Goal: Complete application form: Complete application form

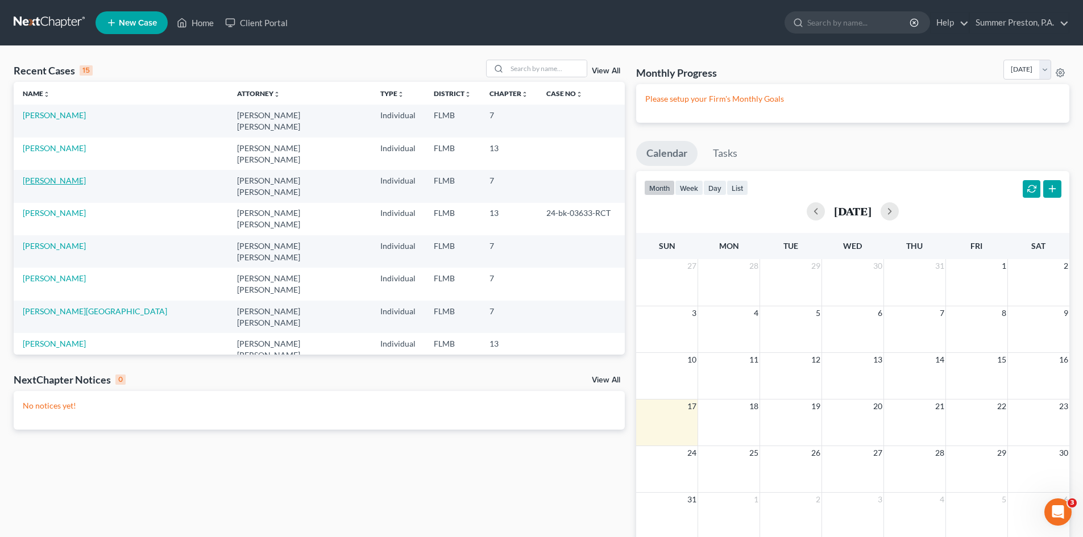
click at [59, 176] on link "[PERSON_NAME]" at bounding box center [54, 181] width 63 height 10
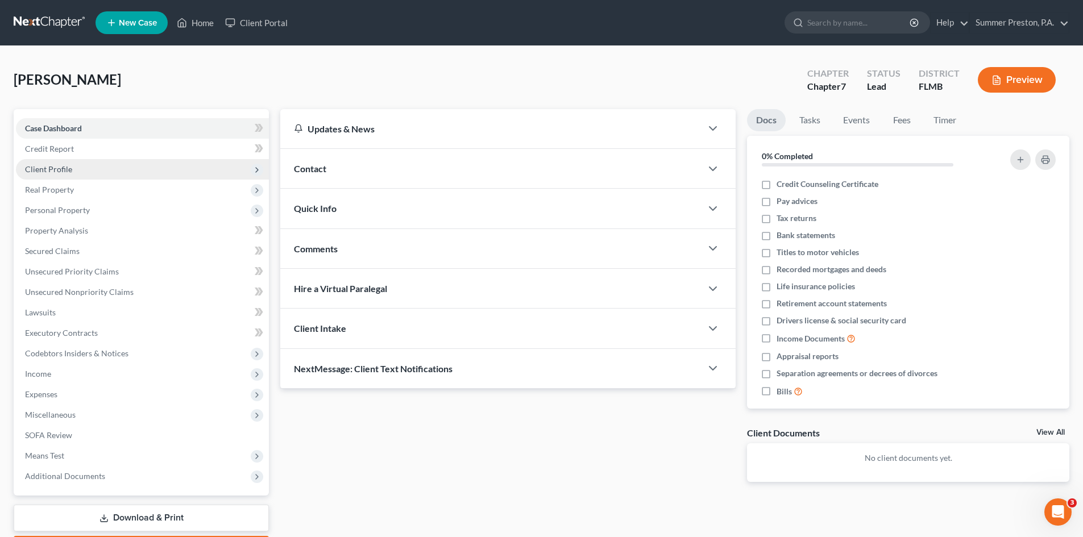
click at [77, 170] on span "Client Profile" at bounding box center [142, 169] width 253 height 20
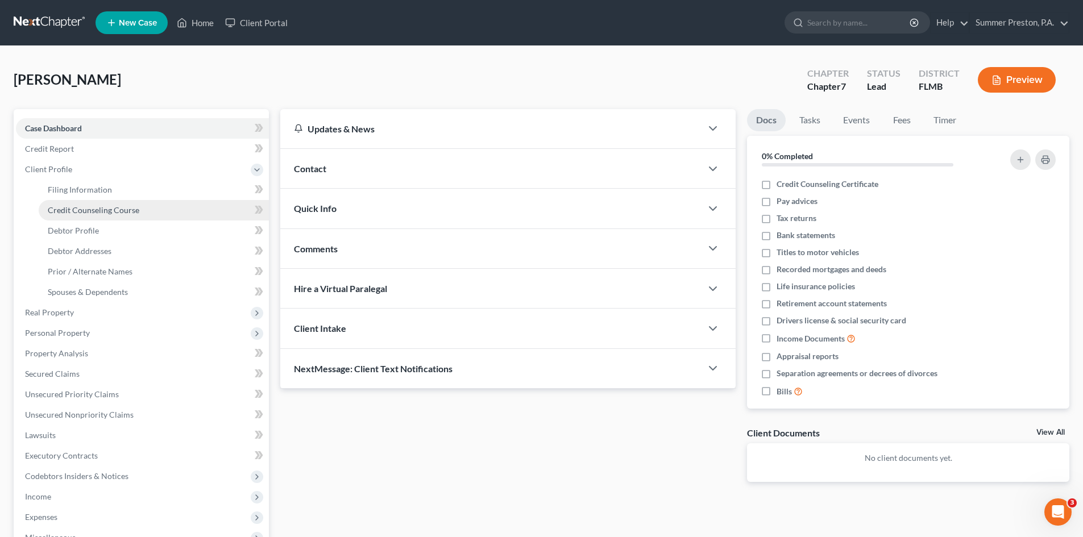
click at [135, 209] on span "Credit Counseling Course" at bounding box center [93, 210] width 91 height 10
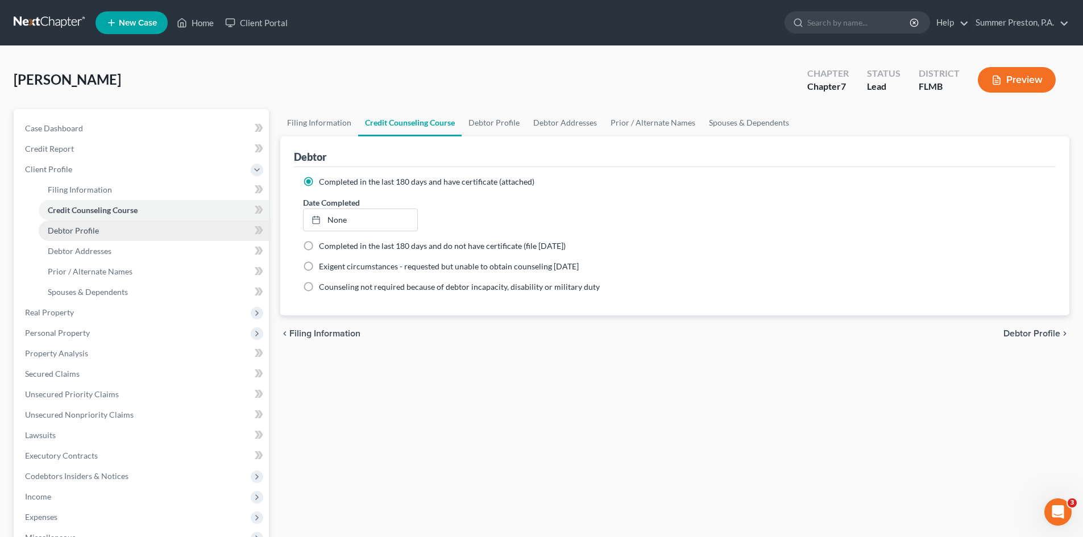
click at [91, 231] on span "Debtor Profile" at bounding box center [73, 231] width 51 height 10
select select "0"
select select "1"
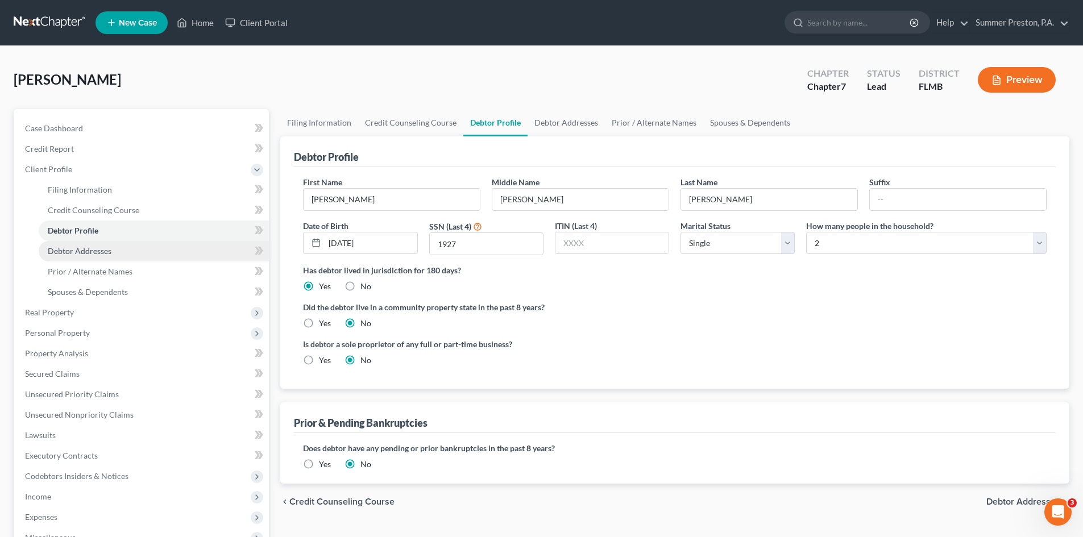
click at [105, 248] on span "Debtor Addresses" at bounding box center [80, 251] width 64 height 10
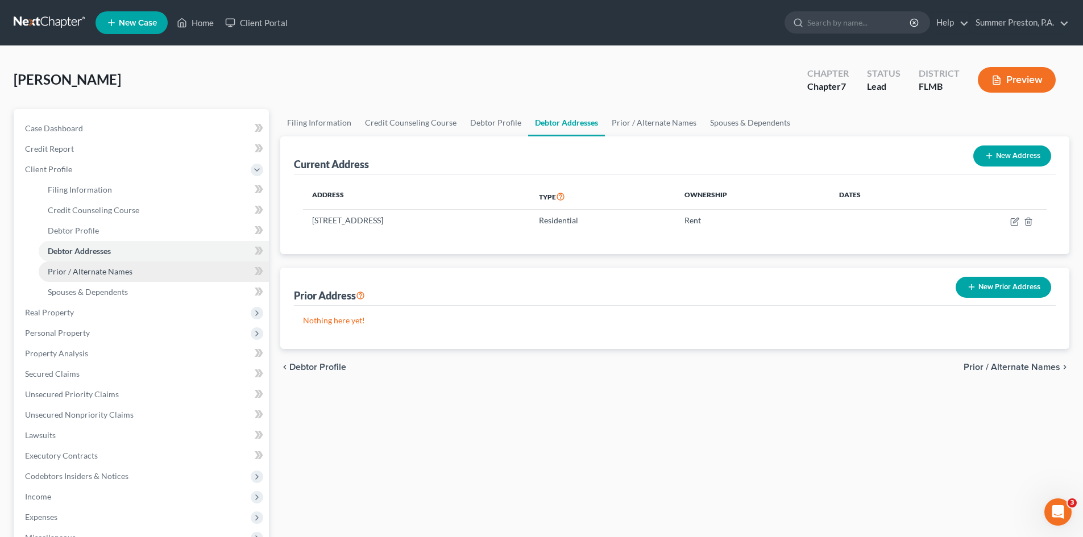
click at [127, 272] on span "Prior / Alternate Names" at bounding box center [90, 272] width 85 height 10
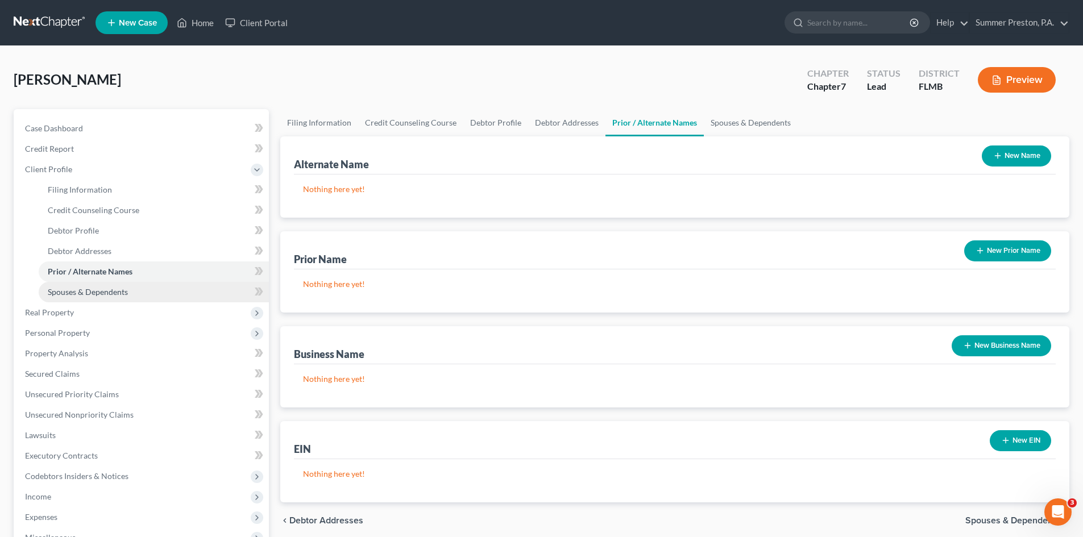
click at [115, 292] on span "Spouses & Dependents" at bounding box center [88, 292] width 80 height 10
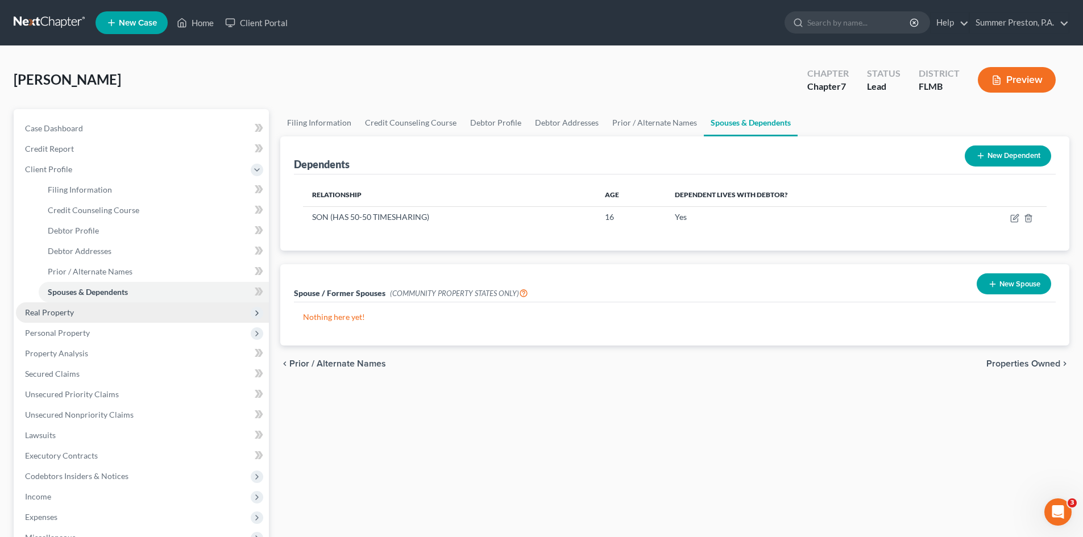
click at [57, 313] on span "Real Property" at bounding box center [49, 312] width 49 height 10
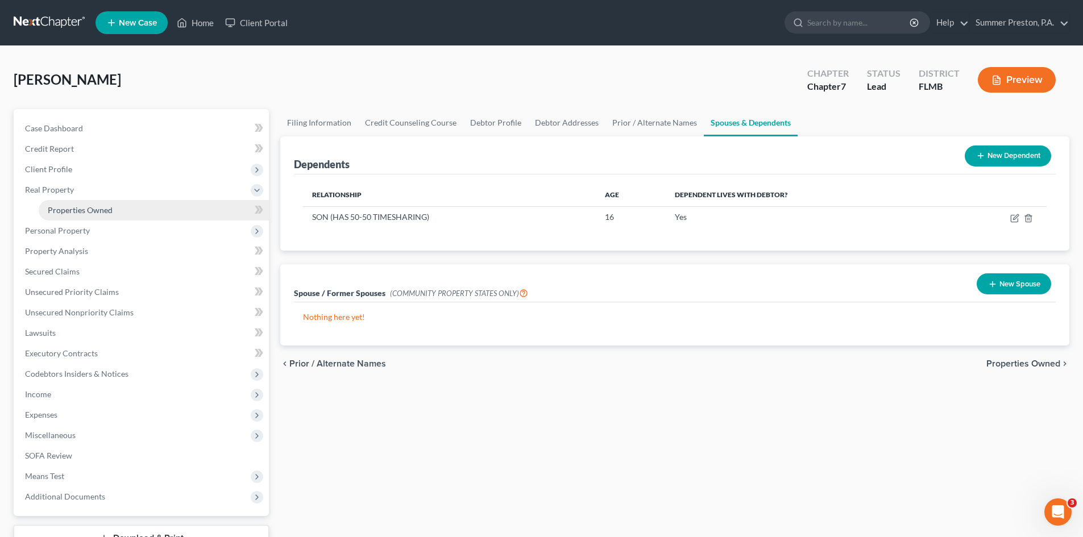
click at [102, 212] on span "Properties Owned" at bounding box center [80, 210] width 65 height 10
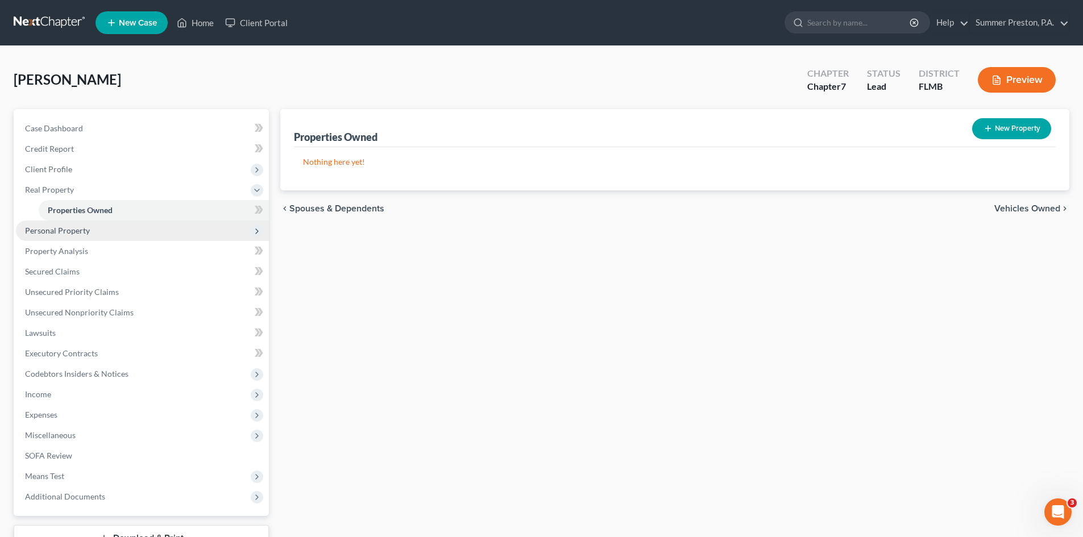
click at [75, 228] on span "Personal Property" at bounding box center [57, 231] width 65 height 10
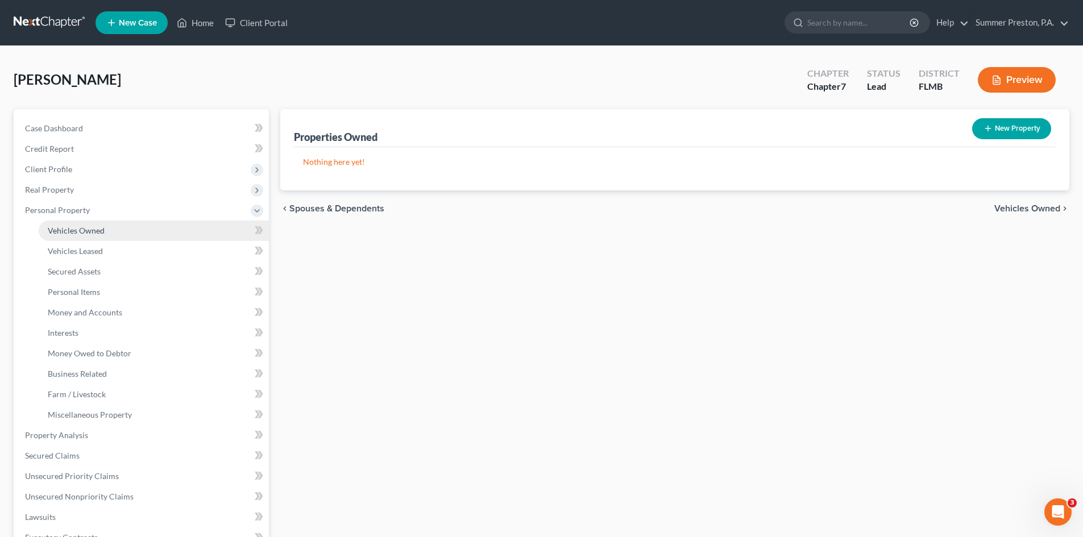
click at [93, 231] on span "Vehicles Owned" at bounding box center [76, 231] width 57 height 10
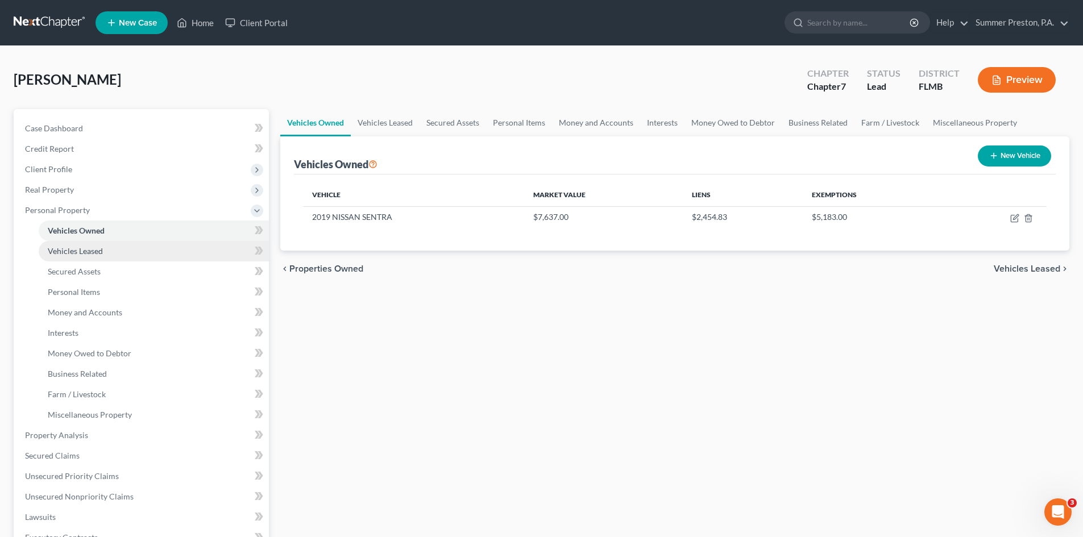
click at [84, 249] on span "Vehicles Leased" at bounding box center [75, 251] width 55 height 10
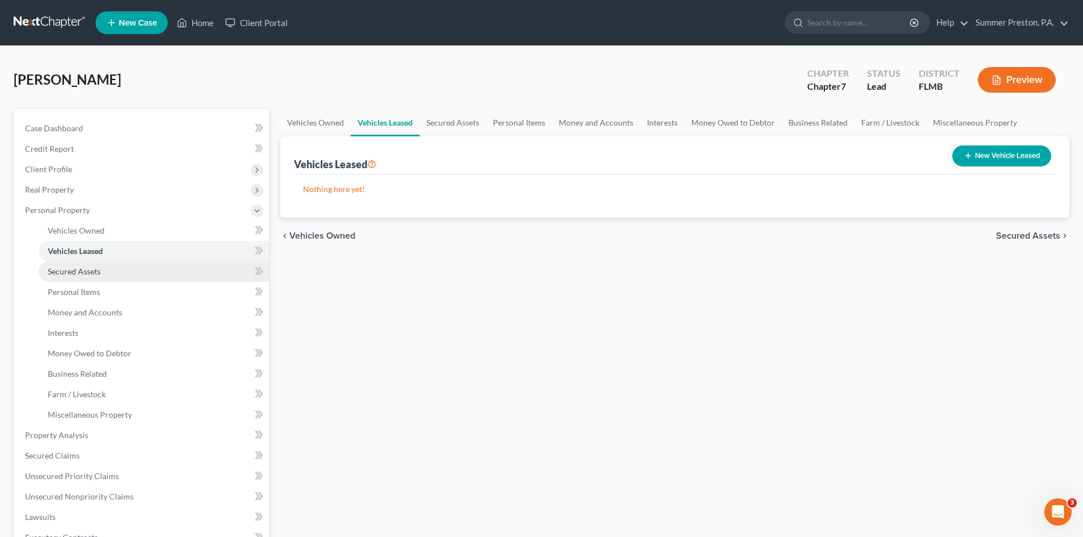
click at [92, 268] on span "Secured Assets" at bounding box center [74, 272] width 53 height 10
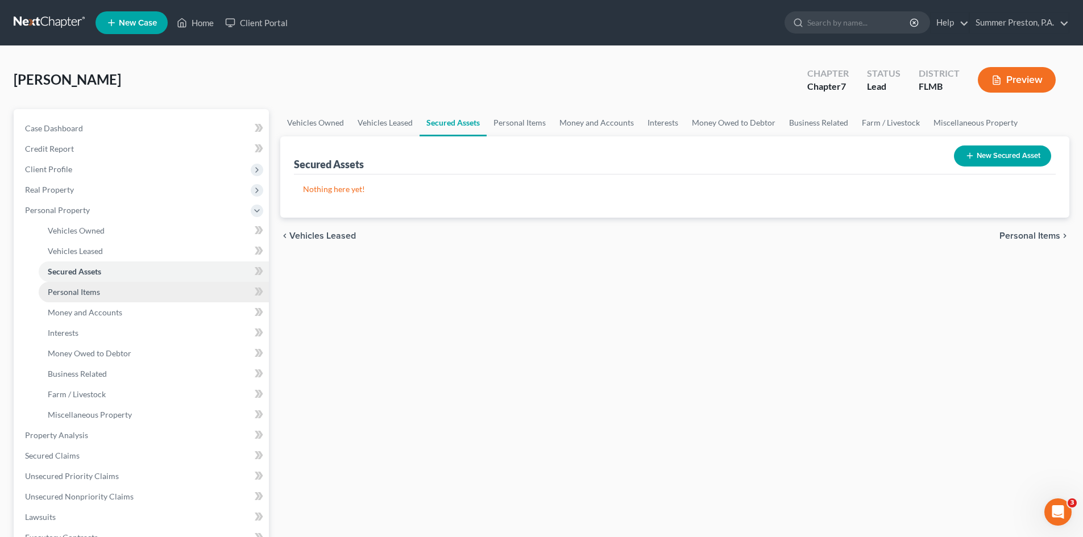
click at [96, 290] on span "Personal Items" at bounding box center [74, 292] width 52 height 10
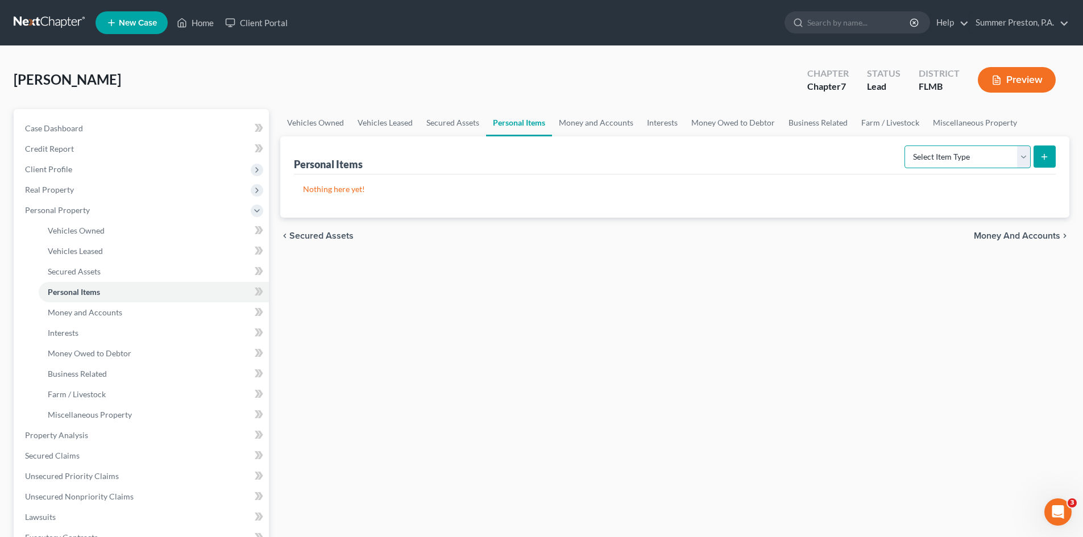
click at [1021, 153] on select "Select Item Type Clothing Collectibles Of Value Electronics Firearms Household …" at bounding box center [967, 156] width 126 height 23
click at [71, 168] on span "Client Profile" at bounding box center [142, 169] width 253 height 20
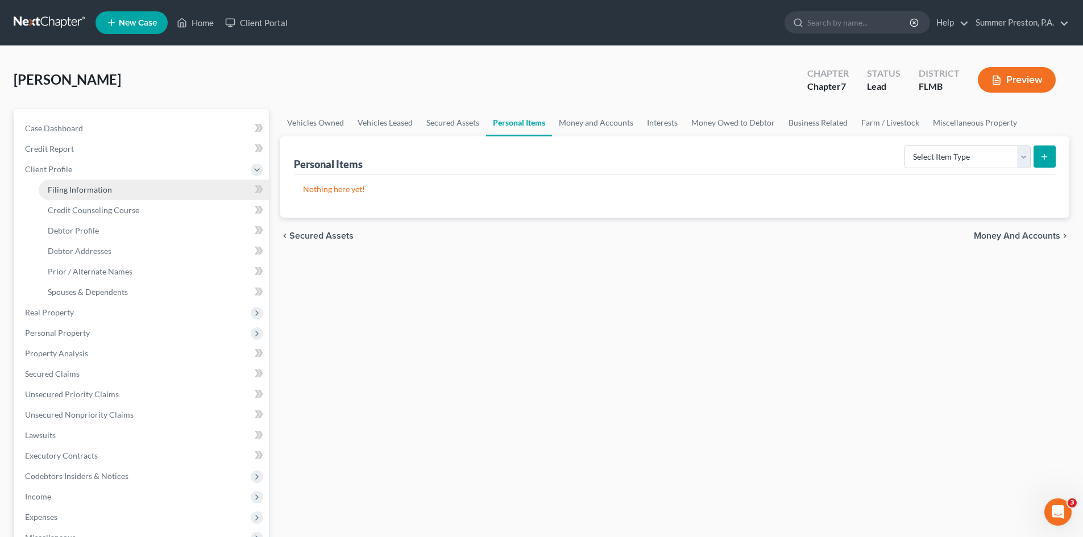
drag, startPoint x: 93, startPoint y: 189, endPoint x: 114, endPoint y: 187, distance: 21.1
click at [94, 188] on span "Filing Information" at bounding box center [80, 190] width 64 height 10
select select "1"
select select "0"
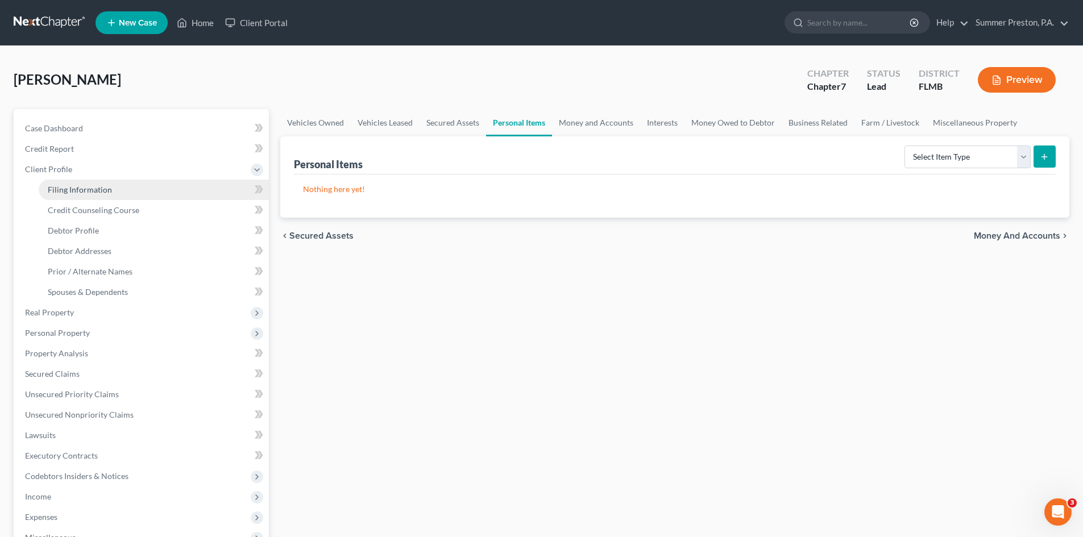
select select "9"
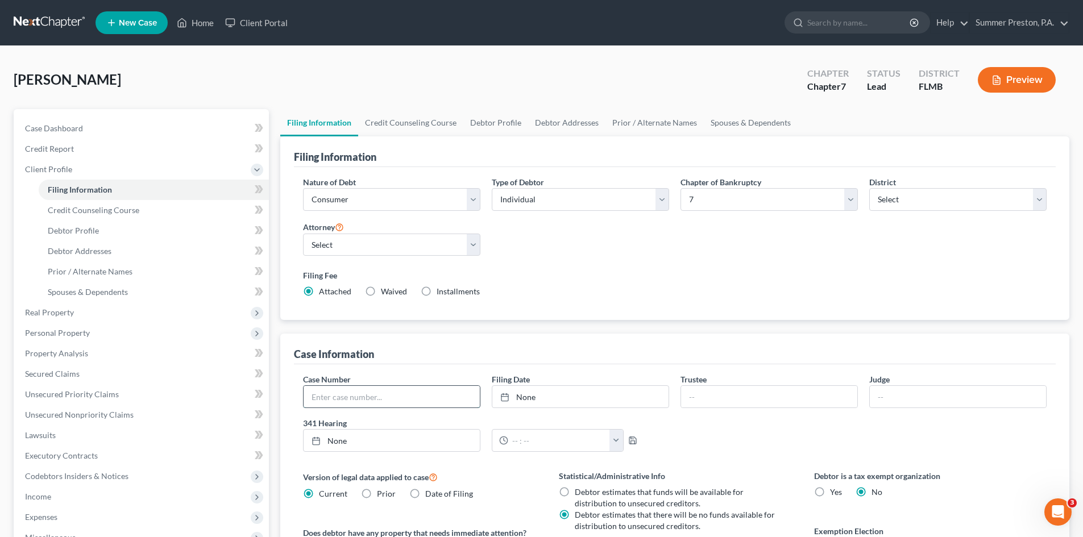
click at [403, 396] on input "text" at bounding box center [391, 397] width 176 height 22
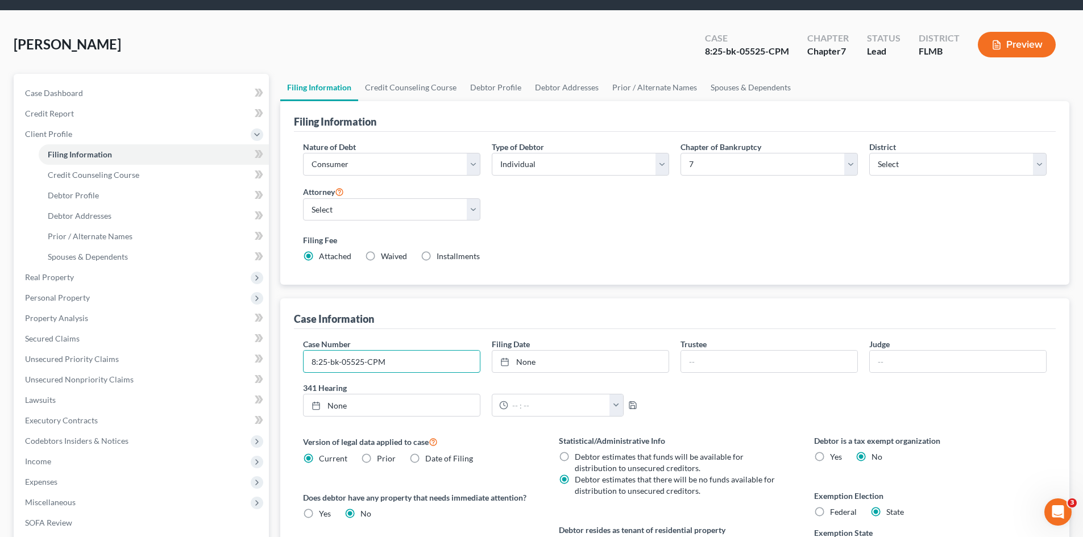
scroll to position [29, 0]
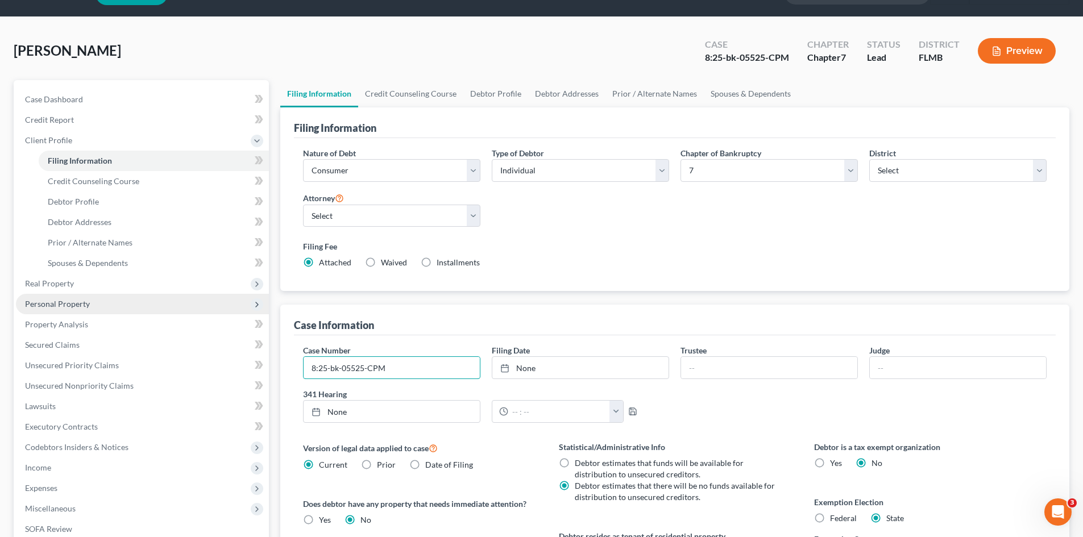
type input "8:25-bk-05525-CPM"
click at [90, 304] on span "Personal Property" at bounding box center [142, 304] width 253 height 20
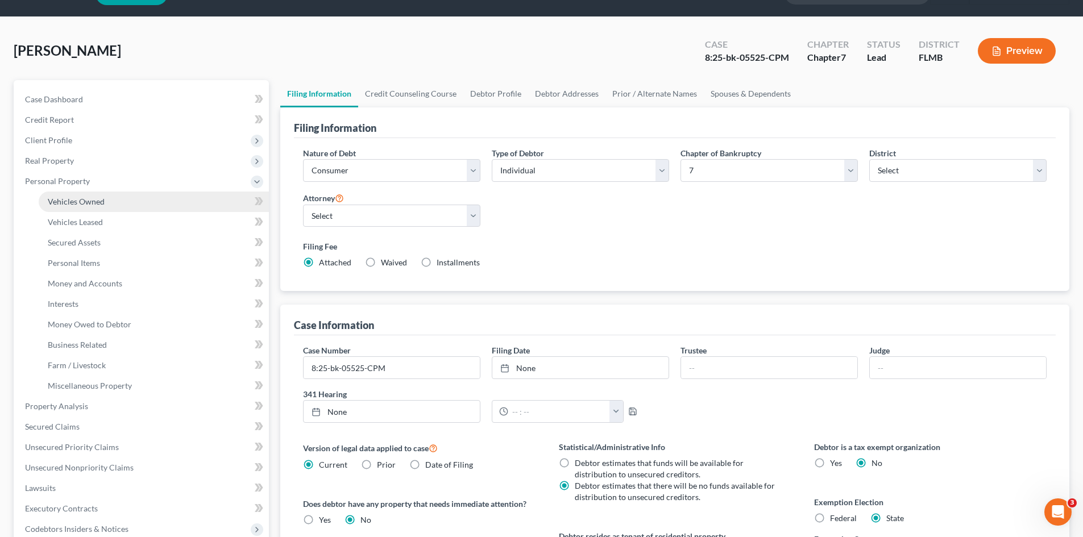
click at [82, 199] on span "Vehicles Owned" at bounding box center [76, 202] width 57 height 10
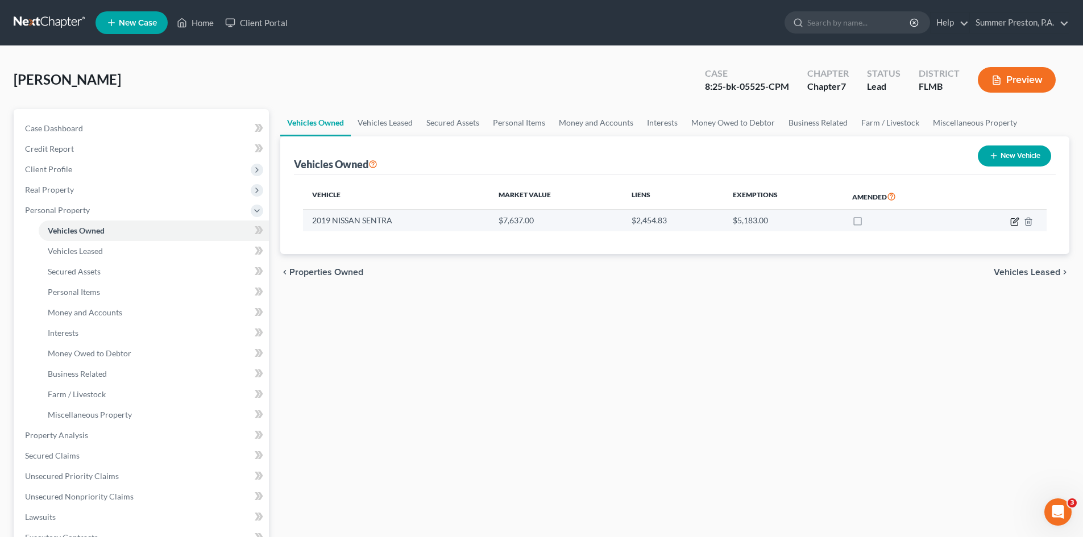
click at [1013, 220] on icon "button" at bounding box center [1014, 221] width 9 height 9
select select "0"
select select "7"
select select "3"
select select "0"
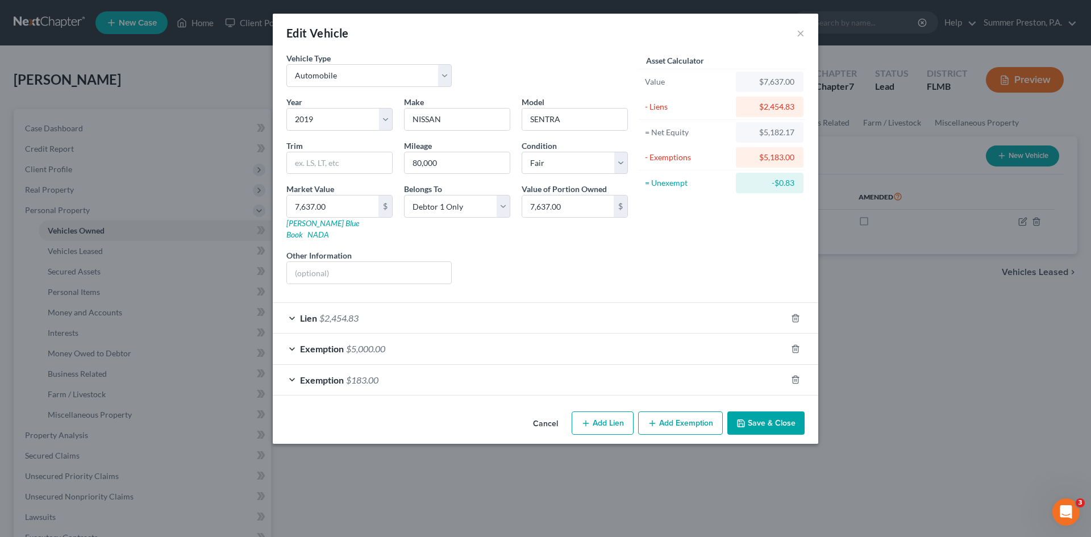
click at [773, 411] on button "Save & Close" at bounding box center [765, 423] width 77 height 24
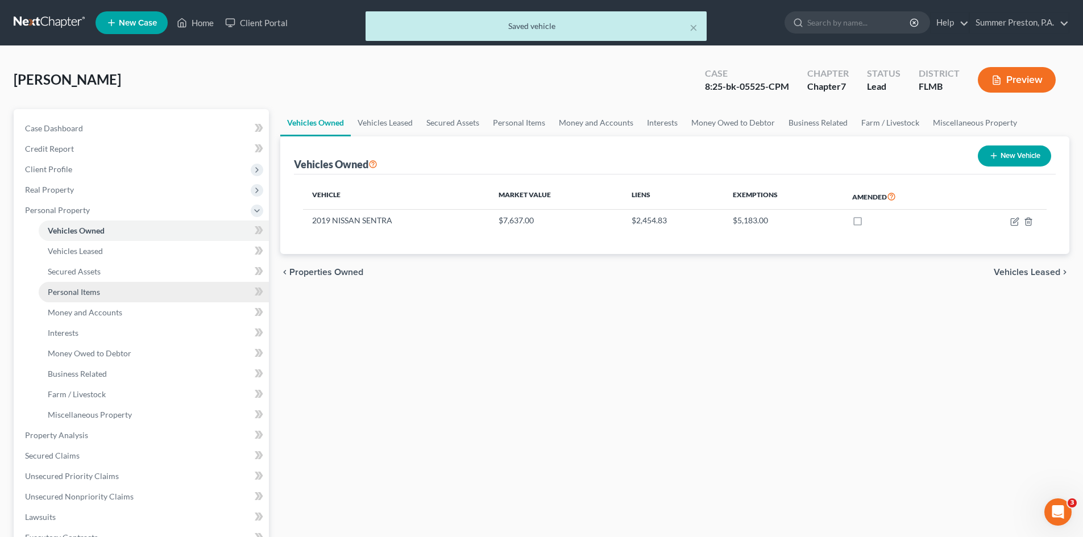
click at [92, 289] on span "Personal Items" at bounding box center [74, 292] width 52 height 10
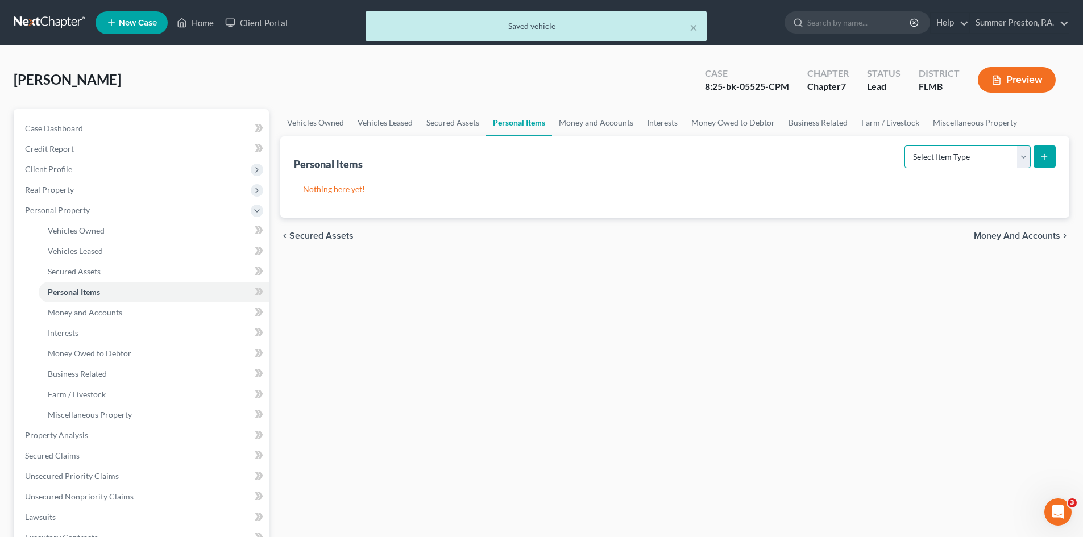
click at [1024, 156] on select "Select Item Type Clothing Collectibles Of Value Electronics Firearms Household …" at bounding box center [967, 156] width 126 height 23
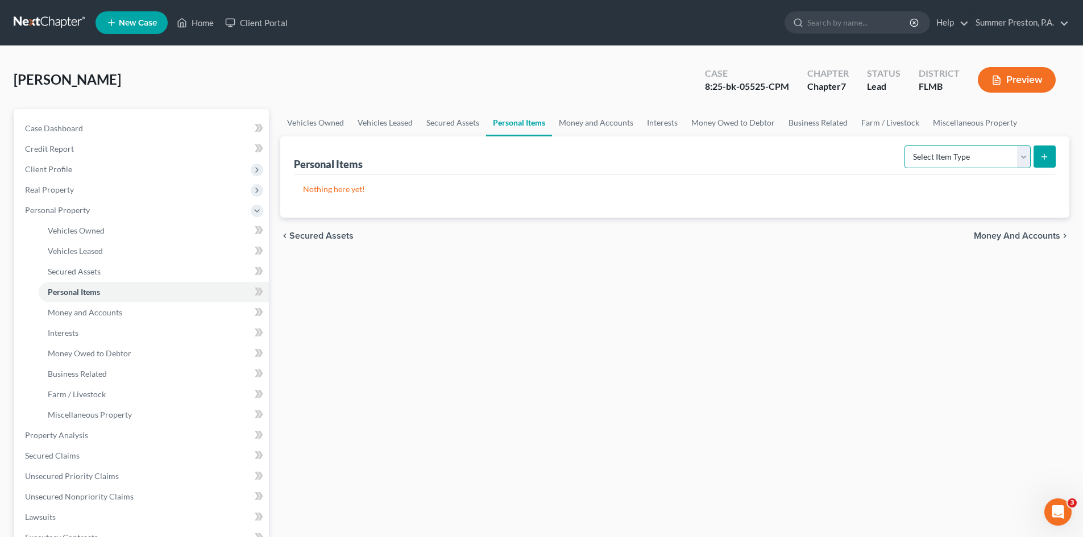
select select "clothing"
click at [905, 145] on select "Select Item Type Clothing Collectibles Of Value Electronics Firearms Household …" at bounding box center [967, 156] width 126 height 23
click at [1047, 153] on icon "submit" at bounding box center [1043, 156] width 9 height 9
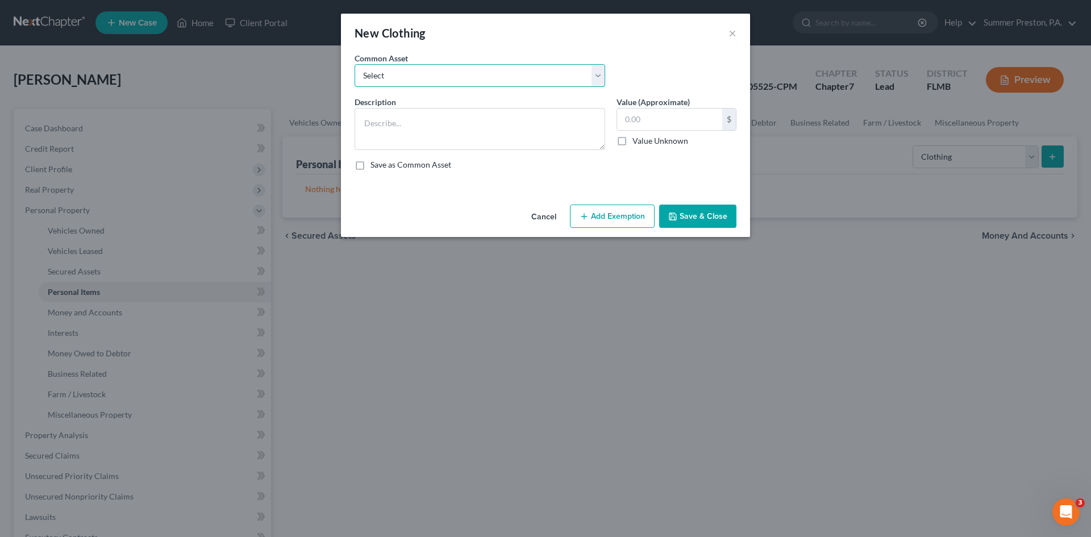
click at [601, 80] on select "Select CLOTHING/SHOES CLOTHING/SHOES HUSBAND'S CLOTHING/SHOES WIFE'S CLOTHING /…" at bounding box center [480, 75] width 251 height 23
select select "0"
click at [355, 64] on select "Select CLOTHING/SHOES CLOTHING/SHOES HUSBAND'S CLOTHING/SHOES WIFE'S CLOTHING /…" at bounding box center [480, 75] width 251 height 23
type textarea "CLOTHING/SHOES"
type input "50.00"
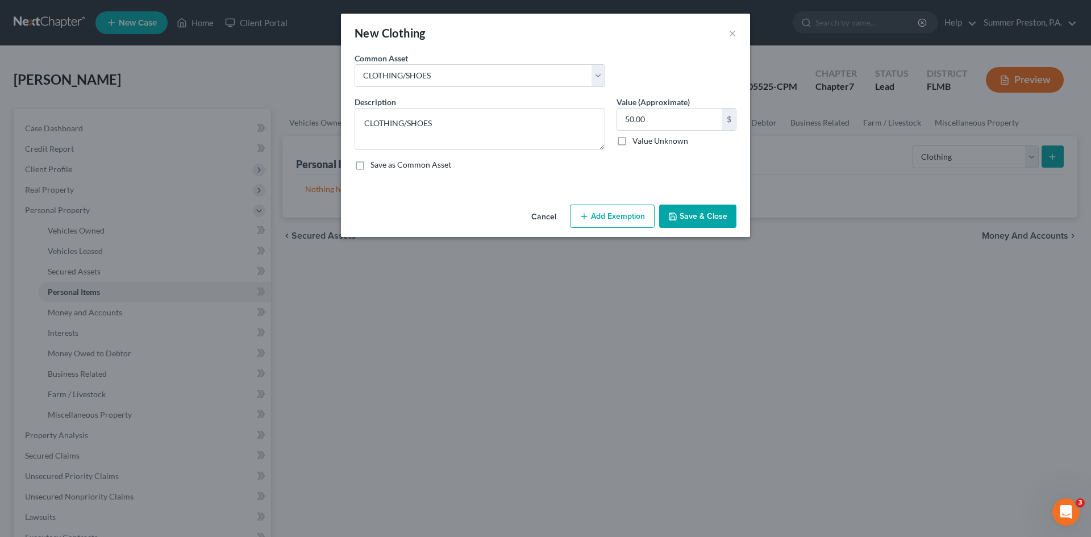
click at [371, 163] on label "Save as Common Asset" at bounding box center [411, 164] width 81 height 11
click at [375, 163] on input "Save as Common Asset" at bounding box center [378, 162] width 7 height 7
checkbox input "true"
click at [631, 221] on button "Add Exemption" at bounding box center [612, 217] width 85 height 24
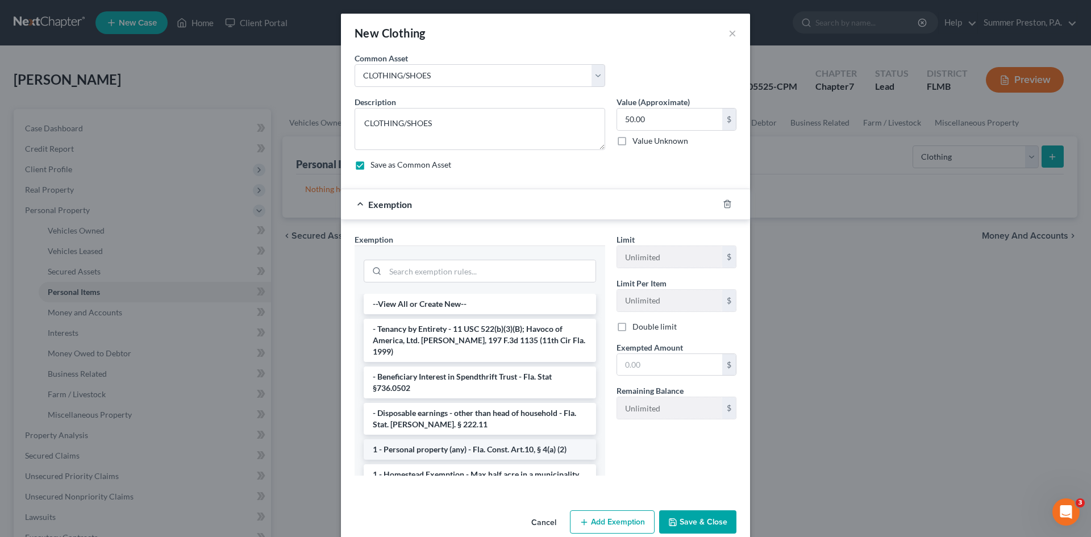
click at [500, 439] on li "1 - Personal property (any) - Fla. Const. Art.10, § 4(a) (2)" at bounding box center [480, 449] width 232 height 20
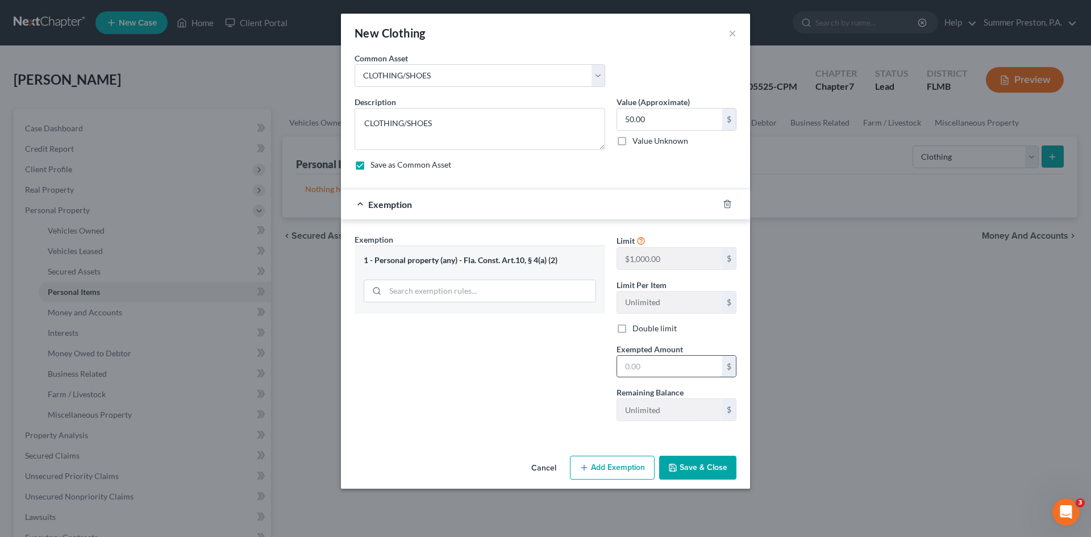
click at [686, 368] on input "text" at bounding box center [669, 367] width 105 height 22
type input "50.00"
click at [694, 464] on button "Save & Close" at bounding box center [697, 468] width 77 height 24
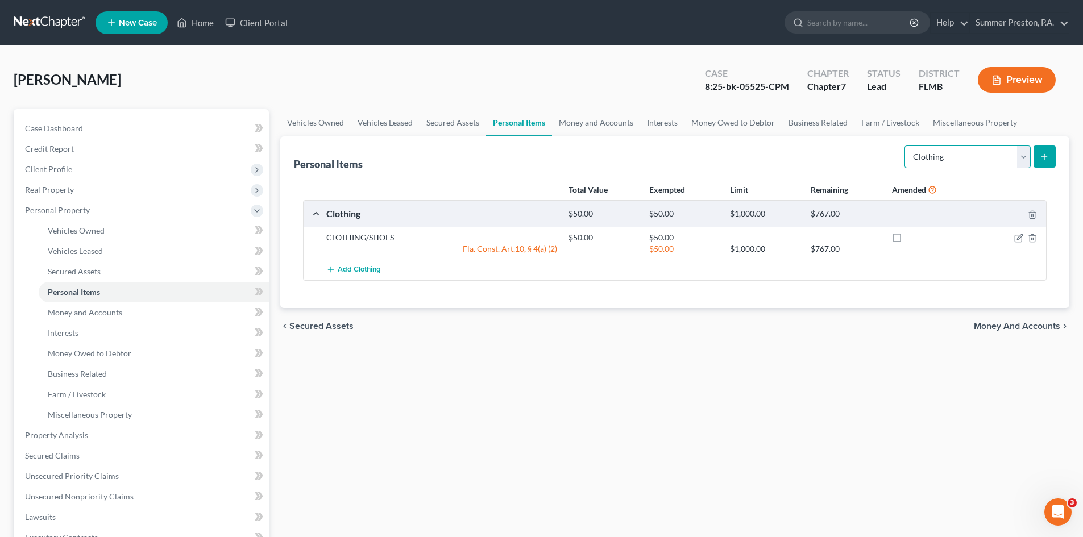
click at [1021, 153] on select "Select Item Type Clothing Collectibles Of Value Electronics Firearms Household …" at bounding box center [967, 156] width 126 height 23
select select "household_goods"
click at [905, 145] on select "Select Item Type Clothing Collectibles Of Value Electronics Firearms Household …" at bounding box center [967, 156] width 126 height 23
click at [1047, 149] on button "submit" at bounding box center [1044, 156] width 22 height 22
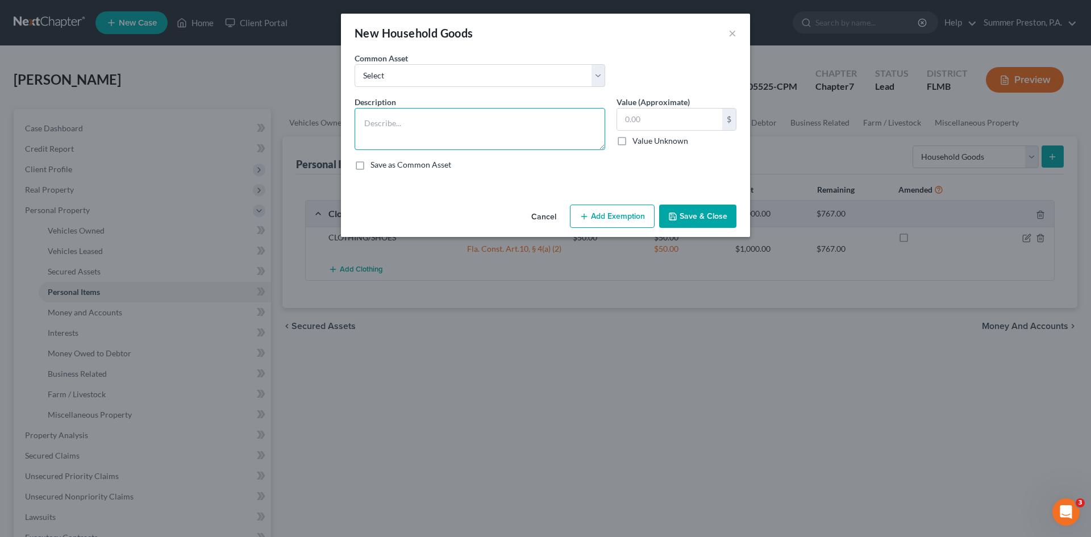
click at [468, 126] on textarea at bounding box center [480, 129] width 251 height 42
type textarea "DINING TABLE, CHAIRS, BED, DRESSER, NIGHTSTAND, LAMPS, TV, LINENS"
drag, startPoint x: 361, startPoint y: 165, endPoint x: 527, endPoint y: 122, distance: 171.6
click at [371, 165] on label "Save as Common Asset" at bounding box center [411, 164] width 81 height 11
click at [375, 165] on input "Save as Common Asset" at bounding box center [378, 162] width 7 height 7
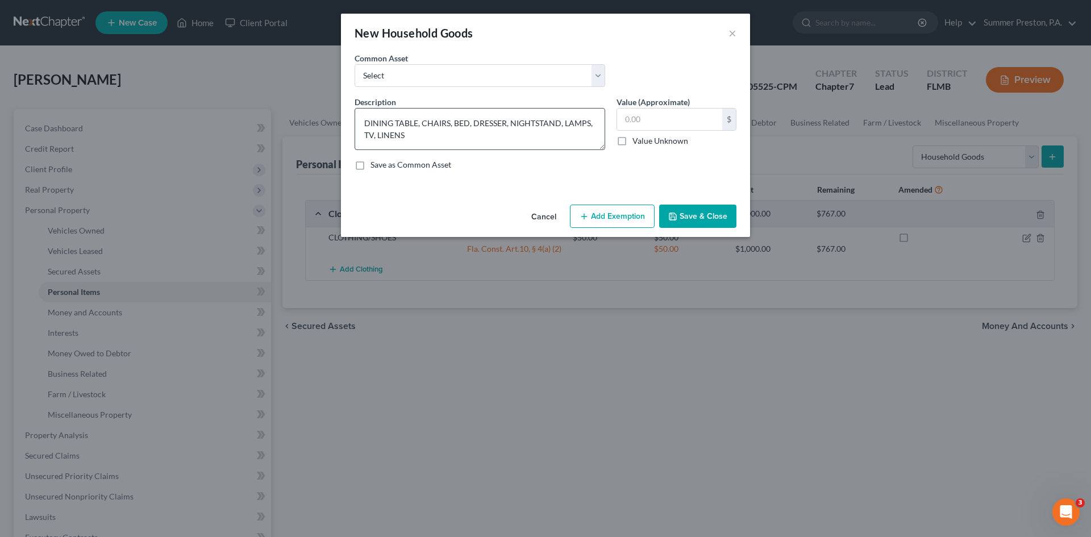
checkbox input "true"
click at [692, 117] on input "text" at bounding box center [669, 120] width 105 height 22
type input "400.00"
click at [627, 218] on button "Add Exemption" at bounding box center [612, 217] width 85 height 24
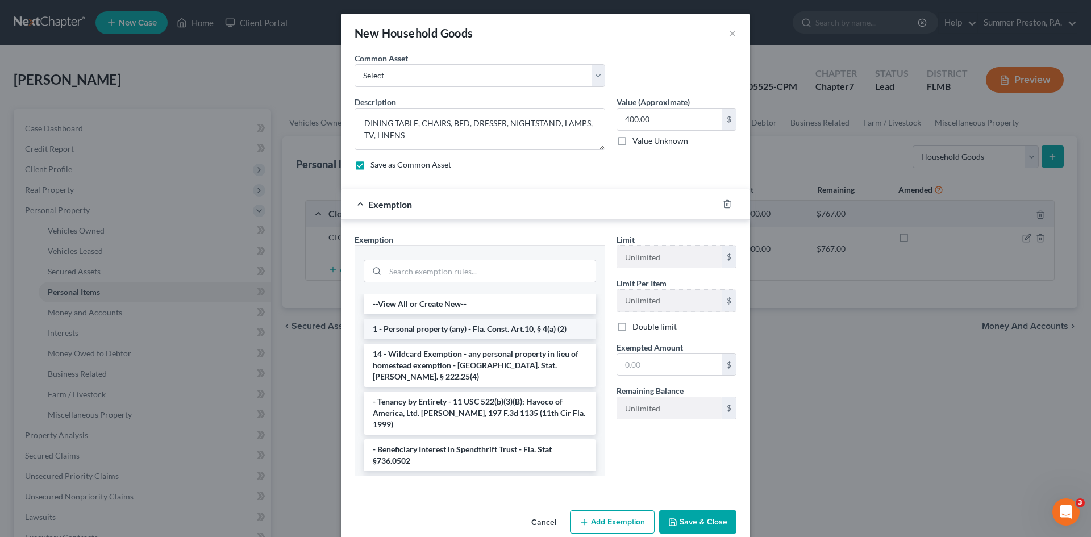
click at [429, 326] on li "1 - Personal property (any) - Fla. Const. Art.10, § 4(a) (2)" at bounding box center [480, 329] width 232 height 20
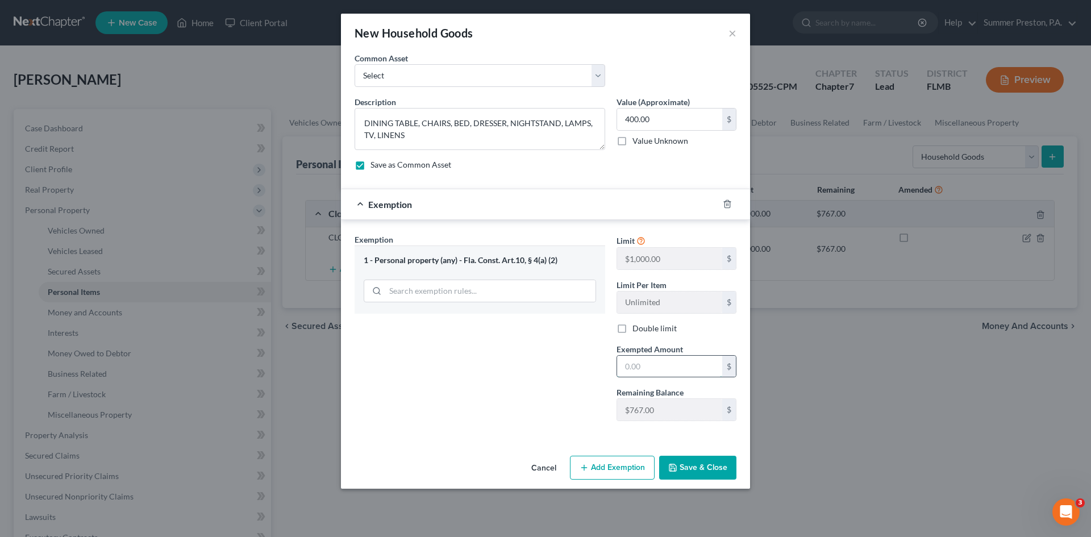
click at [670, 367] on input "text" at bounding box center [669, 367] width 105 height 22
type input "400.00"
click at [696, 467] on button "Save & Close" at bounding box center [697, 468] width 77 height 24
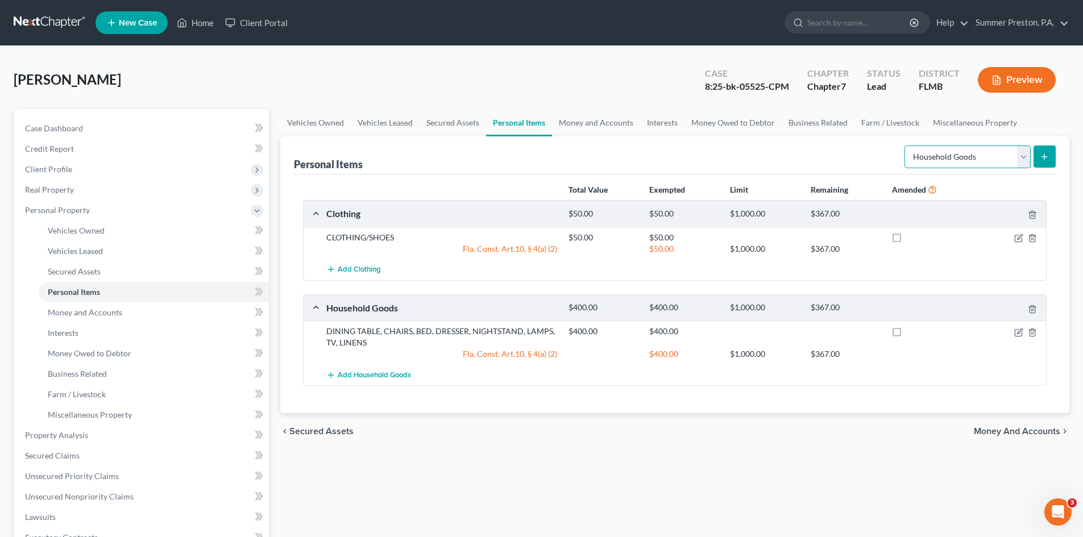
click at [1024, 155] on select "Select Item Type Clothing Collectibles Of Value Electronics Firearms Household …" at bounding box center [967, 156] width 126 height 23
select select "electronics"
click at [905, 145] on select "Select Item Type Clothing Collectibles Of Value Electronics Firearms Household …" at bounding box center [967, 156] width 126 height 23
click at [1043, 154] on icon "submit" at bounding box center [1043, 156] width 9 height 9
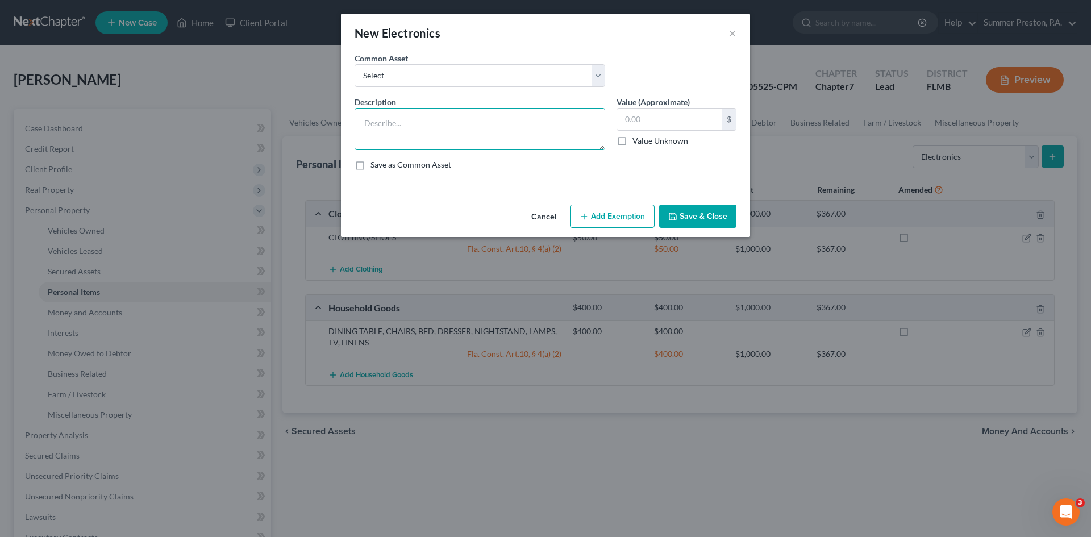
click at [435, 113] on textarea at bounding box center [480, 129] width 251 height 42
type textarea "ANDROID PHONE"
drag, startPoint x: 357, startPoint y: 164, endPoint x: 425, endPoint y: 153, distance: 67.9
click at [371, 166] on label "Save as Common Asset" at bounding box center [411, 164] width 81 height 11
click at [375, 166] on input "Save as Common Asset" at bounding box center [378, 162] width 7 height 7
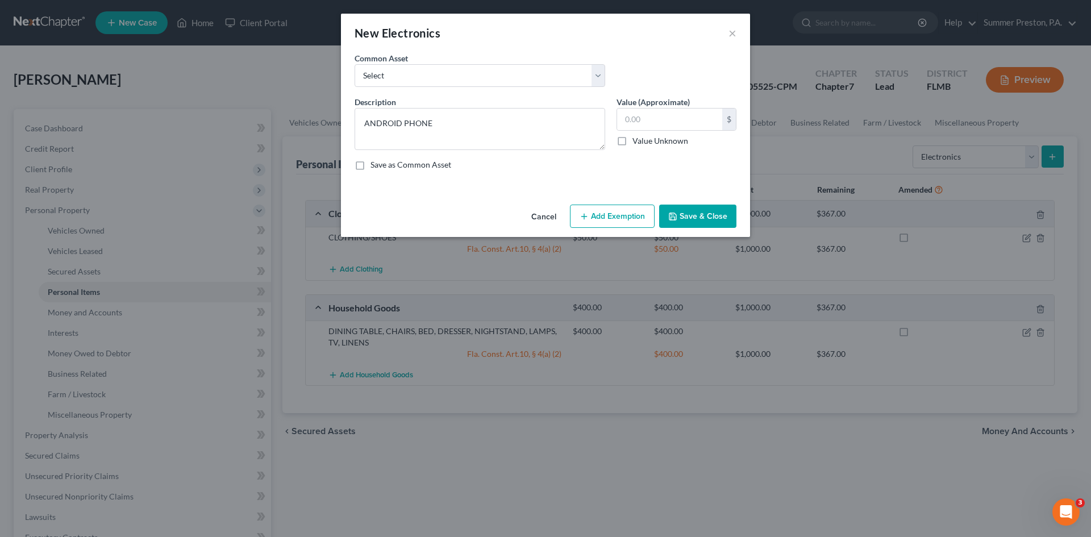
checkbox input "true"
drag, startPoint x: 712, startPoint y: 120, endPoint x: 685, endPoint y: 123, distance: 26.3
click at [708, 122] on input "text" at bounding box center [669, 120] width 105 height 22
type input "100.00"
click at [611, 213] on button "Add Exemption" at bounding box center [612, 217] width 85 height 24
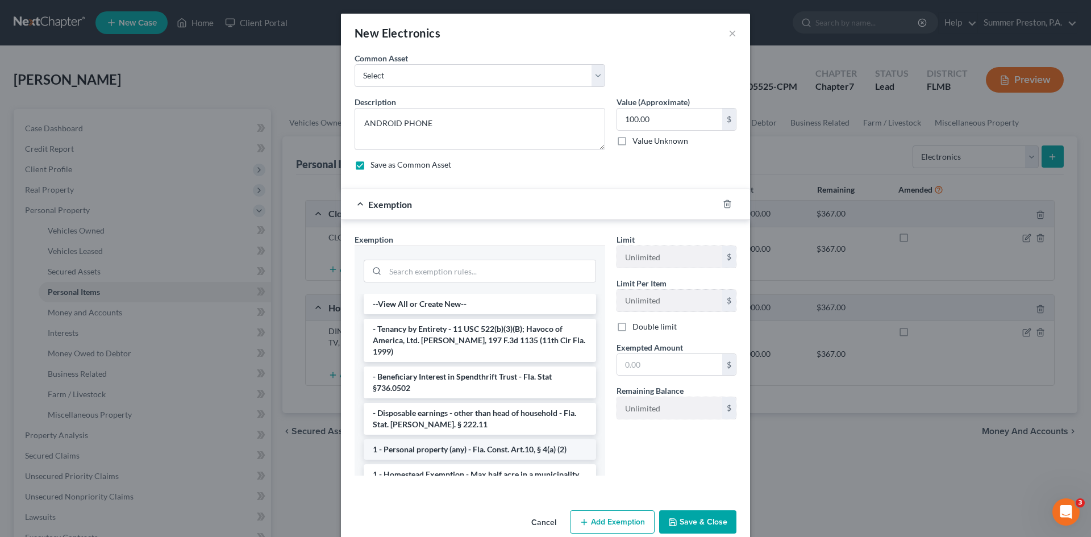
click at [420, 439] on li "1 - Personal property (any) - Fla. Const. Art.10, § 4(a) (2)" at bounding box center [480, 449] width 232 height 20
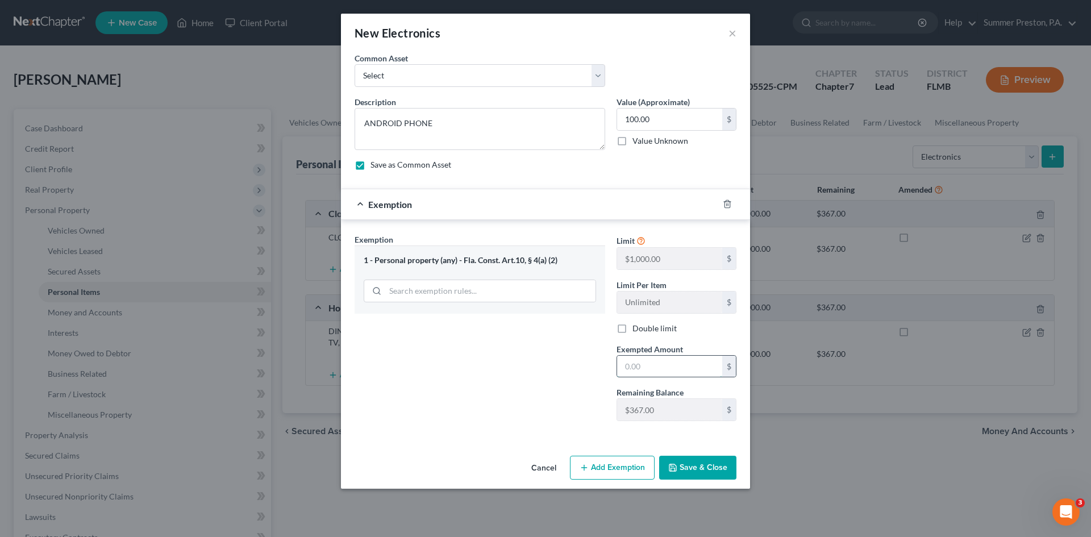
click at [685, 368] on input "text" at bounding box center [669, 367] width 105 height 22
type input "100.00"
click at [693, 461] on button "Save & Close" at bounding box center [697, 468] width 77 height 24
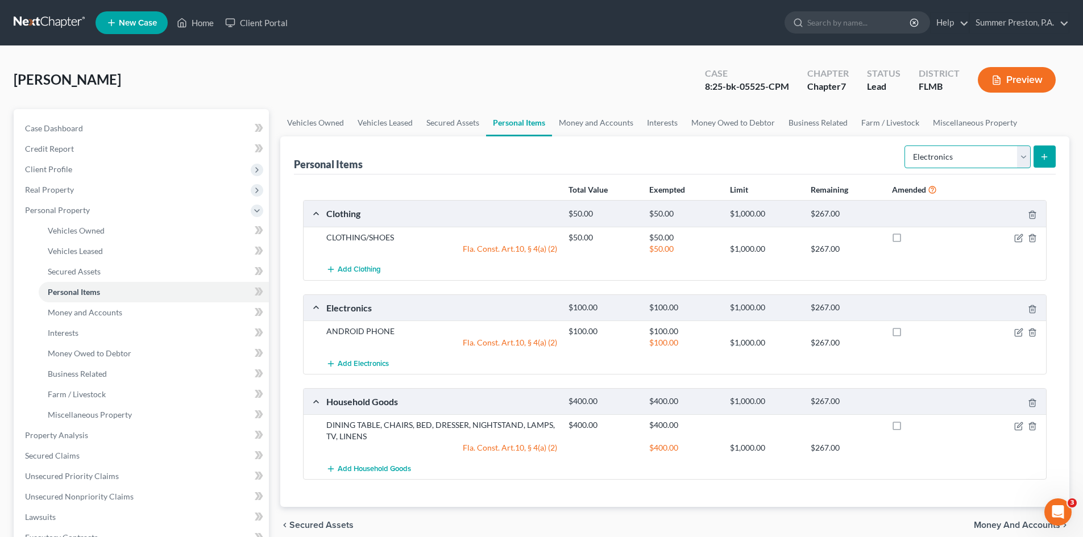
click at [1023, 153] on select "Select Item Type Clothing Collectibles Of Value Electronics Firearms Household …" at bounding box center [967, 156] width 126 height 23
select select "jewelry"
click at [905, 145] on select "Select Item Type Clothing Collectibles Of Value Electronics Firearms Household …" at bounding box center [967, 156] width 126 height 23
click at [1044, 154] on line "submit" at bounding box center [1044, 156] width 0 height 5
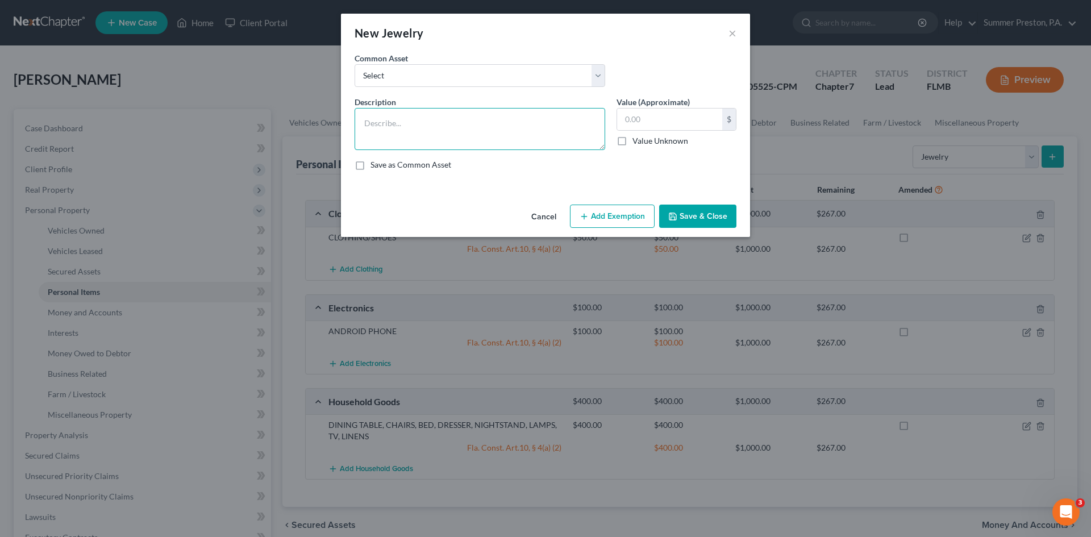
click at [502, 119] on textarea at bounding box center [480, 129] width 251 height 42
type textarea "RING"
drag, startPoint x: 654, startPoint y: 117, endPoint x: 646, endPoint y: 117, distance: 7.4
click at [652, 117] on input "text" at bounding box center [669, 120] width 105 height 22
type input "25.00"
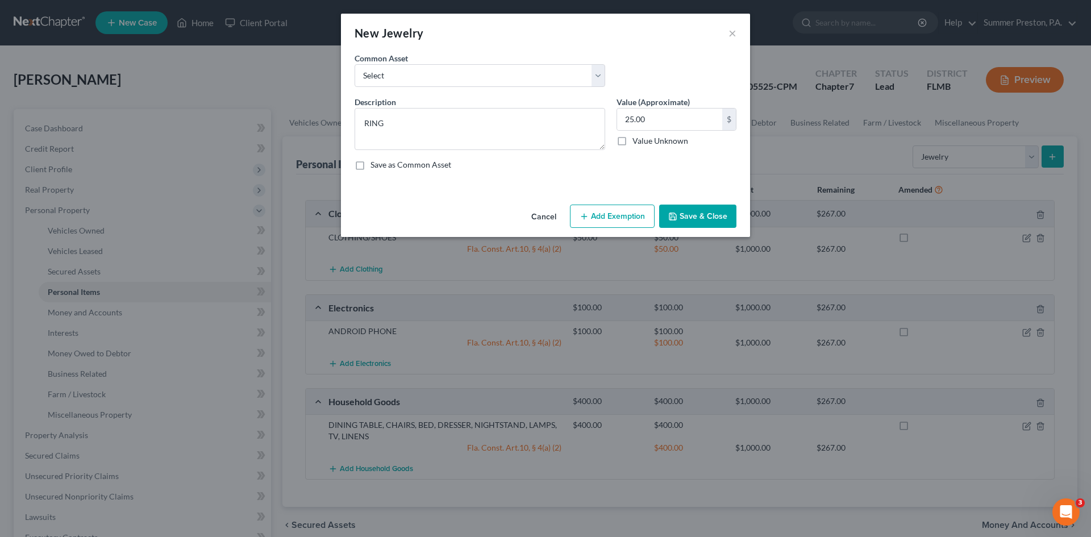
click at [371, 163] on label "Save as Common Asset" at bounding box center [411, 164] width 81 height 11
click at [375, 163] on input "Save as Common Asset" at bounding box center [378, 162] width 7 height 7
checkbox input "true"
click at [595, 211] on button "Add Exemption" at bounding box center [612, 217] width 85 height 24
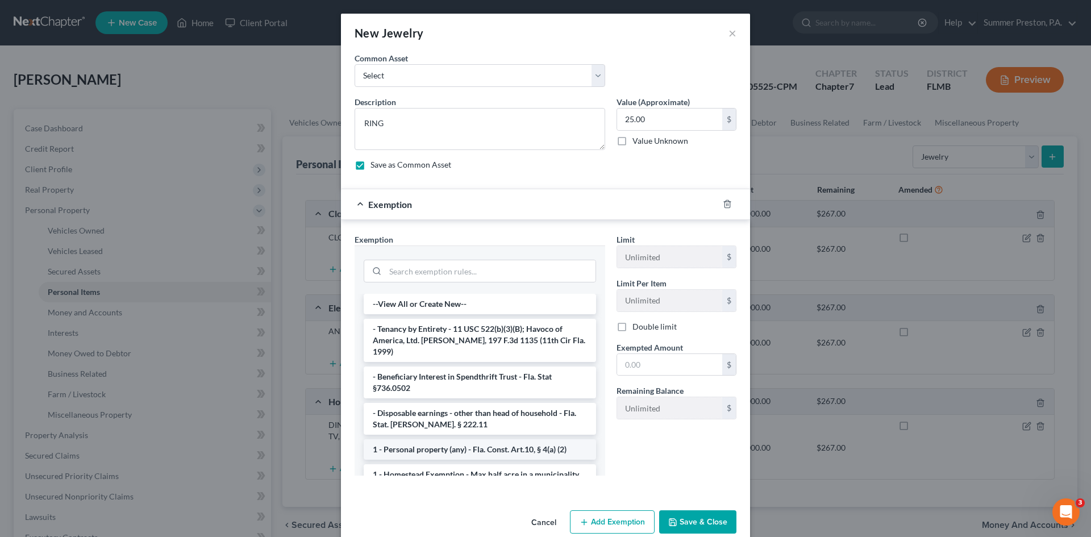
click at [456, 439] on li "1 - Personal property (any) - Fla. Const. Art.10, § 4(a) (2)" at bounding box center [480, 449] width 232 height 20
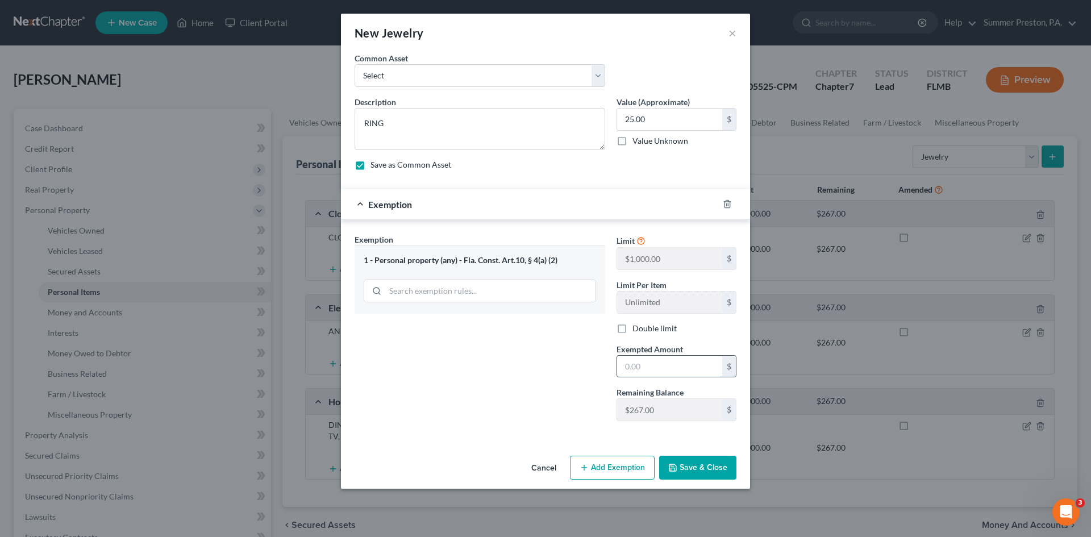
click at [697, 361] on input "text" at bounding box center [669, 367] width 105 height 22
type input "25.00"
click at [695, 467] on button "Save & Close" at bounding box center [697, 468] width 77 height 24
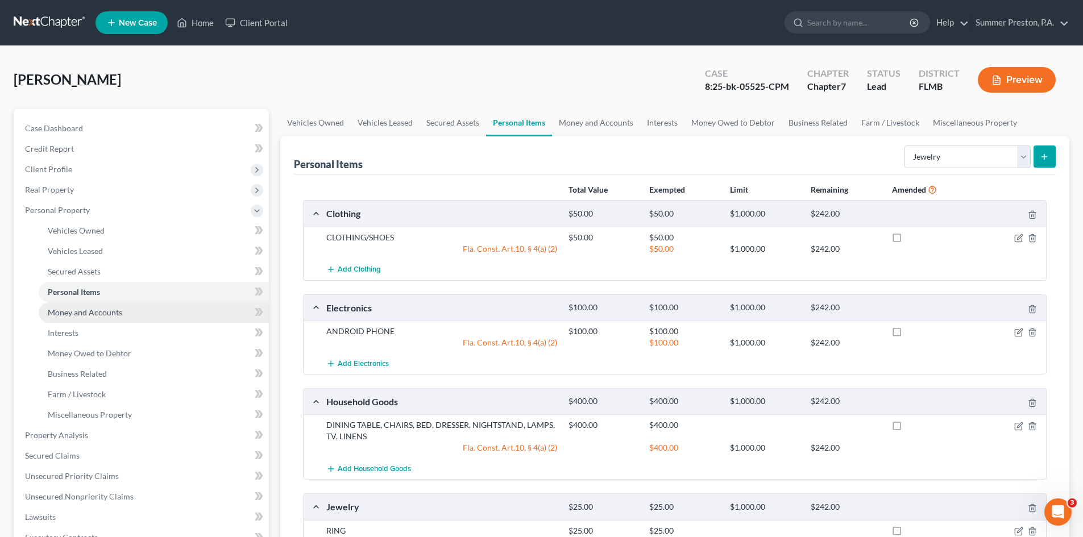
click at [61, 309] on span "Money and Accounts" at bounding box center [85, 312] width 74 height 10
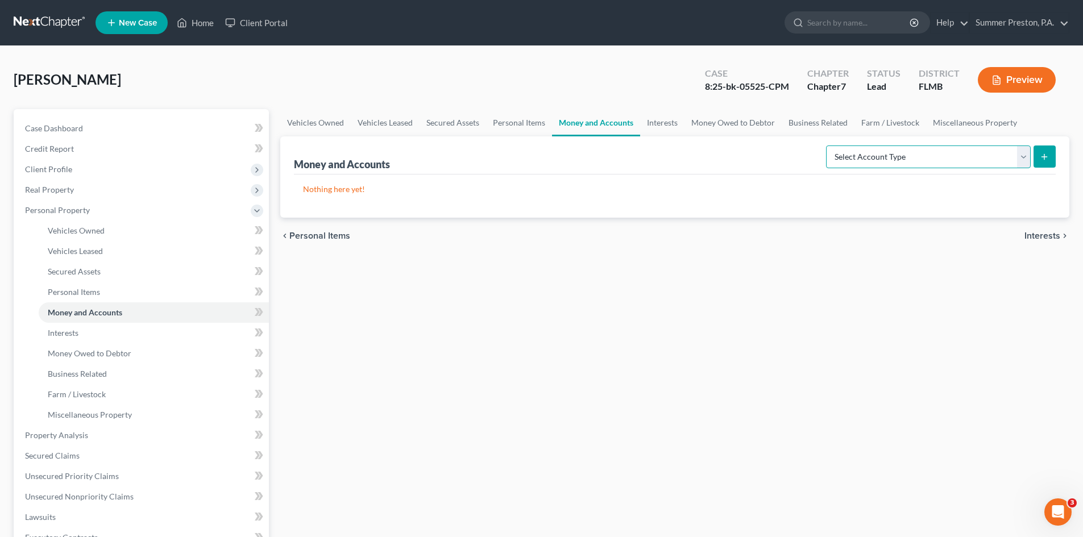
click at [1025, 154] on select "Select Account Type Brokerage Cash on Hand Certificates of Deposit Checking Acc…" at bounding box center [928, 156] width 205 height 23
select select "cash_on_hand"
click at [828, 145] on select "Select Account Type Brokerage Cash on Hand Certificates of Deposit Checking Acc…" at bounding box center [928, 156] width 205 height 23
click at [1051, 153] on button "submit" at bounding box center [1044, 156] width 22 height 22
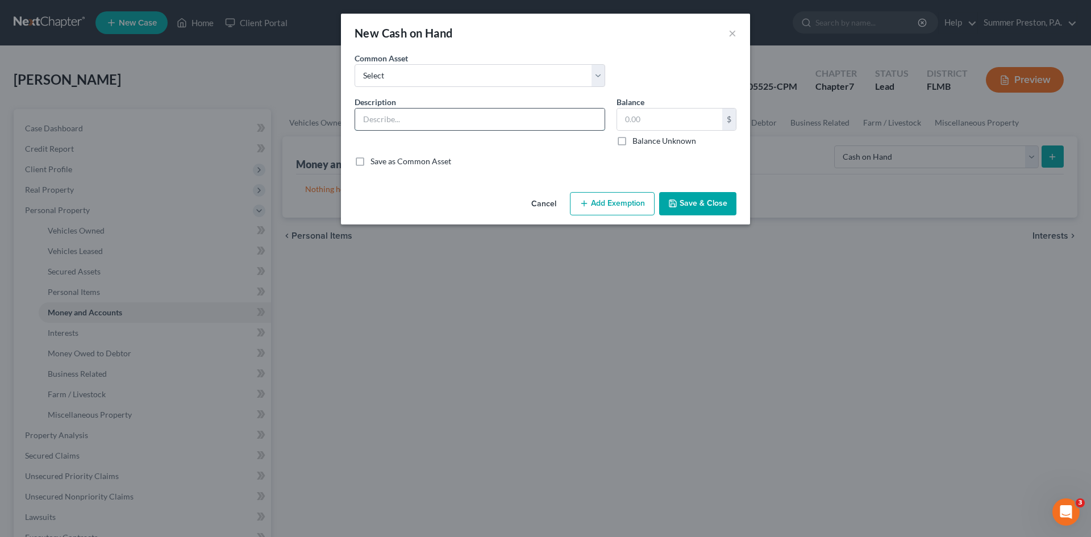
click at [483, 120] on input "text" at bounding box center [479, 120] width 249 height 22
type input "CASH ON HAND"
click at [683, 122] on input "text" at bounding box center [669, 120] width 105 height 22
type input "10.00"
click at [371, 164] on label "Save as Common Asset" at bounding box center [411, 161] width 81 height 11
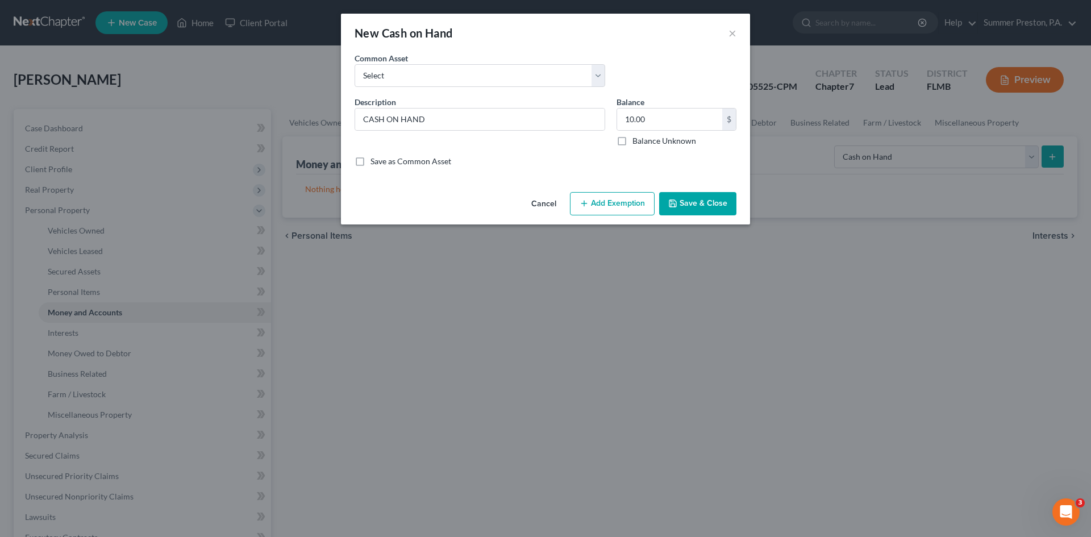
click at [375, 163] on input "Save as Common Asset" at bounding box center [378, 159] width 7 height 7
checkbox input "true"
click at [594, 206] on button "Add Exemption" at bounding box center [612, 204] width 85 height 24
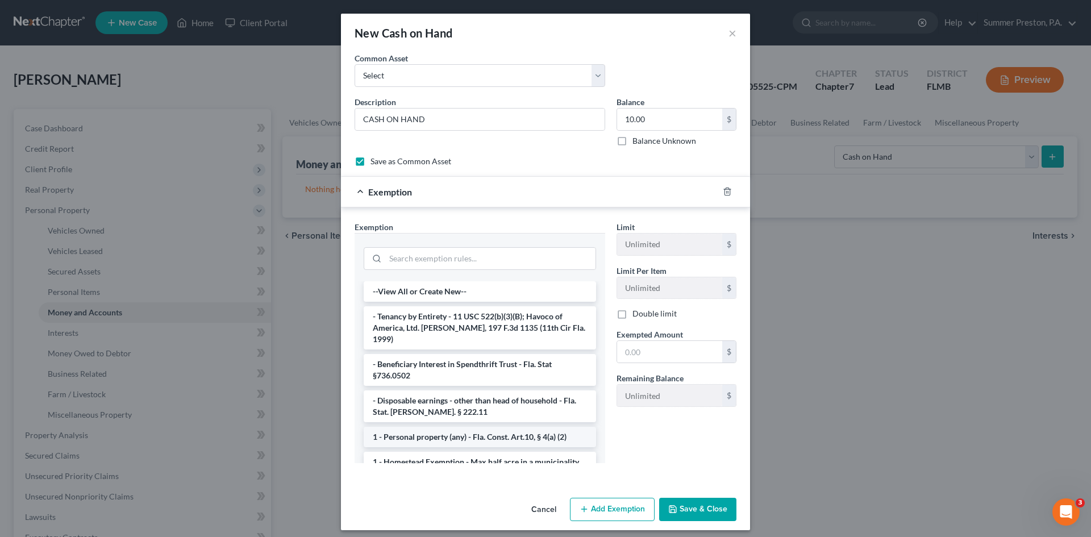
click at [456, 427] on li "1 - Personal property (any) - Fla. Const. Art.10, § 4(a) (2)" at bounding box center [480, 437] width 232 height 20
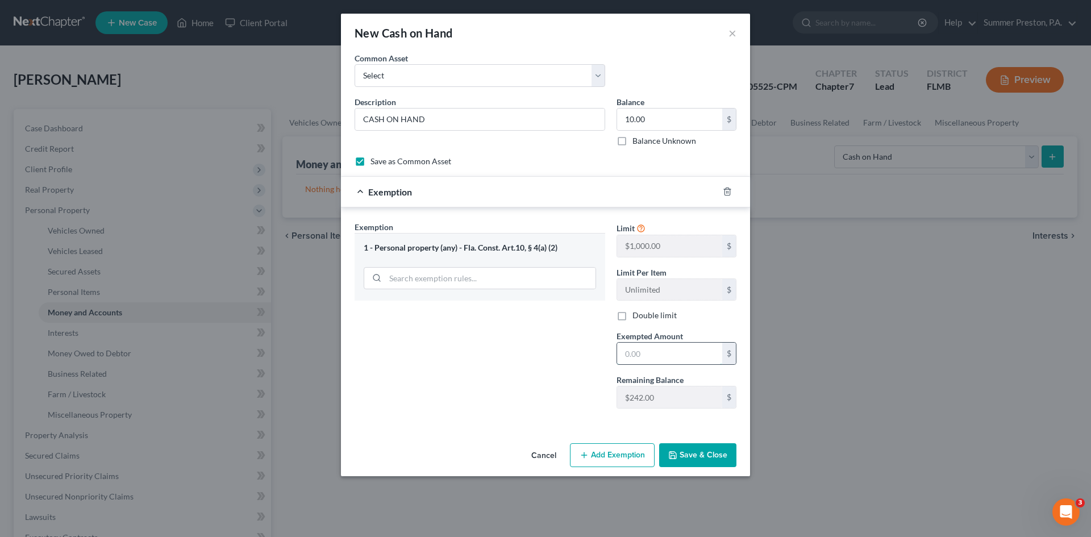
click at [669, 353] on input "text" at bounding box center [669, 354] width 105 height 22
type input "10.00"
click at [678, 449] on button "Save & Close" at bounding box center [697, 455] width 77 height 24
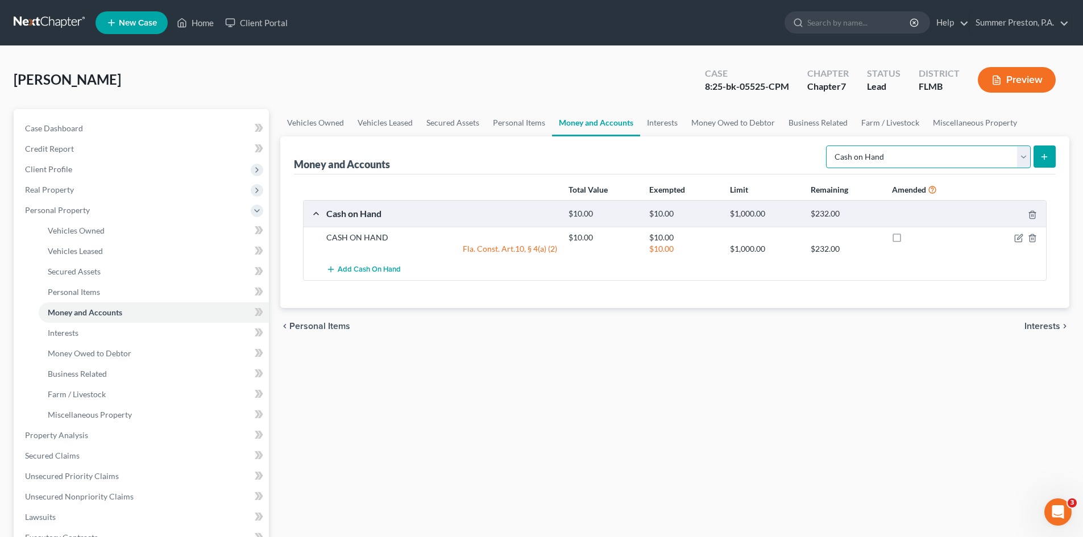
click at [1022, 157] on select "Select Account Type Brokerage Cash on Hand Certificates of Deposit Checking Acc…" at bounding box center [928, 156] width 205 height 23
select select "checking"
click at [828, 145] on select "Select Account Type Brokerage Cash on Hand Certificates of Deposit Checking Acc…" at bounding box center [928, 156] width 205 height 23
click at [1045, 154] on icon "submit" at bounding box center [1043, 156] width 9 height 9
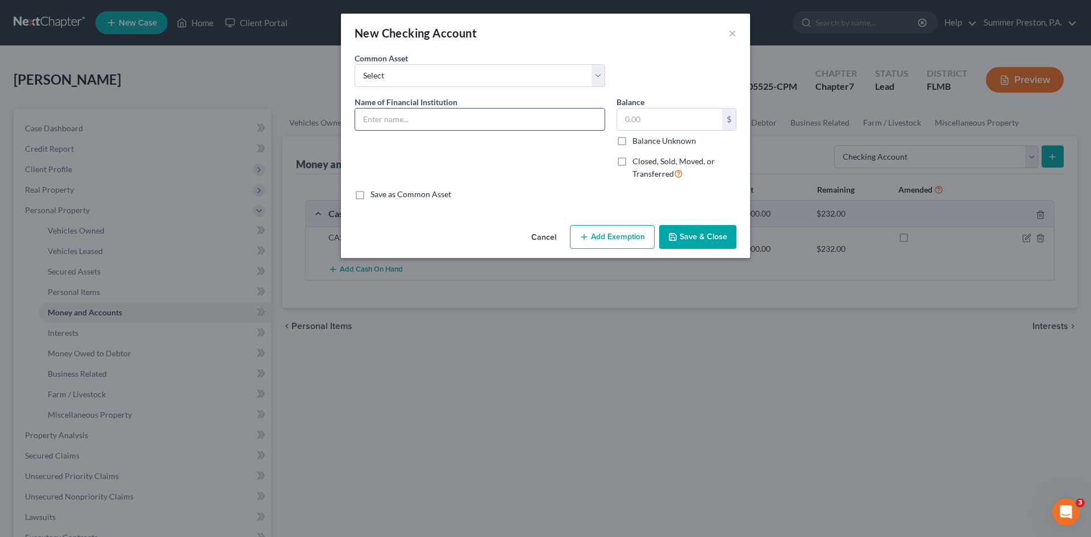
click at [421, 127] on input "text" at bounding box center [479, 120] width 249 height 22
click at [598, 73] on select "Select [PERSON_NAME] FARGO BANK [PERSON_NAME] FARGO BANK CAPITAL ONE CHECKING C…" at bounding box center [480, 75] width 251 height 23
select select "24"
click at [355, 64] on select "Select [PERSON_NAME] FARGO BANK [PERSON_NAME] FARGO BANK CAPITAL ONE CHECKING C…" at bounding box center [480, 75] width 251 height 23
type input "PNC BANK"
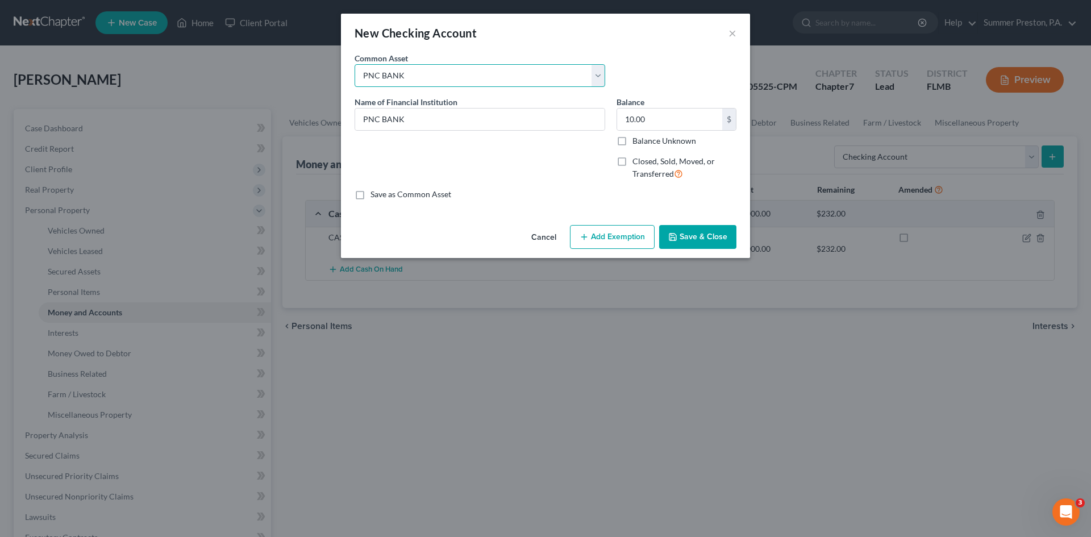
click at [602, 74] on select "Select [PERSON_NAME] FARGO BANK [PERSON_NAME] FARGO BANK CAPITAL ONE CHECKING C…" at bounding box center [480, 75] width 251 height 23
click at [593, 73] on select "Select [PERSON_NAME] FARGO BANK [PERSON_NAME] FARGO BANK CAPITAL ONE CHECKING C…" at bounding box center [480, 75] width 251 height 23
click at [653, 117] on input "10.00" at bounding box center [669, 120] width 105 height 22
type input "50.00"
click at [614, 236] on button "Add Exemption" at bounding box center [612, 237] width 85 height 24
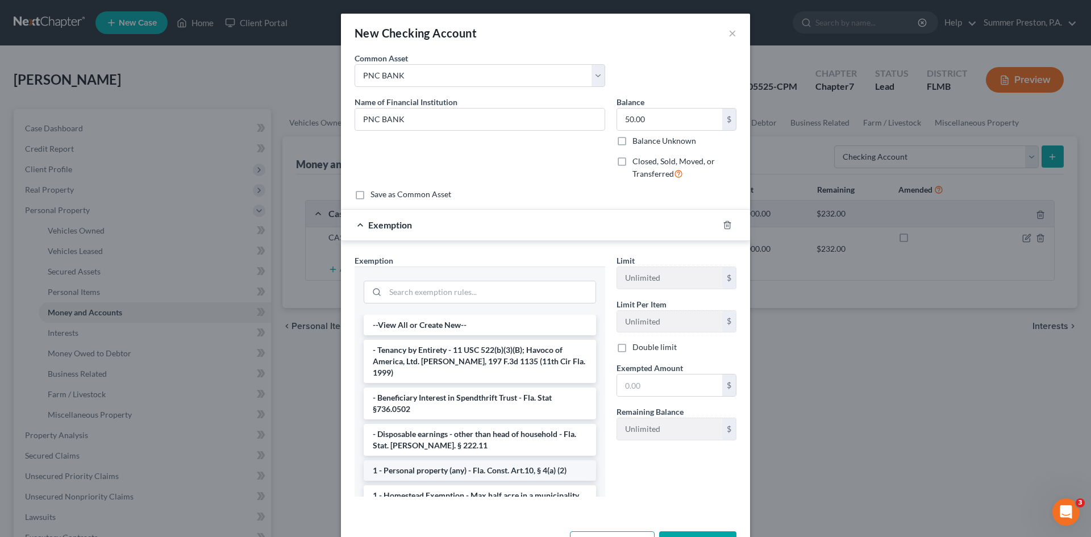
click at [455, 460] on li "1 - Personal property (any) - Fla. Const. Art.10, § 4(a) (2)" at bounding box center [480, 470] width 232 height 20
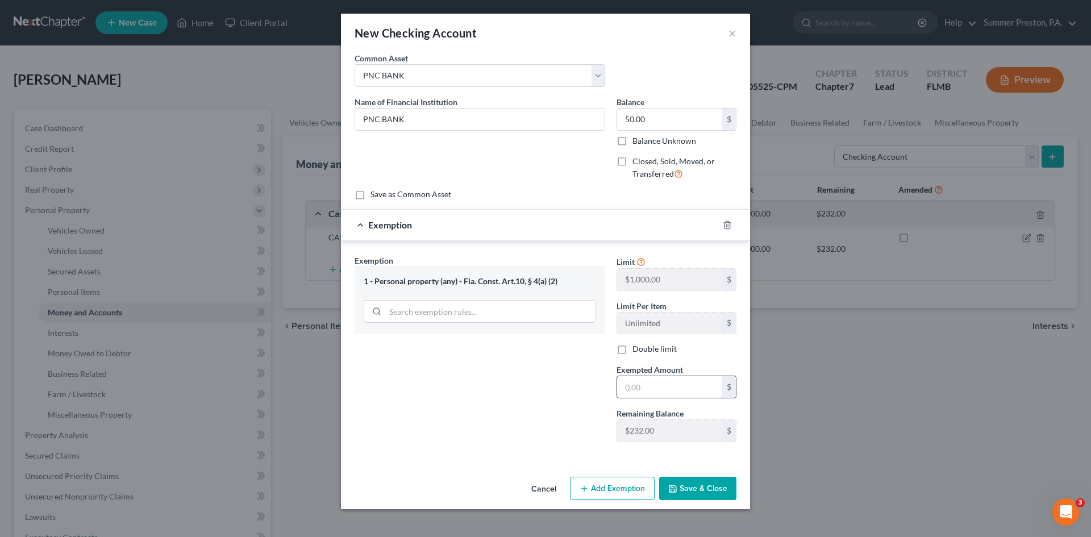
click at [689, 388] on input "text" at bounding box center [669, 387] width 105 height 22
type input "50.00"
click at [692, 486] on button "Save & Close" at bounding box center [697, 489] width 77 height 24
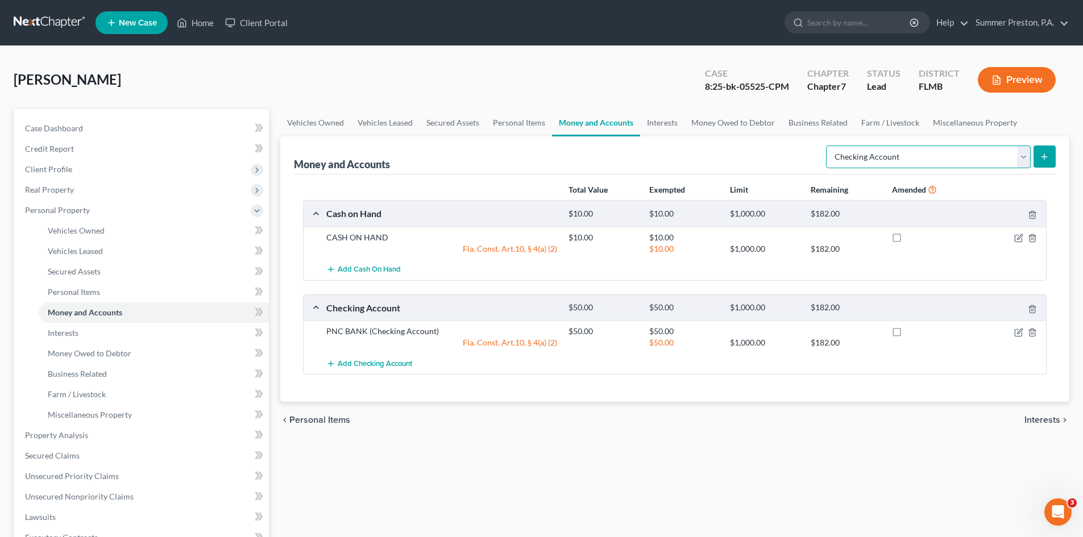
click at [1024, 155] on select "Select Account Type Brokerage Cash on Hand Certificates of Deposit Checking Acc…" at bounding box center [928, 156] width 205 height 23
click at [828, 145] on select "Select Account Type Brokerage Cash on Hand Certificates of Deposit Checking Acc…" at bounding box center [928, 156] width 205 height 23
click at [1049, 157] on button "submit" at bounding box center [1044, 156] width 22 height 22
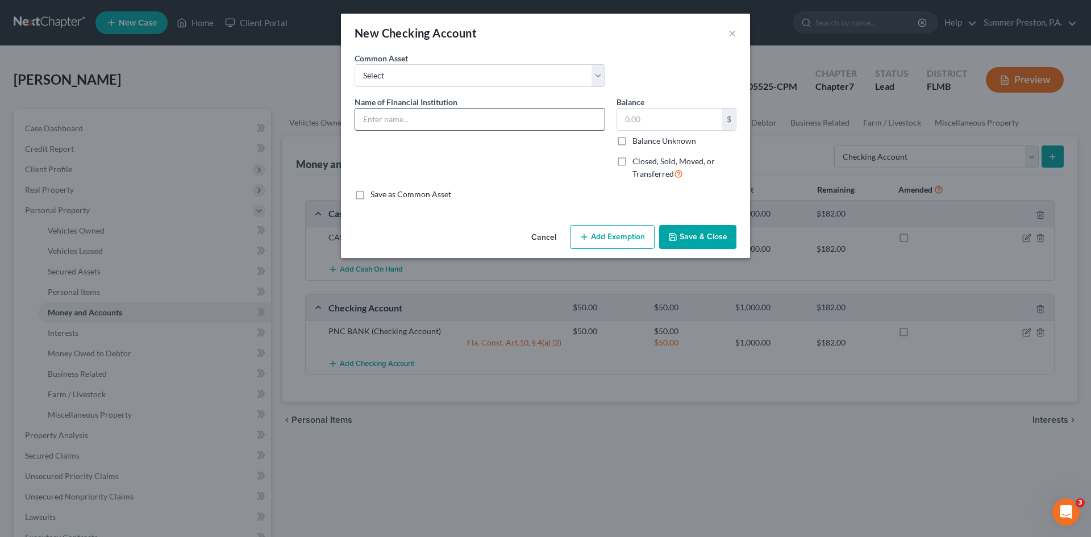
click at [446, 115] on input "text" at bounding box center [479, 120] width 249 height 22
type input "PNC RESERVE & PNC GROWTH"
drag, startPoint x: 670, startPoint y: 115, endPoint x: 662, endPoint y: 117, distance: 8.0
click at [669, 116] on input "text" at bounding box center [669, 120] width 105 height 22
type input "4.00"
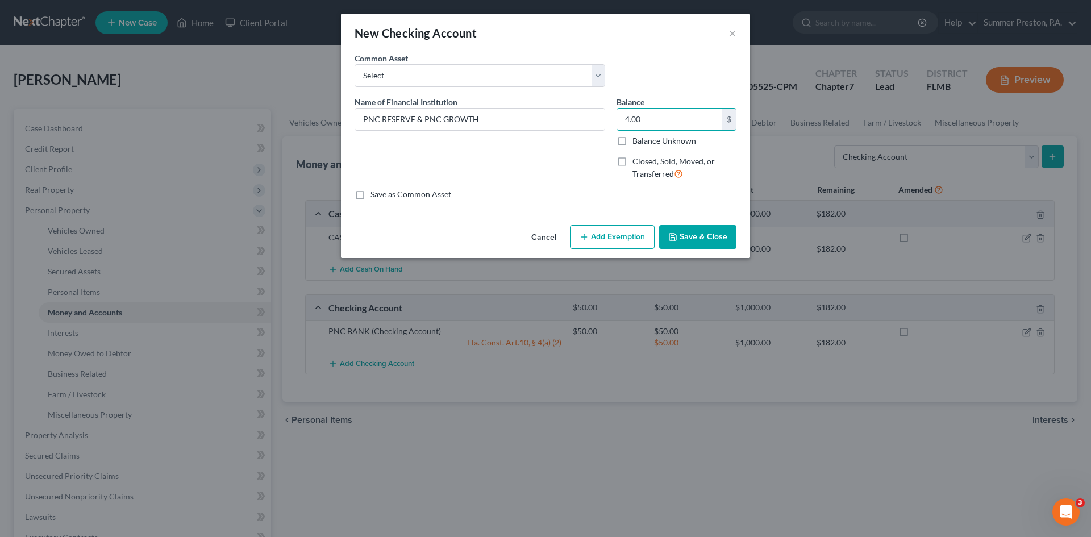
click at [371, 194] on label "Save as Common Asset" at bounding box center [411, 194] width 81 height 11
click at [375, 194] on input "Save as Common Asset" at bounding box center [378, 192] width 7 height 7
checkbox input "true"
click at [610, 243] on button "Add Exemption" at bounding box center [612, 237] width 85 height 24
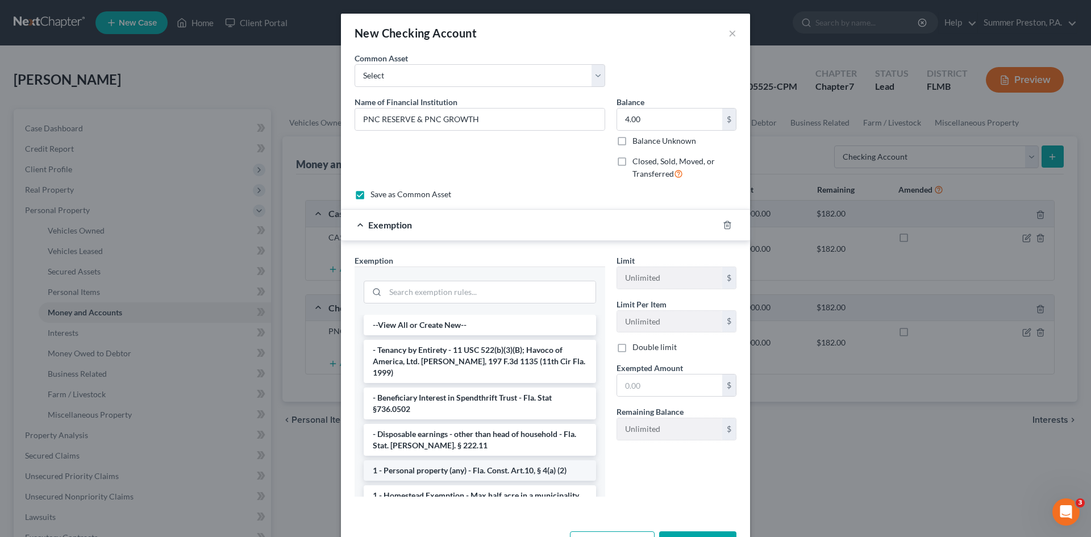
click at [433, 463] on li "1 - Personal property (any) - Fla. Const. Art.10, § 4(a) (2)" at bounding box center [480, 470] width 232 height 20
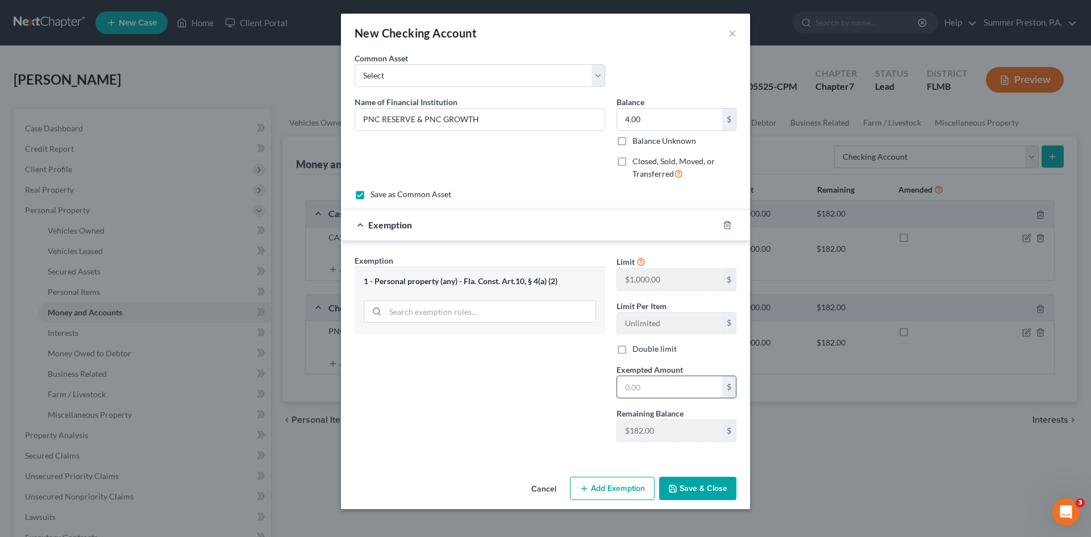
click at [654, 390] on input "text" at bounding box center [669, 387] width 105 height 22
type input "4.00"
click at [695, 493] on button "Save & Close" at bounding box center [697, 489] width 77 height 24
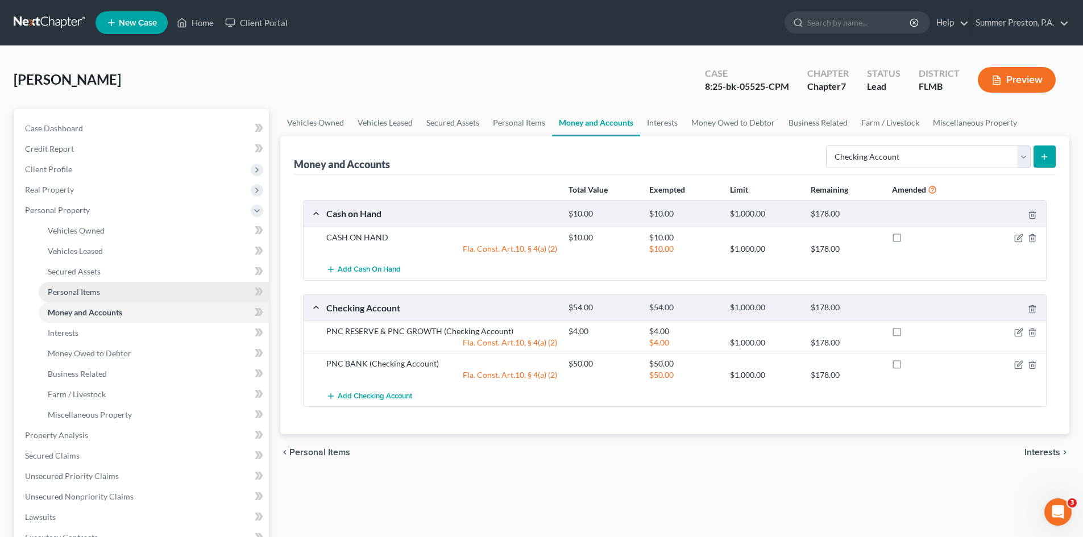
click at [95, 290] on span "Personal Items" at bounding box center [74, 292] width 52 height 10
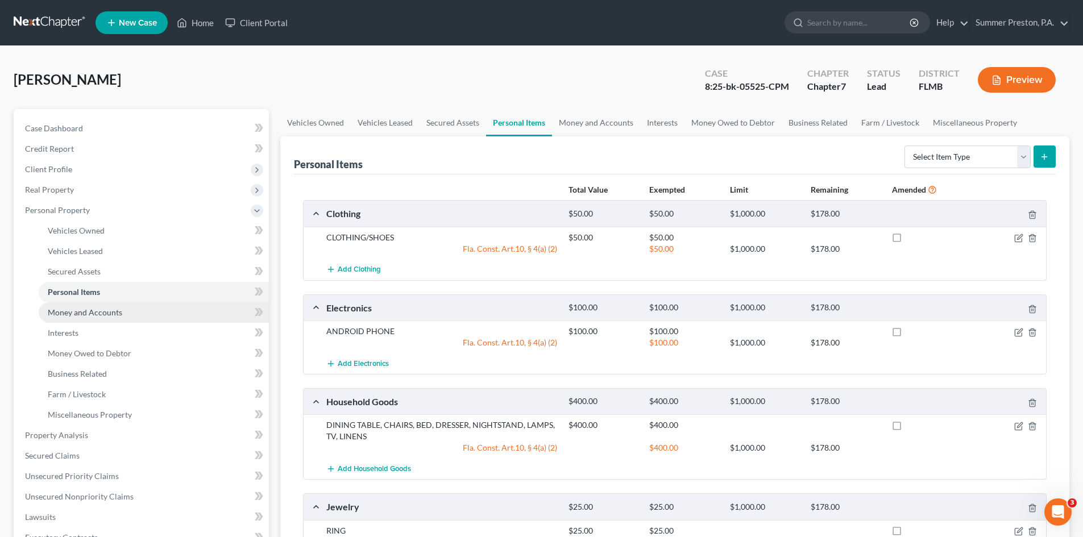
click at [99, 313] on span "Money and Accounts" at bounding box center [85, 312] width 74 height 10
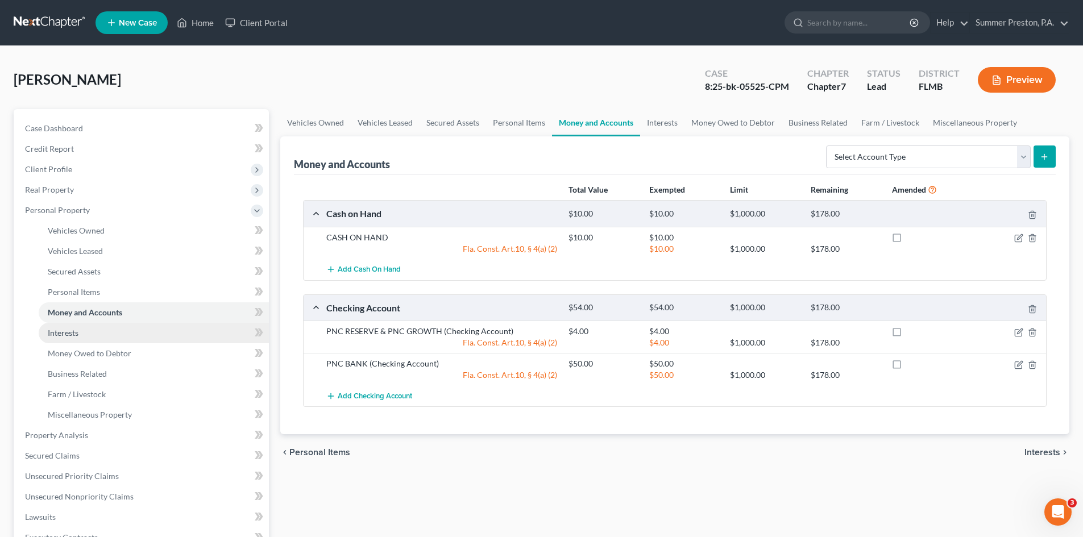
click at [65, 335] on span "Interests" at bounding box center [63, 333] width 31 height 10
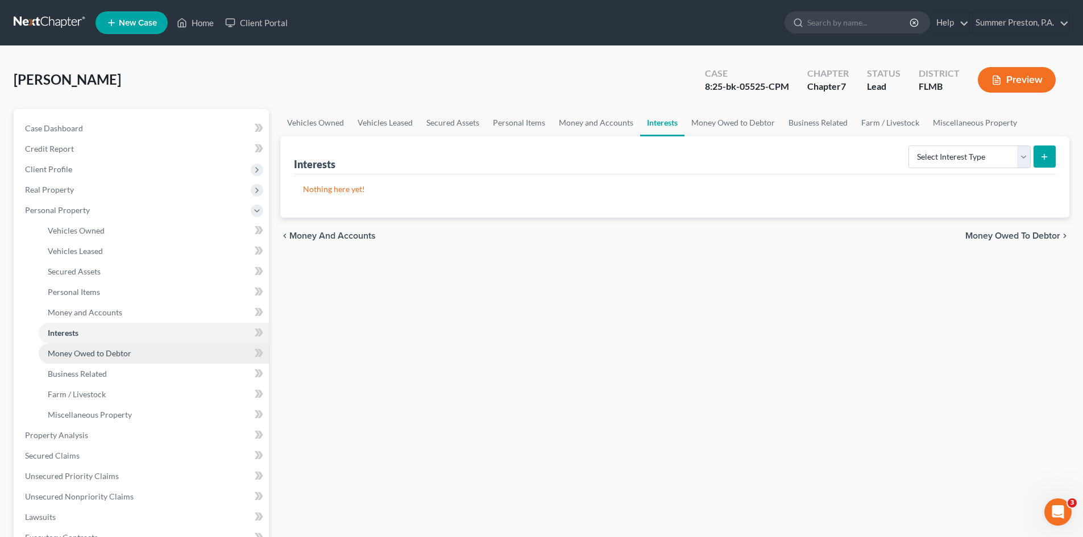
click at [111, 351] on span "Money Owed to Debtor" at bounding box center [90, 353] width 84 height 10
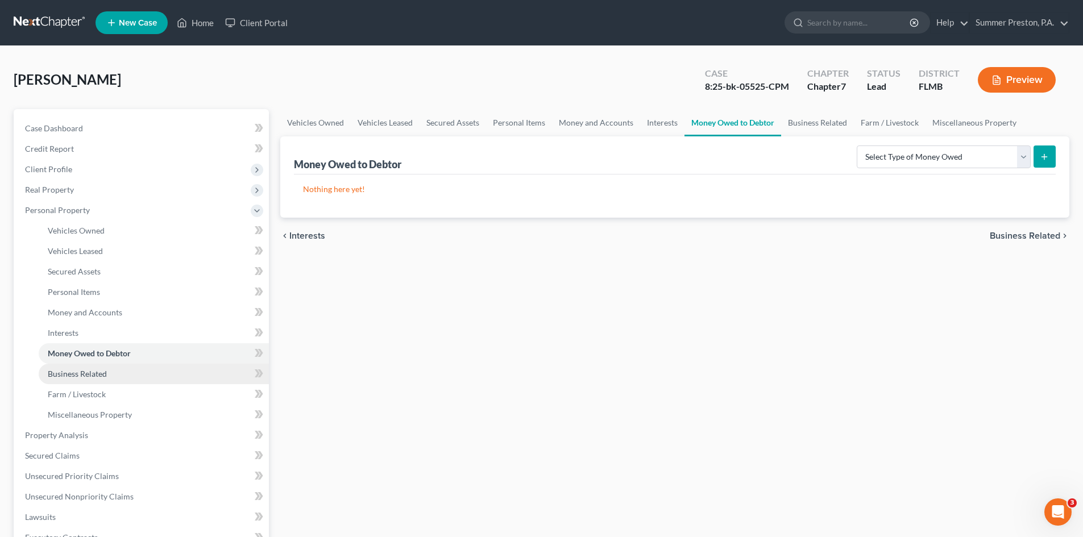
click at [92, 373] on span "Business Related" at bounding box center [77, 374] width 59 height 10
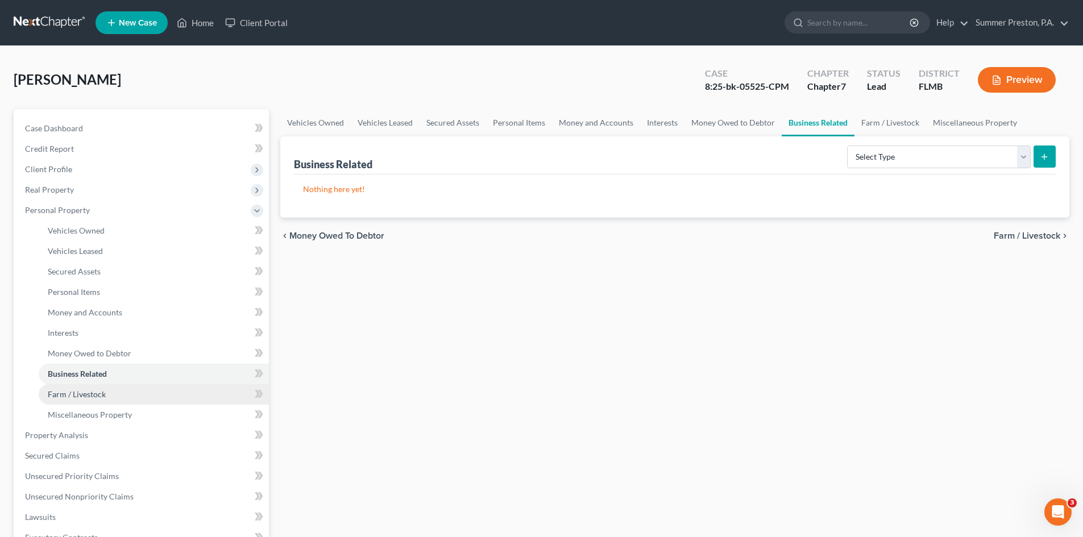
click at [94, 394] on span "Farm / Livestock" at bounding box center [77, 394] width 58 height 10
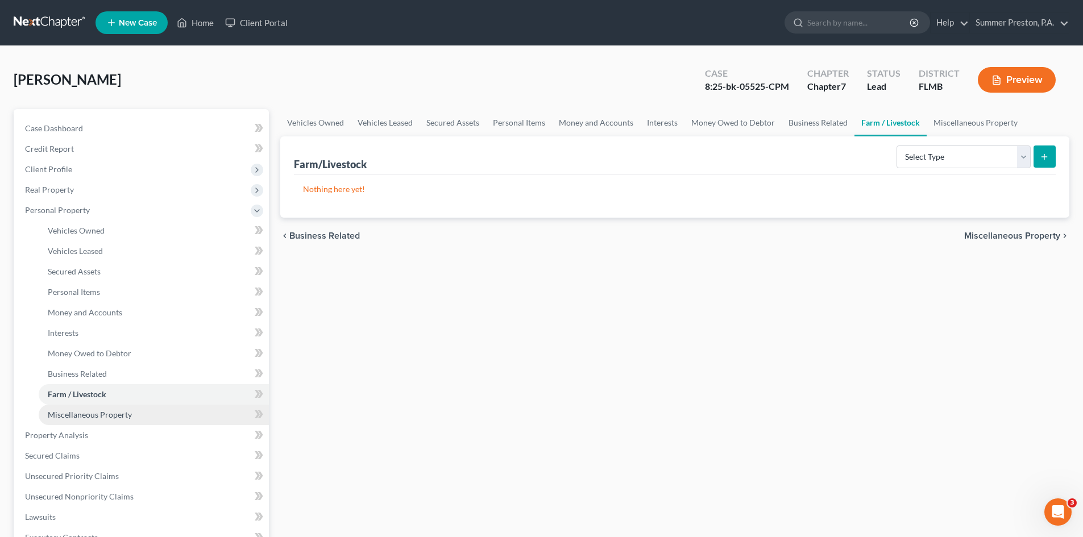
click at [119, 414] on span "Miscellaneous Property" at bounding box center [90, 415] width 84 height 10
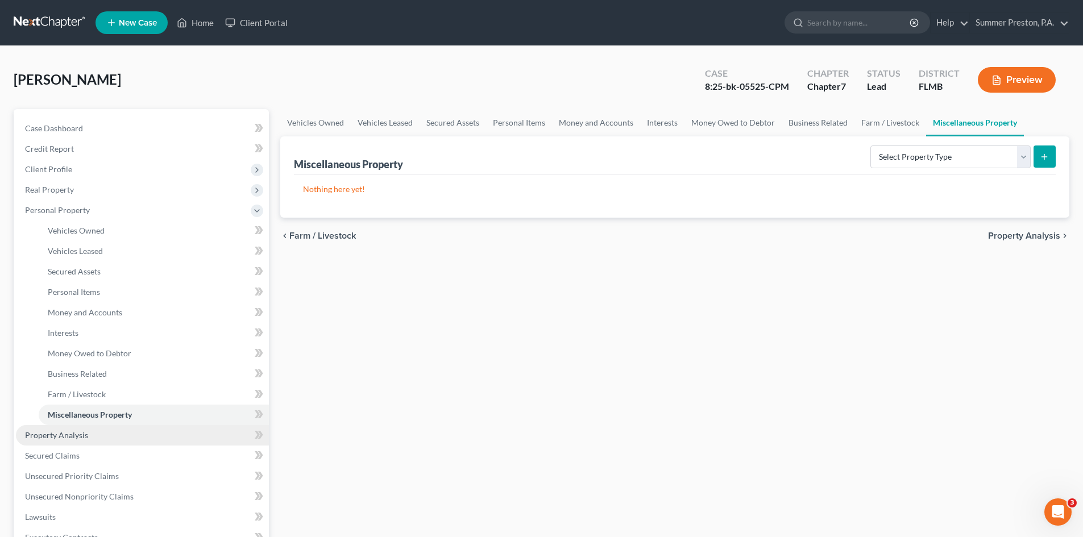
click at [89, 436] on link "Property Analysis" at bounding box center [142, 435] width 253 height 20
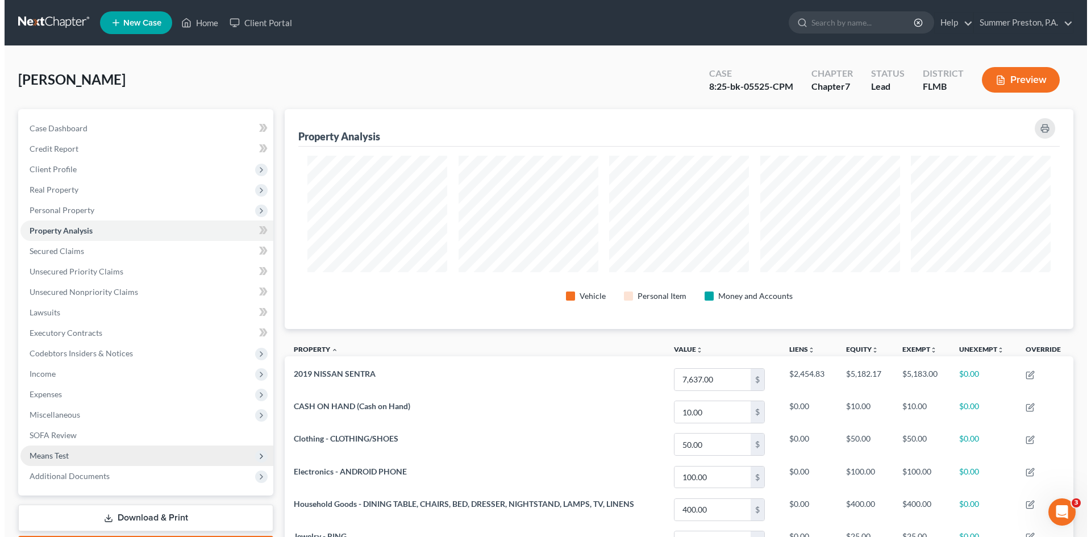
scroll to position [220, 789]
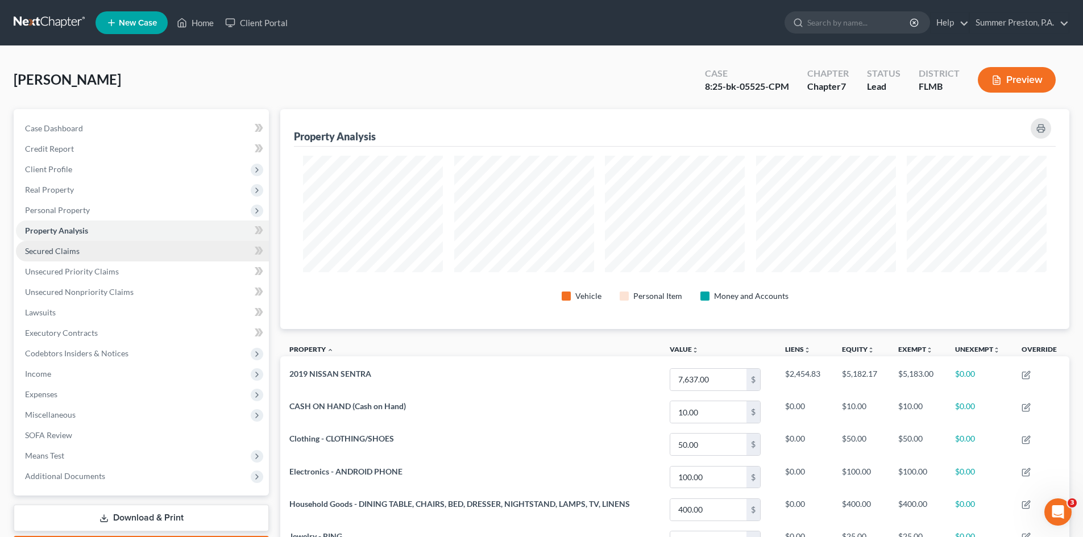
click at [64, 251] on span "Secured Claims" at bounding box center [52, 251] width 55 height 10
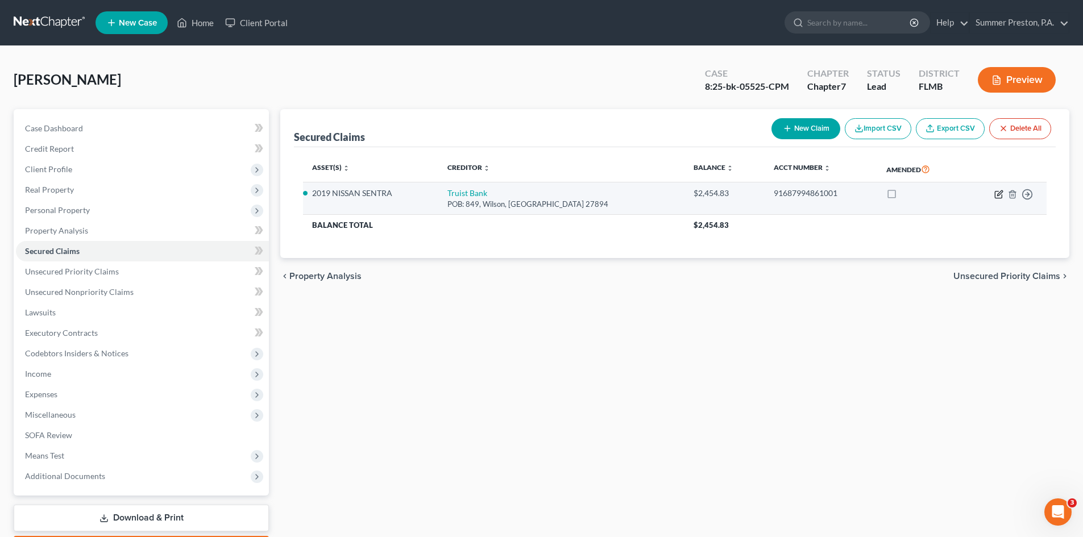
click at [1000, 192] on icon "button" at bounding box center [999, 192] width 5 height 5
select select "28"
select select "0"
select select "2"
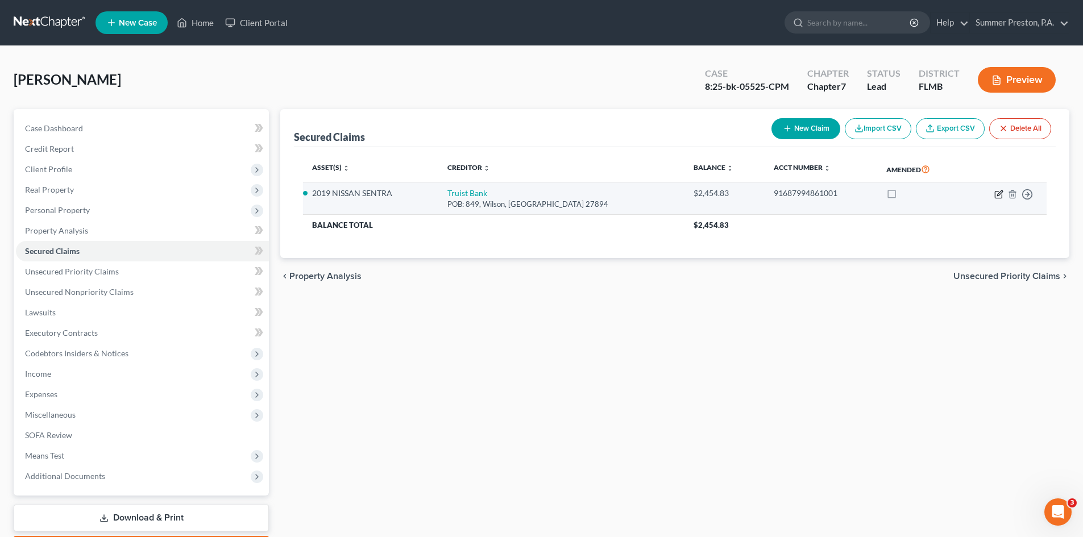
select select "0"
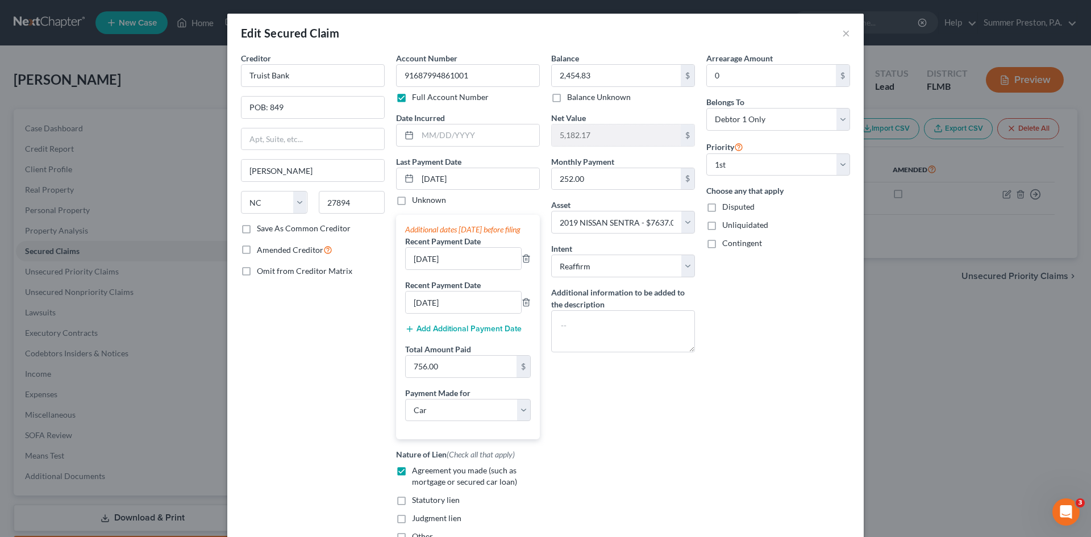
click at [257, 230] on label "Save As Common Creditor" at bounding box center [304, 228] width 94 height 11
click at [261, 230] on input "Save As Common Creditor" at bounding box center [264, 226] width 7 height 7
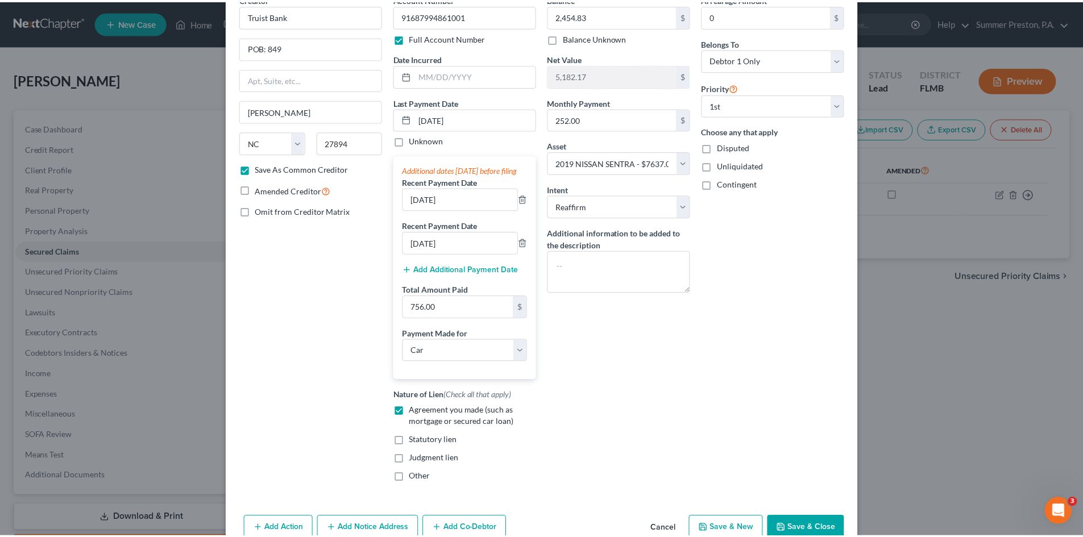
scroll to position [106, 0]
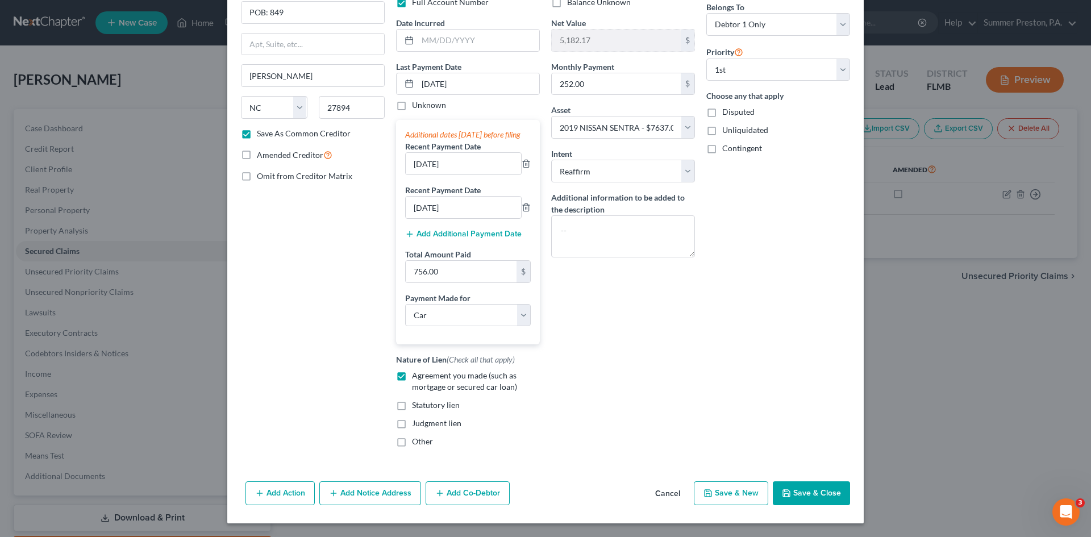
click at [801, 489] on button "Save & Close" at bounding box center [811, 493] width 77 height 24
checkbox input "false"
select select
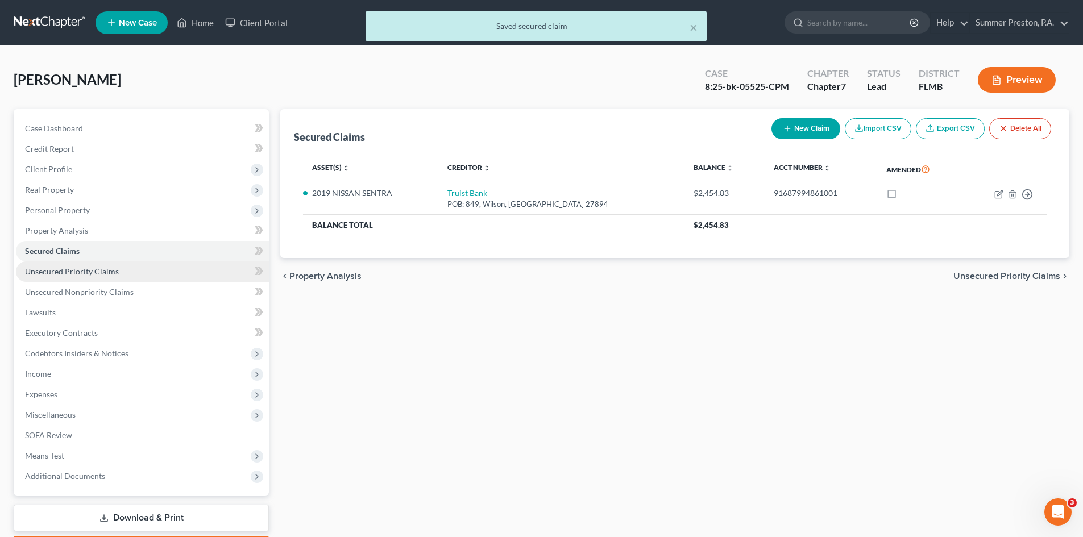
click at [62, 274] on span "Unsecured Priority Claims" at bounding box center [72, 272] width 94 height 10
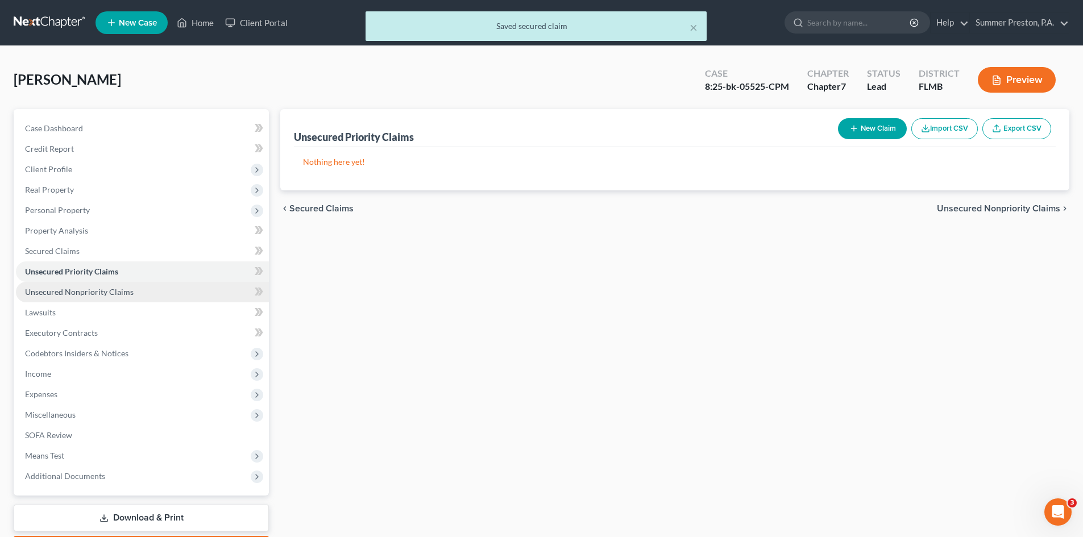
click at [64, 289] on span "Unsecured Nonpriority Claims" at bounding box center [79, 292] width 109 height 10
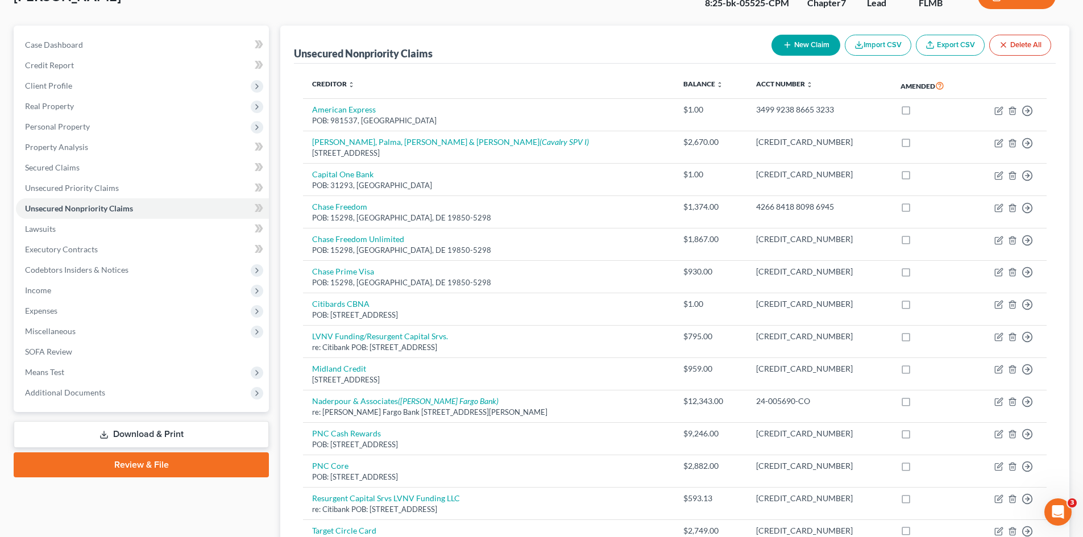
scroll to position [59, 0]
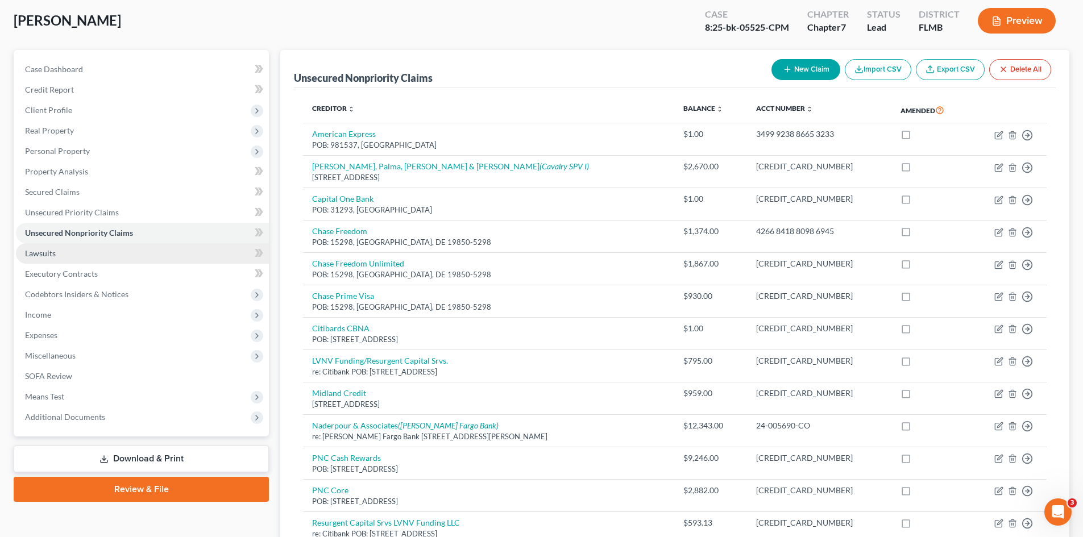
click at [52, 248] on span "Lawsuits" at bounding box center [40, 253] width 31 height 10
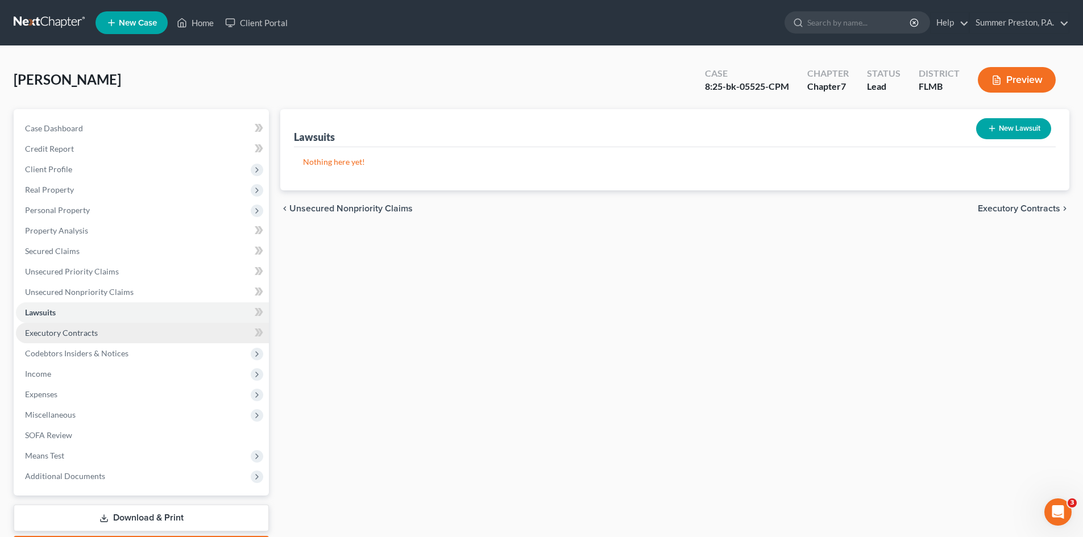
click at [82, 335] on span "Executory Contracts" at bounding box center [61, 333] width 73 height 10
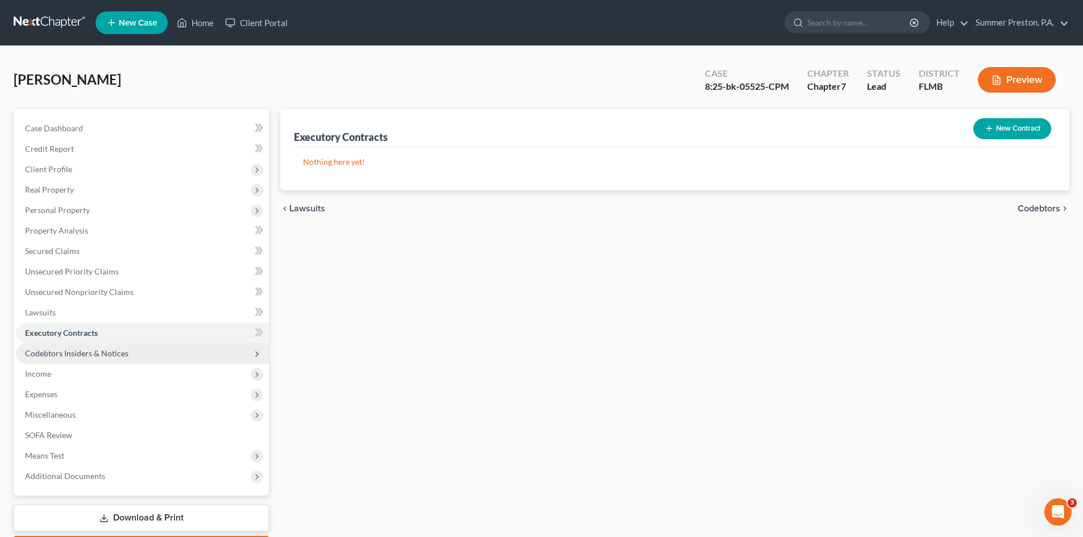
click at [90, 357] on span "Codebtors Insiders & Notices" at bounding box center [76, 353] width 103 height 10
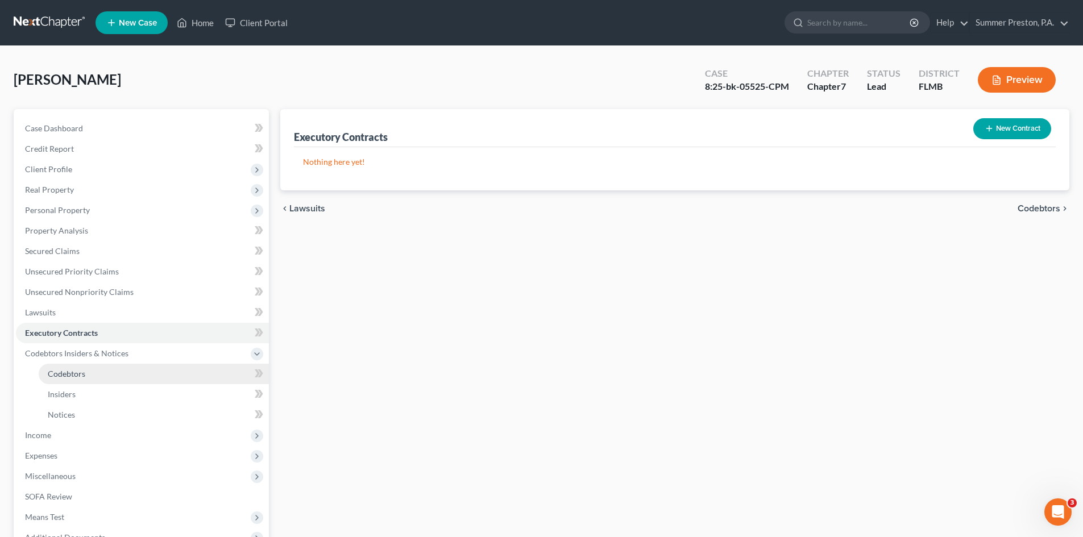
click at [78, 372] on span "Codebtors" at bounding box center [67, 374] width 38 height 10
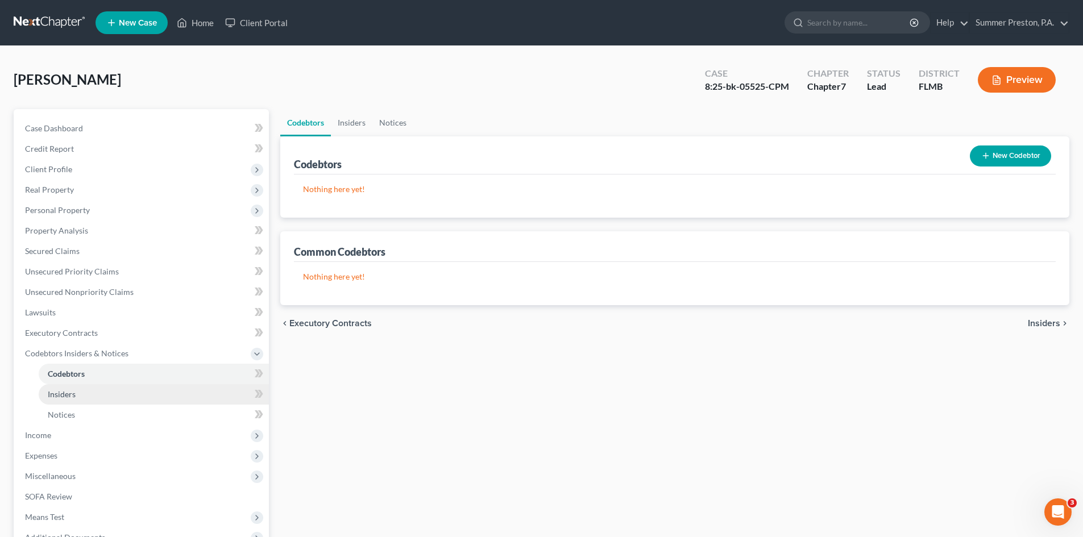
click at [72, 394] on span "Insiders" at bounding box center [62, 394] width 28 height 10
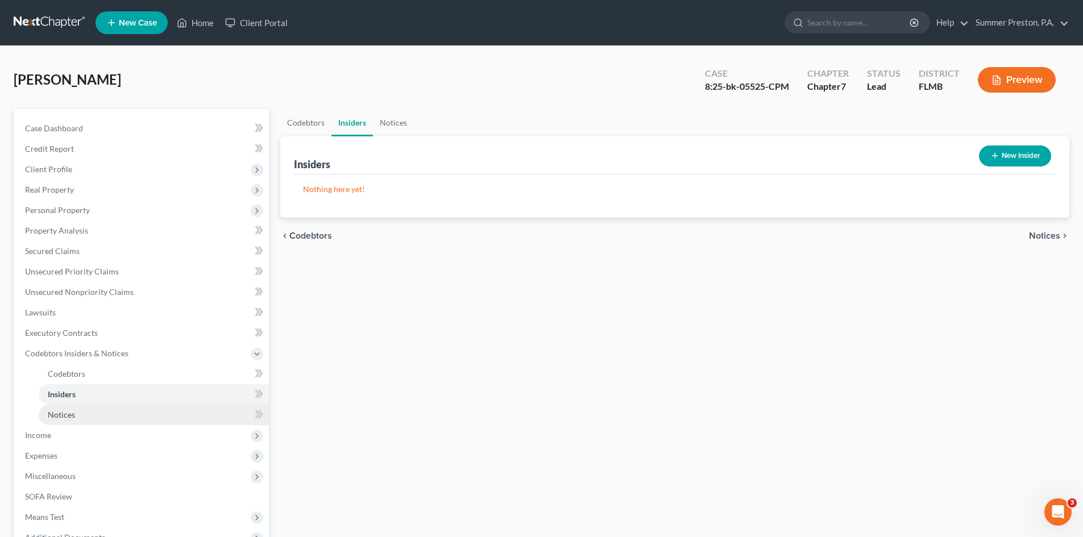
click at [69, 415] on span "Notices" at bounding box center [61, 415] width 27 height 10
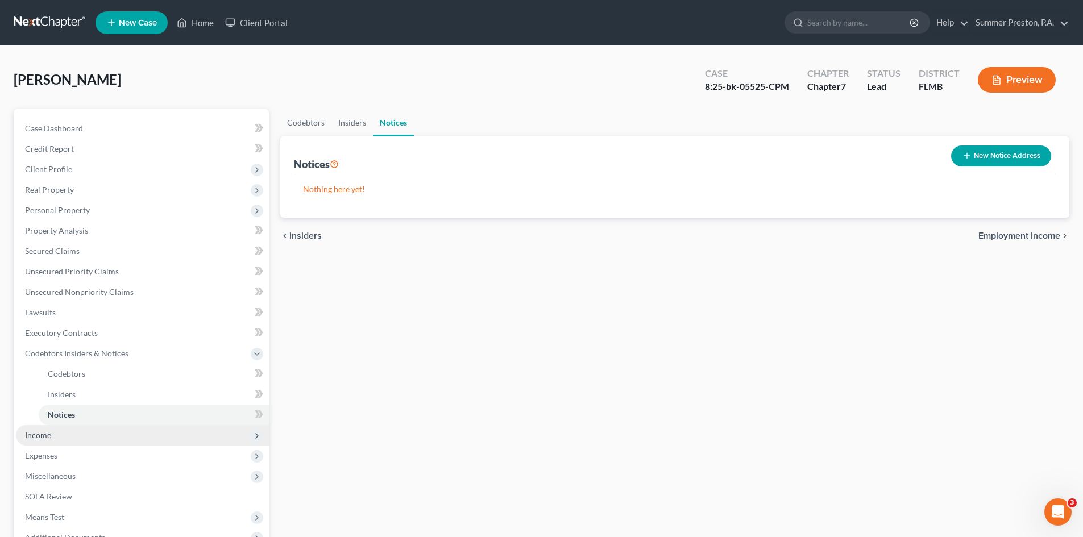
click at [42, 436] on span "Income" at bounding box center [38, 435] width 26 height 10
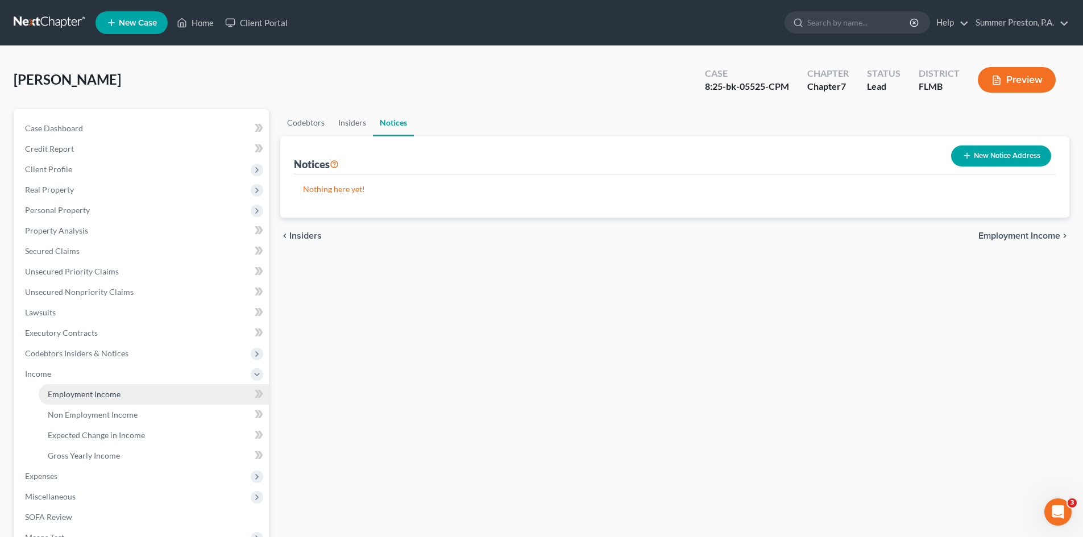
click at [83, 393] on span "Employment Income" at bounding box center [84, 394] width 73 height 10
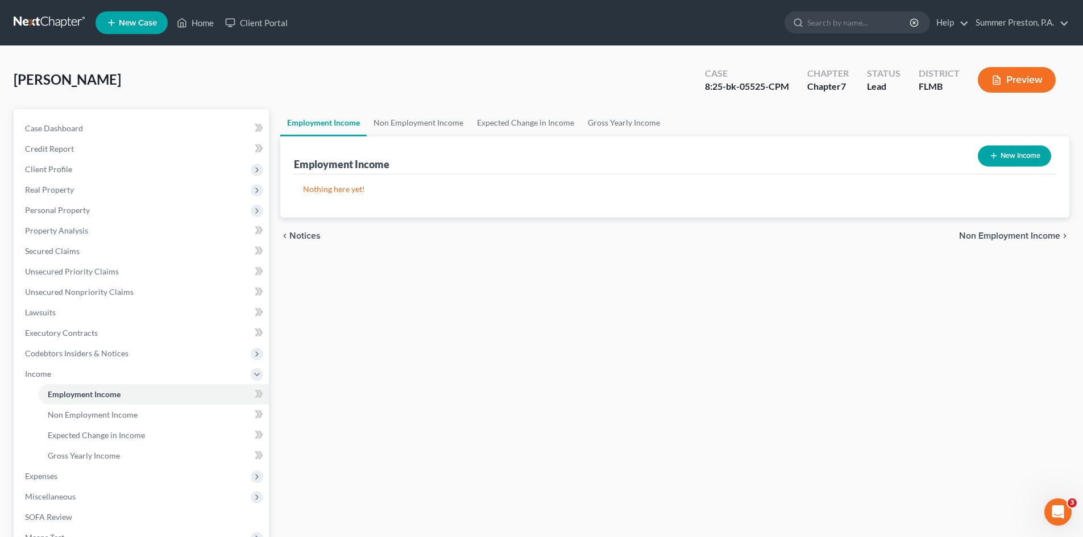
click at [1002, 151] on button "New Income" at bounding box center [1013, 155] width 73 height 21
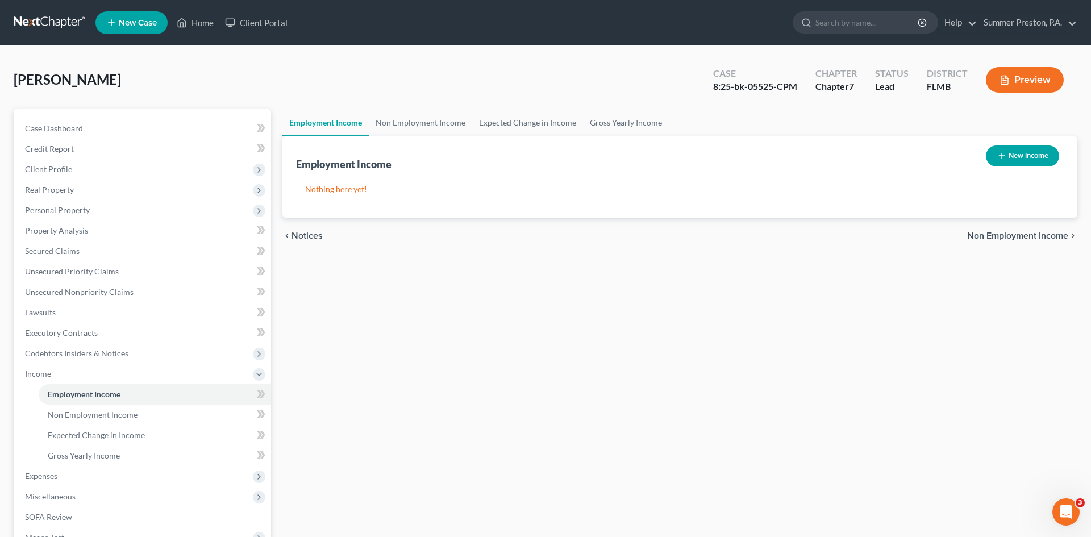
select select "0"
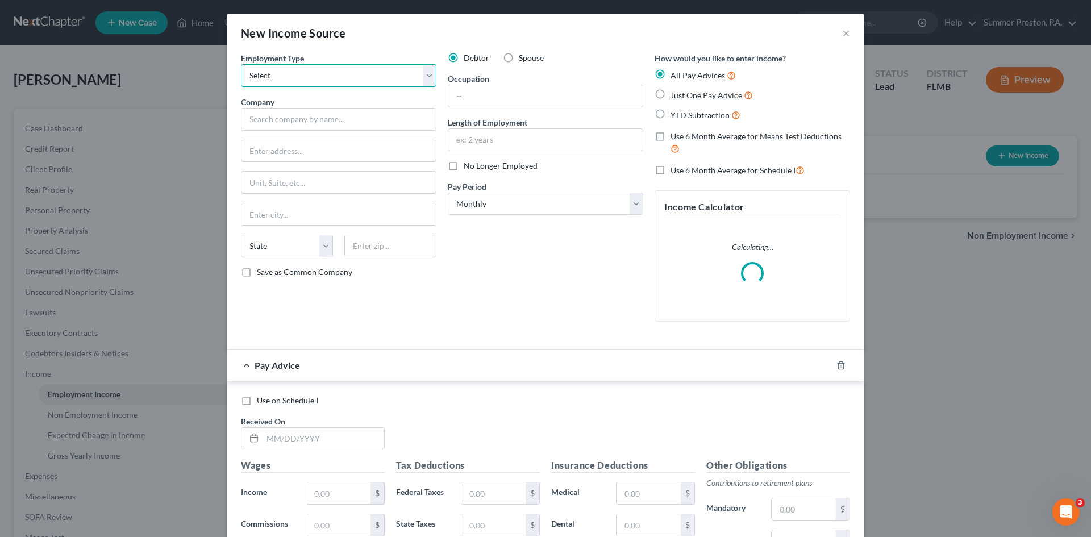
click at [427, 72] on select "Select Full or [DEMOGRAPHIC_DATA] Employment Self Employment" at bounding box center [338, 75] width 195 height 23
select select "0"
click at [241, 64] on select "Select Full or [DEMOGRAPHIC_DATA] Employment Self Employment" at bounding box center [338, 75] width 195 height 23
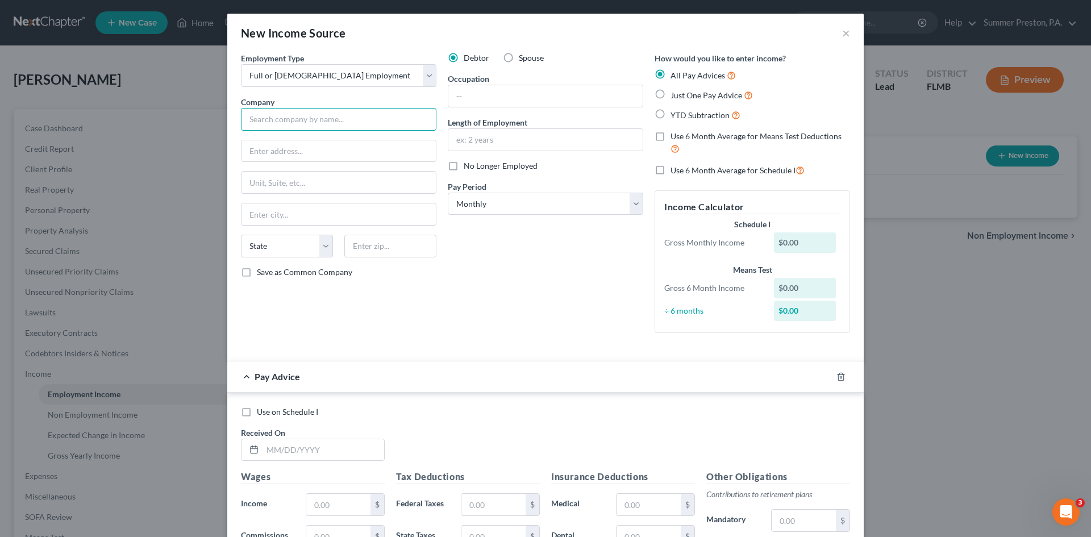
click at [358, 122] on input "text" at bounding box center [338, 119] width 195 height 23
type input "CREATIVE ARTS UNLIMITED"
type input "[STREET_ADDRESS]"
type input "[GEOGRAPHIC_DATA]"
select select "9"
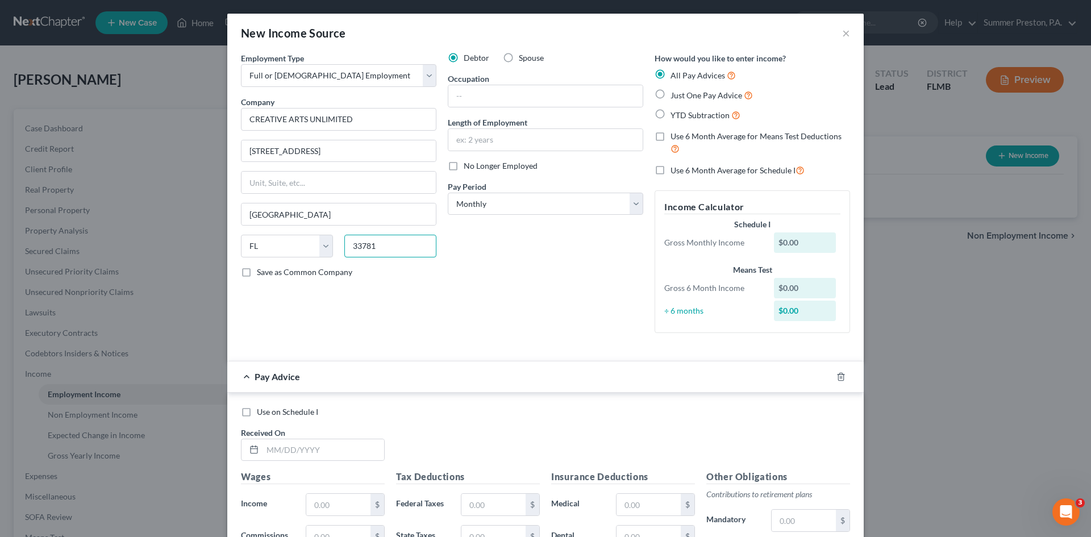
type input "33781"
type input "[GEOGRAPHIC_DATA]"
click at [257, 268] on label "Save as Common Company" at bounding box center [304, 272] width 95 height 11
click at [261, 268] on input "Save as Common Company" at bounding box center [264, 270] width 7 height 7
checkbox input "true"
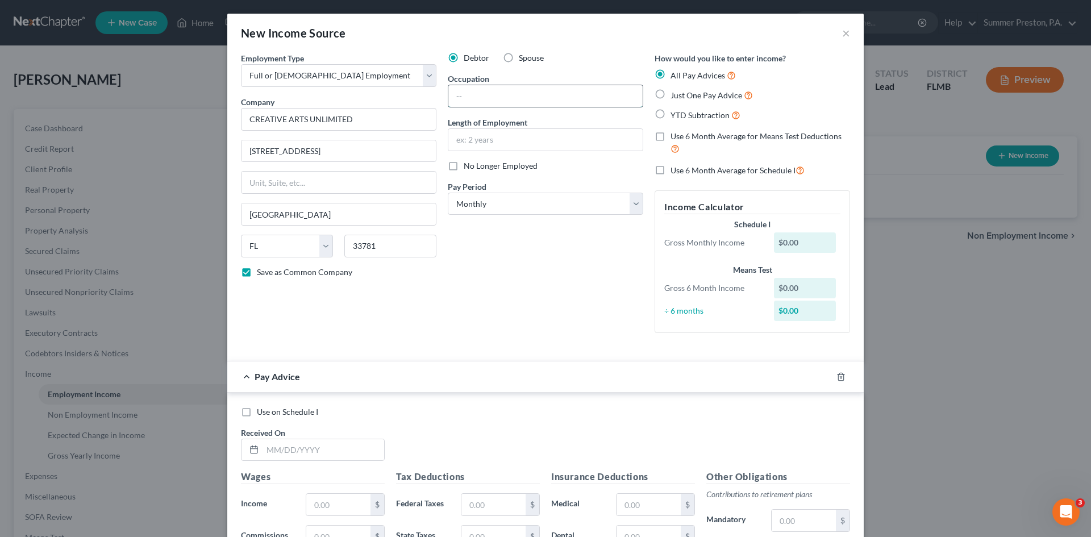
click at [477, 92] on input "text" at bounding box center [545, 96] width 194 height 22
type input "FURNITURE FINISHER"
type input "4 YEARS"
click at [636, 198] on select "Select Monthly Twice Monthly Every Other Week Weekly" at bounding box center [545, 204] width 195 height 23
select select "2"
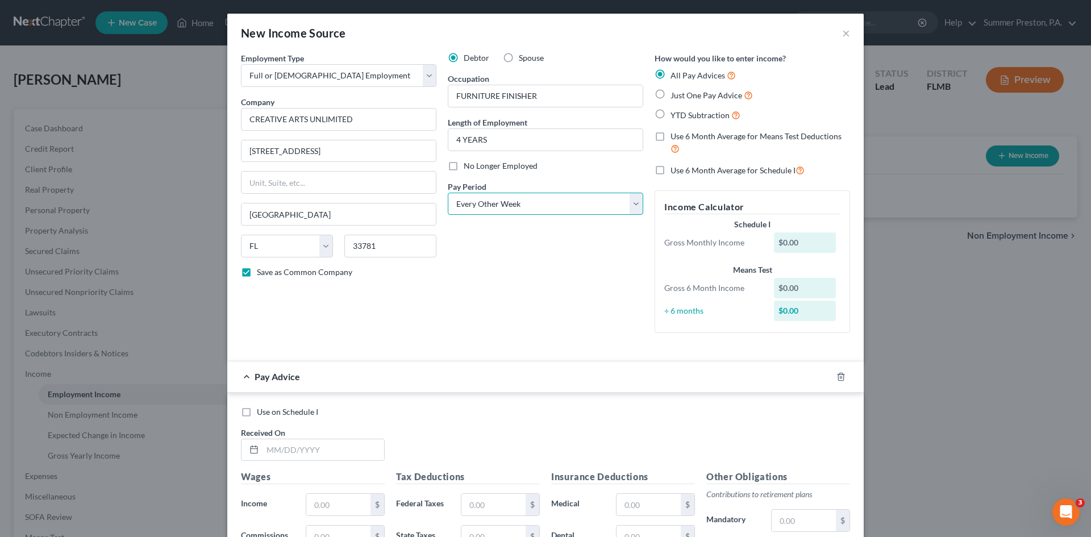
click at [448, 193] on select "Select Monthly Twice Monthly Every Other Week Weekly" at bounding box center [545, 204] width 195 height 23
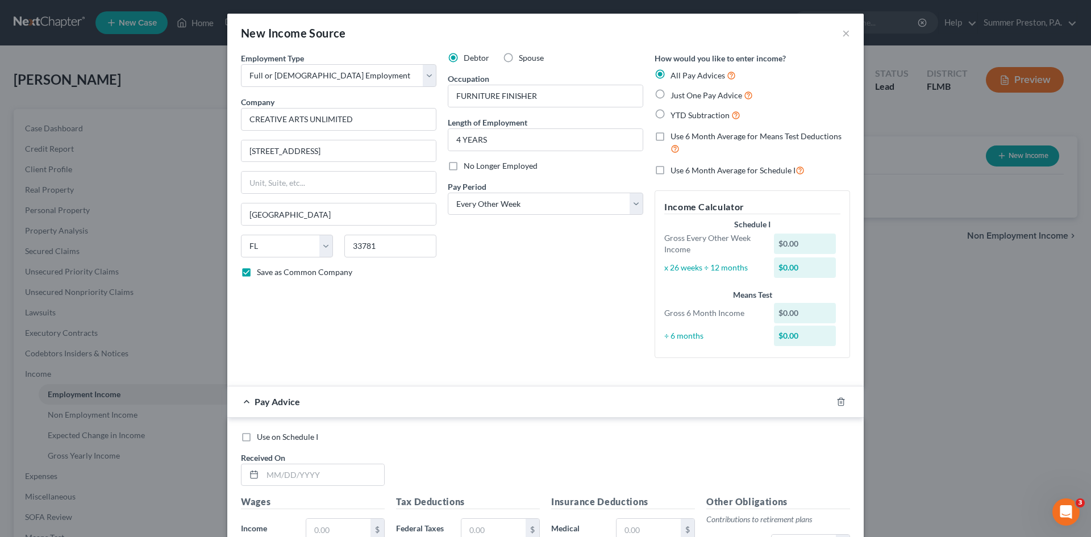
click at [671, 138] on label "Use 6 Month Average for Means Test Deductions" at bounding box center [761, 143] width 180 height 24
click at [675, 138] on input "Use 6 Month Average for Means Test Deductions" at bounding box center [678, 134] width 7 height 7
checkbox input "true"
drag, startPoint x: 658, startPoint y: 169, endPoint x: 723, endPoint y: 173, distance: 66.0
click at [671, 170] on label "Use 6 Month Average for Schedule I" at bounding box center [738, 170] width 134 height 13
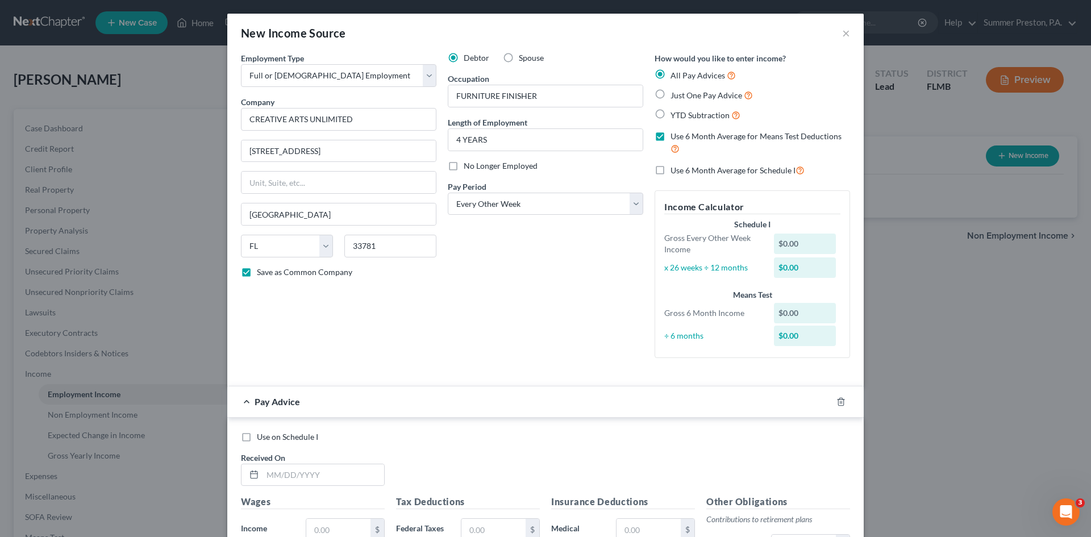
click at [675, 170] on input "Use 6 Month Average for Schedule I" at bounding box center [678, 167] width 7 height 7
checkbox input "true"
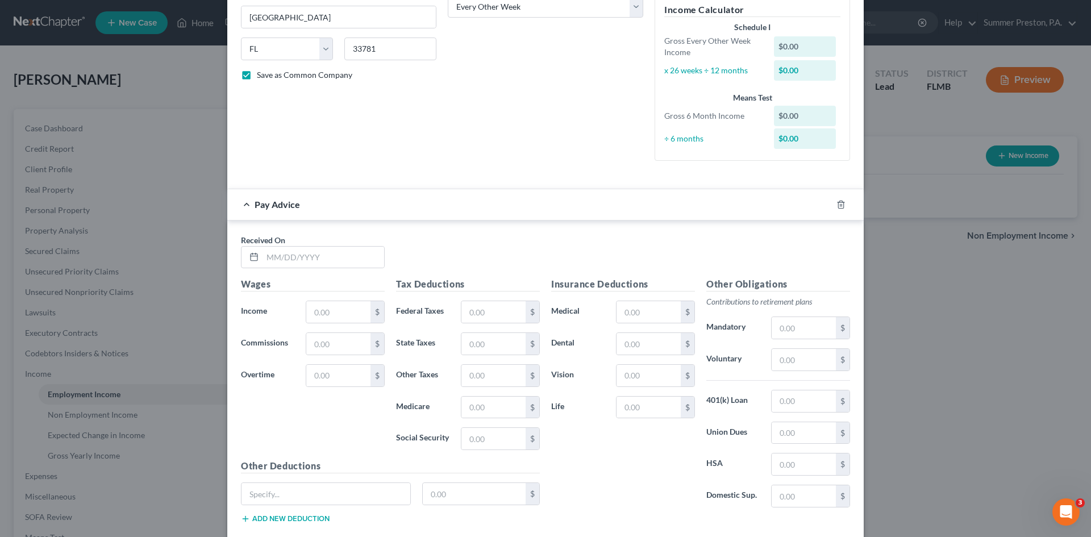
scroll to position [198, 0]
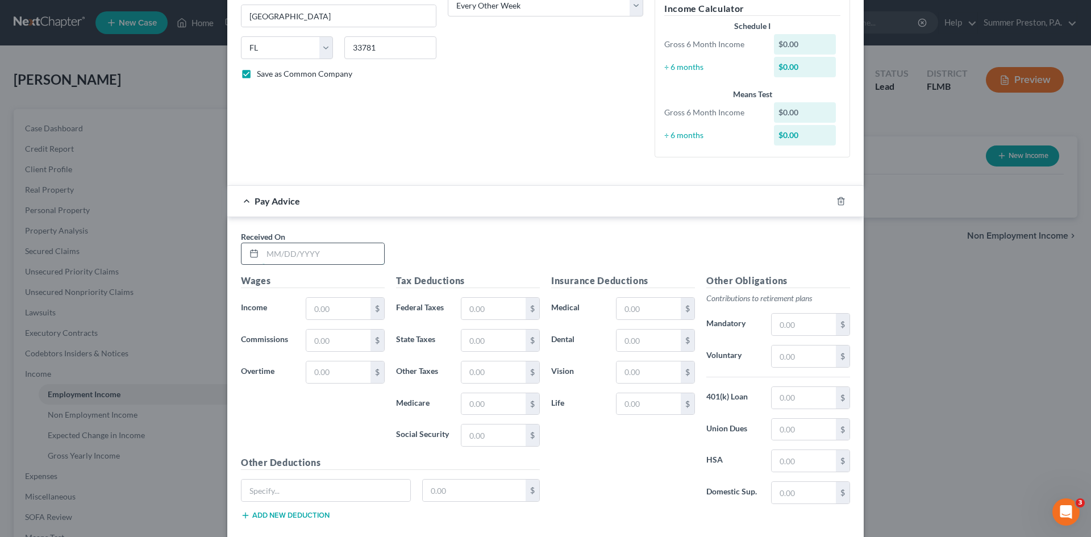
click at [326, 256] on input "text" at bounding box center [324, 254] width 122 height 22
type input "[DATE]"
click at [343, 310] on input "text" at bounding box center [338, 309] width 64 height 22
type input "1,684.75"
click at [492, 306] on input "text" at bounding box center [493, 309] width 64 height 22
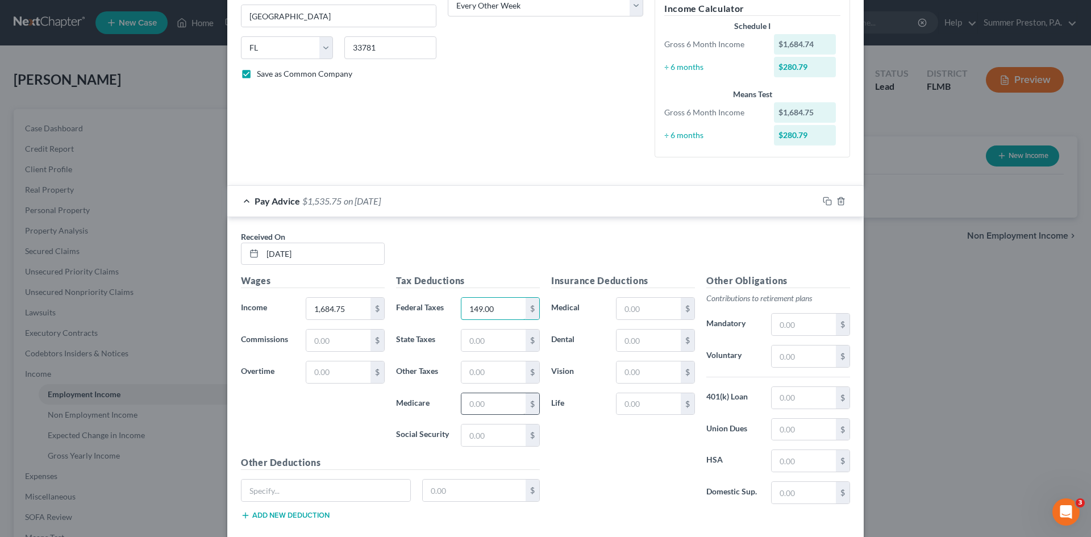
type input "149.00"
click at [494, 408] on input "text" at bounding box center [493, 404] width 64 height 22
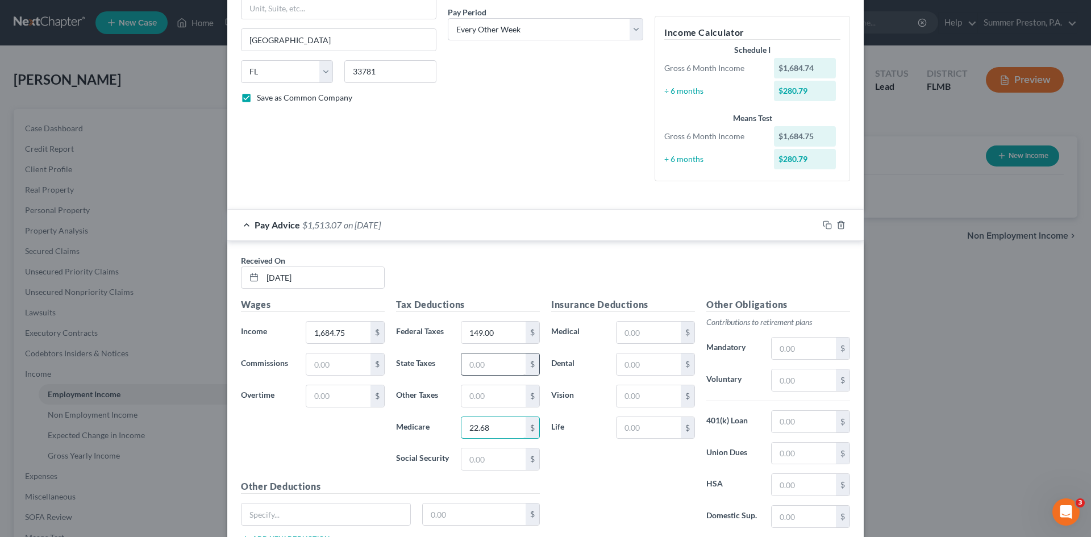
scroll to position [142, 0]
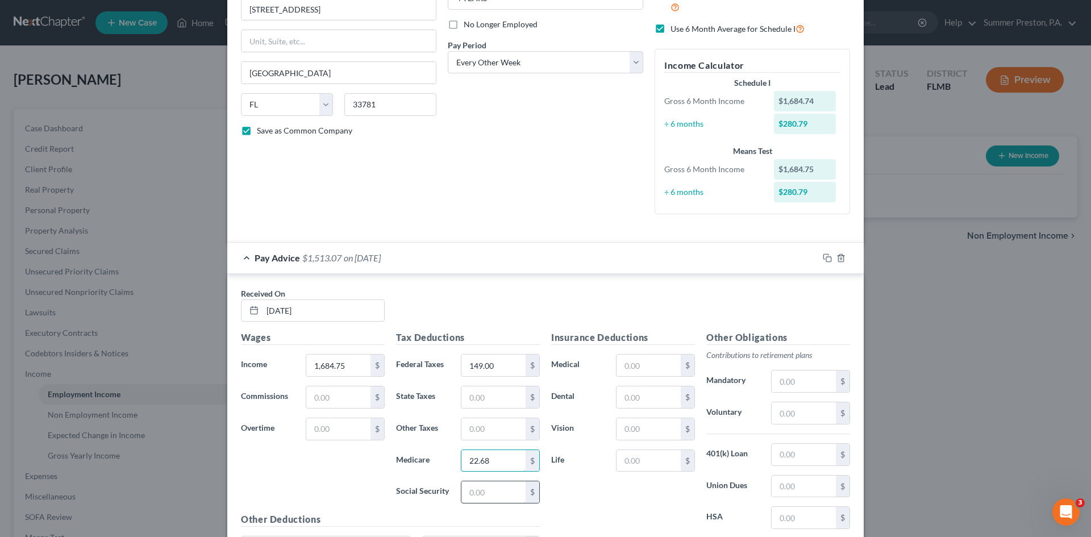
type input "22.68"
click at [496, 482] on input "text" at bounding box center [493, 492] width 64 height 22
type input "96.98"
click at [652, 357] on input "text" at bounding box center [649, 366] width 64 height 22
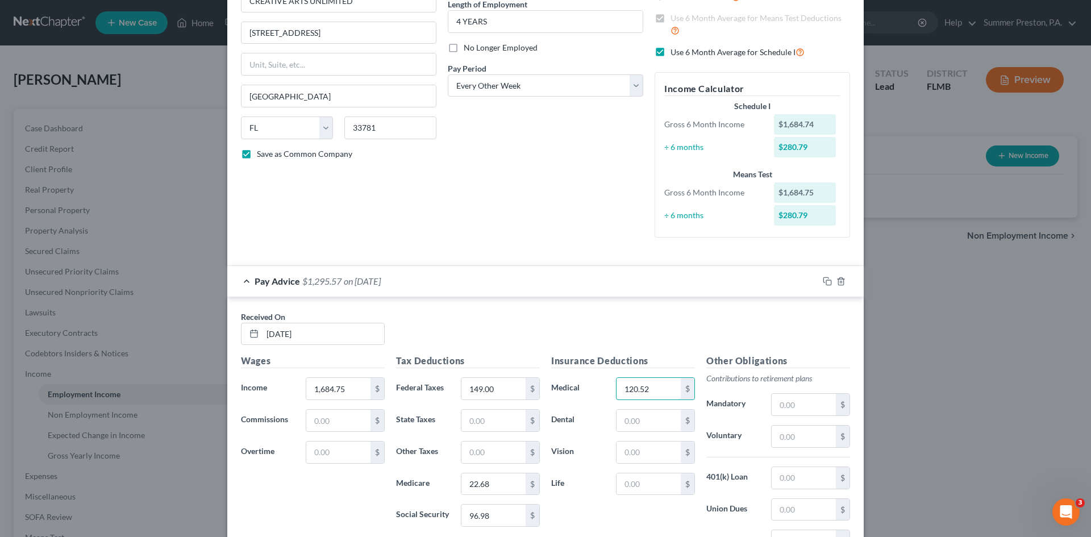
scroll to position [28, 0]
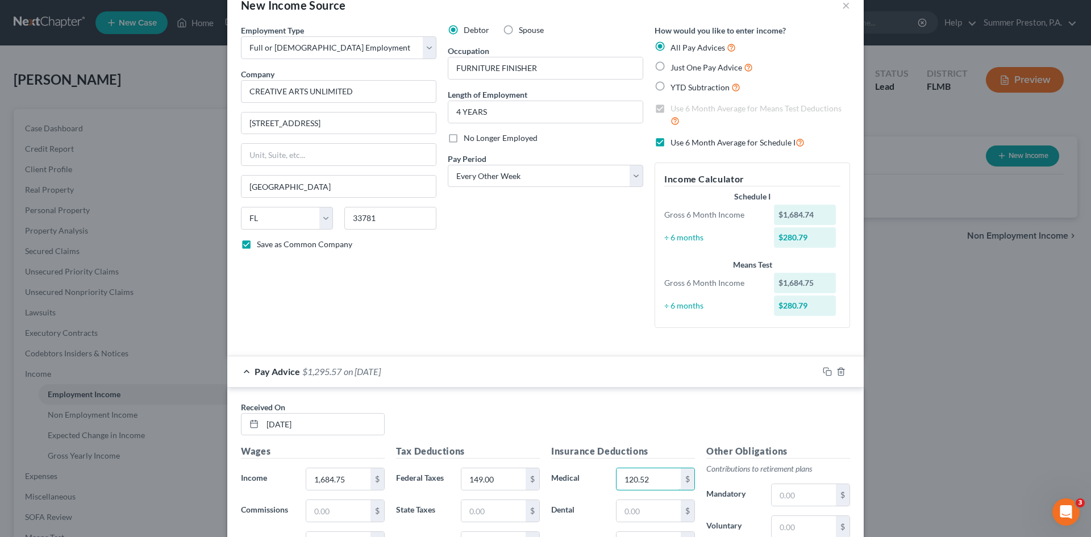
type input "120.52"
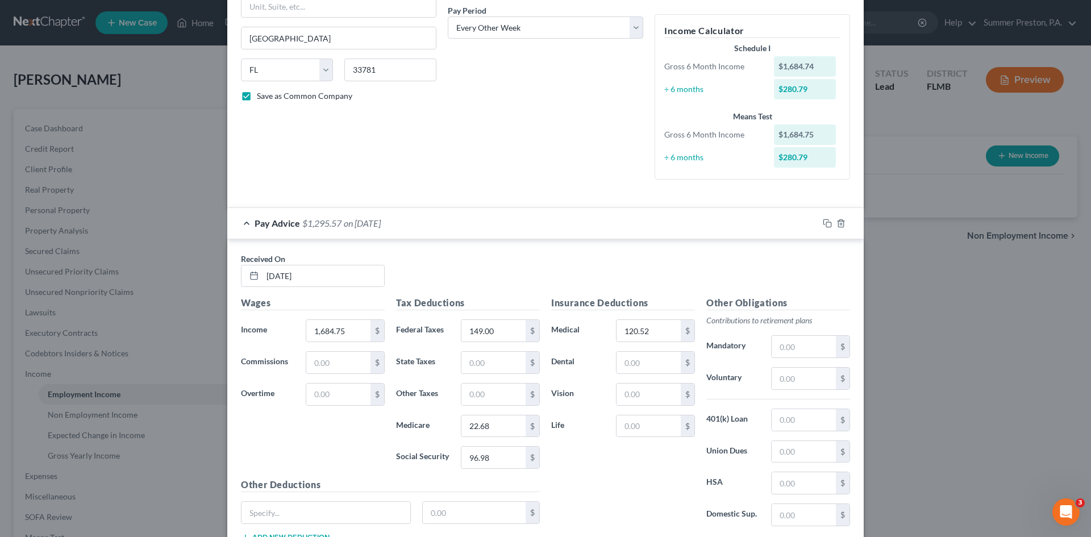
scroll to position [262, 0]
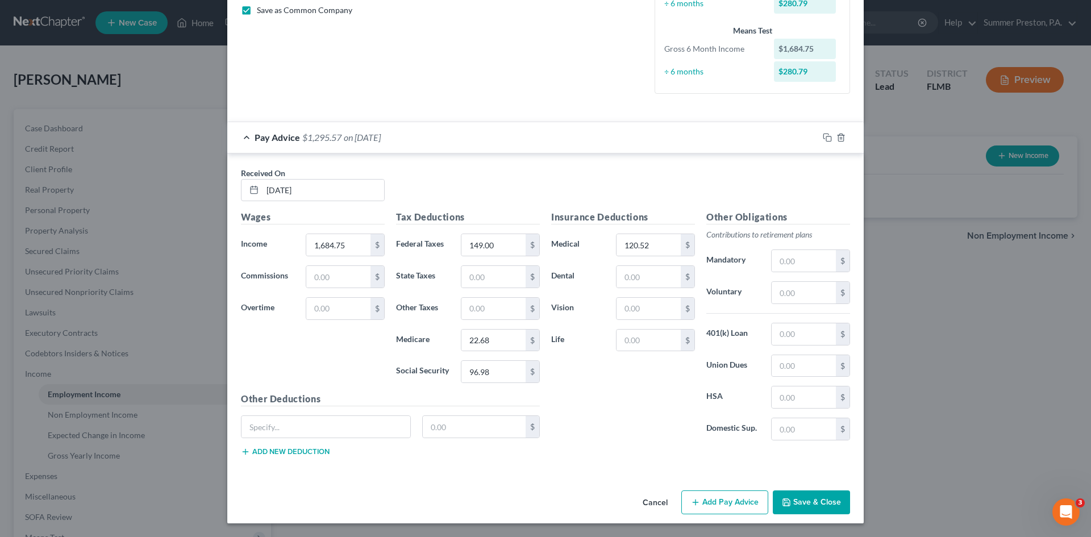
click at [740, 507] on button "Add Pay Advice" at bounding box center [724, 502] width 87 height 24
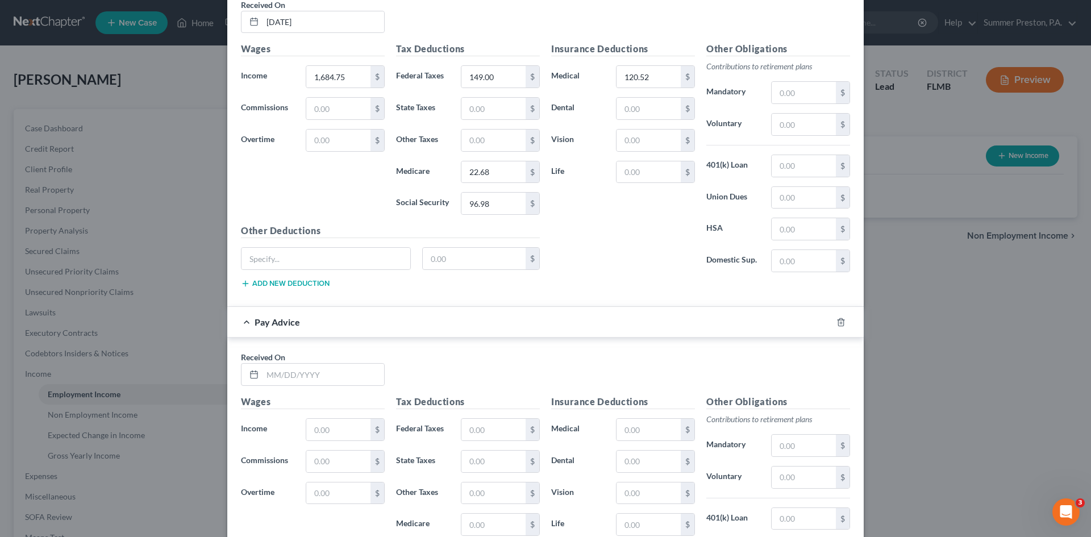
scroll to position [443, 0]
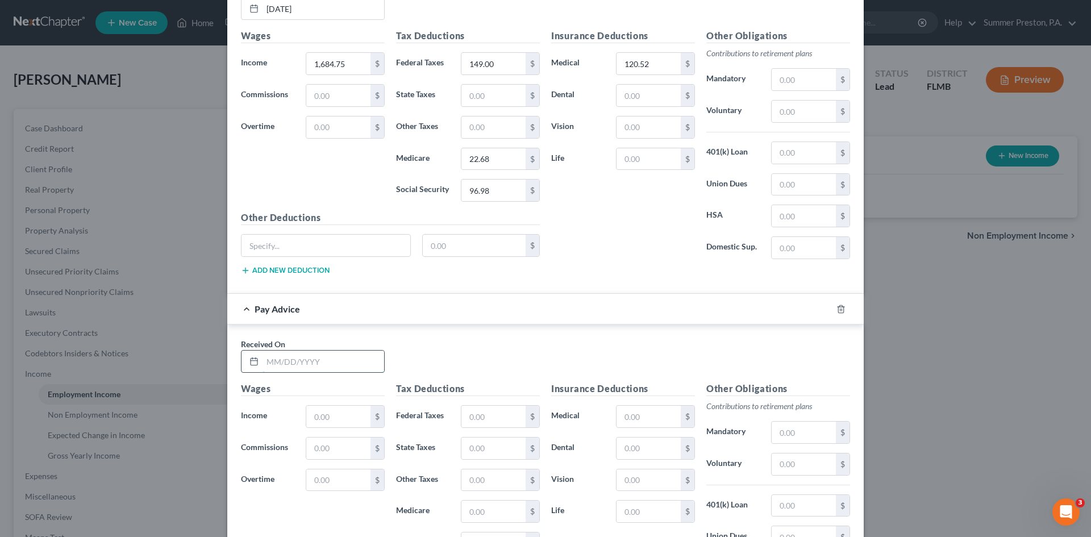
drag, startPoint x: 338, startPoint y: 362, endPoint x: 333, endPoint y: 359, distance: 6.1
click at [338, 362] on input "text" at bounding box center [324, 362] width 122 height 22
type input "[DATE]"
click at [349, 410] on input "text" at bounding box center [338, 417] width 64 height 22
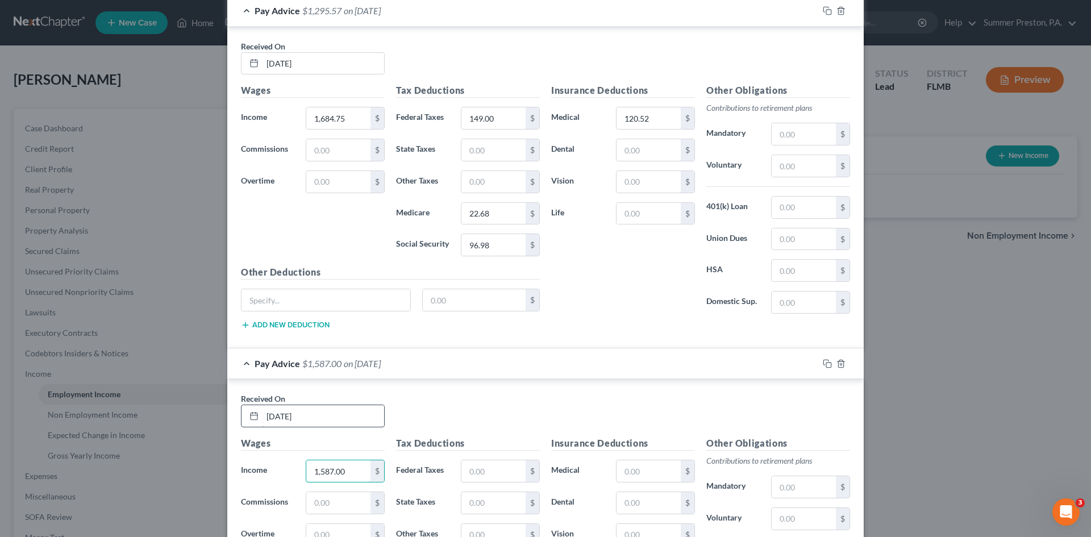
scroll to position [386, 0]
type input "1,587.00"
click at [484, 473] on input "text" at bounding box center [493, 474] width 64 height 22
type input "137.27"
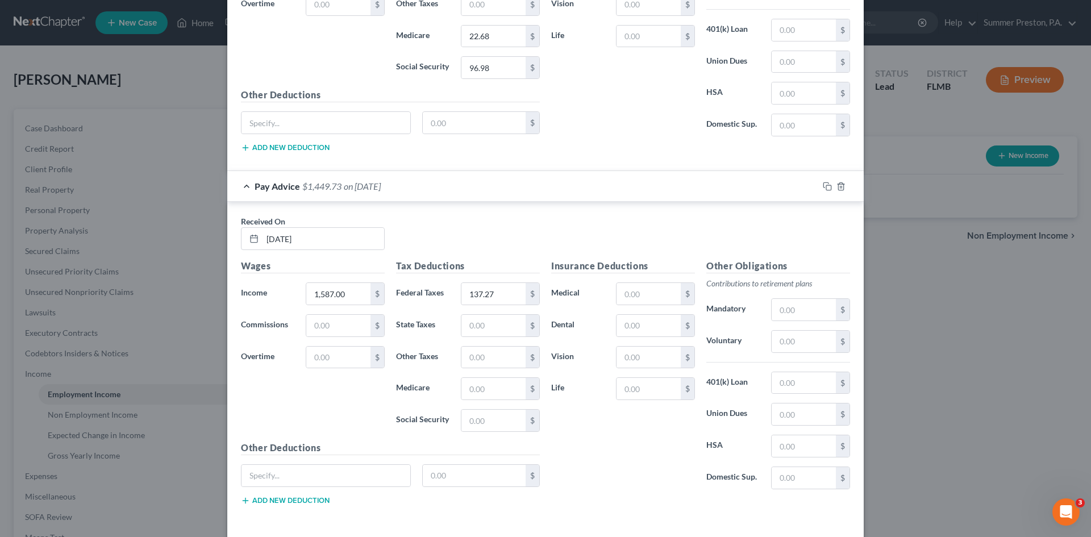
scroll to position [576, 0]
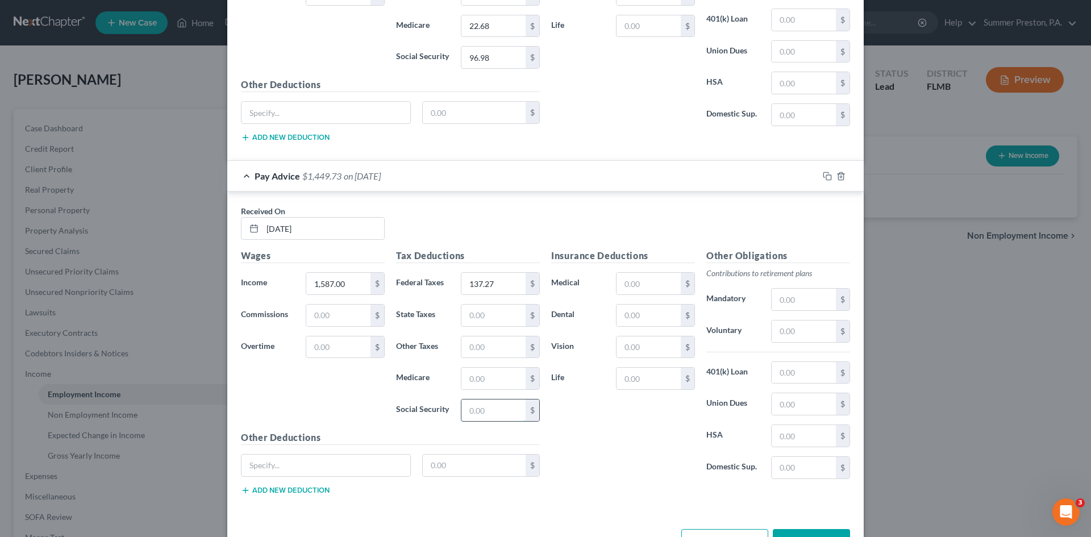
click at [487, 410] on input "text" at bounding box center [493, 411] width 64 height 22
type input "90.93"
click at [513, 381] on input "text" at bounding box center [493, 379] width 64 height 22
type input "21.27"
click at [657, 280] on input "text" at bounding box center [649, 284] width 64 height 22
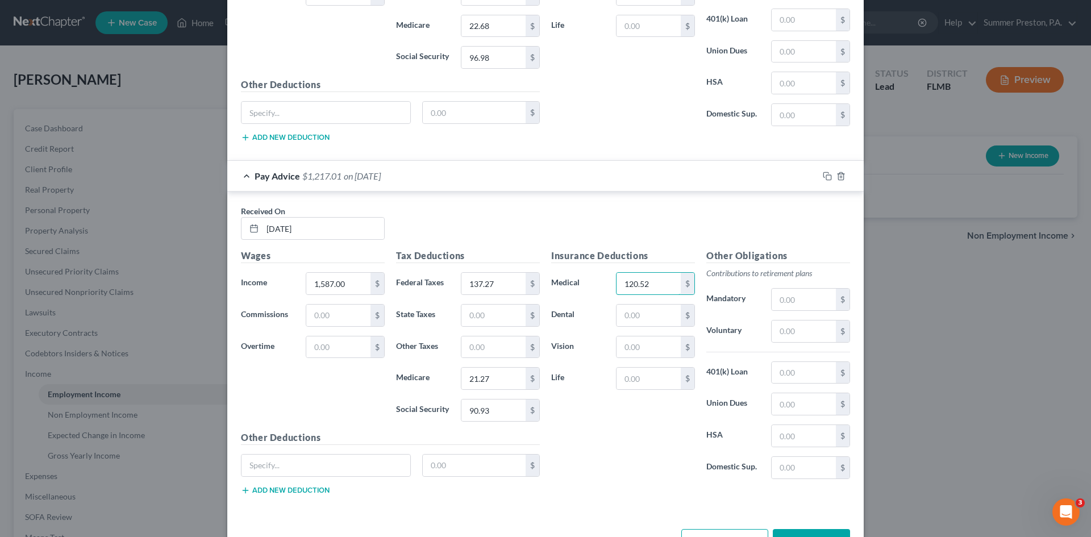
type input "120.52"
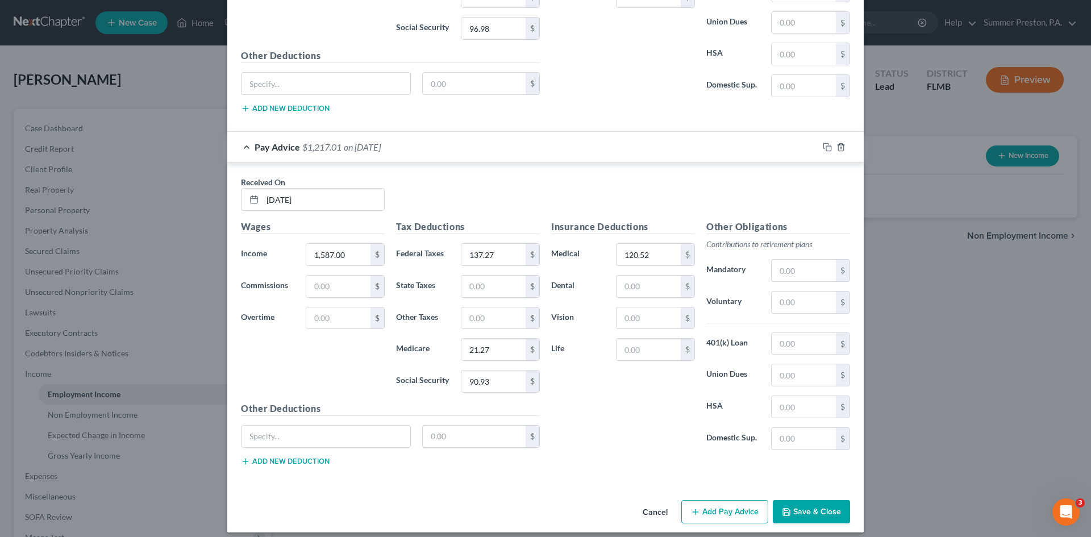
scroll to position [614, 0]
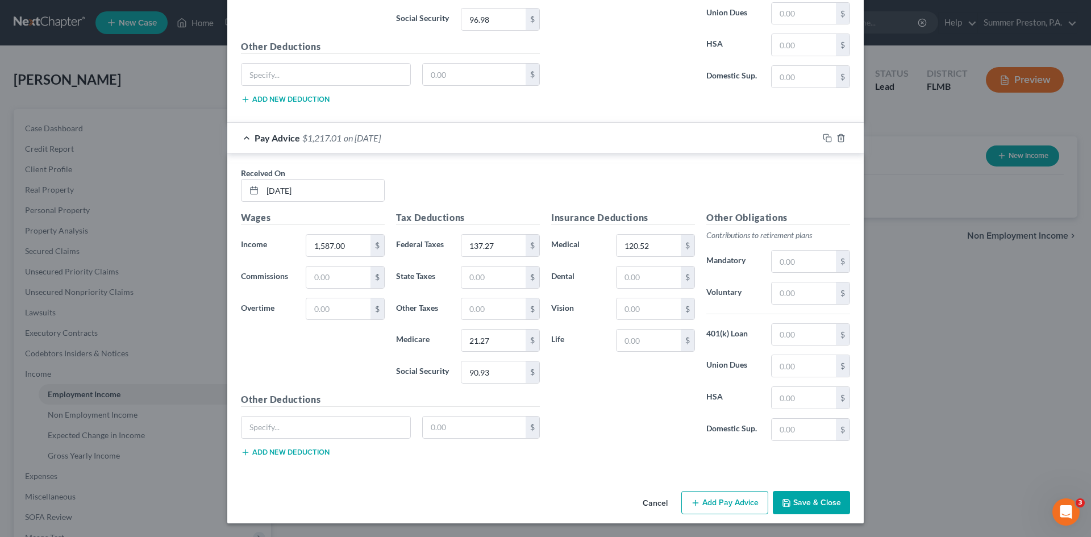
click at [724, 507] on button "Add Pay Advice" at bounding box center [724, 503] width 87 height 24
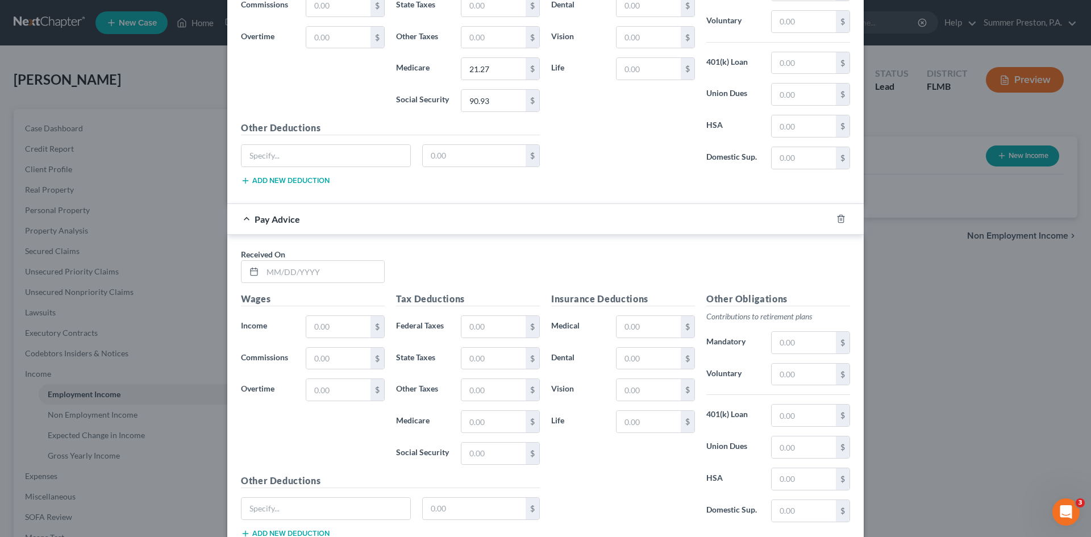
scroll to position [967, 0]
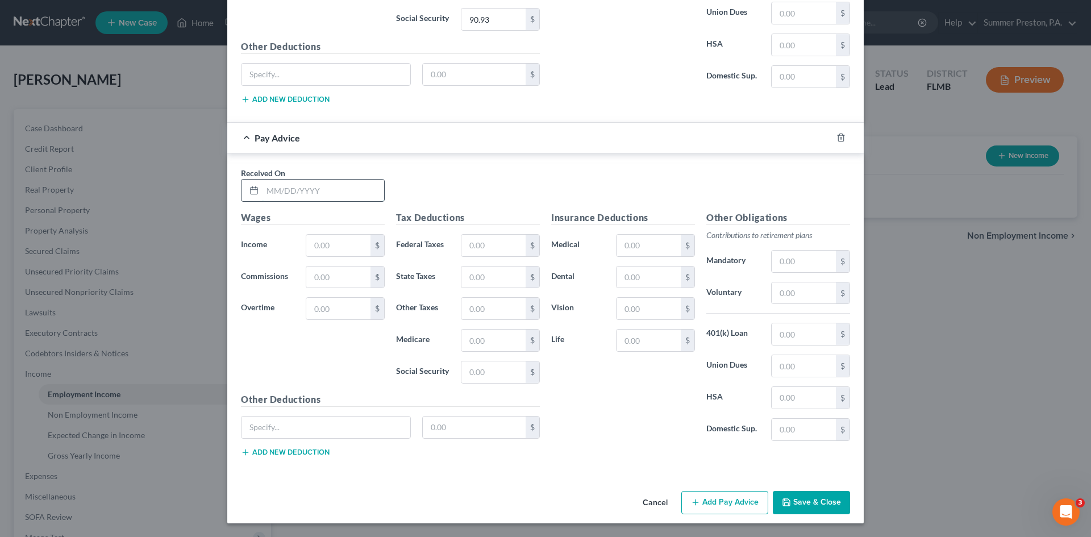
drag, startPoint x: 355, startPoint y: 186, endPoint x: 298, endPoint y: 185, distance: 56.8
click at [348, 186] on input "text" at bounding box center [324, 191] width 122 height 22
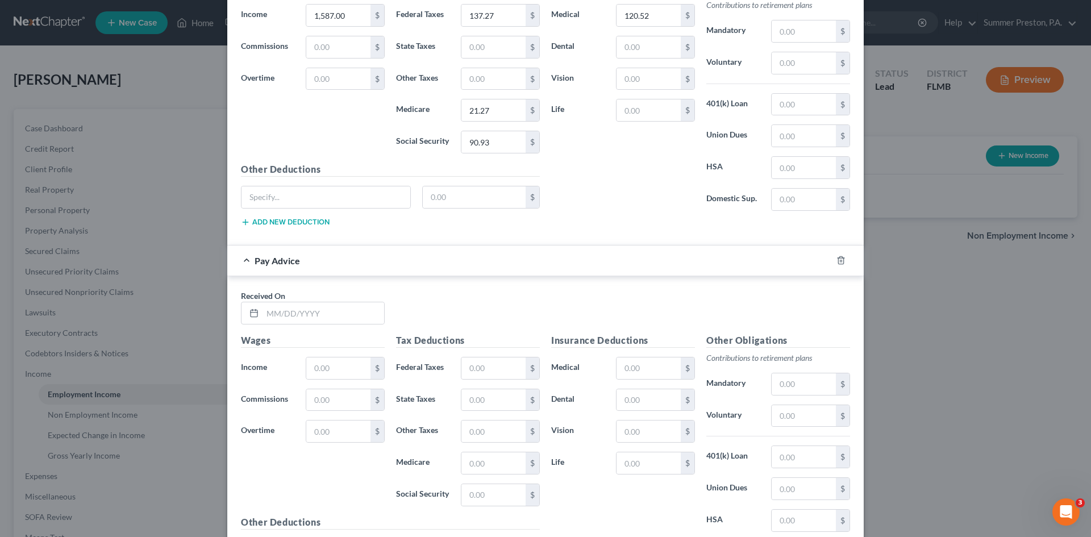
scroll to position [916, 0]
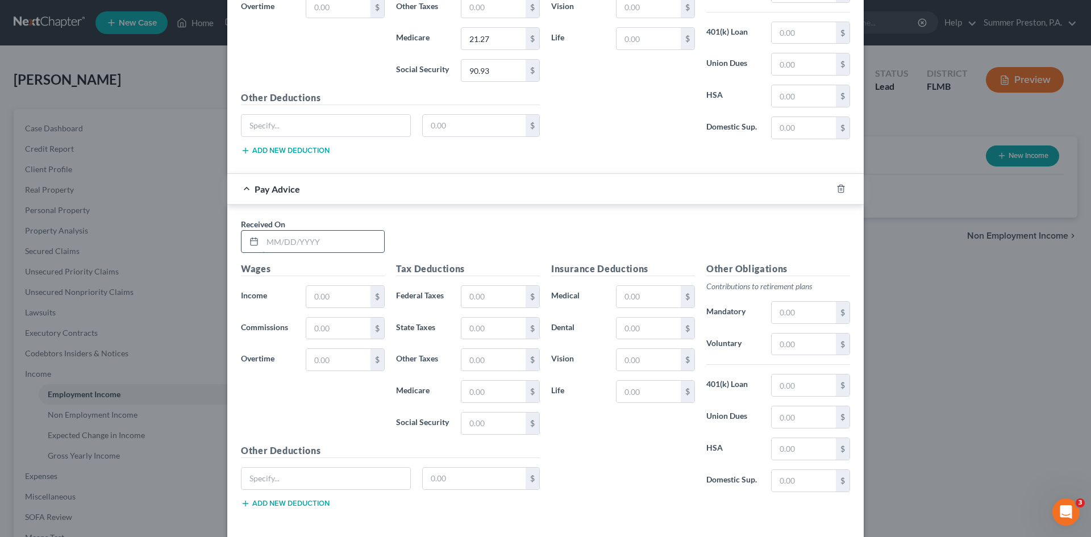
click at [327, 238] on input "text" at bounding box center [324, 242] width 122 height 22
type input "[DATE]"
click at [329, 297] on input "text" at bounding box center [338, 297] width 64 height 22
type input "1,311.00"
click at [500, 295] on input "text" at bounding box center [493, 297] width 64 height 22
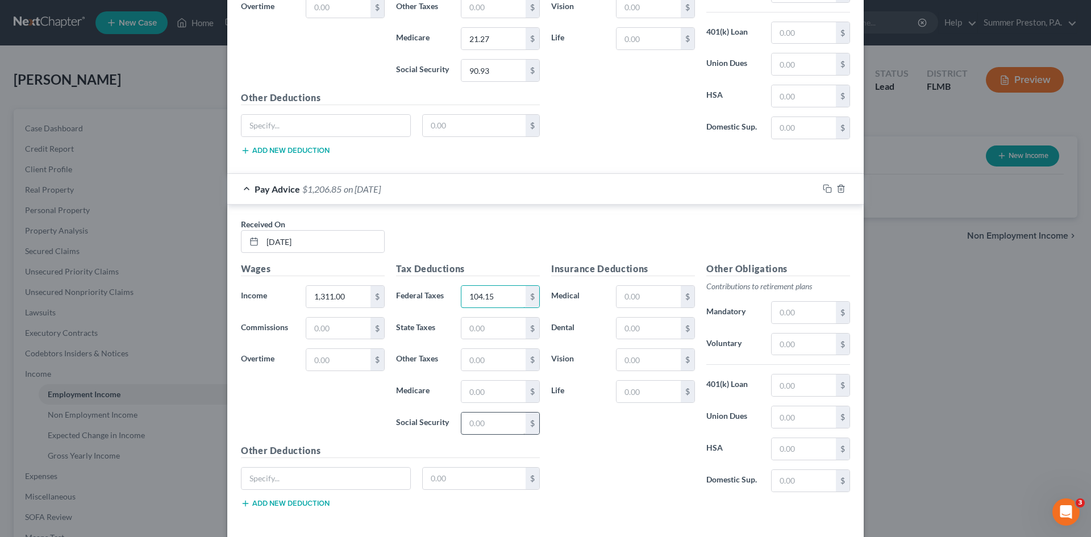
type input "104.15"
click at [514, 418] on input "text" at bounding box center [493, 424] width 64 height 22
type input "73.80"
click at [496, 388] on input "text" at bounding box center [493, 392] width 64 height 22
type input "17.26"
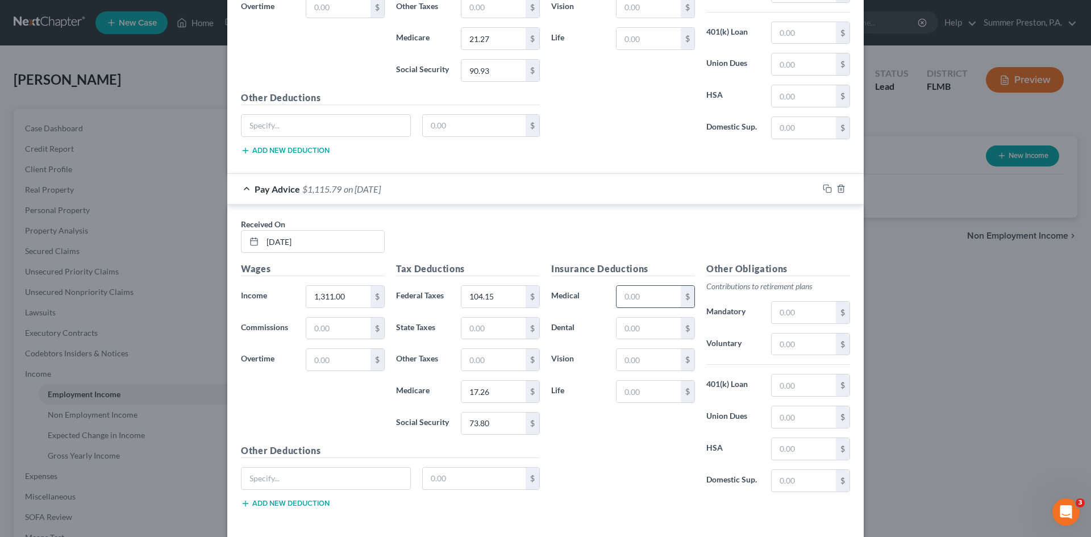
click at [644, 295] on input "text" at bounding box center [649, 297] width 64 height 22
type input "120.52"
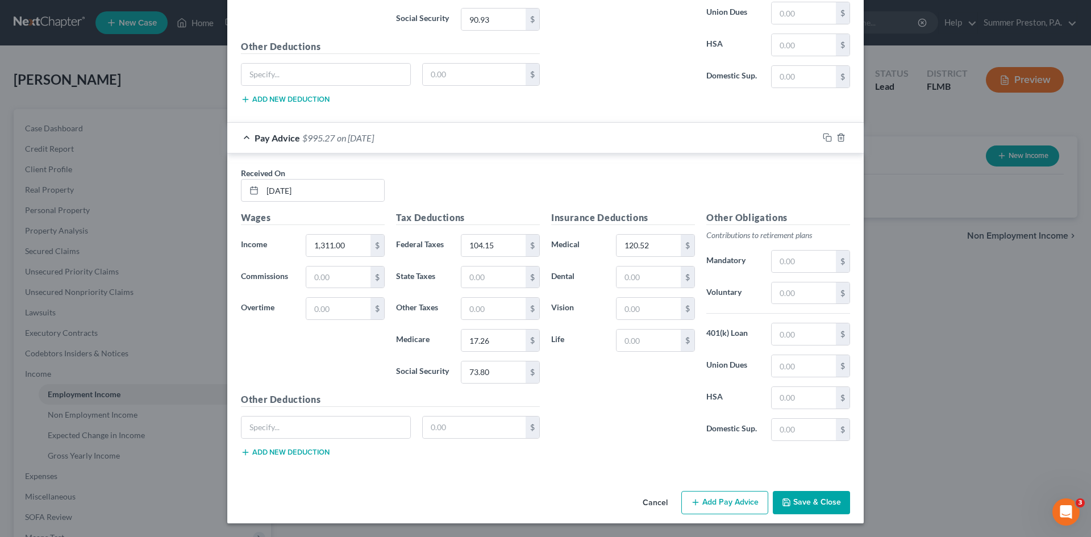
click at [725, 505] on button "Add Pay Advice" at bounding box center [724, 503] width 87 height 24
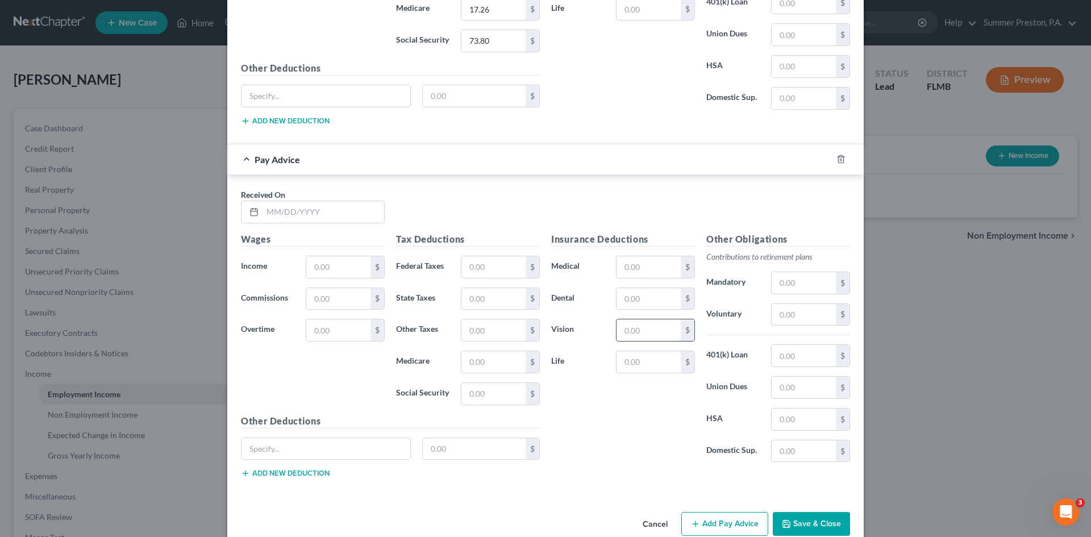
scroll to position [1300, 0]
drag, startPoint x: 348, startPoint y: 213, endPoint x: 331, endPoint y: 213, distance: 17.1
click at [345, 213] on input "text" at bounding box center [324, 210] width 122 height 22
type input "[DATE]"
click at [335, 256] on input "text" at bounding box center [338, 266] width 64 height 22
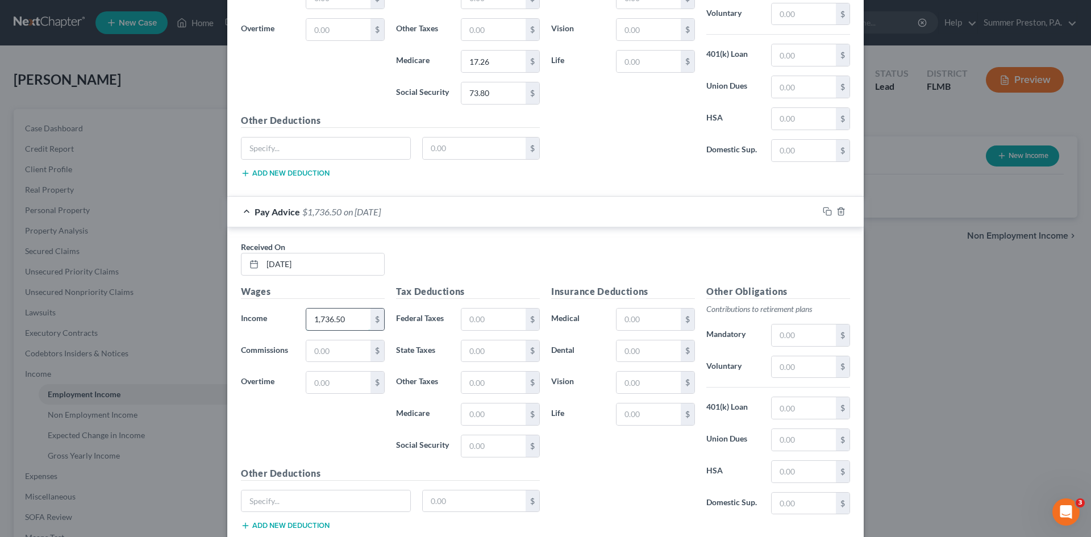
scroll to position [1243, 0]
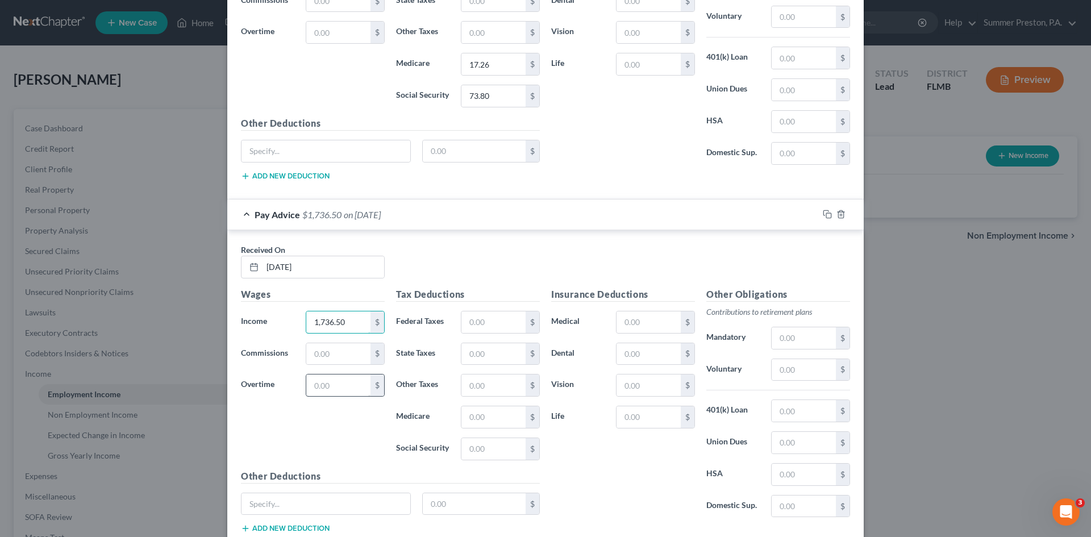
type input "1,736.50"
click at [342, 389] on input "text" at bounding box center [338, 386] width 64 height 22
type input "69.00"
click at [491, 317] on input "text" at bounding box center [493, 322] width 64 height 22
type input "163.49"
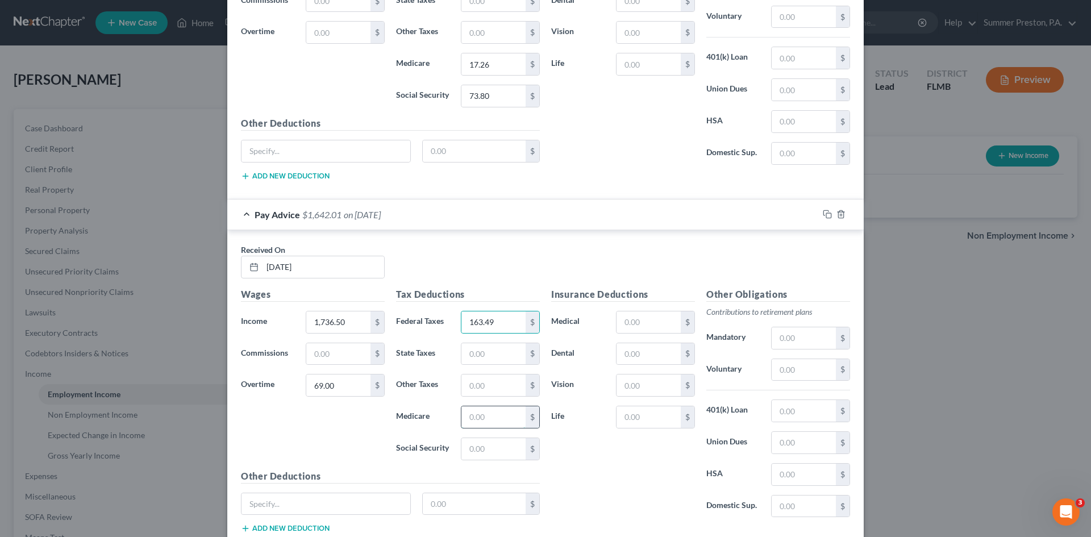
drag, startPoint x: 482, startPoint y: 420, endPoint x: 457, endPoint y: 418, distance: 24.5
click at [481, 420] on input "text" at bounding box center [493, 417] width 64 height 22
type input "24.43"
drag, startPoint x: 498, startPoint y: 446, endPoint x: 442, endPoint y: 417, distance: 63.8
click at [497, 446] on input "text" at bounding box center [493, 449] width 64 height 22
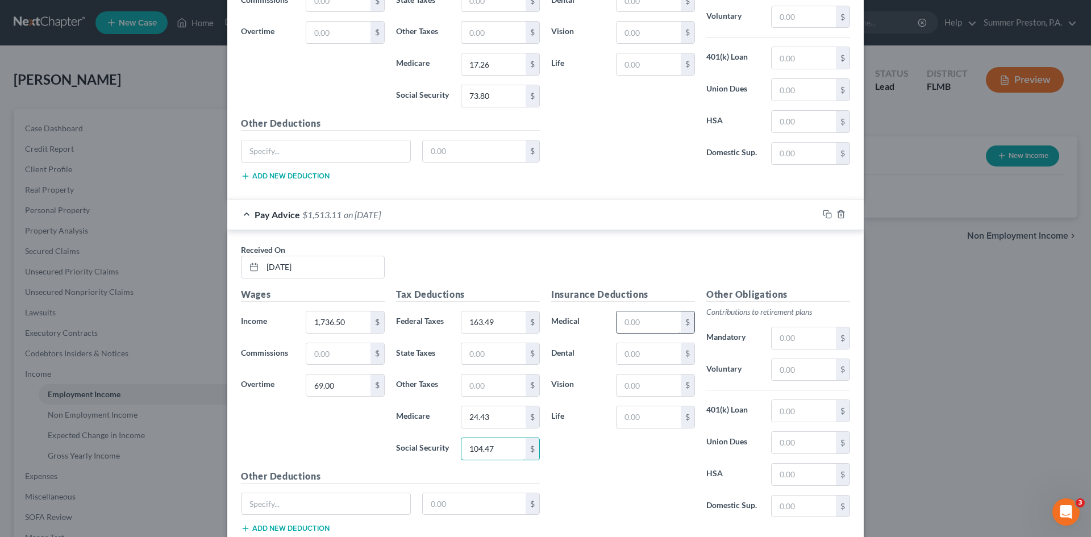
type input "104.47"
drag, startPoint x: 646, startPoint y: 326, endPoint x: 630, endPoint y: 320, distance: 17.6
click at [646, 326] on input "text" at bounding box center [649, 322] width 64 height 22
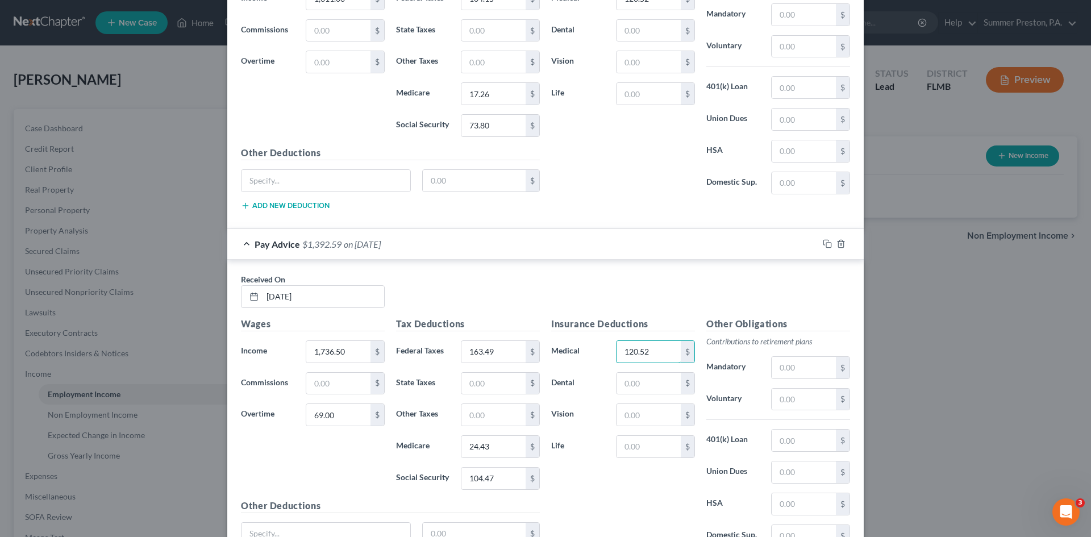
scroll to position [1187, 0]
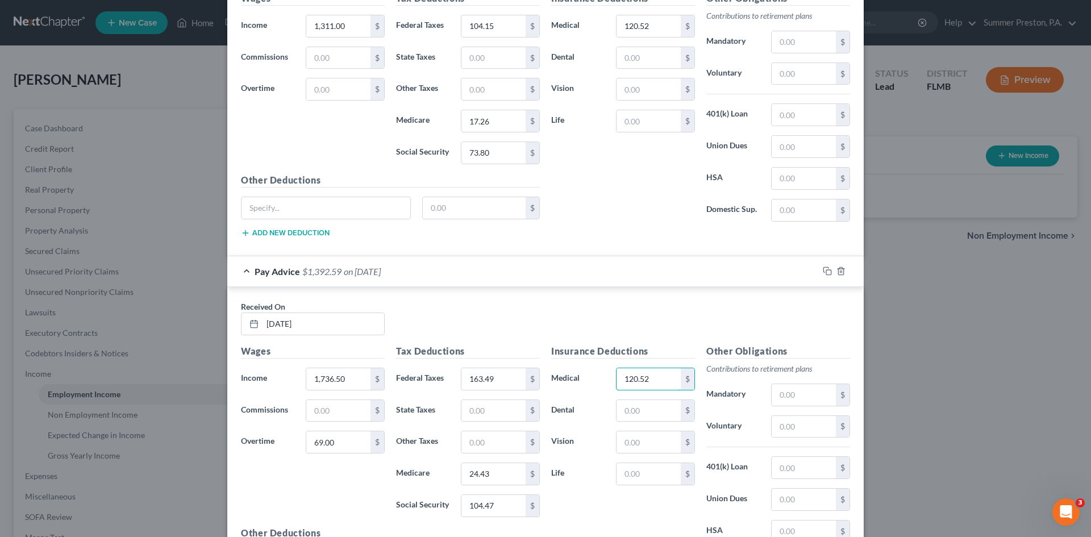
type input "120.52"
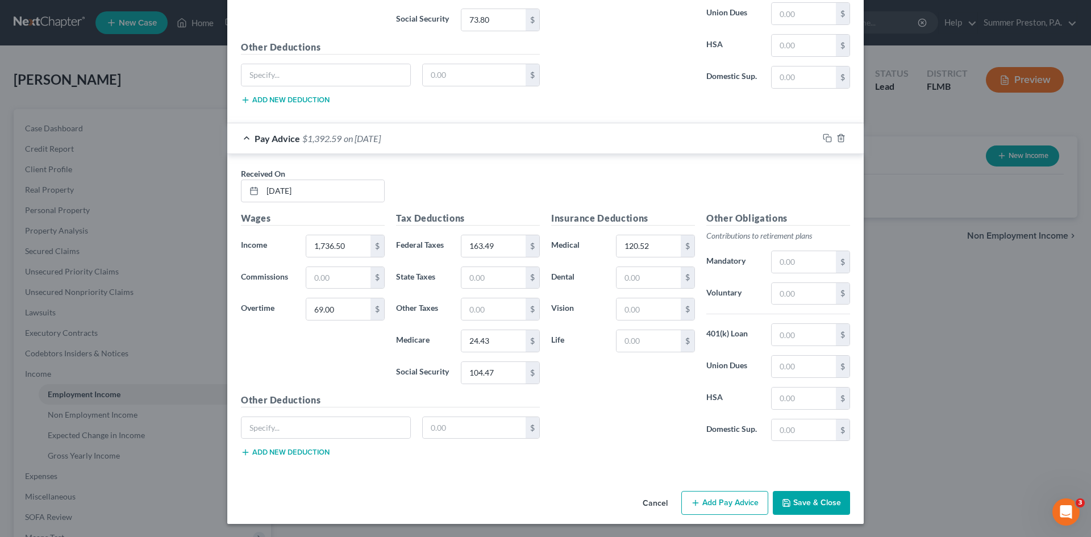
scroll to position [1320, 0]
click at [724, 501] on button "Add Pay Advice" at bounding box center [724, 502] width 87 height 24
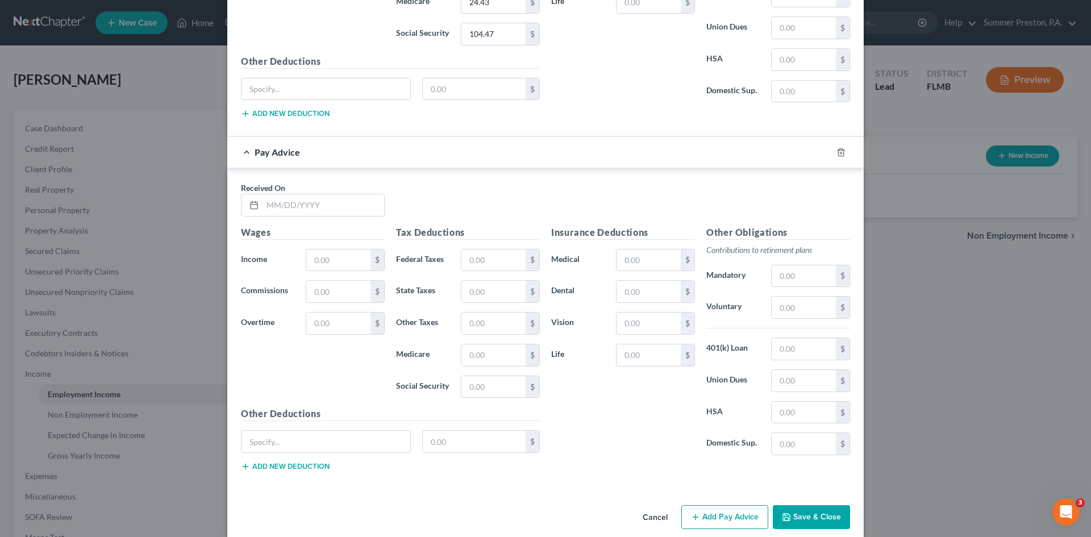
scroll to position [1673, 0]
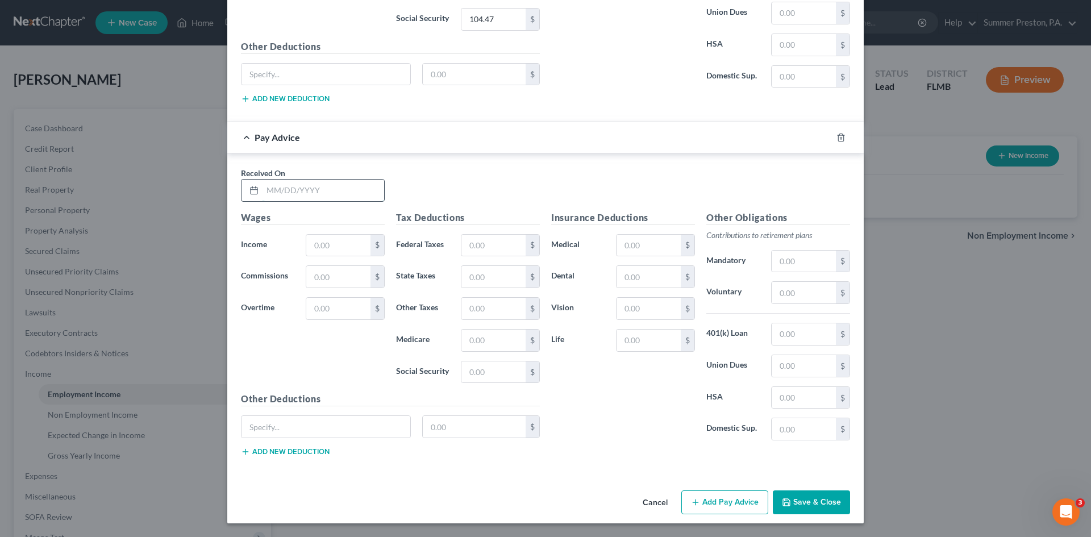
drag, startPoint x: 351, startPoint y: 195, endPoint x: 344, endPoint y: 194, distance: 7.0
click at [351, 195] on input "text" at bounding box center [324, 191] width 122 height 22
type input "[DATE]"
click at [338, 245] on input "text" at bounding box center [338, 246] width 64 height 22
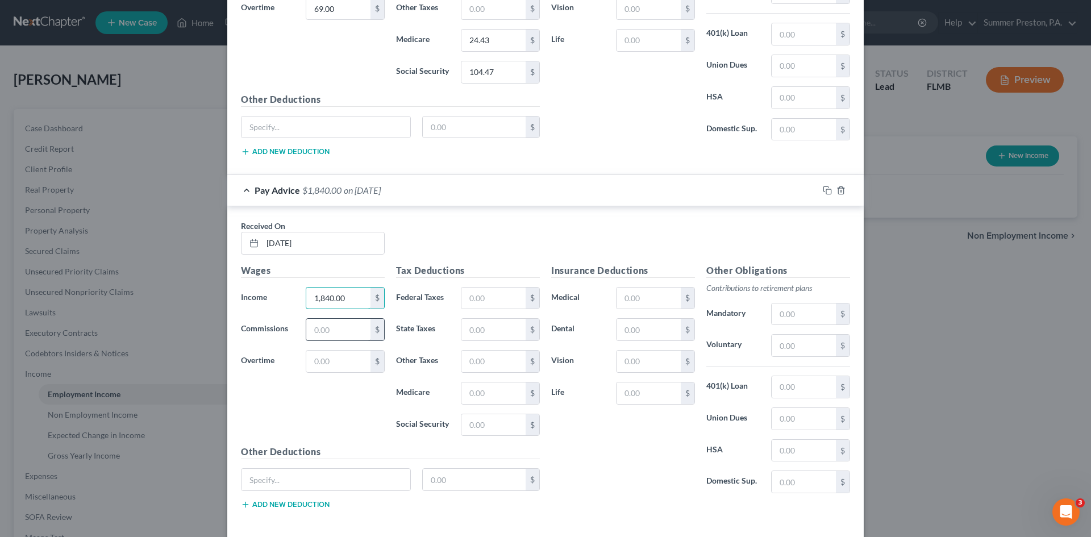
scroll to position [1616, 0]
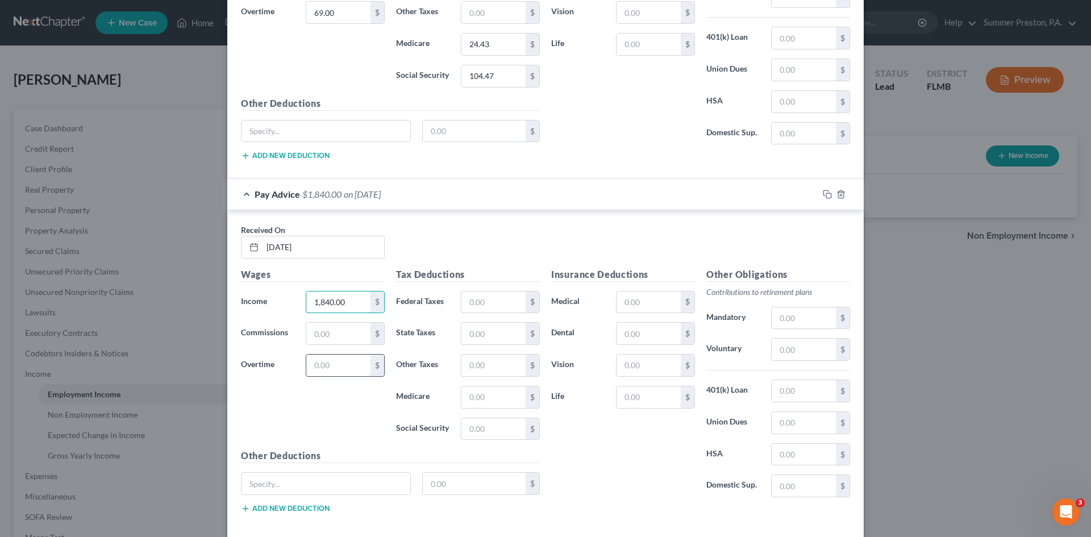
type input "1,840.00"
click at [330, 360] on input "text" at bounding box center [338, 366] width 64 height 22
type input "241.50"
click at [491, 301] on input "text" at bounding box center [493, 303] width 64 height 22
type input "196.61"
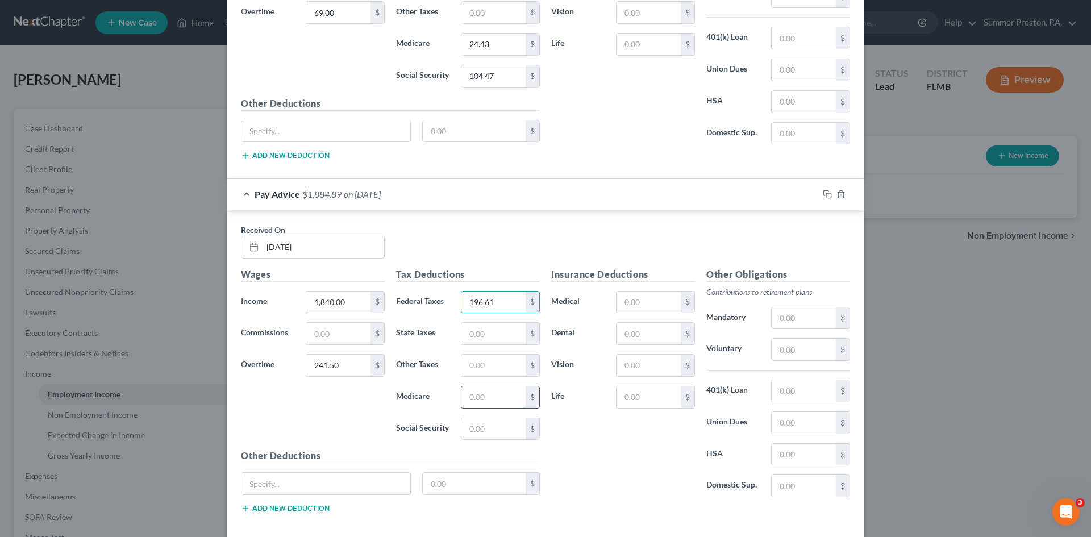
click at [497, 398] on input "text" at bounding box center [493, 397] width 64 height 22
type input "28.44"
click at [497, 429] on input "text" at bounding box center [493, 429] width 64 height 22
type input "121.58"
click at [650, 295] on input "text" at bounding box center [649, 303] width 64 height 22
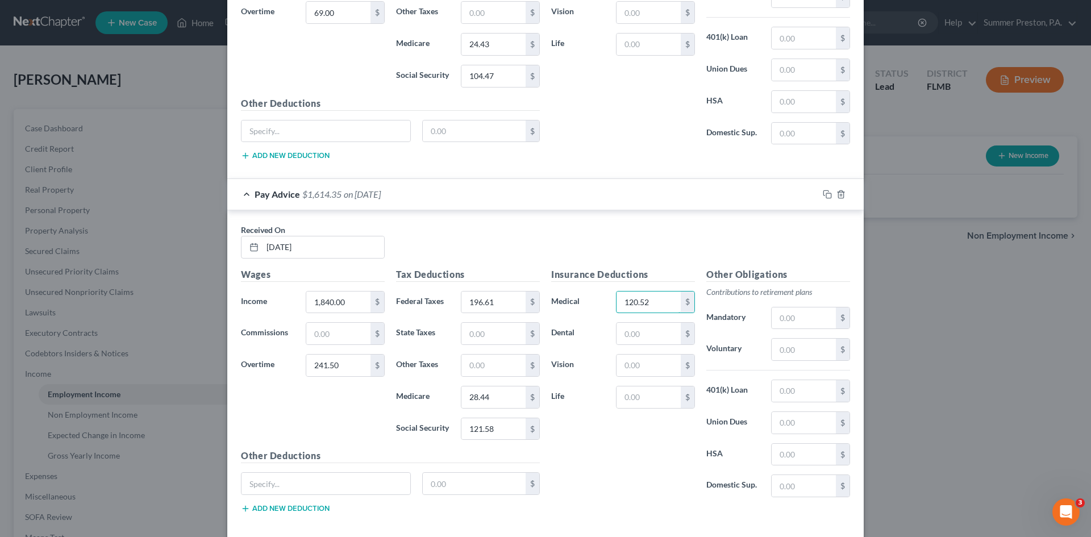
type input "120.52"
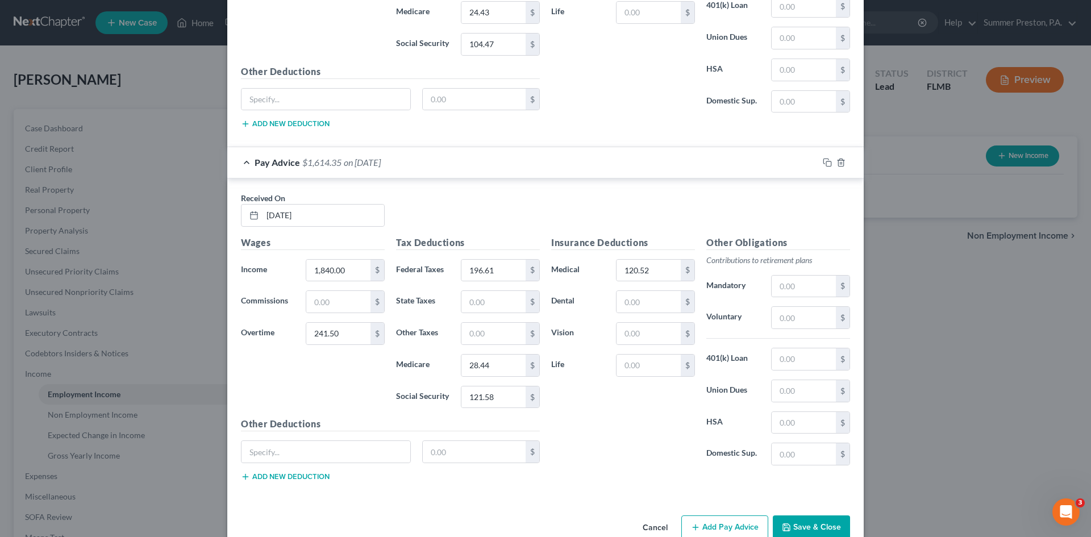
scroll to position [1673, 0]
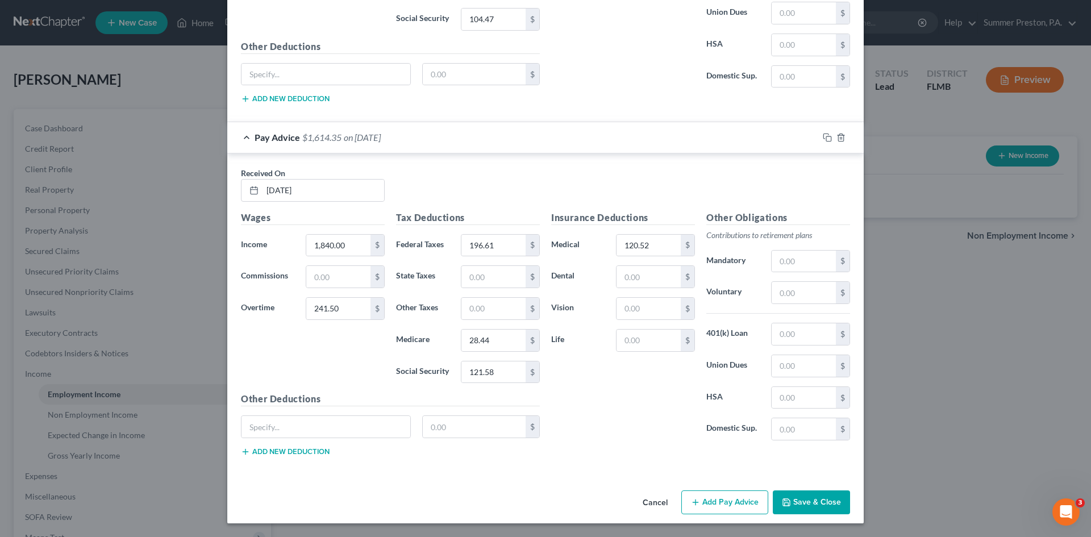
click at [739, 500] on button "Add Pay Advice" at bounding box center [724, 502] width 87 height 24
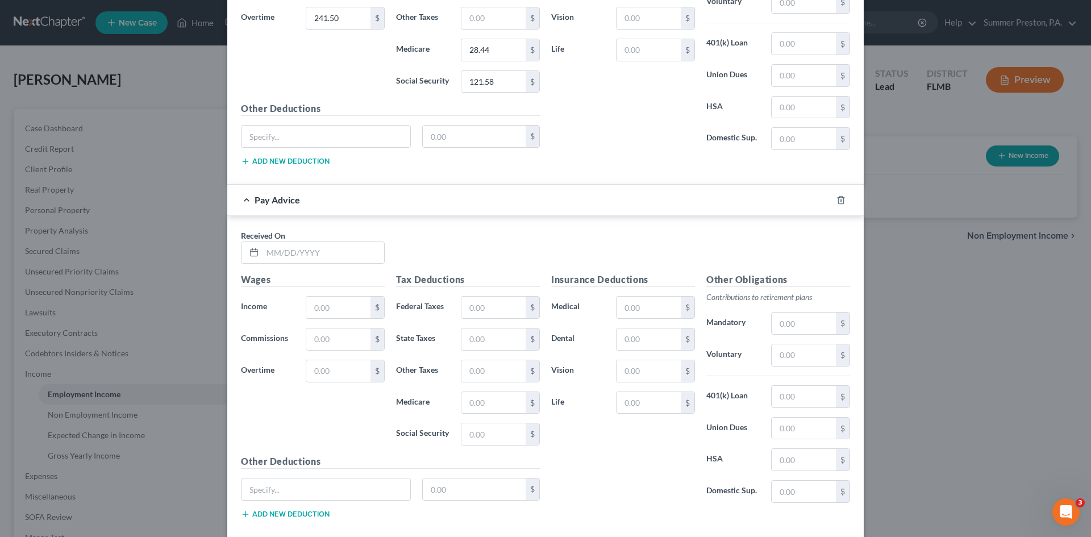
scroll to position [2026, 0]
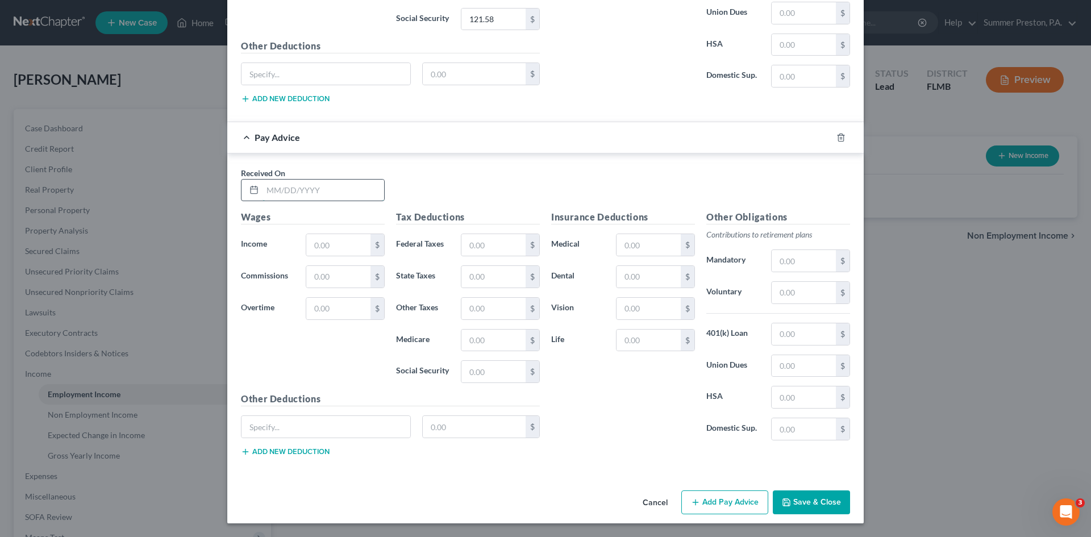
click at [320, 186] on input "text" at bounding box center [324, 191] width 122 height 22
type input "1"
type input "[DATE]"
click at [342, 244] on input "text" at bounding box center [338, 245] width 64 height 22
type input "1,840.00"
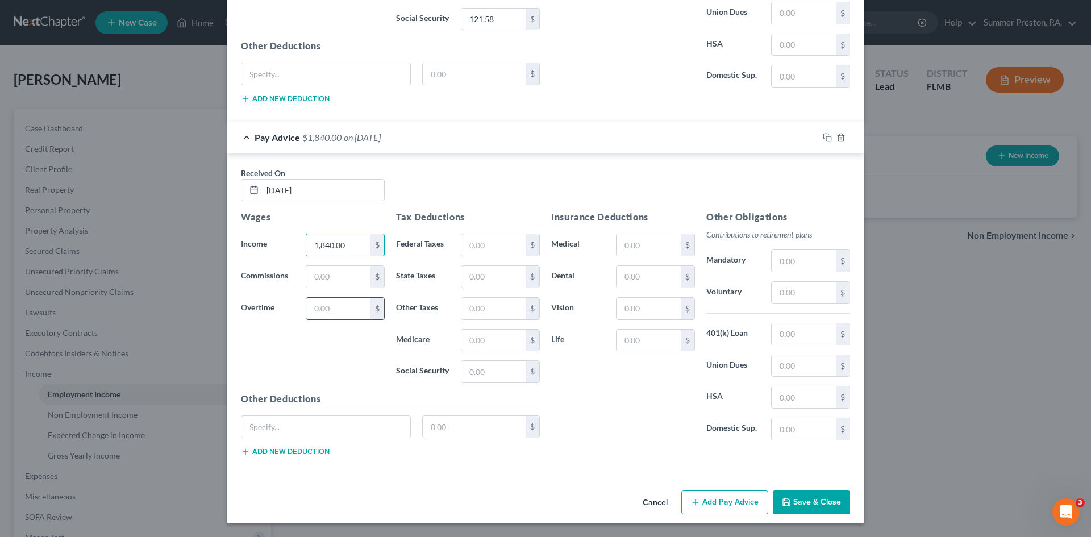
click at [334, 311] on input "text" at bounding box center [338, 309] width 64 height 22
type input "267.38"
drag, startPoint x: 504, startPoint y: 242, endPoint x: 489, endPoint y: 242, distance: 14.8
click at [504, 242] on input "text" at bounding box center [493, 245] width 64 height 22
type input "199.71"
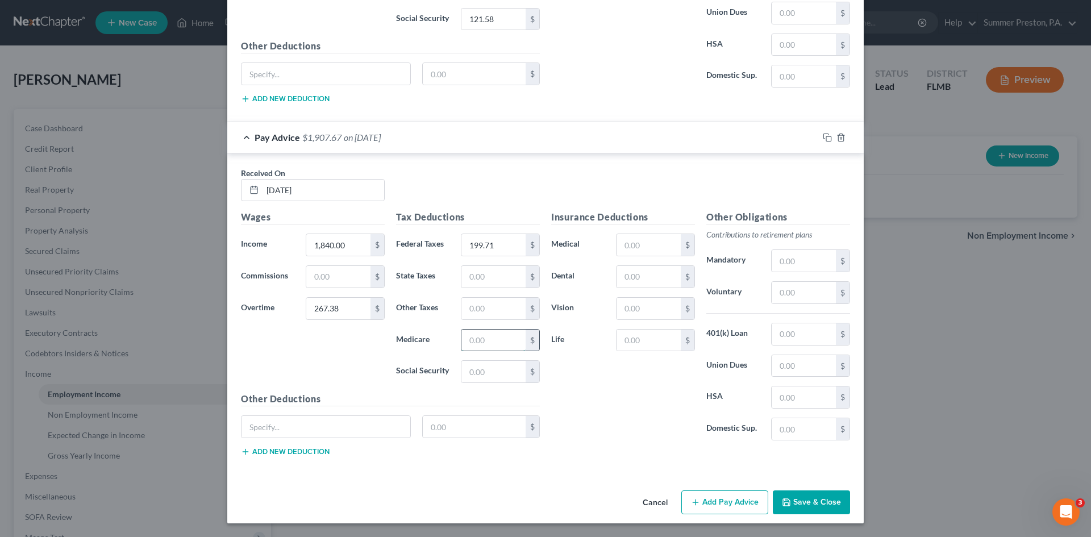
click at [498, 342] on input "text" at bounding box center [493, 341] width 64 height 22
type input "28.81"
click at [490, 375] on input "text" at bounding box center [493, 372] width 64 height 22
type input "123.19"
click at [647, 246] on input "text" at bounding box center [649, 245] width 64 height 22
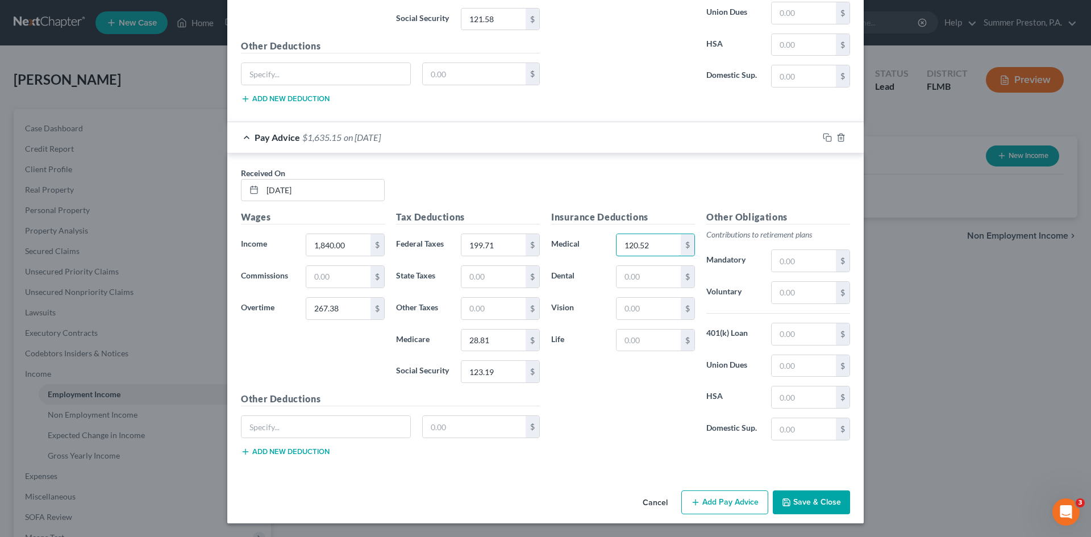
type input "120.52"
click at [736, 499] on button "Add Pay Advice" at bounding box center [724, 502] width 87 height 24
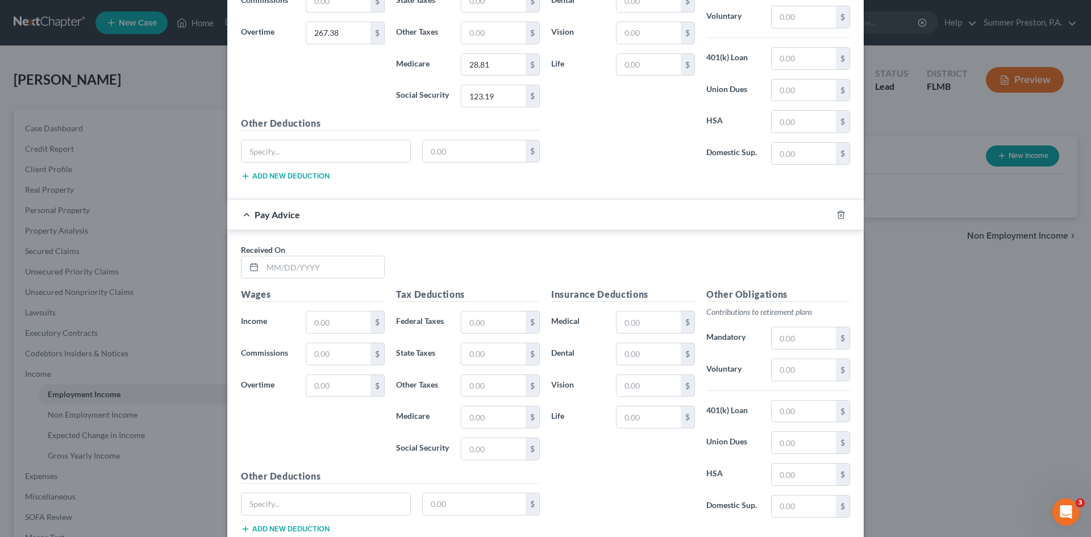
scroll to position [2305, 0]
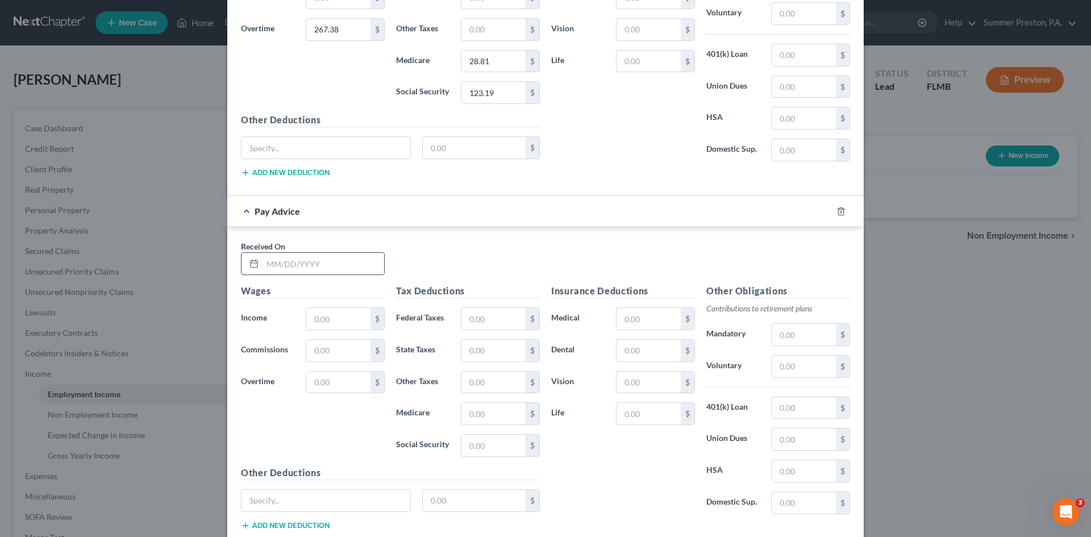
click at [328, 265] on input "text" at bounding box center [324, 264] width 122 height 22
type input "[DATE]"
click at [335, 319] on input "text" at bounding box center [338, 319] width 64 height 22
type input "1,960.00"
drag, startPoint x: 340, startPoint y: 382, endPoint x: 331, endPoint y: 379, distance: 9.0
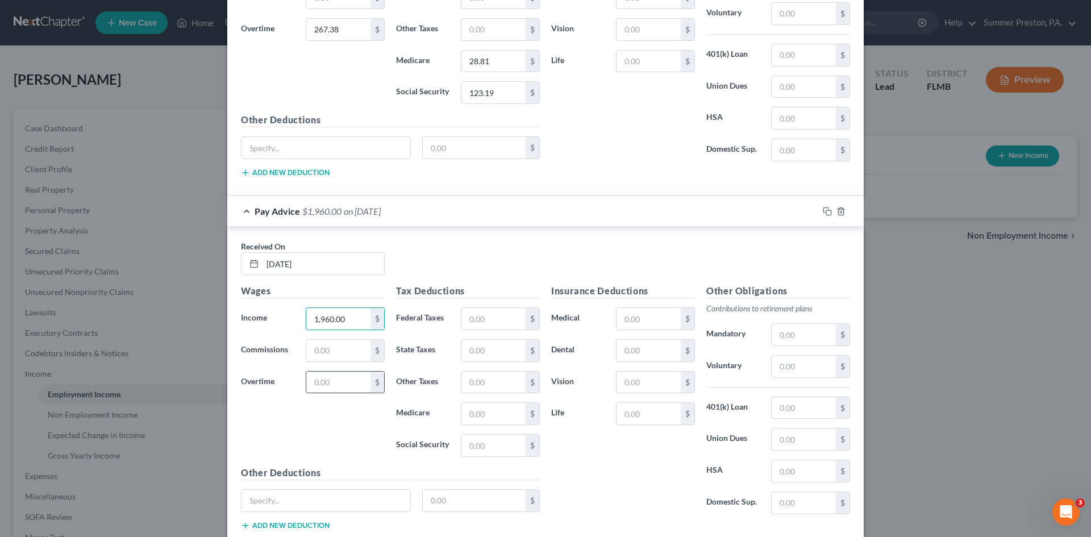
click at [340, 382] on input "text" at bounding box center [338, 383] width 64 height 22
type input "532.50"
click at [492, 323] on input "text" at bounding box center [493, 319] width 64 height 22
type input "272.07"
click at [489, 411] on input "text" at bounding box center [493, 414] width 64 height 22
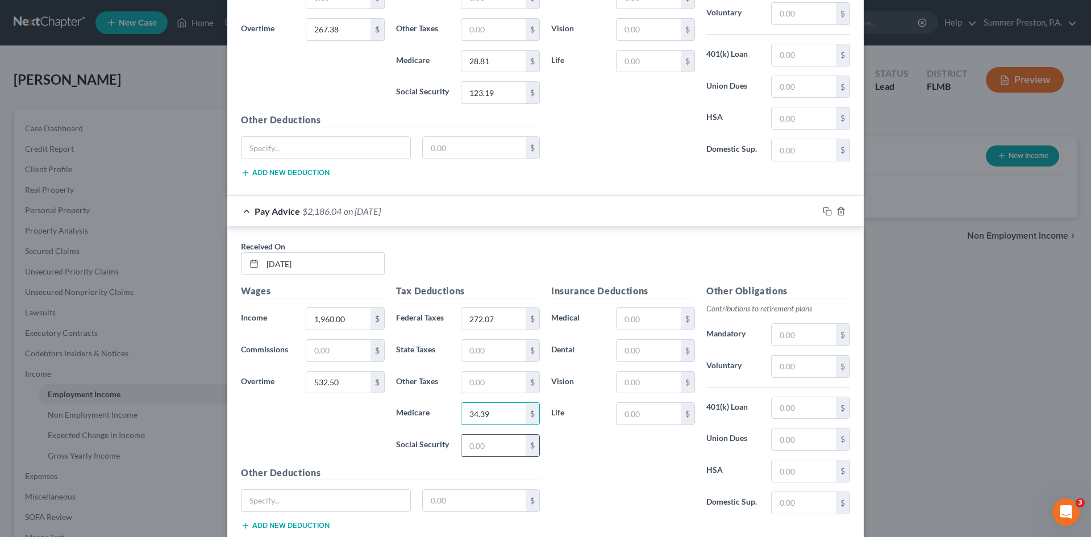
type input "34.39"
click at [488, 448] on input "text" at bounding box center [493, 446] width 64 height 22
type input "147.06"
click at [647, 319] on input "text" at bounding box center [649, 319] width 64 height 22
type input "120.52"
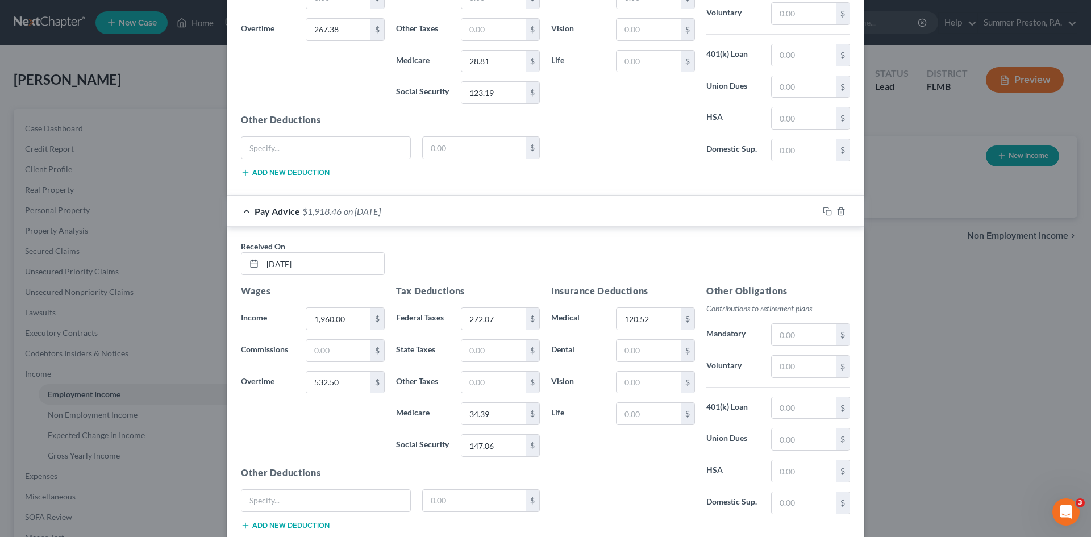
scroll to position [2378, 0]
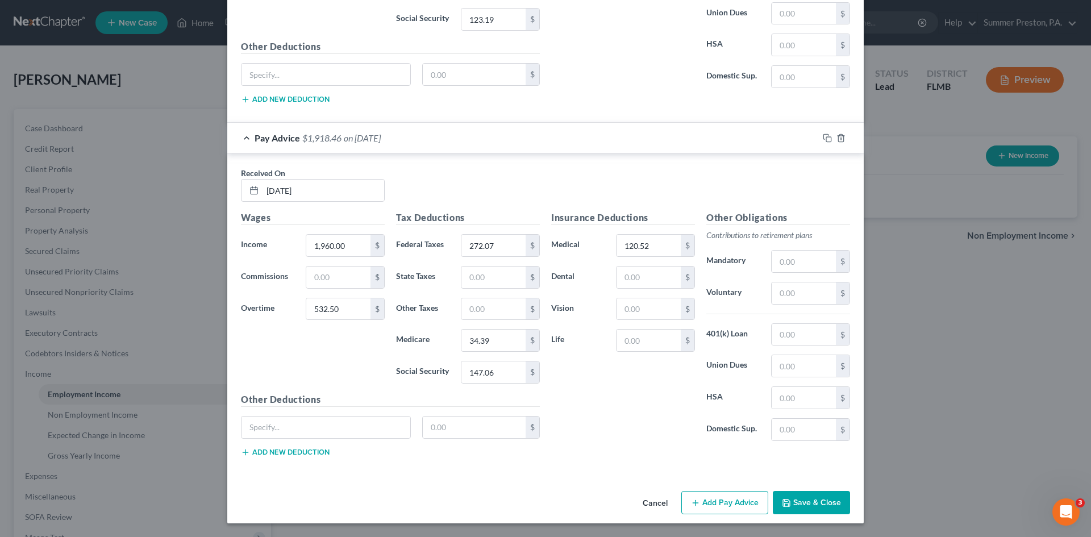
click at [706, 501] on button "Add Pay Advice" at bounding box center [724, 503] width 87 height 24
drag, startPoint x: 360, startPoint y: 189, endPoint x: 261, endPoint y: 188, distance: 98.9
click at [349, 188] on input "text" at bounding box center [324, 191] width 122 height 22
type input "[DATE]"
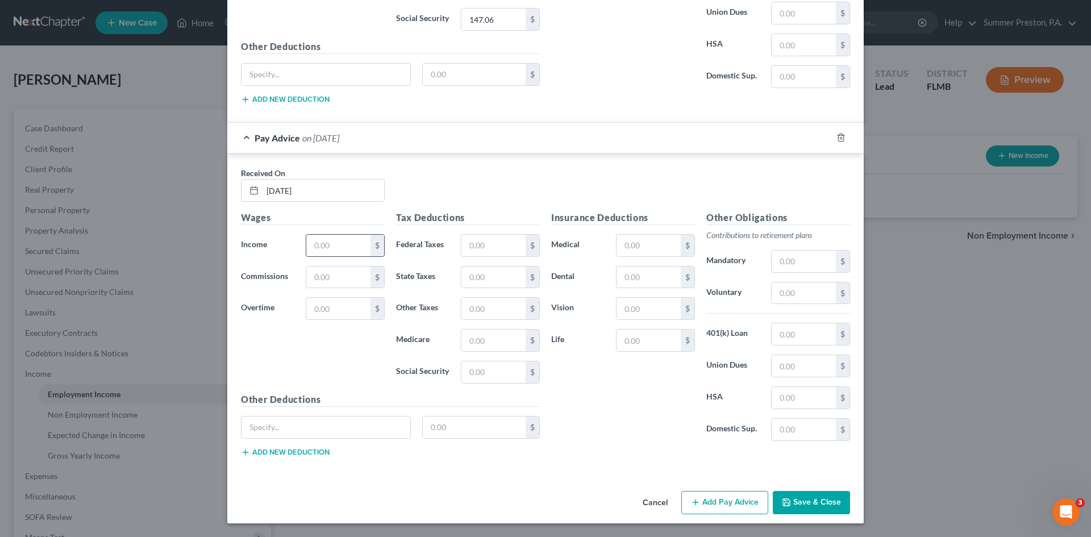
click at [326, 246] on input "text" at bounding box center [338, 246] width 64 height 22
type input "1,437.50"
drag, startPoint x: 501, startPoint y: 244, endPoint x: 476, endPoint y: 239, distance: 25.0
click at [501, 244] on input "text" at bounding box center [493, 246] width 64 height 22
type input "119.33"
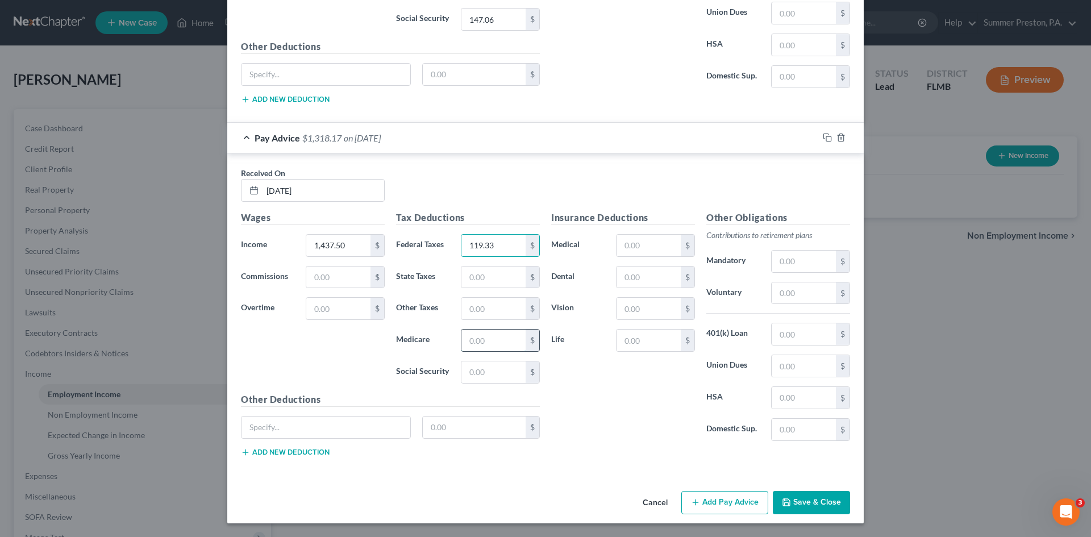
click at [500, 335] on input "text" at bounding box center [493, 341] width 64 height 22
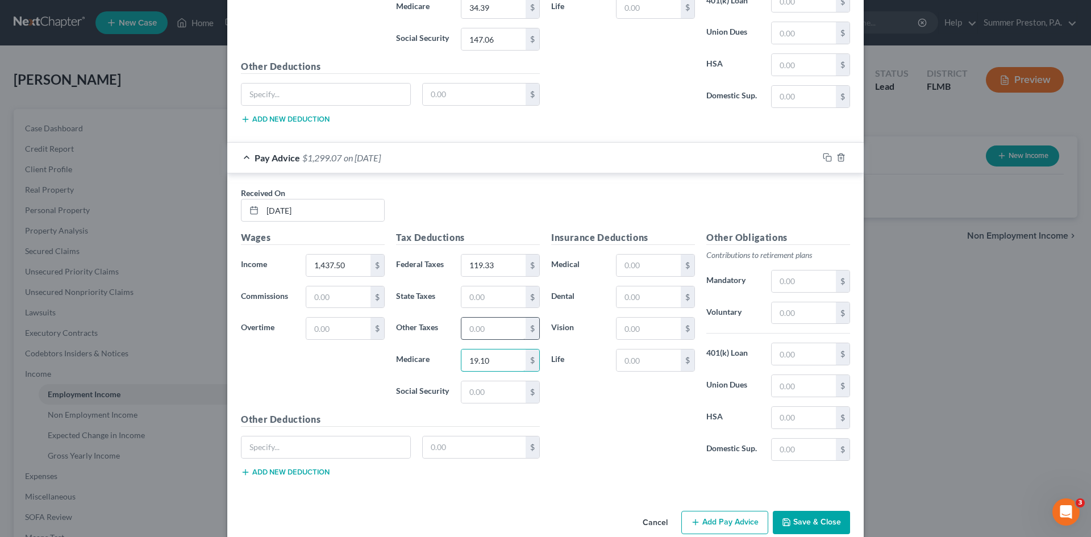
scroll to position [2674, 0]
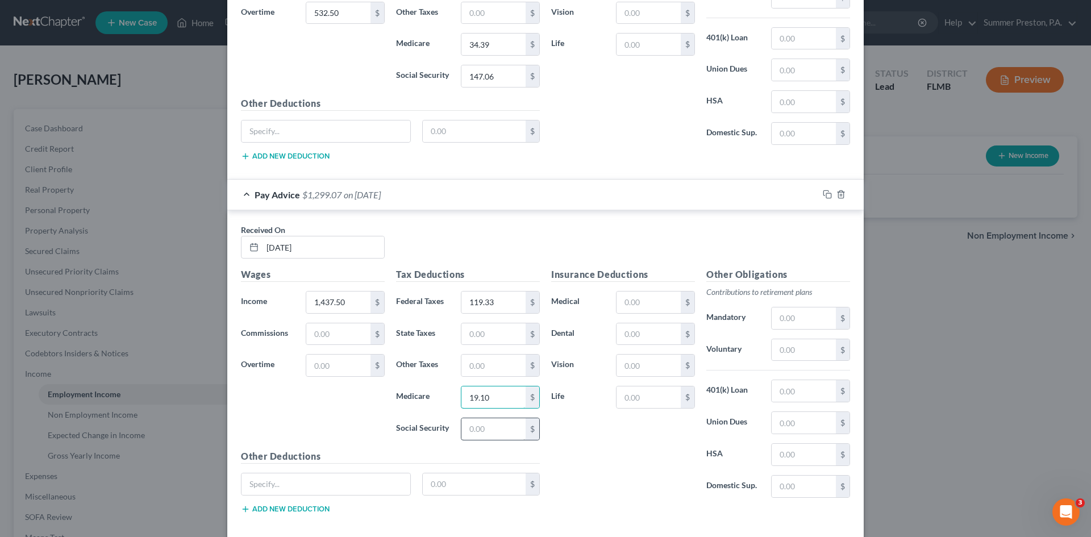
type input "19.10"
drag, startPoint x: 488, startPoint y: 433, endPoint x: 479, endPoint y: 430, distance: 9.2
click at [488, 433] on input "text" at bounding box center [493, 429] width 64 height 22
type input "81.66"
click at [627, 301] on input "text" at bounding box center [649, 303] width 64 height 22
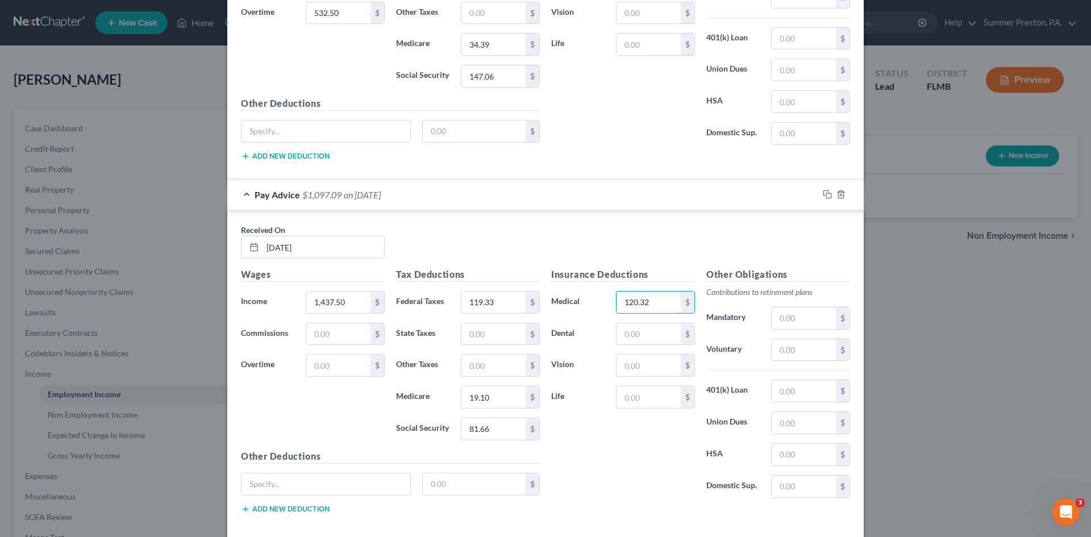
type input "120.32"
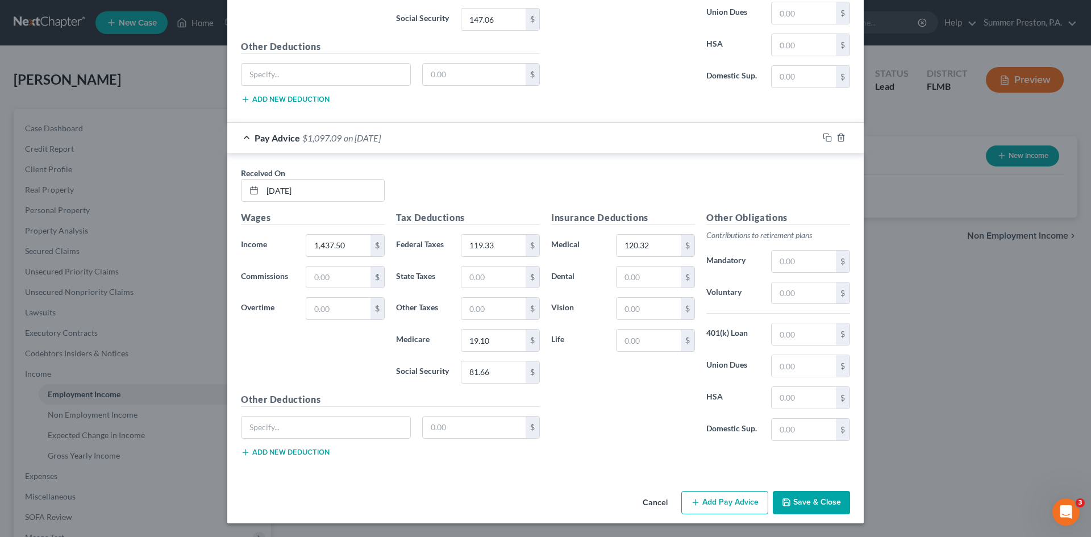
click at [717, 500] on button "Add Pay Advice" at bounding box center [724, 503] width 87 height 24
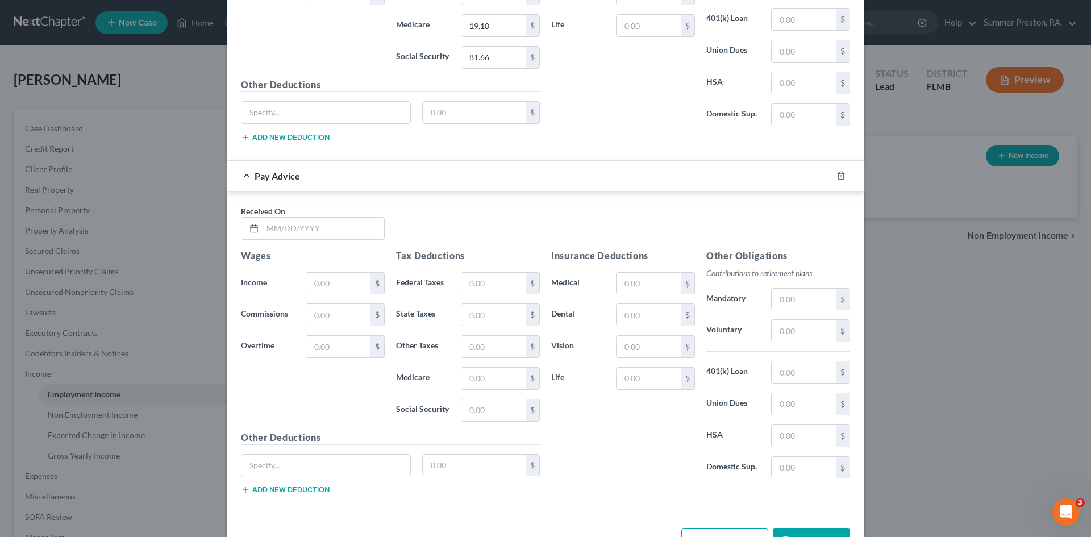
scroll to position [3084, 0]
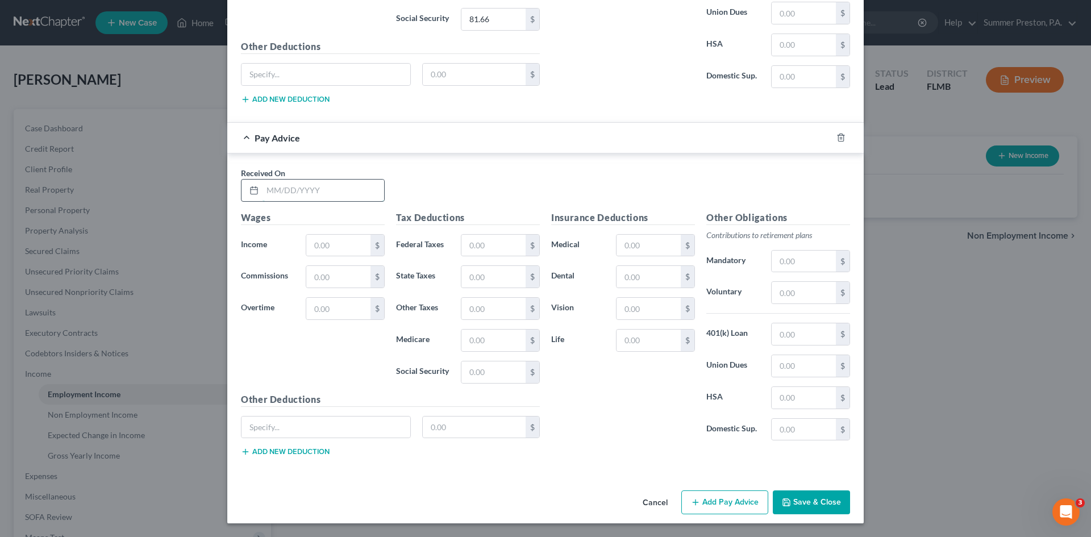
click at [335, 189] on input "text" at bounding box center [324, 191] width 122 height 22
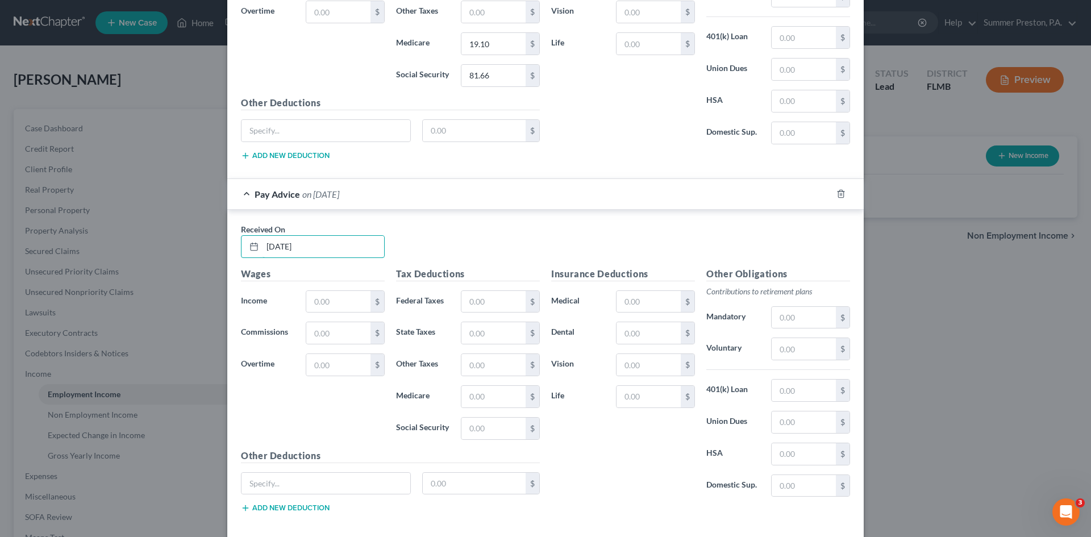
scroll to position [3027, 0]
type input "[DATE]"
click at [331, 304] on input "text" at bounding box center [338, 303] width 64 height 22
click at [306, 363] on input "text" at bounding box center [338, 366] width 64 height 22
type input "81.00"
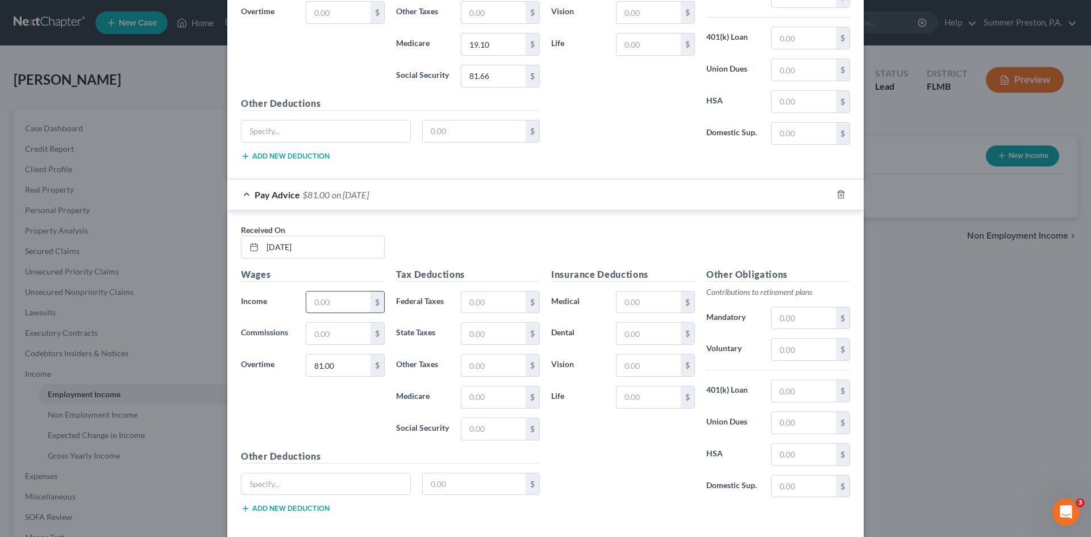
click at [350, 303] on input "text" at bounding box center [338, 303] width 64 height 22
type input "1,991.25"
drag, startPoint x: 485, startPoint y: 305, endPoint x: 472, endPoint y: 301, distance: 14.1
click at [485, 305] on input "text" at bounding box center [493, 303] width 64 height 22
type input "195.50"
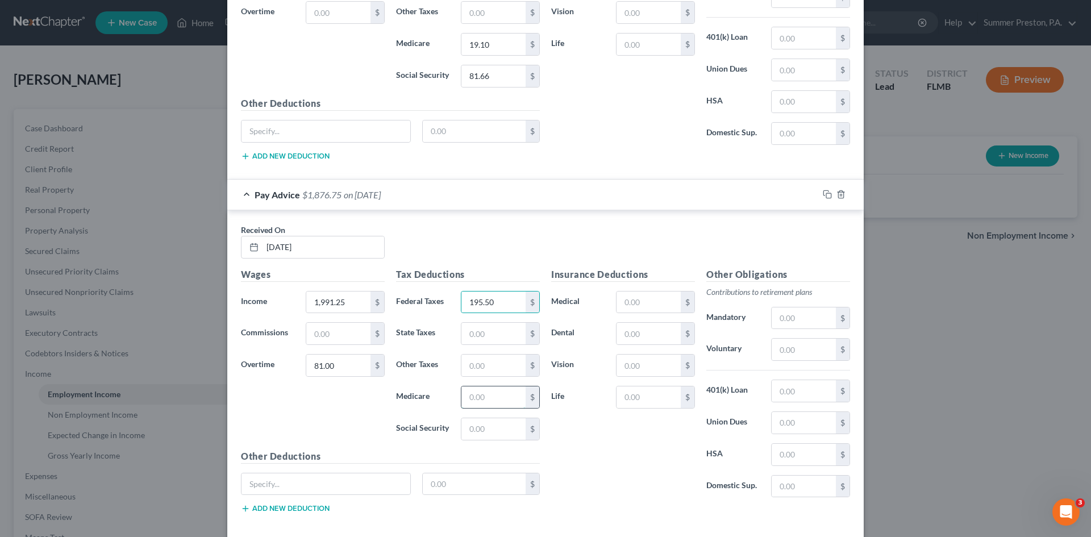
click at [490, 404] on input "text" at bounding box center [493, 397] width 64 height 22
type input "28.30"
click at [515, 428] on input "text" at bounding box center [493, 429] width 64 height 22
type input "121.00"
drag, startPoint x: 644, startPoint y: 301, endPoint x: 629, endPoint y: 296, distance: 16.0
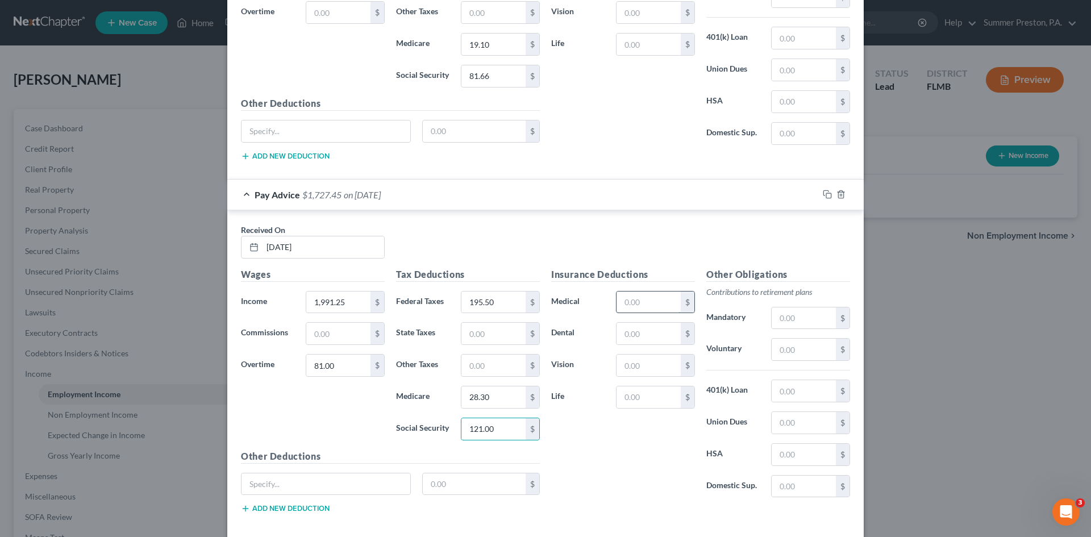
click at [644, 301] on input "text" at bounding box center [649, 303] width 64 height 22
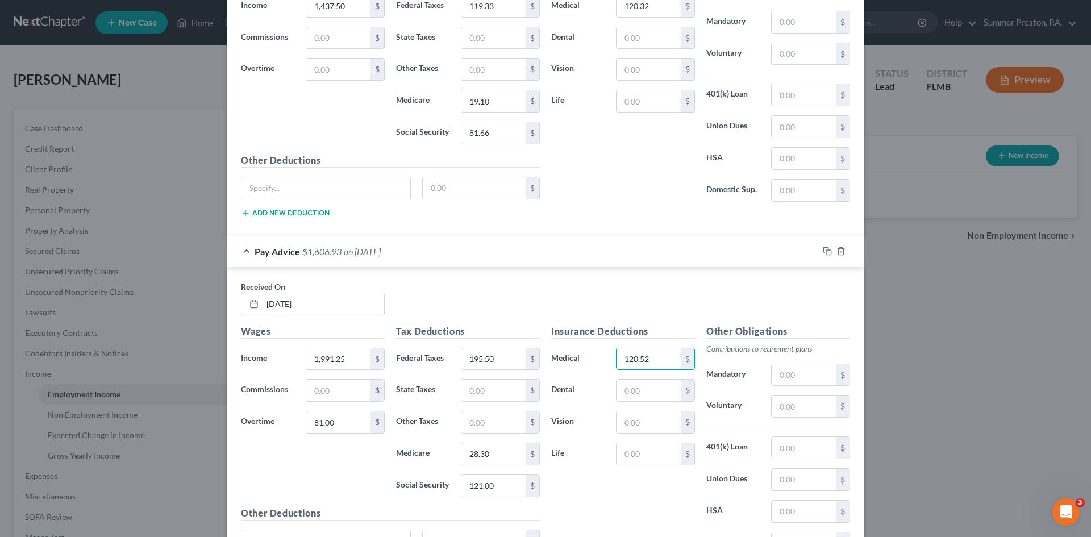
type input "120.52"
drag, startPoint x: 1087, startPoint y: 441, endPoint x: 730, endPoint y: 501, distance: 361.3
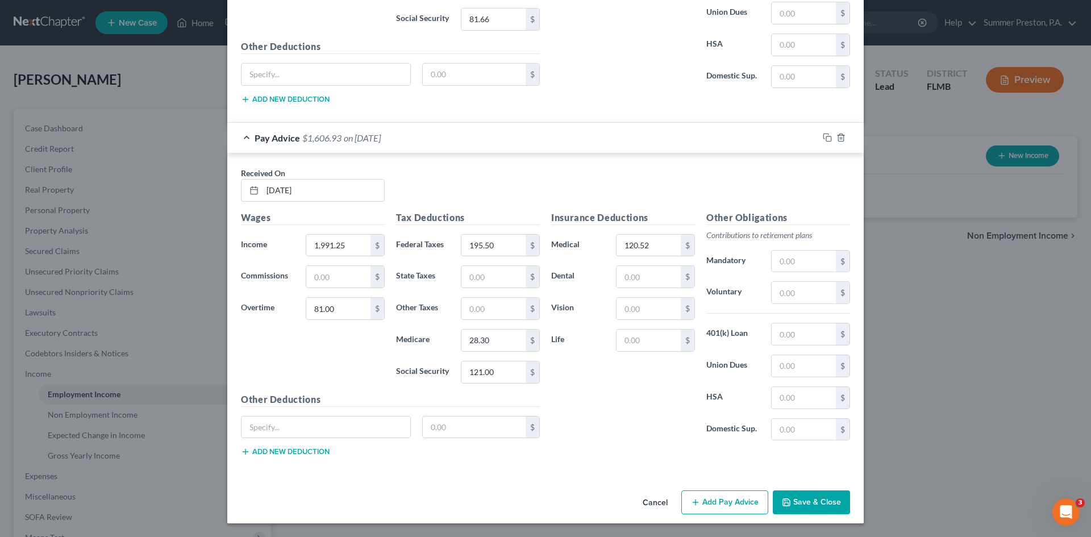
click at [704, 499] on button "Add Pay Advice" at bounding box center [724, 502] width 87 height 24
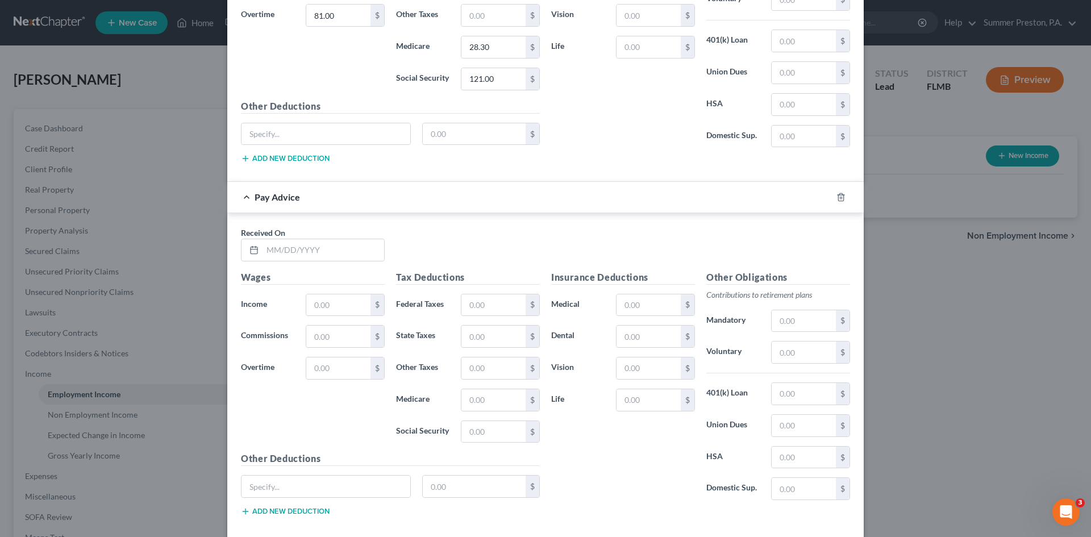
scroll to position [3437, 0]
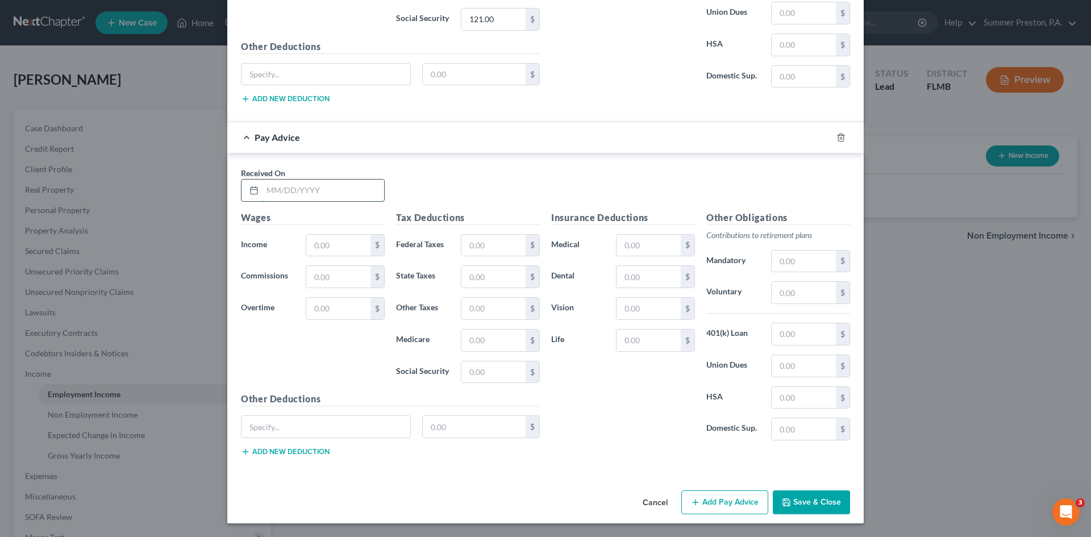
click at [350, 189] on input "text" at bounding box center [324, 191] width 122 height 22
type input "[DATE]"
click at [333, 244] on input "text" at bounding box center [338, 246] width 64 height 22
type input "2,160.00"
click at [347, 306] on input "text" at bounding box center [338, 309] width 64 height 22
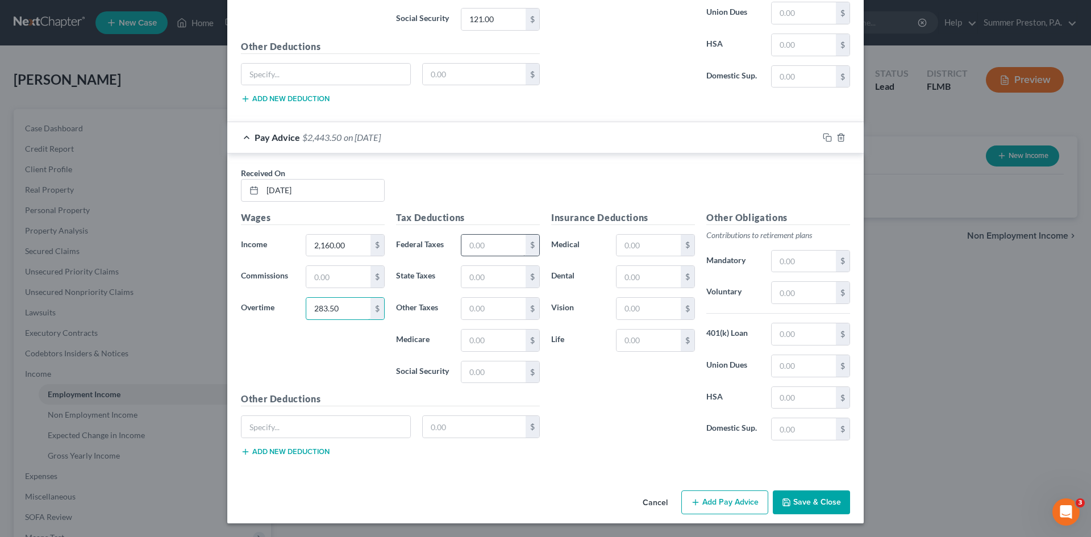
type input "283.50"
click at [505, 244] on input "text" at bounding box center [493, 246] width 64 height 22
type input "287.80"
click at [484, 341] on input "text" at bounding box center [493, 341] width 64 height 22
type input "35.43"
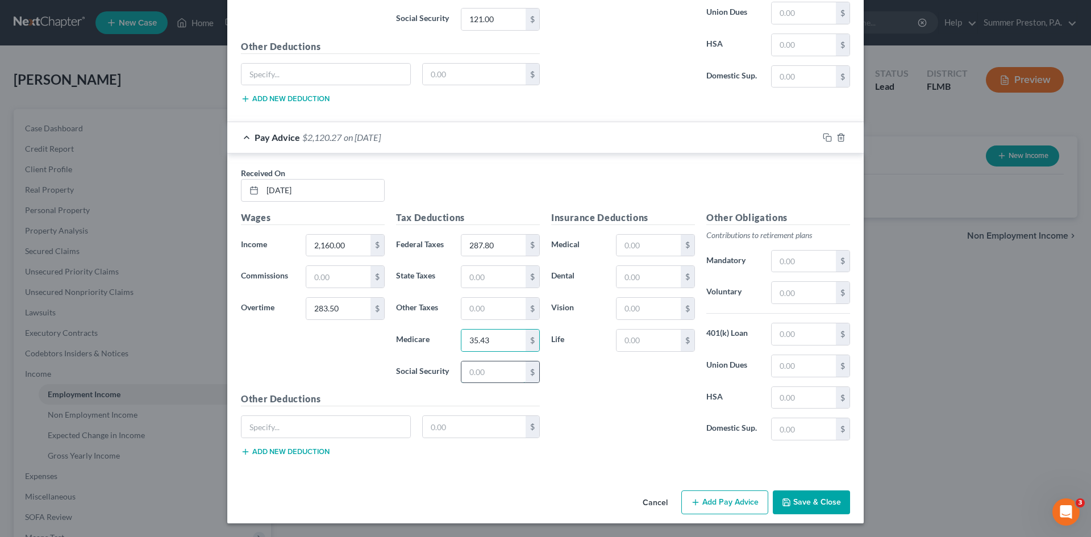
click at [497, 375] on input "text" at bounding box center [493, 372] width 64 height 22
type input "151.50"
click at [658, 242] on input "text" at bounding box center [649, 246] width 64 height 22
click at [713, 504] on button "Add Pay Advice" at bounding box center [724, 502] width 87 height 24
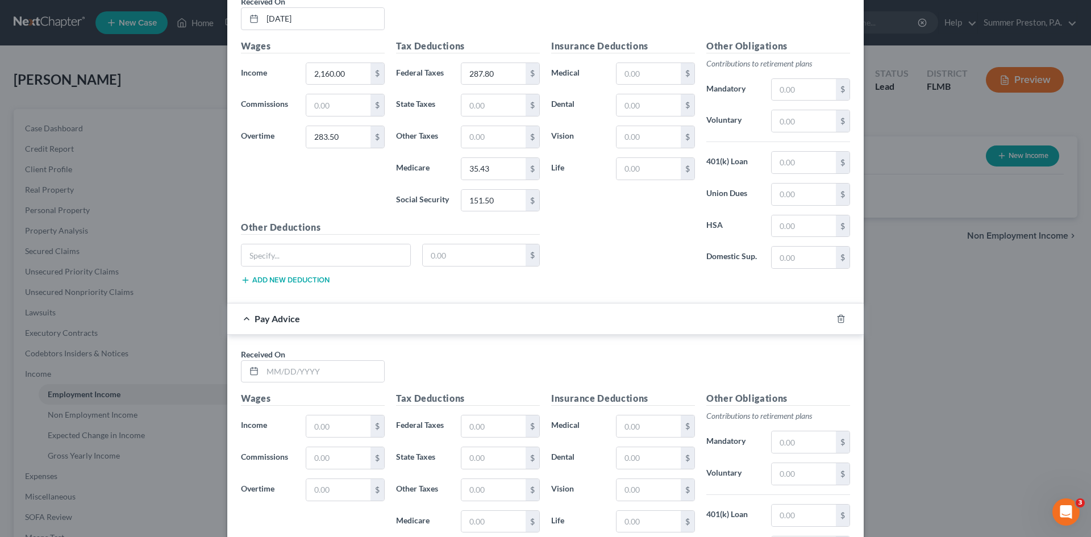
scroll to position [3623, 0]
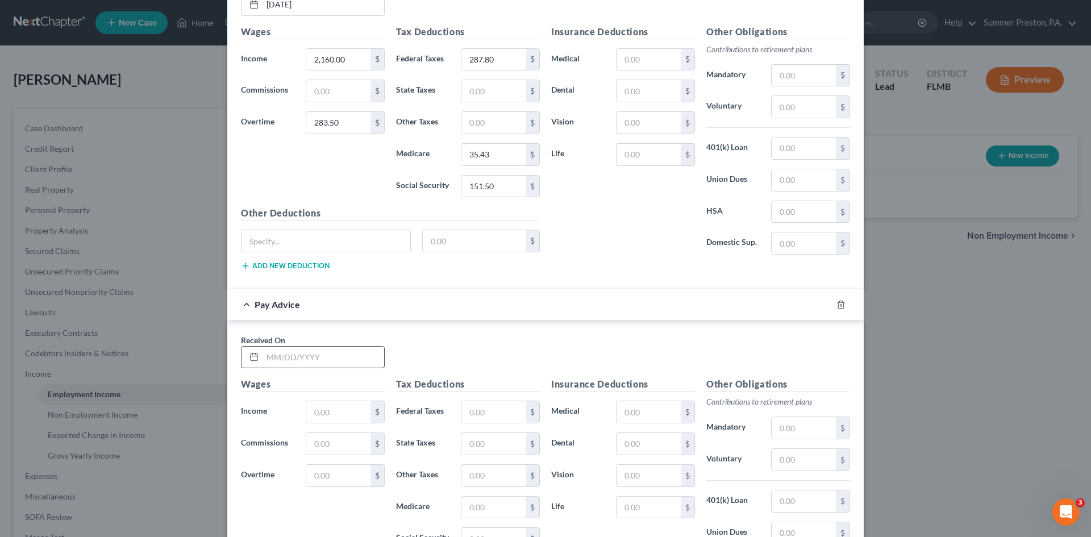
click at [342, 356] on input "text" at bounding box center [324, 358] width 122 height 22
type input "[DATE]"
click at [335, 415] on input "text" at bounding box center [338, 412] width 64 height 22
type input "2,160.00"
drag, startPoint x: 348, startPoint y: 475, endPoint x: 340, endPoint y: 471, distance: 8.9
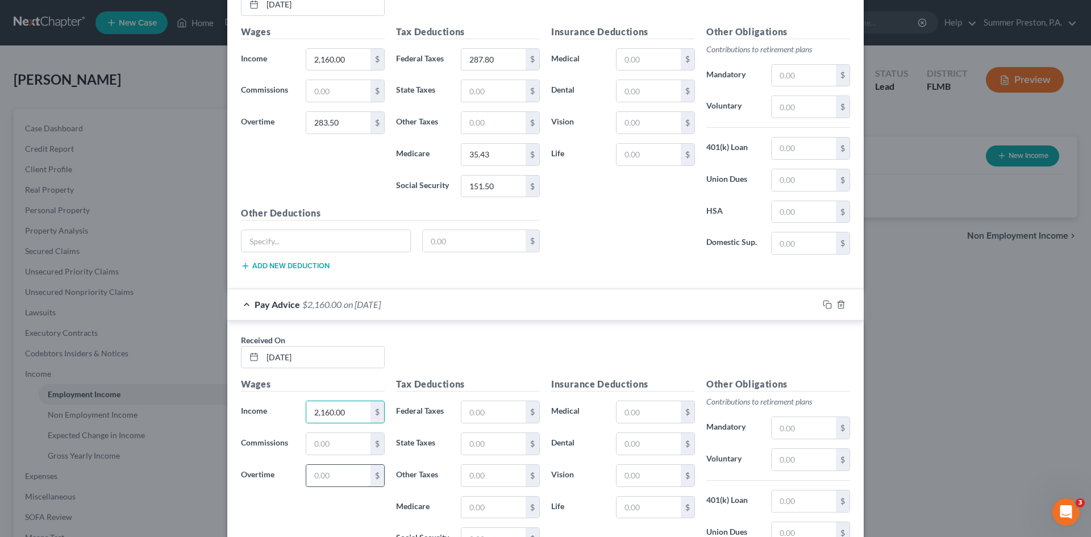
click at [348, 475] on input "text" at bounding box center [338, 476] width 64 height 22
type input "283.50"
click at [503, 415] on input "text" at bounding box center [493, 412] width 64 height 22
type input "287.80"
click at [487, 510] on input "text" at bounding box center [493, 508] width 64 height 22
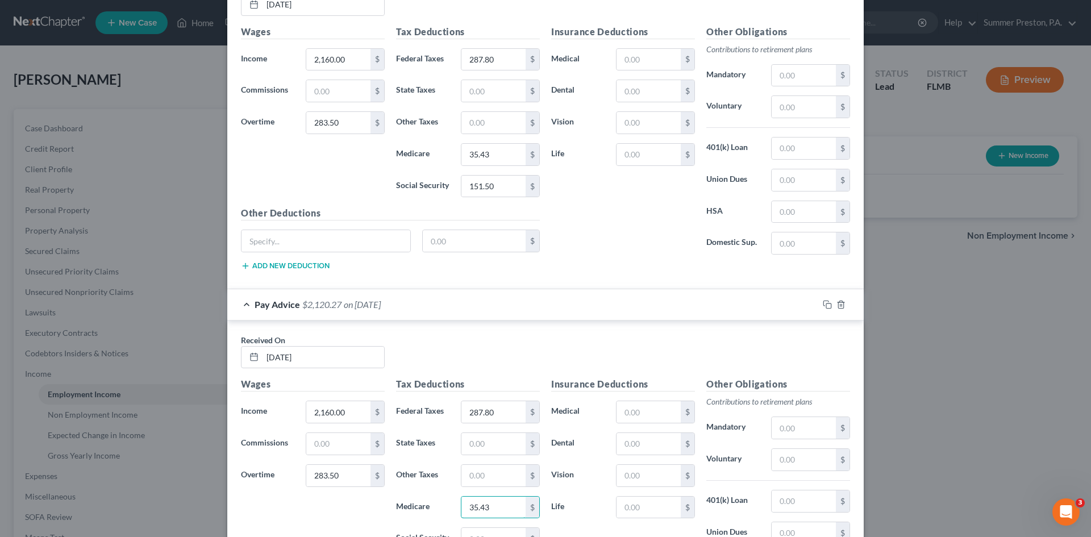
type input "35.43"
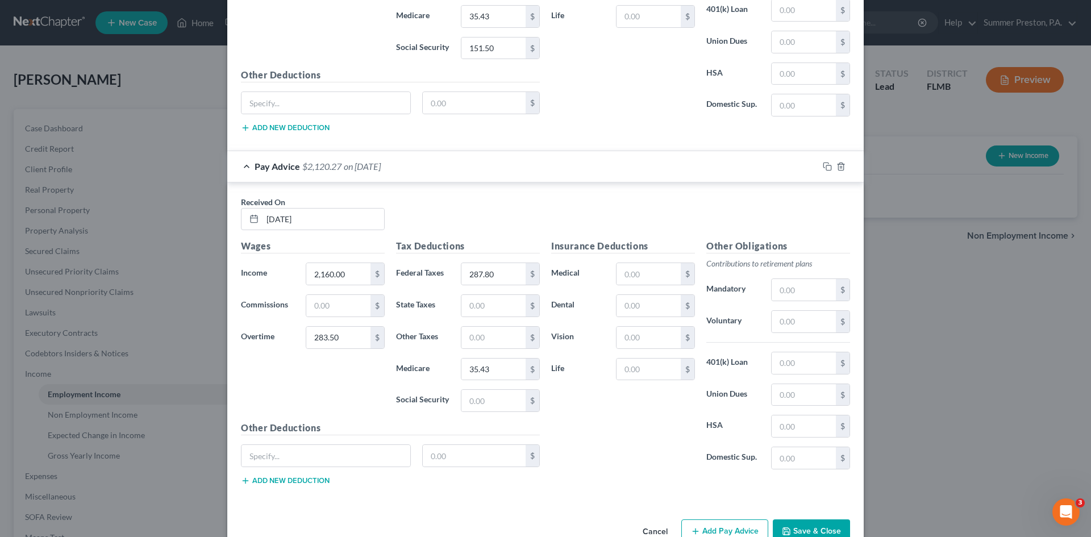
scroll to position [3790, 0]
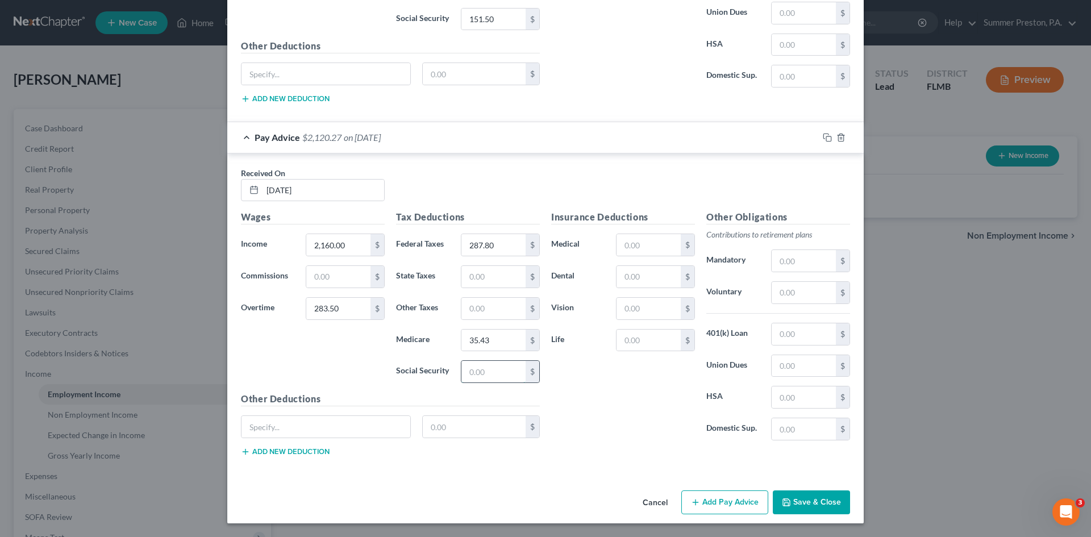
click at [504, 366] on input "text" at bounding box center [493, 372] width 64 height 22
type input "151.50"
click at [737, 504] on button "Add Pay Advice" at bounding box center [724, 502] width 87 height 24
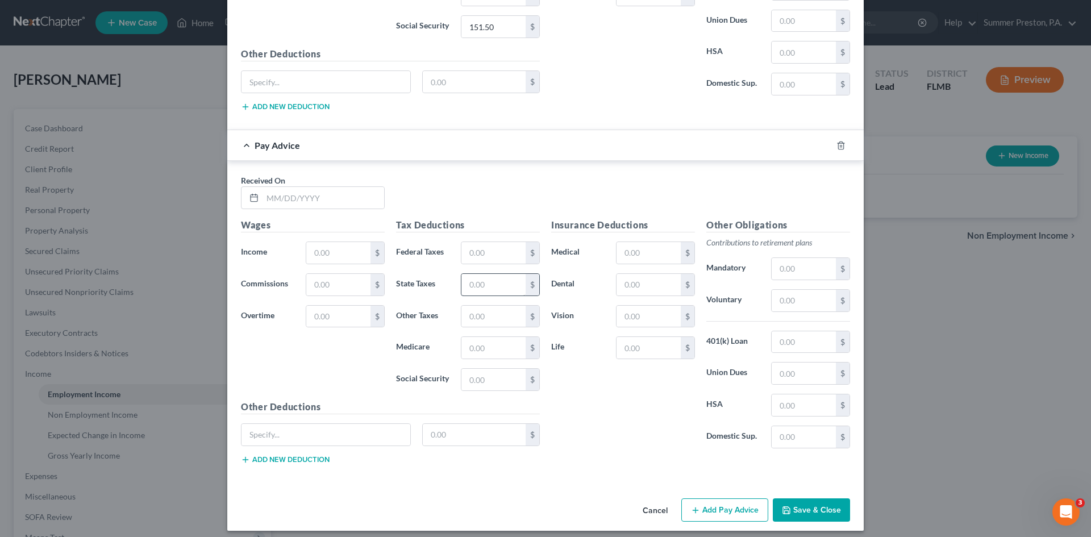
scroll to position [4130, 0]
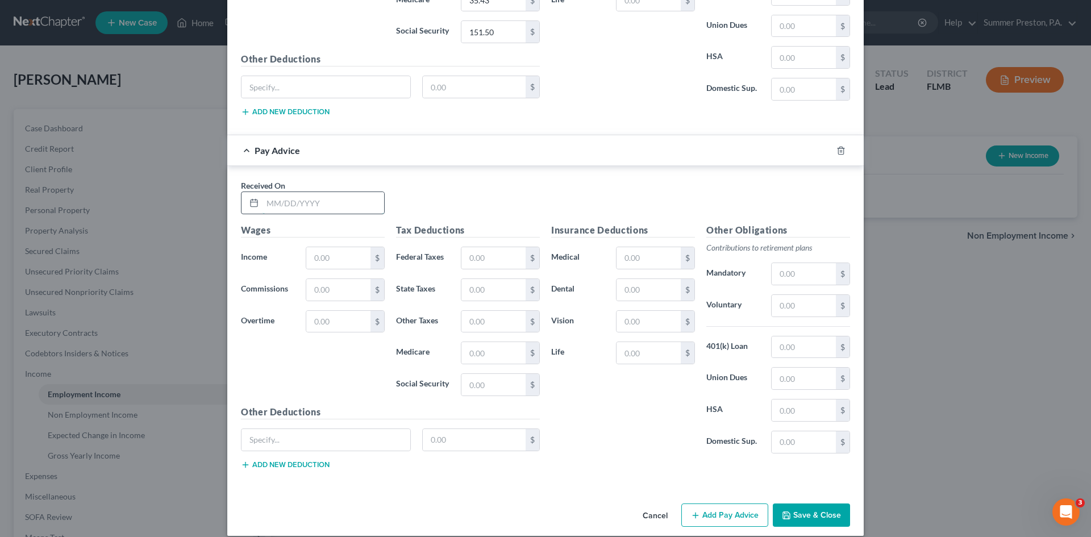
click at [338, 195] on input "text" at bounding box center [324, 203] width 122 height 22
type input "[DATE]"
drag, startPoint x: 332, startPoint y: 251, endPoint x: 314, endPoint y: 255, distance: 19.1
click at [331, 251] on input "text" at bounding box center [338, 258] width 64 height 22
type input "2,187.00"
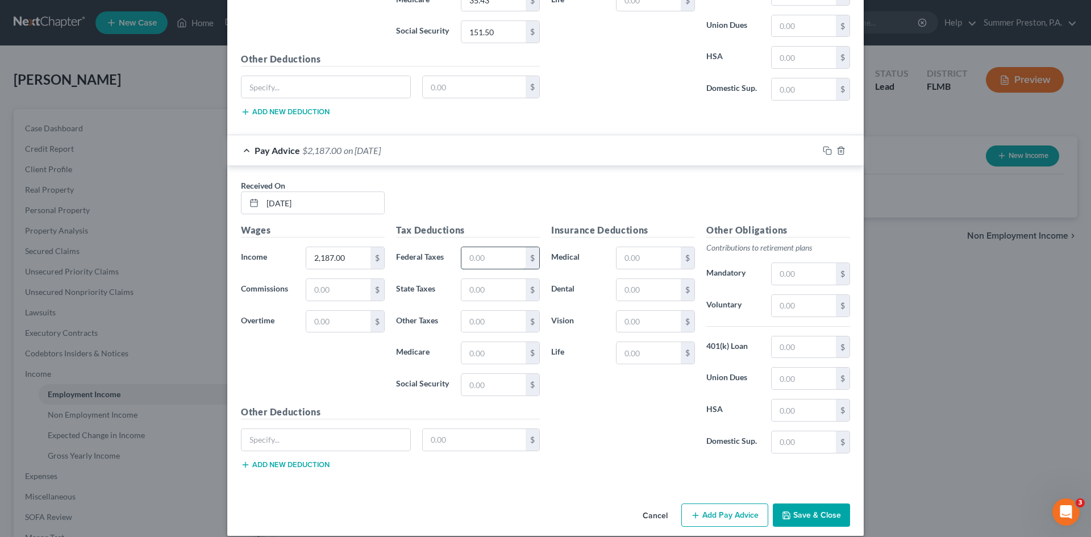
click at [490, 253] on input "text" at bounding box center [493, 258] width 64 height 22
type input "231.37"
click at [493, 384] on input "text" at bounding box center [493, 385] width 64 height 22
type input "135.59"
drag, startPoint x: 490, startPoint y: 354, endPoint x: 485, endPoint y: 350, distance: 6.5
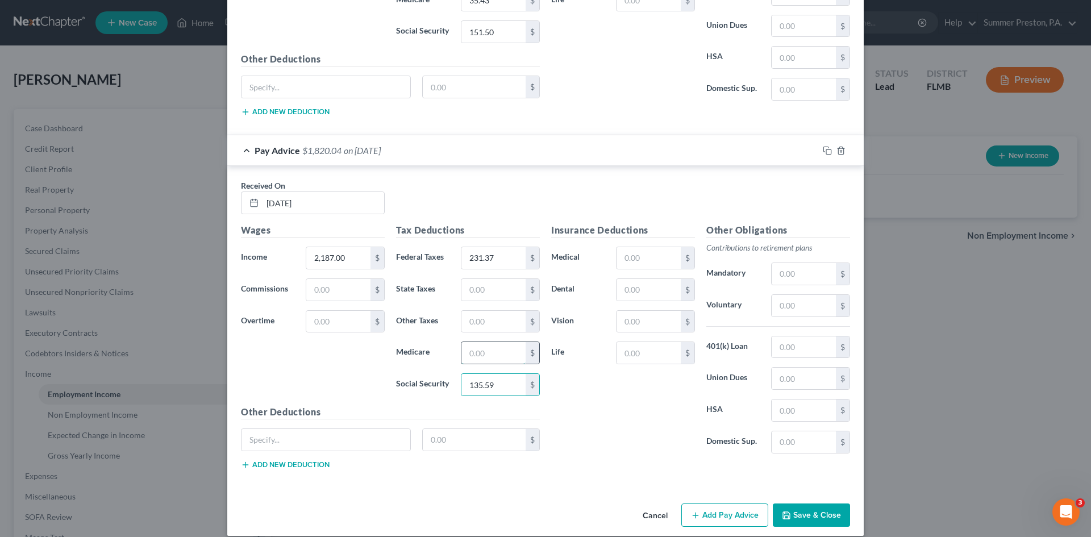
click at [490, 354] on input "text" at bounding box center [493, 353] width 64 height 22
type input "31.71"
click at [730, 505] on button "Add Pay Advice" at bounding box center [724, 516] width 87 height 24
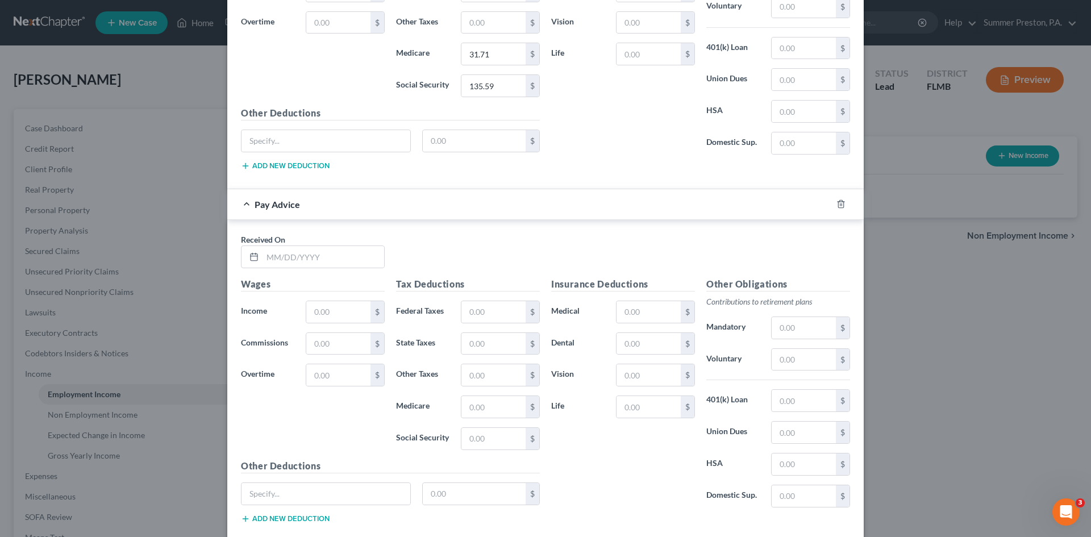
scroll to position [4495, 0]
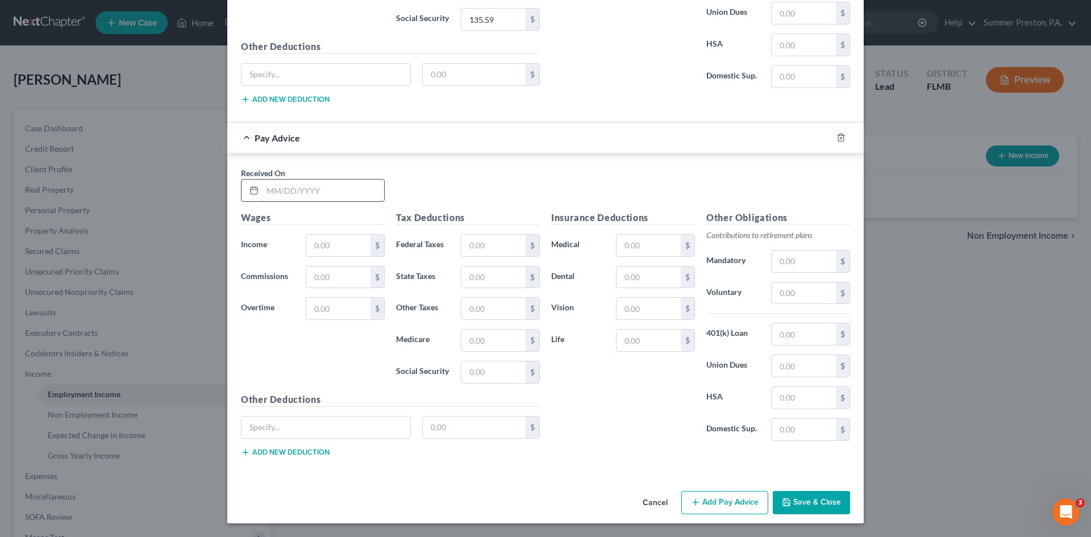
drag, startPoint x: 331, startPoint y: 188, endPoint x: 324, endPoint y: 188, distance: 7.4
click at [331, 188] on input "text" at bounding box center [324, 191] width 122 height 22
type input "[DATE]"
click at [337, 242] on input "text" at bounding box center [338, 246] width 64 height 22
click at [339, 248] on input "text" at bounding box center [338, 246] width 64 height 22
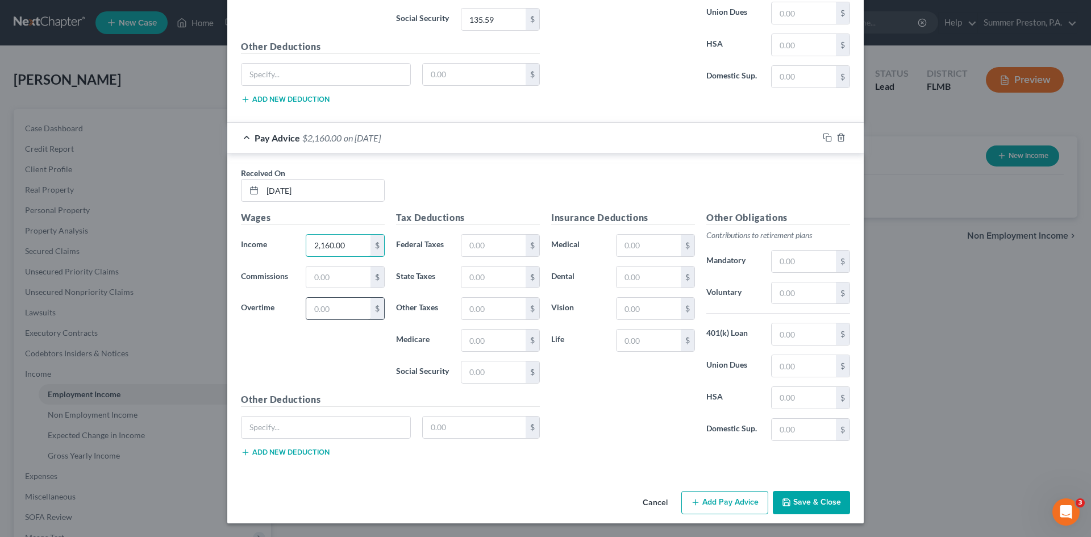
type input "2,160.00"
click at [335, 312] on input "text" at bounding box center [338, 309] width 64 height 22
type input "70.88"
click at [486, 246] on input "text" at bounding box center [493, 246] width 64 height 22
type input "241.02"
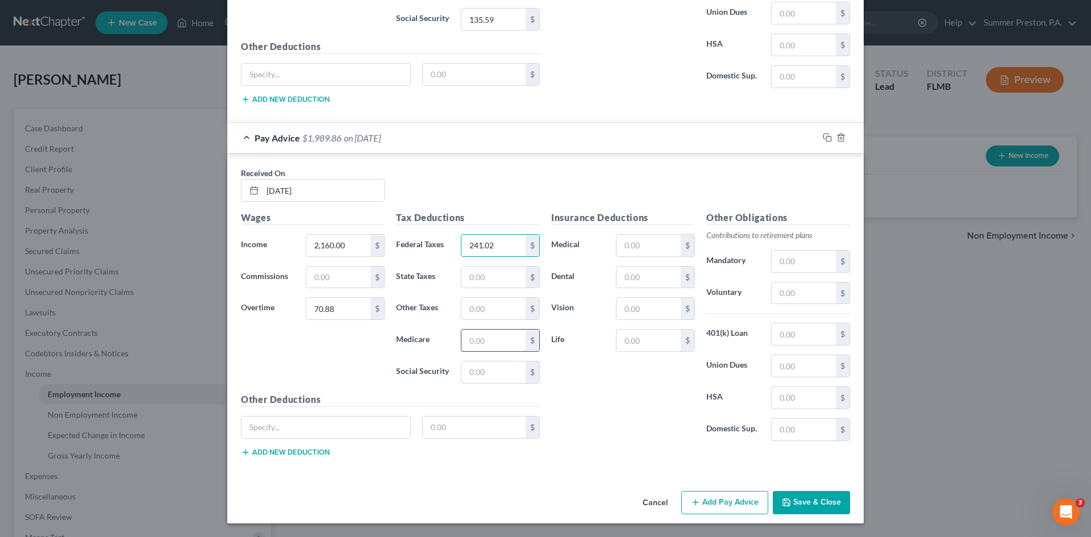
drag, startPoint x: 486, startPoint y: 343, endPoint x: 484, endPoint y: 338, distance: 5.9
click at [488, 342] on input "text" at bounding box center [493, 341] width 64 height 22
type input "32.35"
drag, startPoint x: 491, startPoint y: 377, endPoint x: 482, endPoint y: 370, distance: 11.4
click at [492, 377] on input "text" at bounding box center [493, 372] width 64 height 22
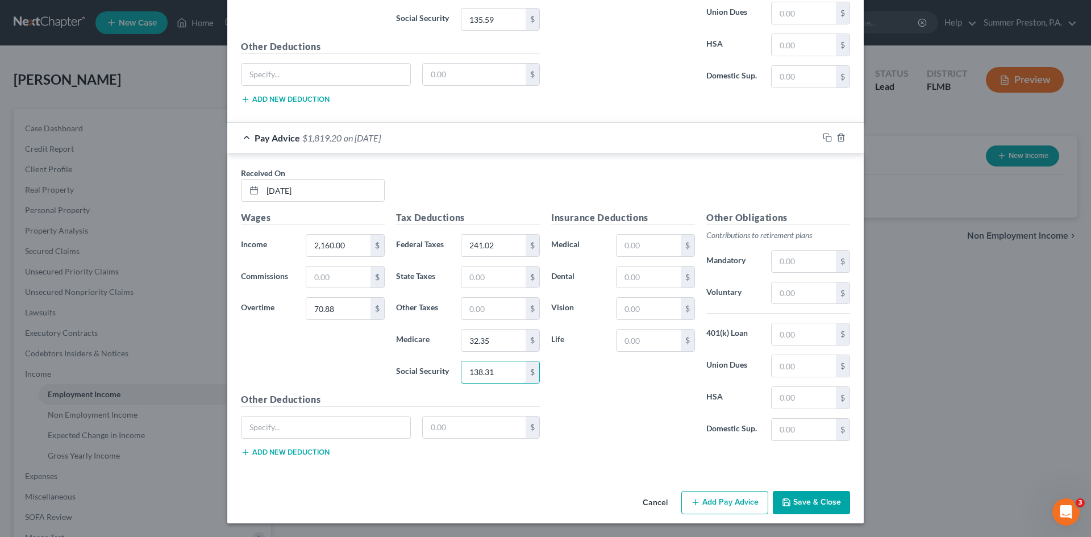
type input "138.31"
click at [809, 506] on button "Save & Close" at bounding box center [811, 503] width 77 height 24
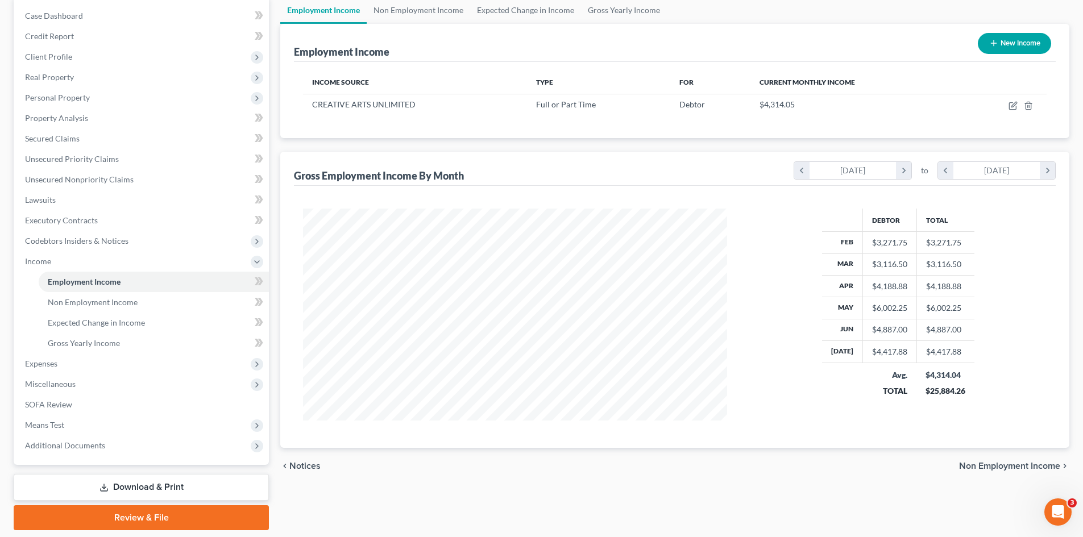
scroll to position [115, 0]
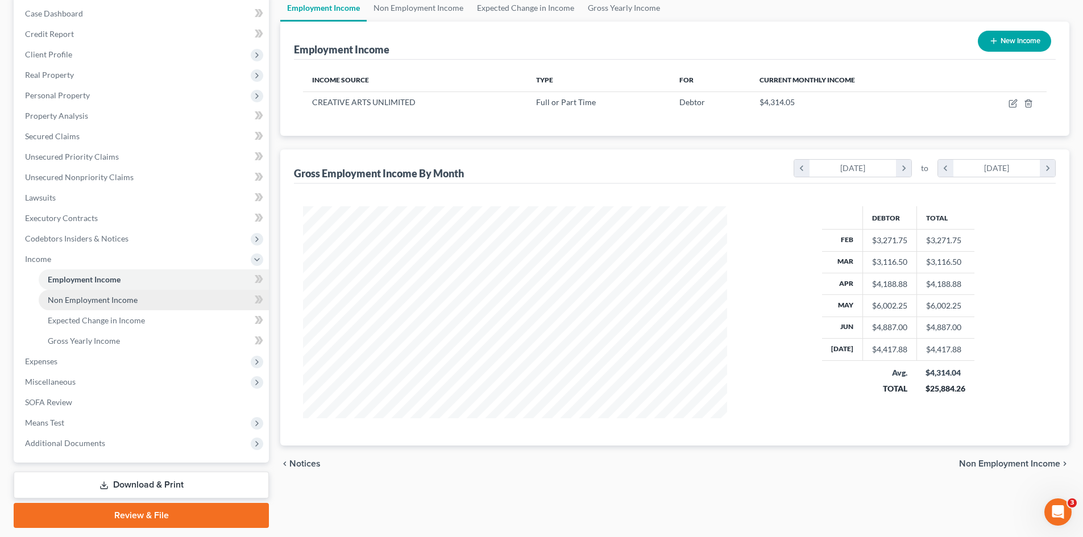
click at [128, 302] on span "Non Employment Income" at bounding box center [93, 300] width 90 height 10
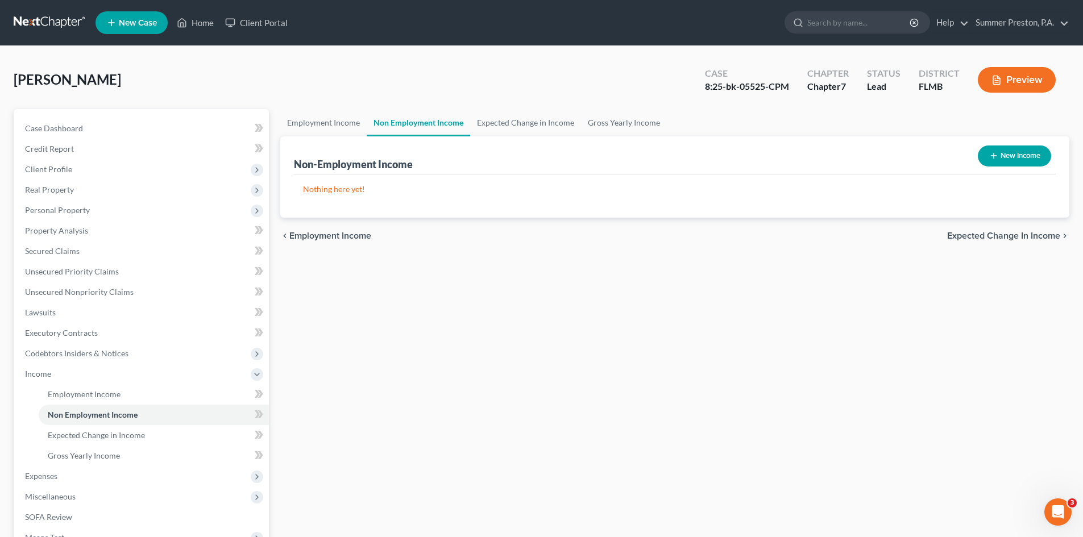
click at [1033, 152] on button "New Income" at bounding box center [1013, 155] width 73 height 21
select select "0"
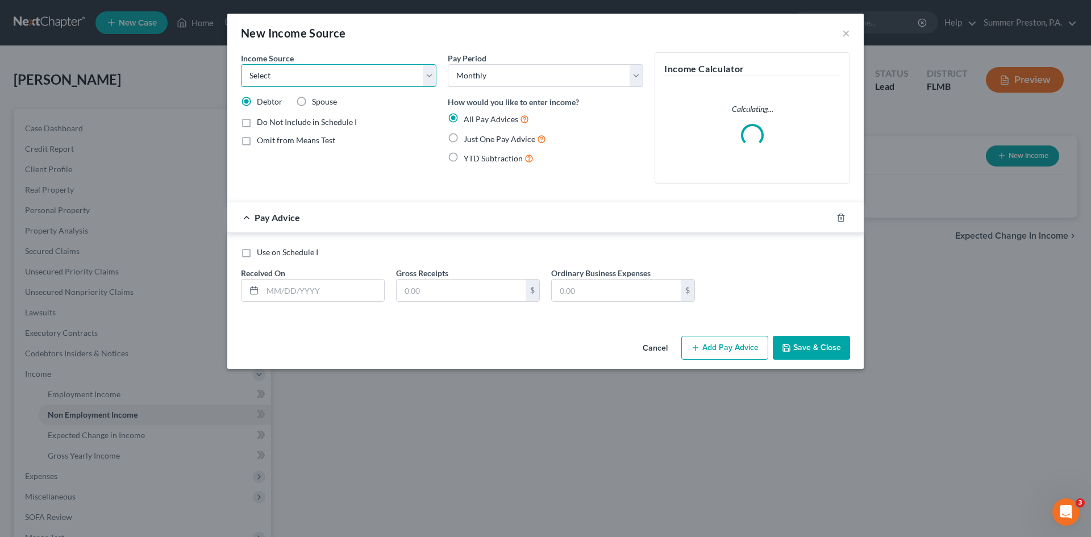
click at [431, 71] on select "Select Unemployment Disability (from employer) Pension Retirement Social Securi…" at bounding box center [338, 75] width 195 height 23
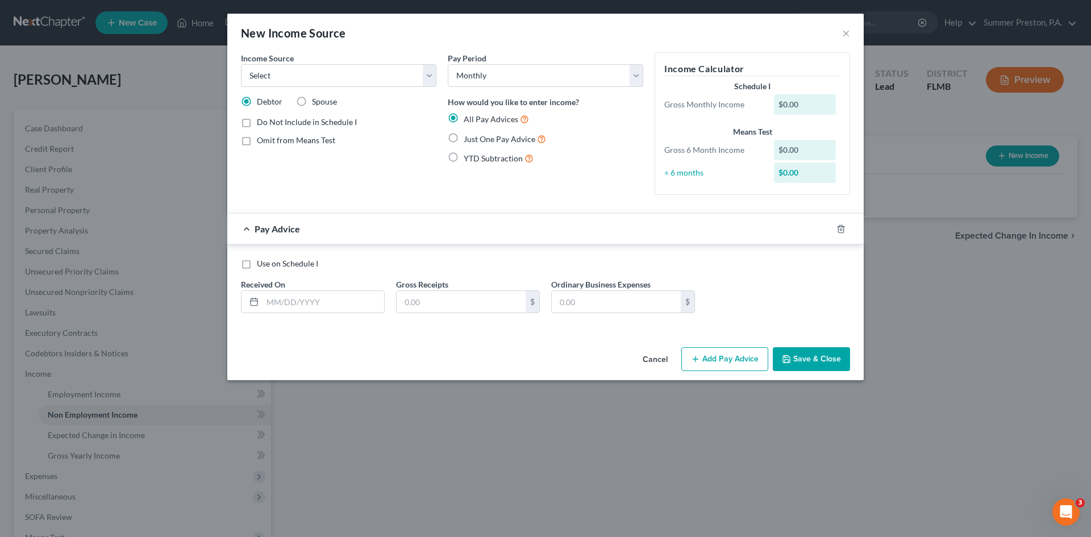
click at [436, 418] on div "New Income Source × Income Source * Select Unemployment Disability (from employ…" at bounding box center [545, 268] width 1091 height 537
click at [833, 352] on button "Save & Close" at bounding box center [811, 359] width 77 height 24
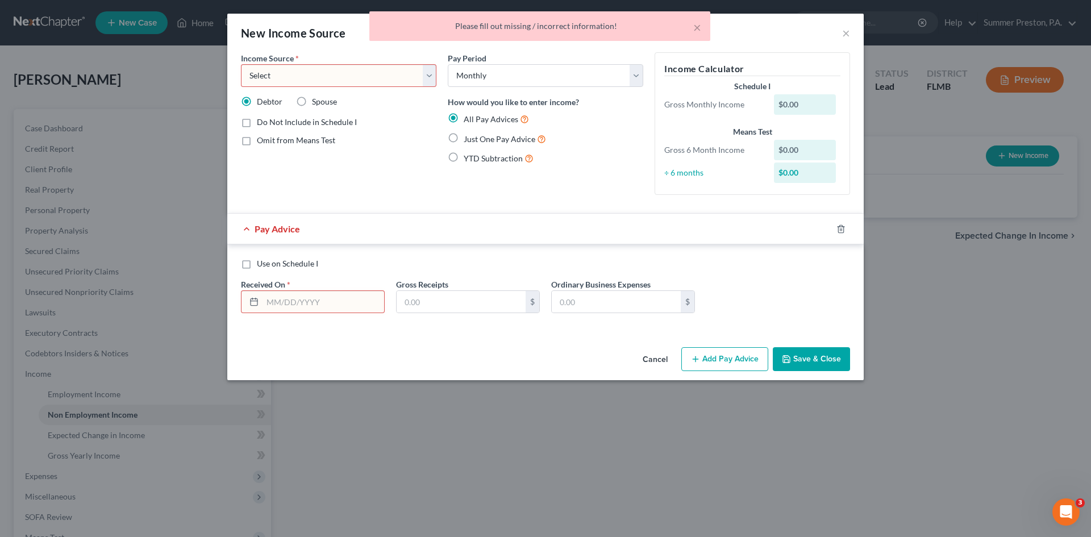
click at [659, 359] on button "Cancel" at bounding box center [655, 359] width 43 height 23
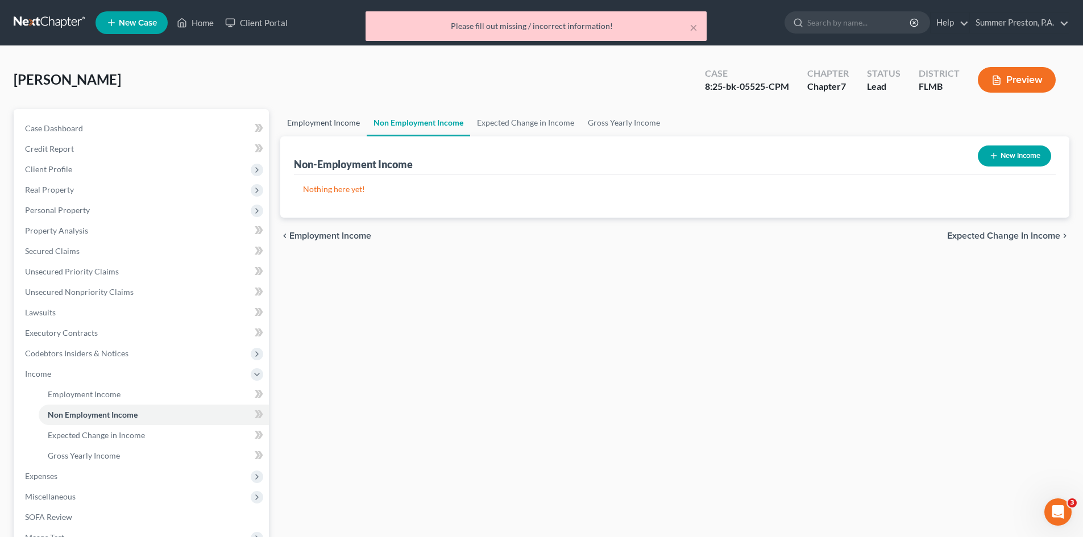
click at [336, 116] on link "Employment Income" at bounding box center [323, 122] width 86 height 27
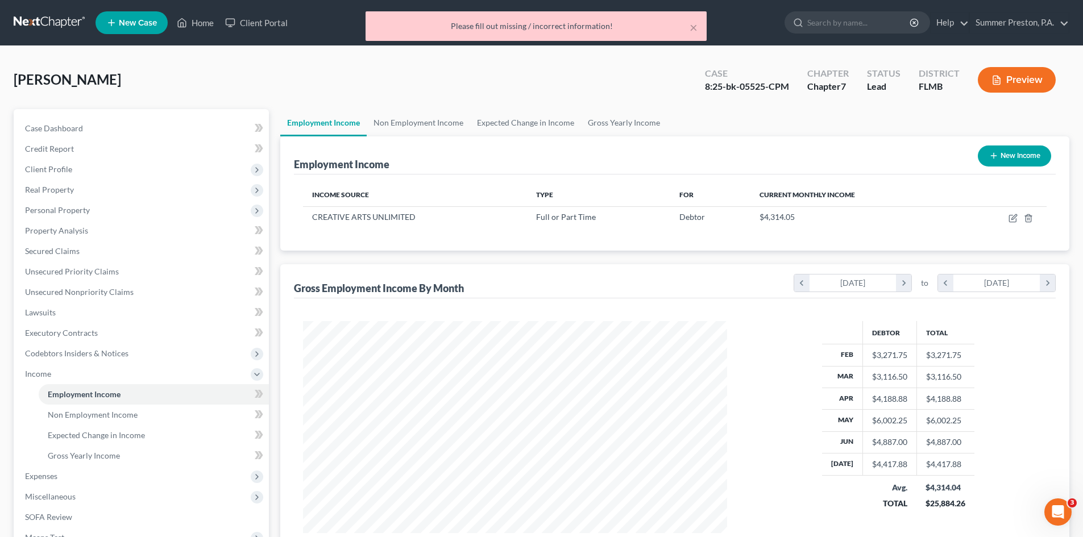
scroll to position [212, 447]
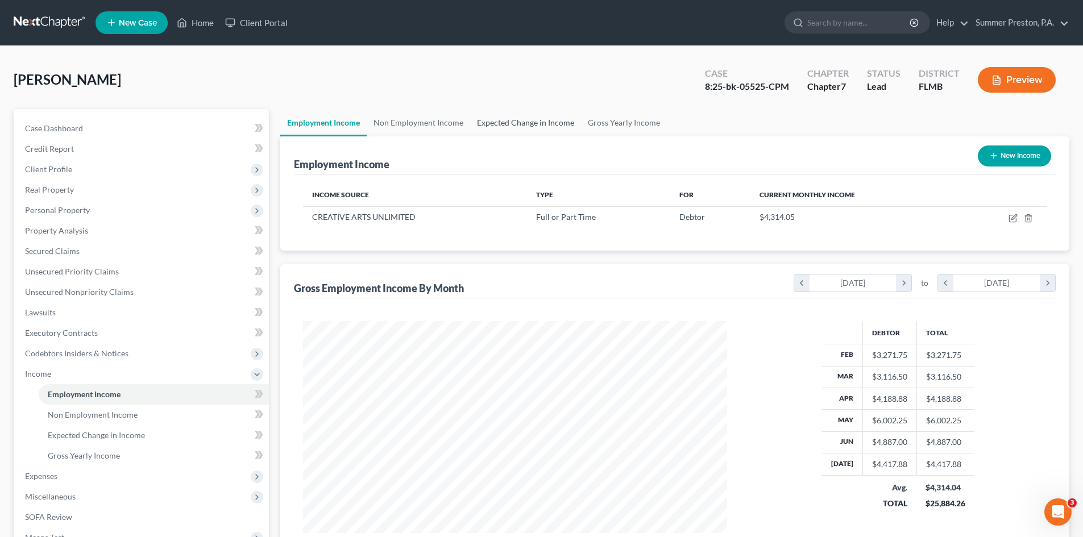
click at [537, 122] on link "Expected Change in Income" at bounding box center [525, 122] width 111 height 27
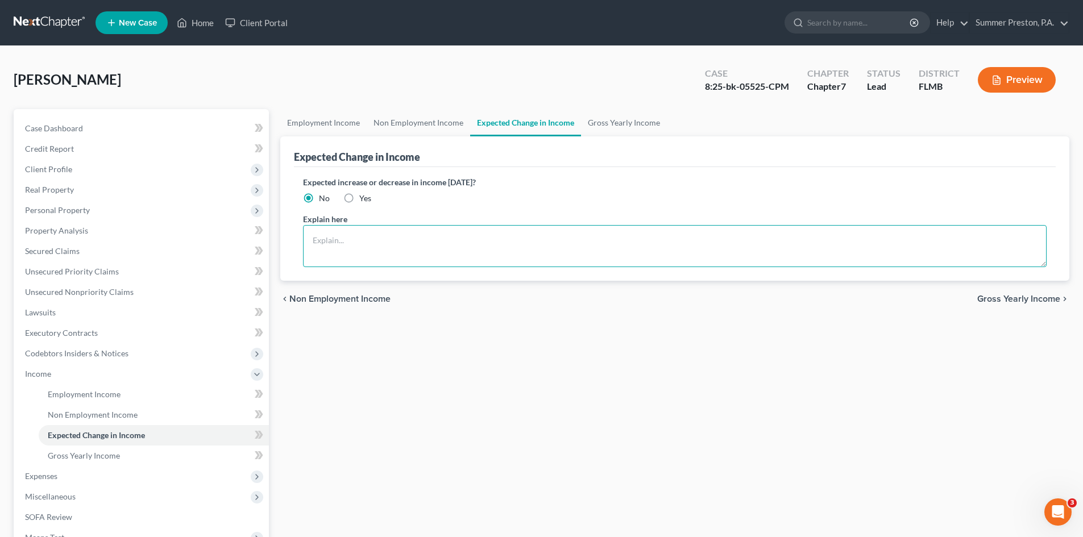
click at [393, 230] on textarea at bounding box center [674, 246] width 743 height 42
click at [376, 238] on textarea "NO - LIVES WITH GRANDMOTHER WHO ONLY RECEIVES SOCIAL SESCURITY" at bounding box center [674, 246] width 743 height 42
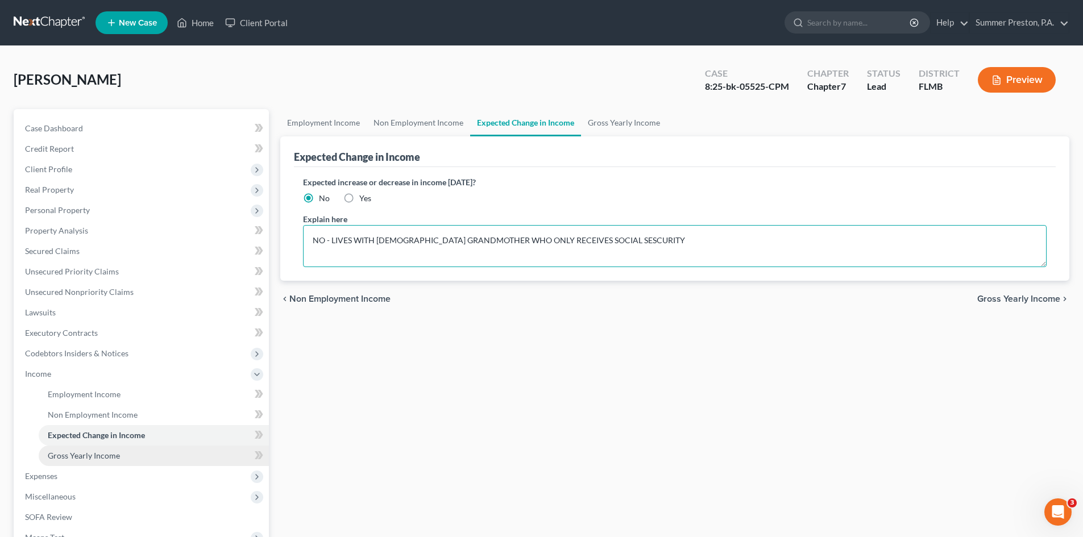
type textarea "NO - LIVES WITH [DEMOGRAPHIC_DATA] GRANDMOTHER WHO ONLY RECEIVES SOCIAL SESCURI…"
click at [113, 454] on span "Gross Yearly Income" at bounding box center [84, 456] width 72 height 10
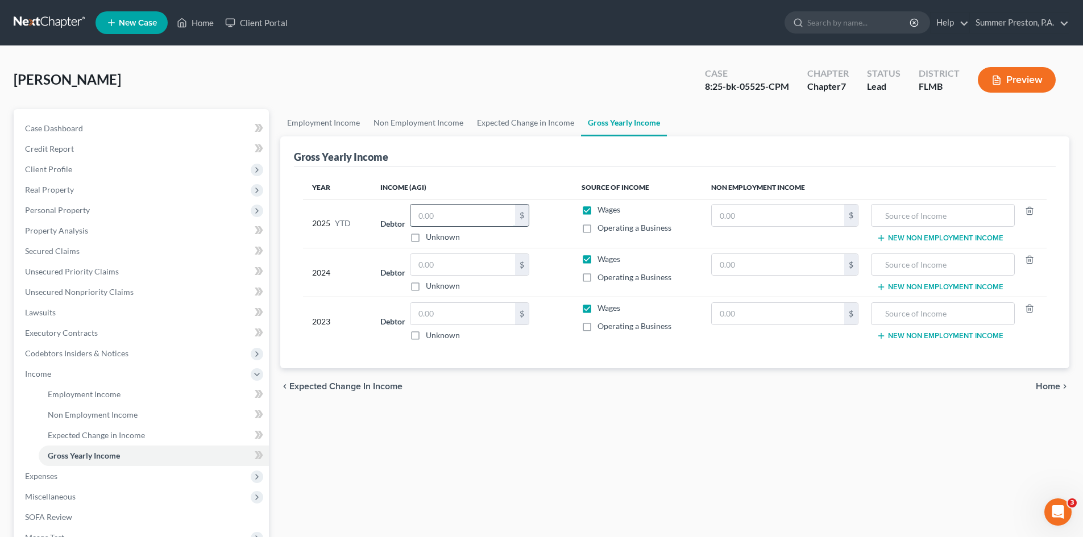
click at [466, 214] on input "text" at bounding box center [462, 216] width 105 height 22
type input "29,374.51"
drag, startPoint x: 479, startPoint y: 261, endPoint x: 463, endPoint y: 260, distance: 15.9
click at [476, 261] on input "text" at bounding box center [462, 265] width 105 height 22
type input "40,327.86"
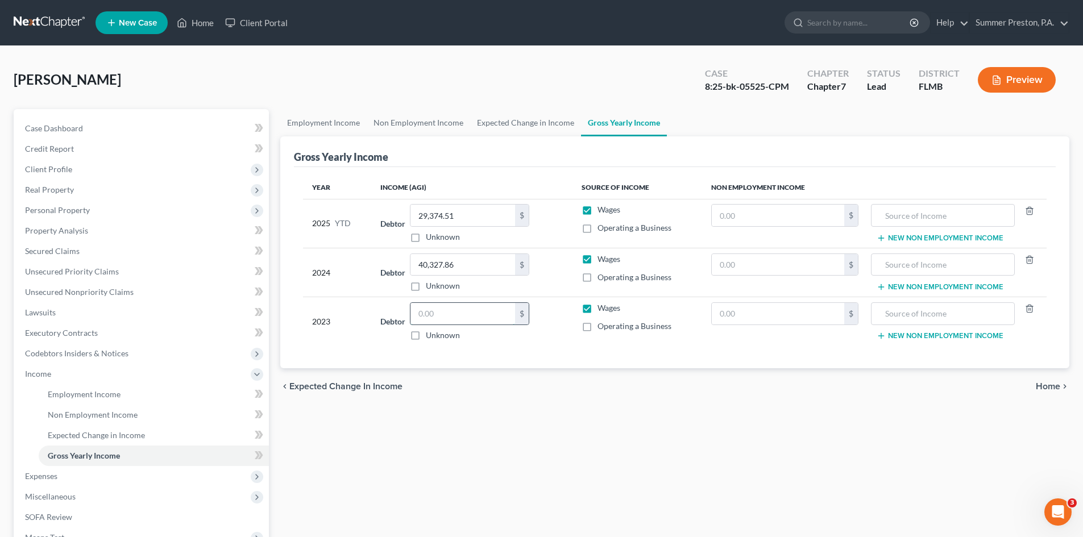
click at [458, 310] on input "text" at bounding box center [462, 314] width 105 height 22
type input "45,810.51"
click at [44, 477] on span "Expenses" at bounding box center [41, 476] width 32 height 10
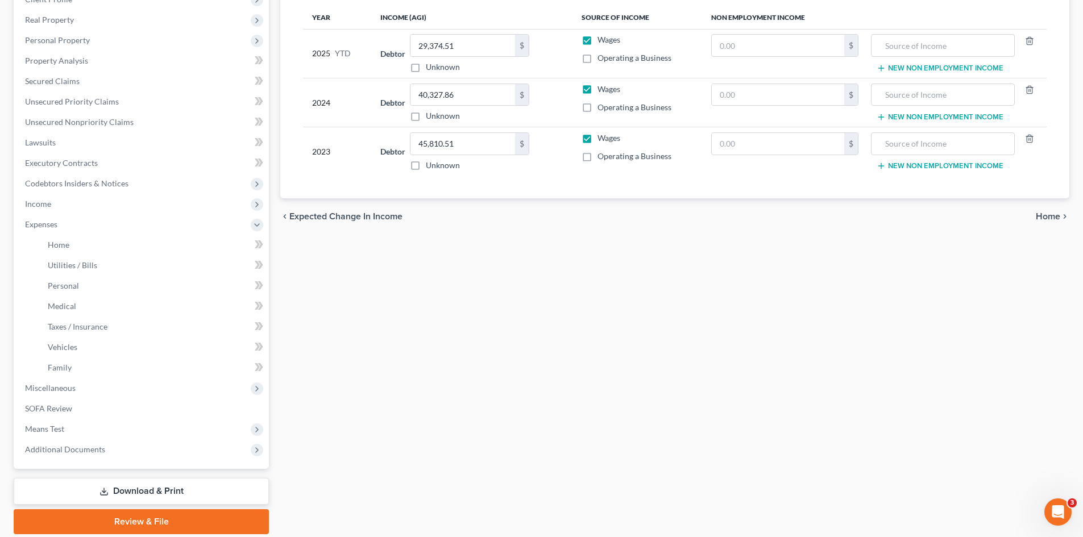
scroll to position [173, 0]
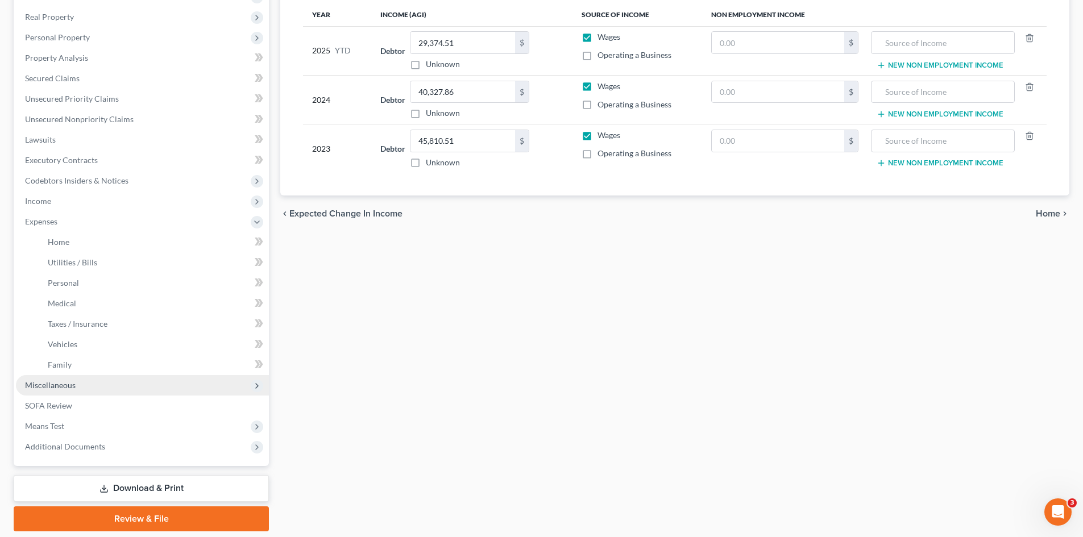
click at [78, 384] on span "Miscellaneous" at bounding box center [142, 385] width 253 height 20
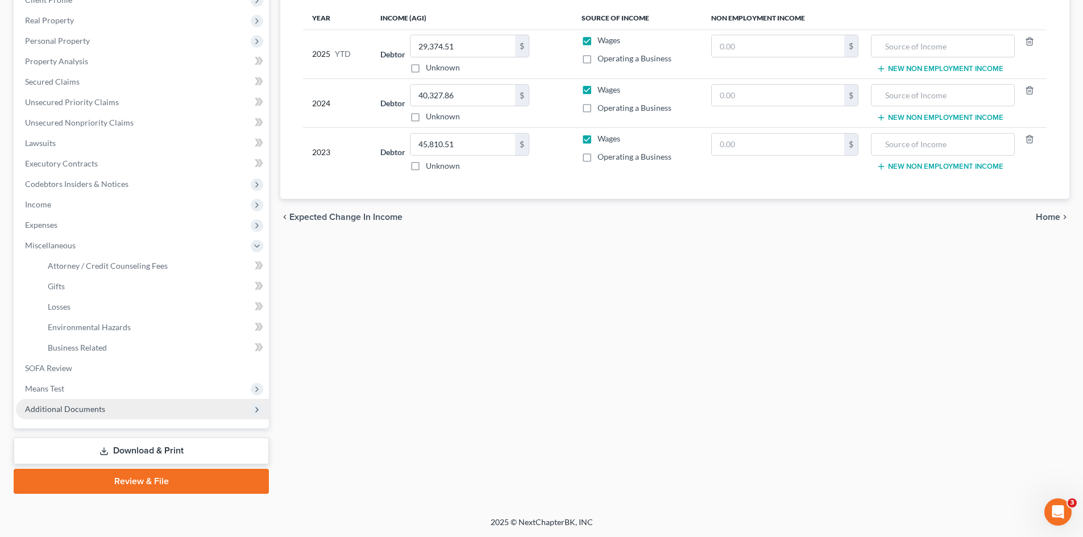
scroll to position [169, 0]
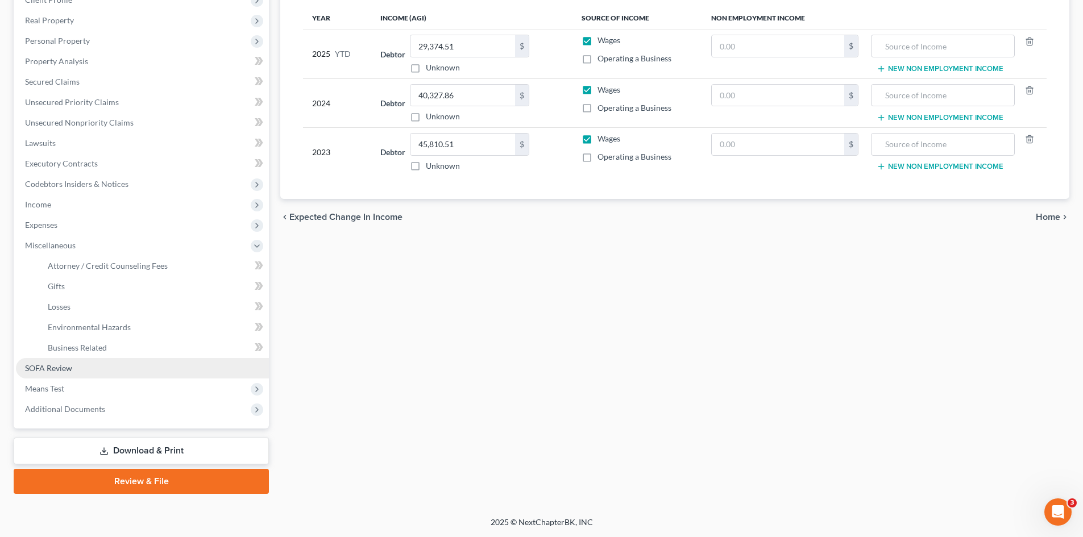
click at [45, 368] on span "SOFA Review" at bounding box center [48, 368] width 47 height 10
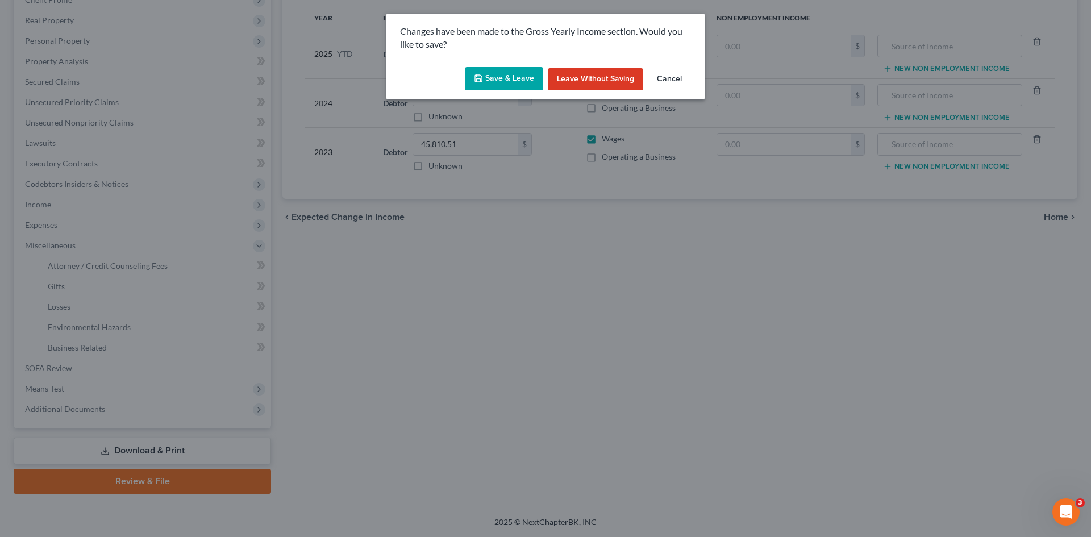
click at [498, 77] on button "Save & Leave" at bounding box center [504, 79] width 78 height 24
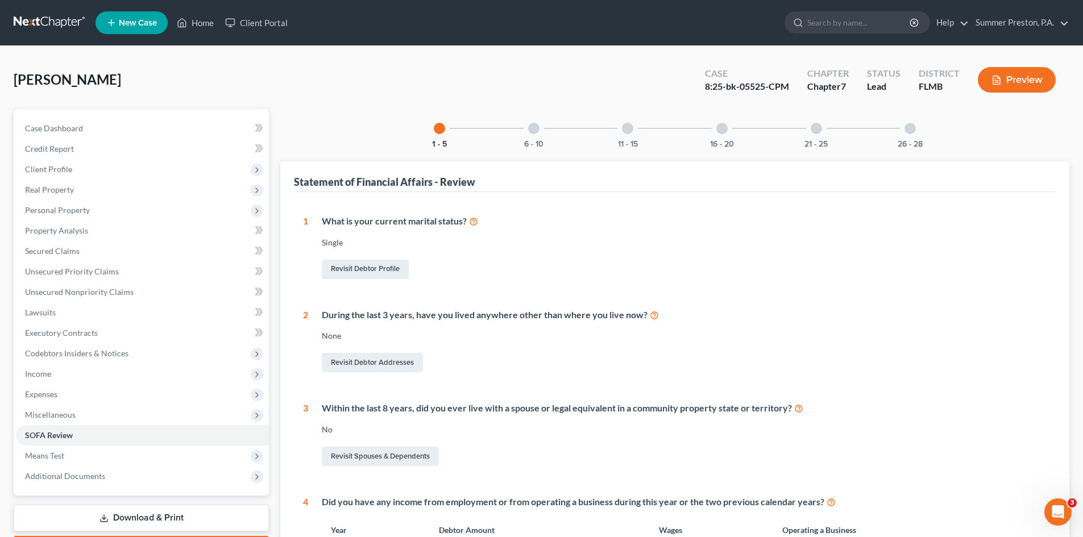
click at [536, 132] on div at bounding box center [533, 128] width 11 height 11
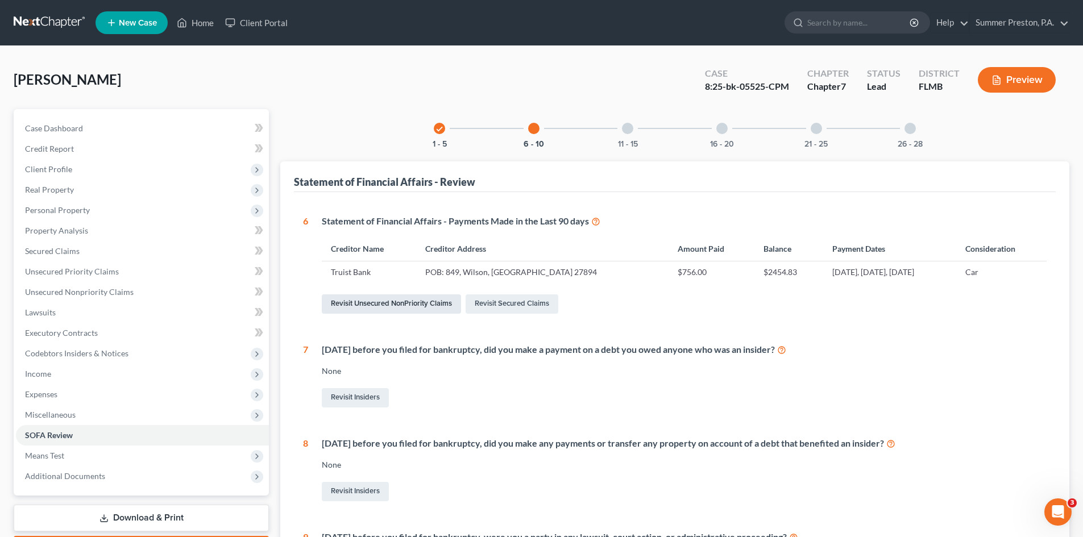
click at [413, 306] on link "Revisit Unsecured NonPriority Claims" at bounding box center [391, 303] width 139 height 19
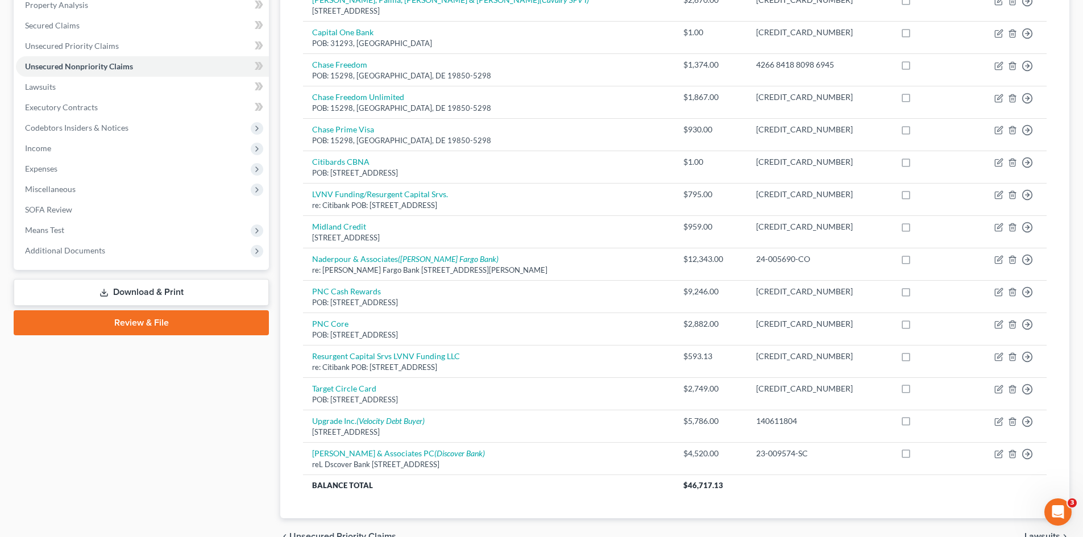
scroll to position [228, 0]
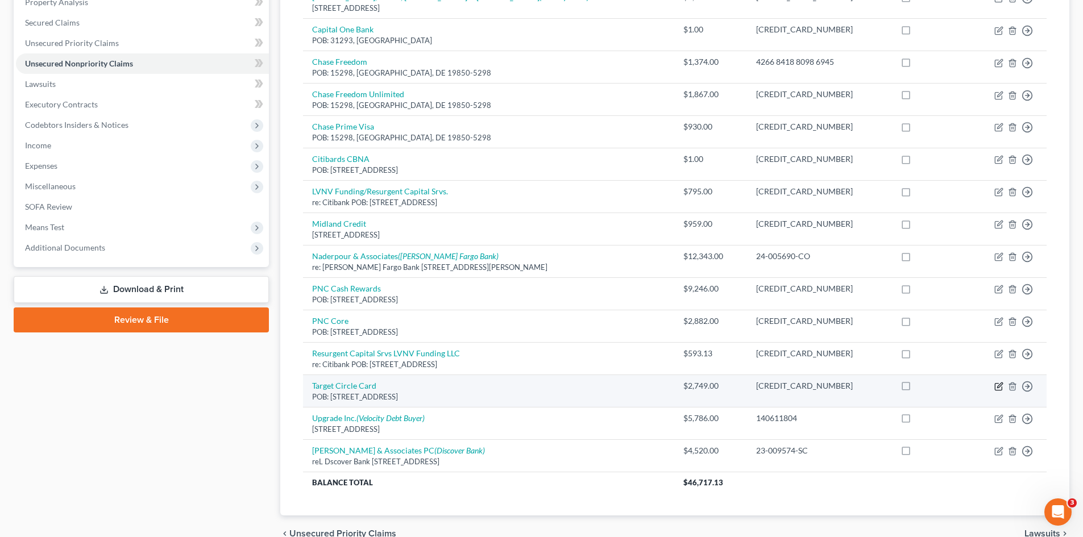
click at [999, 384] on icon "button" at bounding box center [998, 386] width 9 height 9
select select "24"
select select "2"
select select "0"
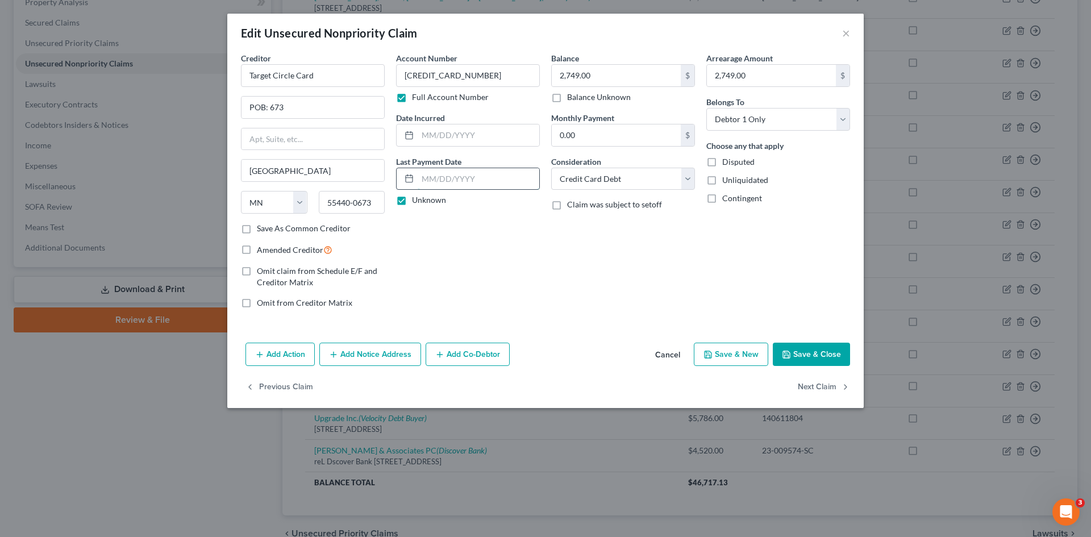
click at [499, 180] on input "text" at bounding box center [479, 179] width 122 height 22
type input "[DATE]"
click at [490, 282] on input "text" at bounding box center [461, 279] width 111 height 22
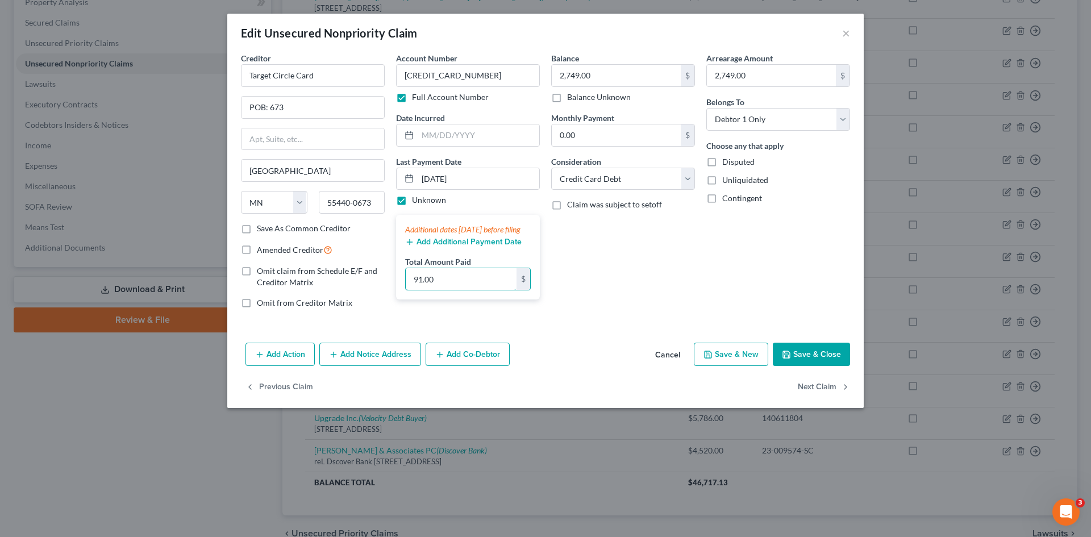
type input "91.00"
click at [825, 352] on button "Save & Close" at bounding box center [811, 355] width 77 height 24
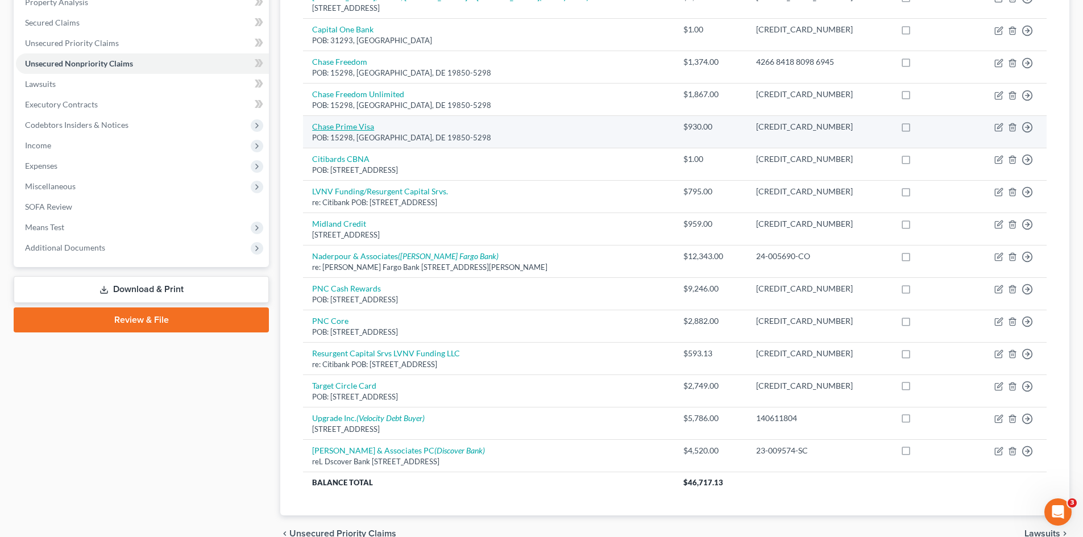
click at [335, 130] on link "Chase Prime Visa" at bounding box center [343, 127] width 62 height 10
select select "7"
select select "2"
select select "0"
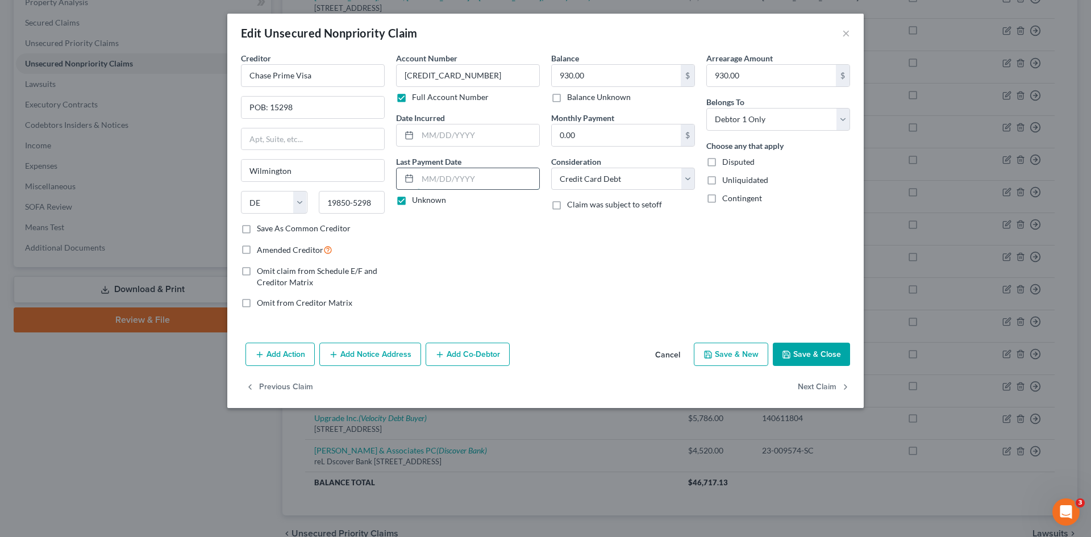
click at [493, 178] on input "text" at bounding box center [479, 179] width 122 height 22
type input "07"
drag, startPoint x: 399, startPoint y: 198, endPoint x: 448, endPoint y: 193, distance: 49.8
click at [412, 198] on label "Unknown" at bounding box center [429, 199] width 34 height 11
click at [417, 198] on input "Unknown" at bounding box center [420, 197] width 7 height 7
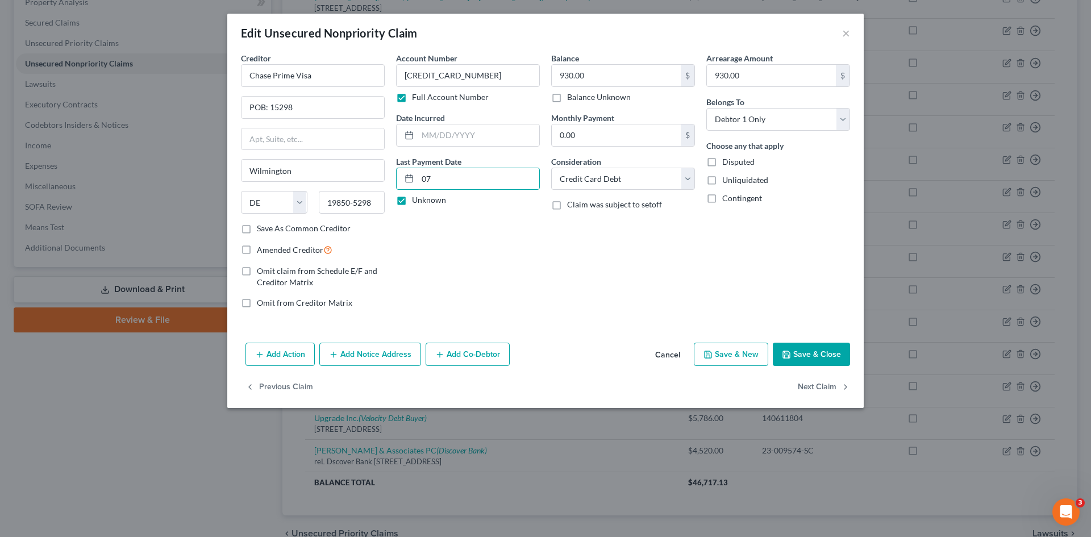
checkbox input "false"
click at [453, 179] on input "07" at bounding box center [479, 179] width 122 height 22
click at [485, 177] on input "07/02/" at bounding box center [479, 179] width 122 height 22
type input "[DATE]"
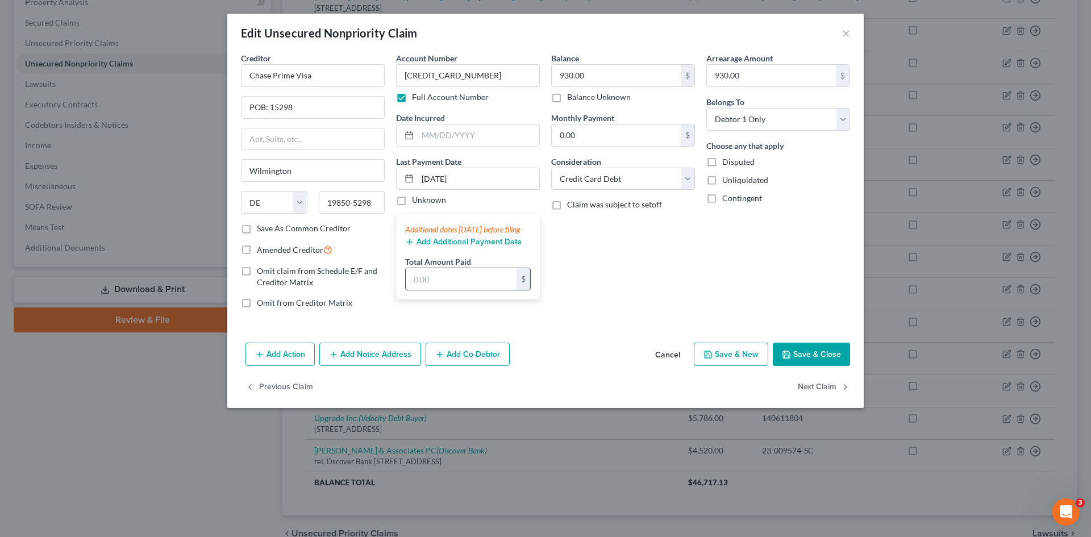
click at [467, 288] on input "text" at bounding box center [461, 279] width 111 height 22
click at [440, 290] on input "text" at bounding box center [461, 279] width 111 height 22
type input "50.00"
click at [790, 357] on icon "button" at bounding box center [786, 354] width 7 height 7
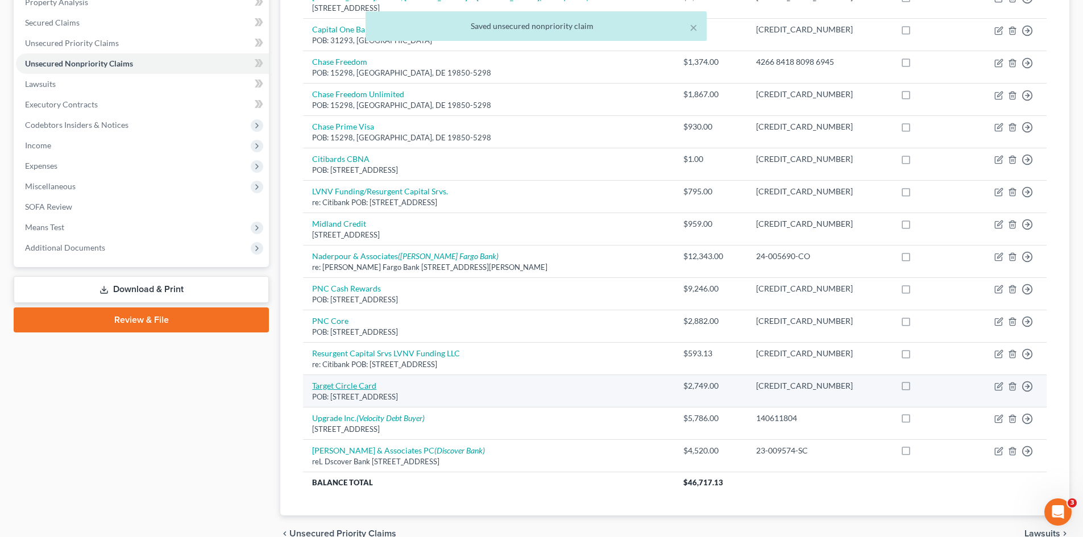
click at [338, 385] on link "Target Circle Card" at bounding box center [344, 386] width 64 height 10
select select "24"
select select "2"
select select "0"
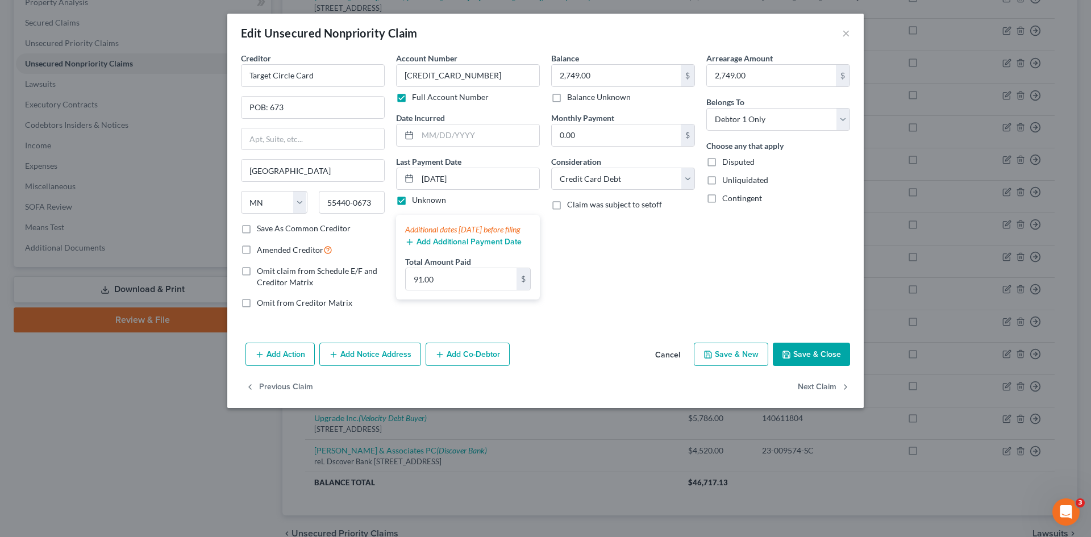
click at [818, 351] on button "Save & Close" at bounding box center [811, 355] width 77 height 24
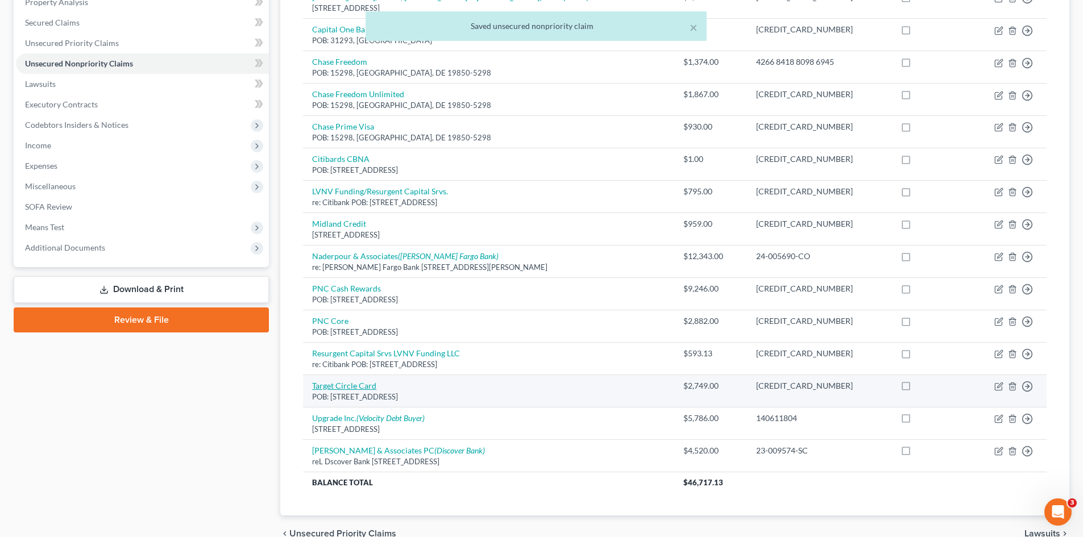
click at [355, 387] on link "Target Circle Card" at bounding box center [344, 386] width 64 height 10
select select "24"
select select "2"
select select "0"
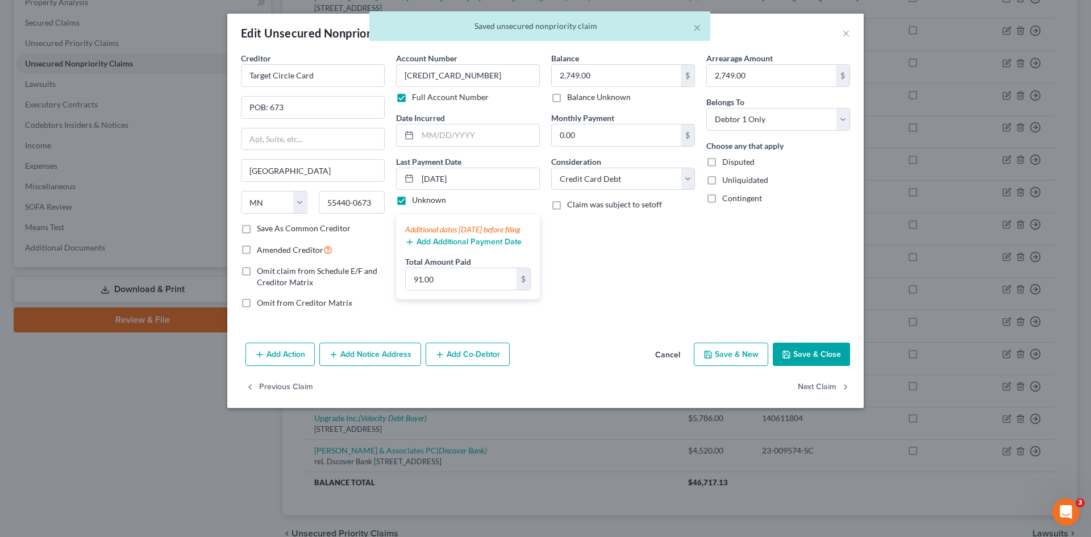
drag, startPoint x: 400, startPoint y: 197, endPoint x: 436, endPoint y: 211, distance: 39.3
click at [412, 197] on label "Unknown" at bounding box center [429, 199] width 34 height 11
click at [417, 197] on input "Unknown" at bounding box center [420, 197] width 7 height 7
checkbox input "false"
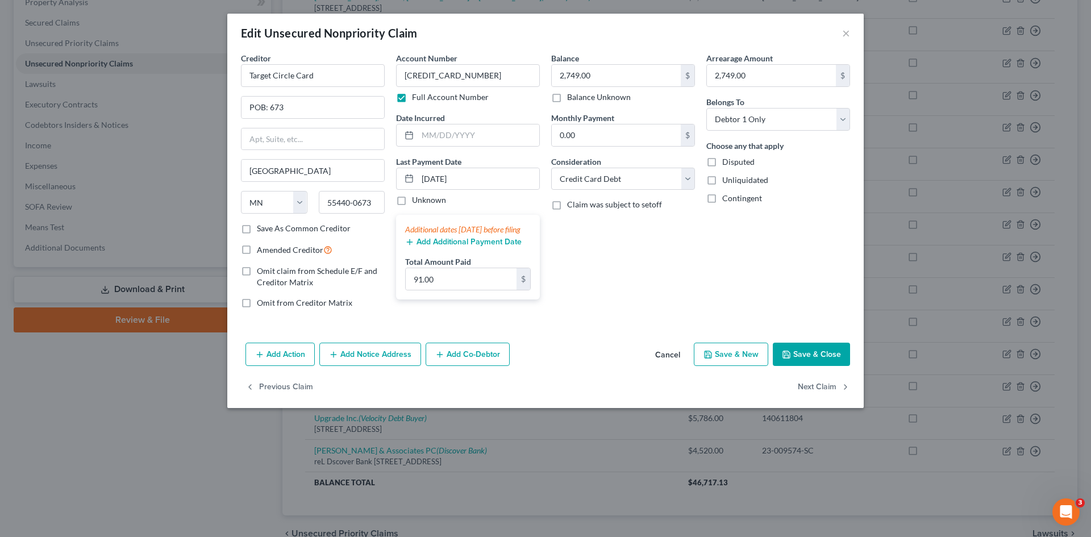
click at [810, 352] on button "Save & Close" at bounding box center [811, 355] width 77 height 24
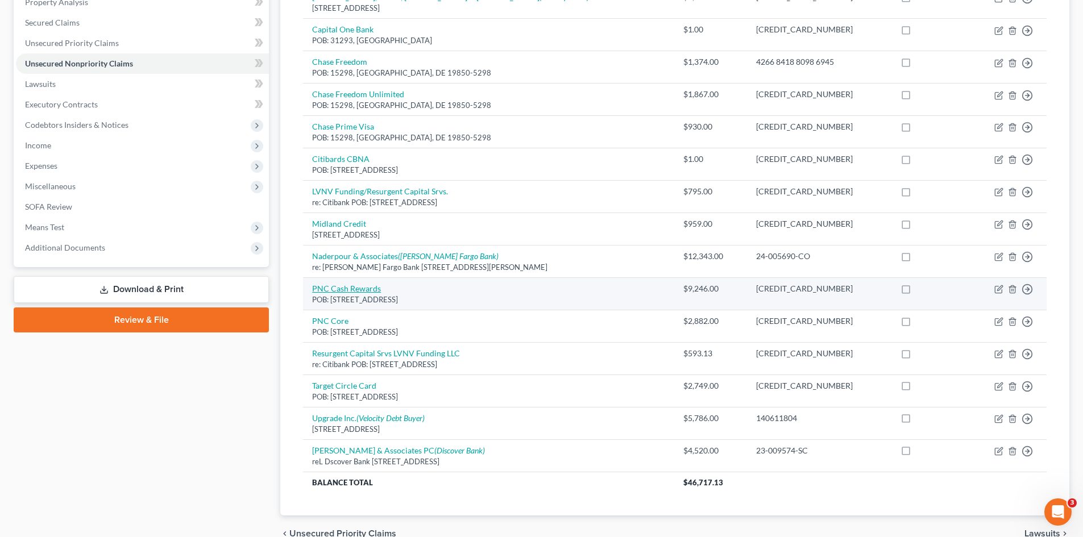
click at [339, 286] on link "PNC Cash Rewards" at bounding box center [346, 289] width 69 height 10
select select "36"
select select "0"
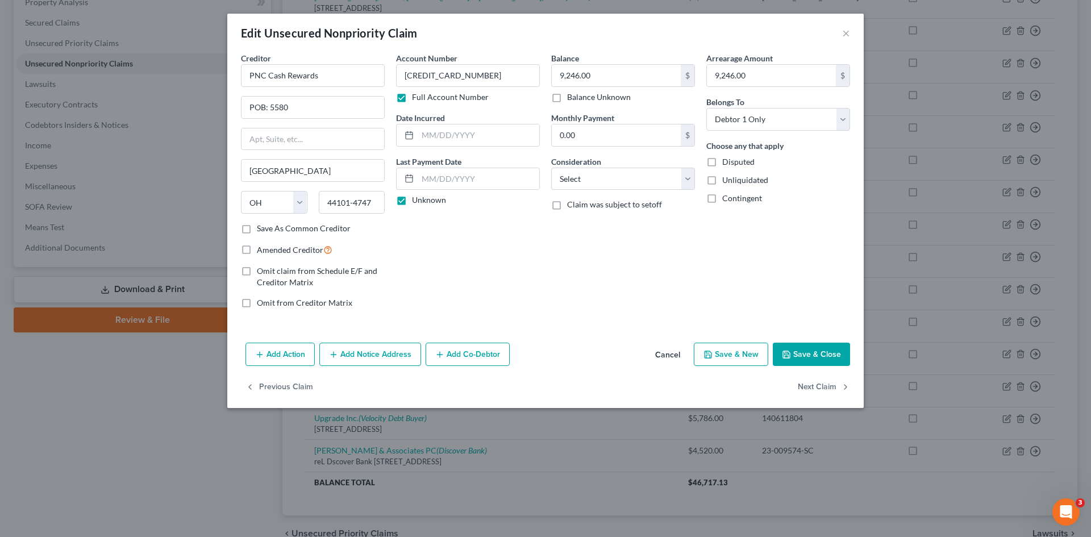
click at [412, 198] on label "Unknown" at bounding box center [429, 199] width 34 height 11
click at [417, 198] on input "Unknown" at bounding box center [420, 197] width 7 height 7
checkbox input "false"
click at [486, 176] on input "text" at bounding box center [479, 179] width 122 height 22
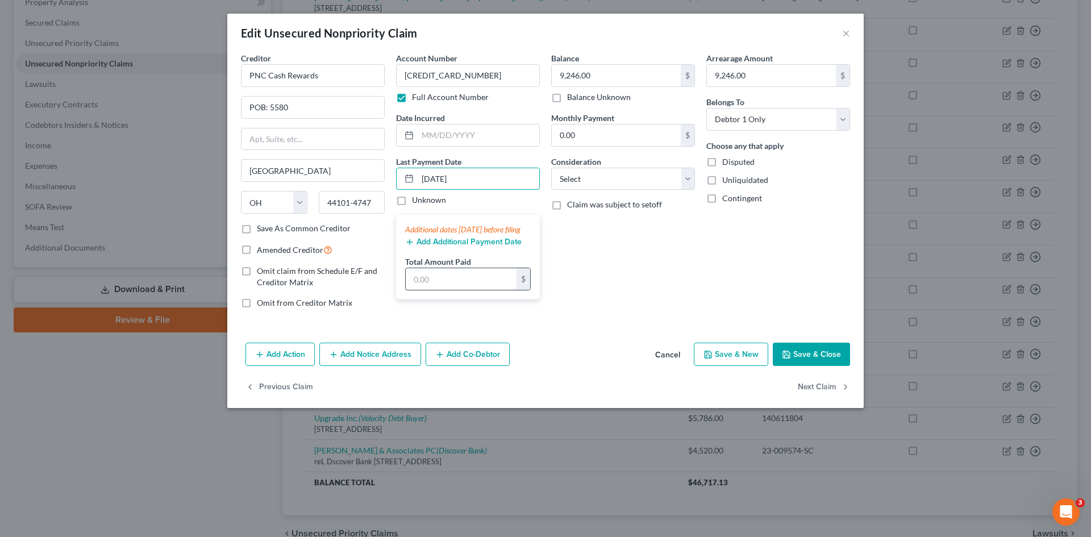
type input "[DATE]"
click at [451, 288] on input "text" at bounding box center [461, 279] width 111 height 22
type input "285.00"
click at [806, 359] on button "Save & Close" at bounding box center [811, 355] width 77 height 24
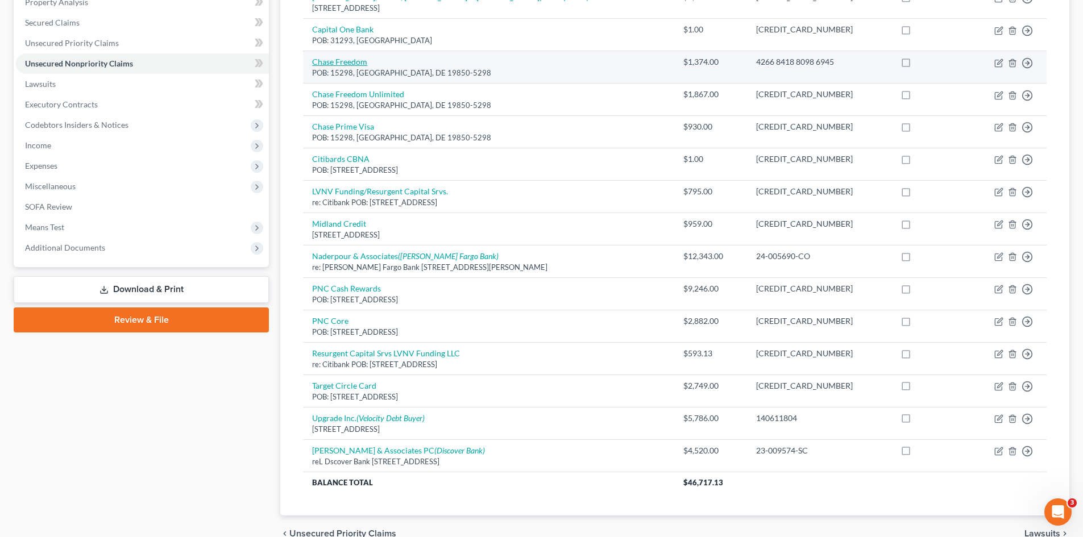
click at [342, 63] on link "Chase Freedom" at bounding box center [339, 62] width 55 height 10
select select "7"
select select "2"
select select "0"
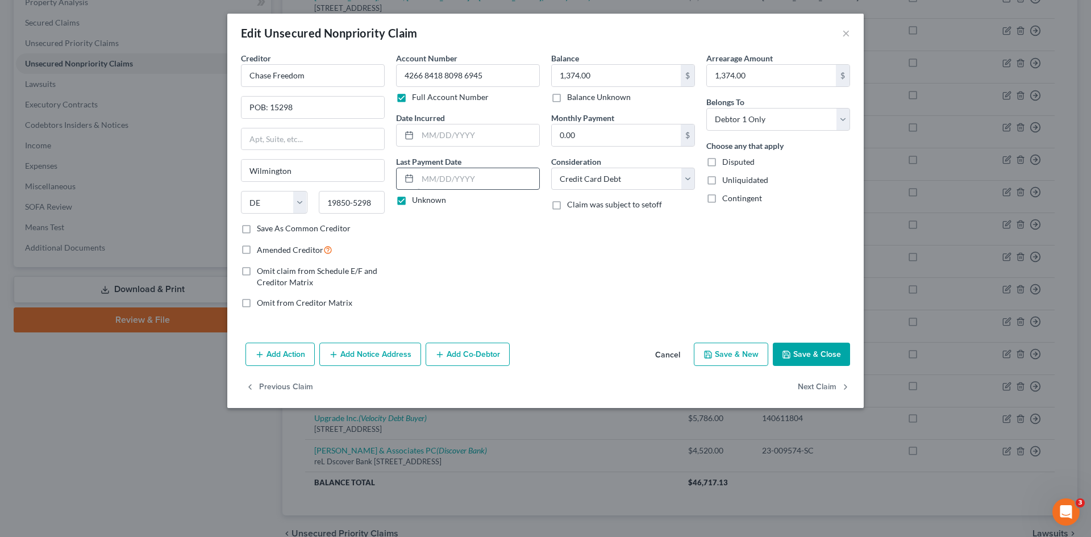
drag, startPoint x: 400, startPoint y: 199, endPoint x: 475, endPoint y: 177, distance: 78.2
click at [412, 200] on label "Unknown" at bounding box center [429, 199] width 34 height 11
click at [417, 200] on input "Unknown" at bounding box center [420, 197] width 7 height 7
checkbox input "false"
click at [492, 183] on input "text" at bounding box center [479, 179] width 122 height 22
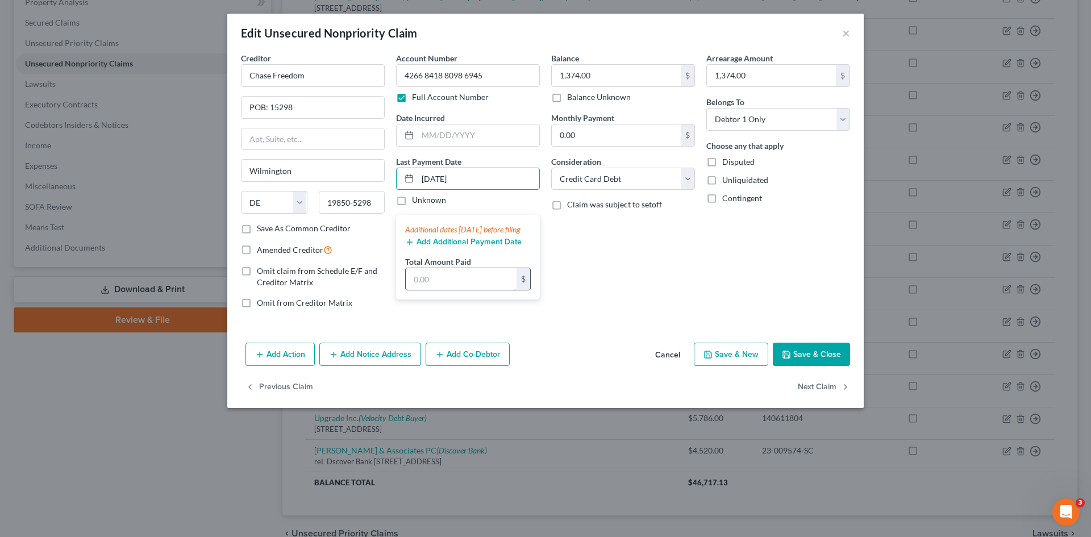
type input "[DATE]"
click at [448, 287] on input "text" at bounding box center [461, 279] width 111 height 22
type input "50.00"
click at [805, 359] on button "Save & Close" at bounding box center [811, 355] width 77 height 24
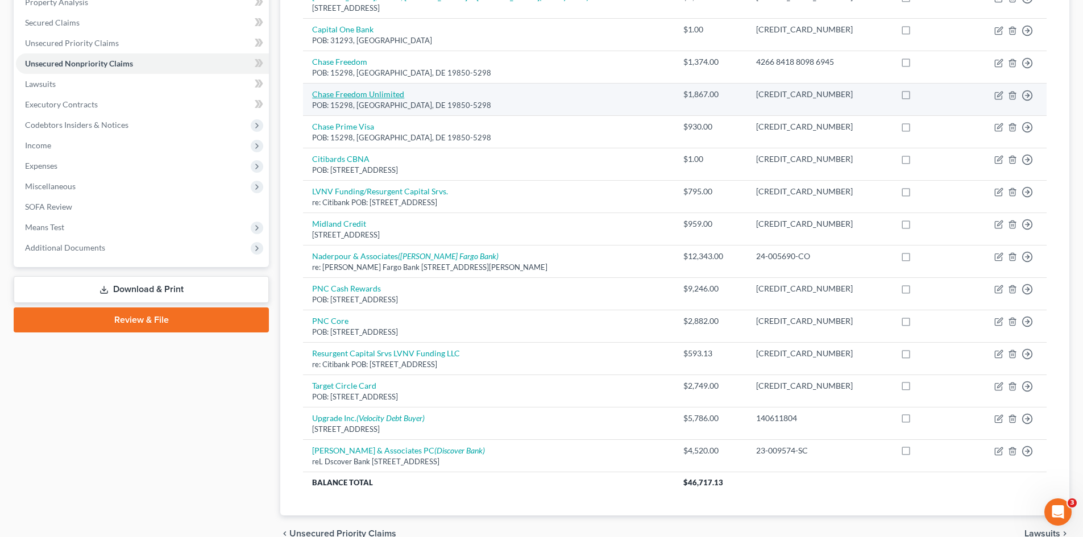
click at [351, 98] on link "Chase Freedom Unlimited" at bounding box center [358, 94] width 92 height 10
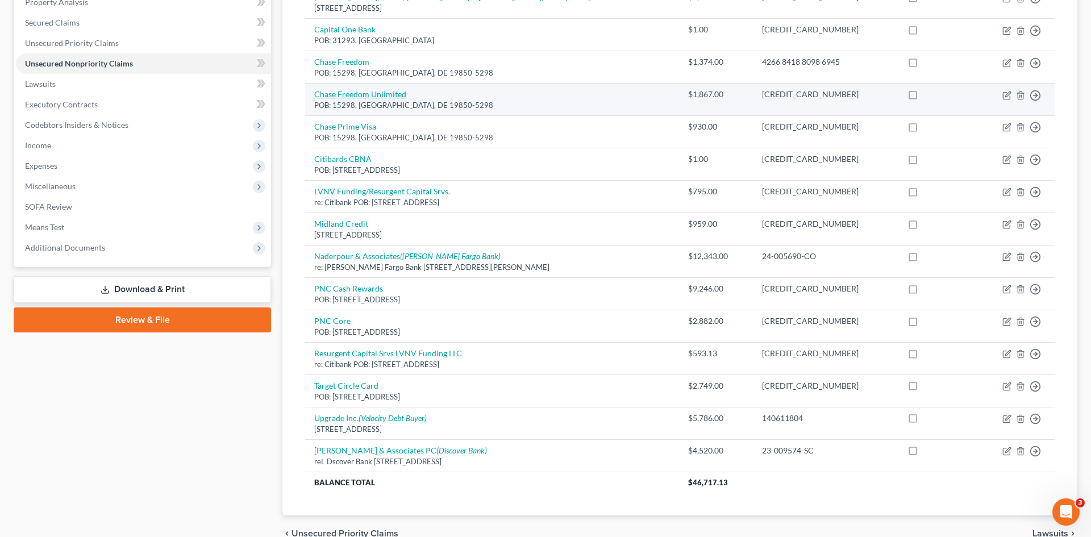
select select "7"
select select "2"
select select "0"
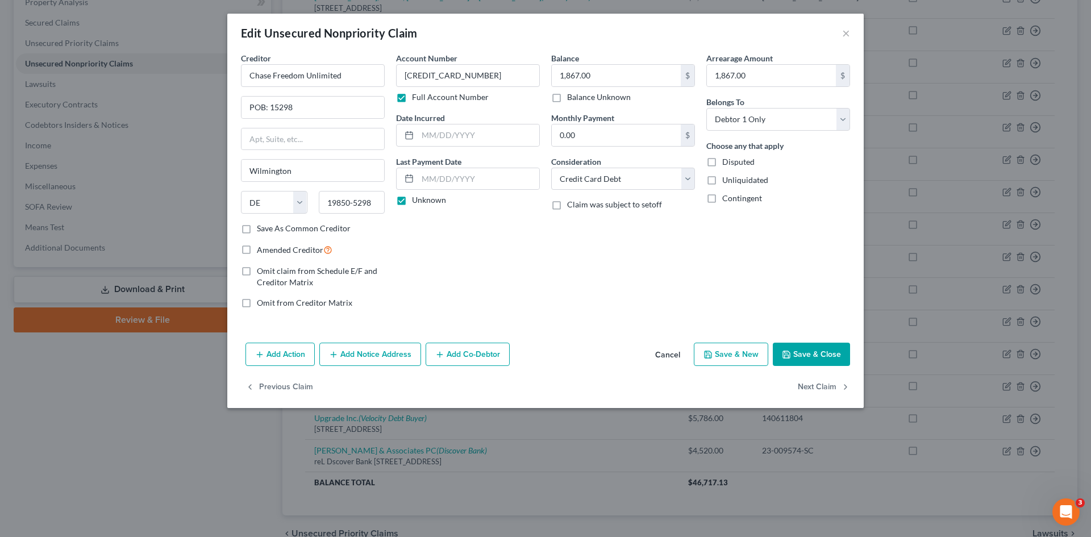
click at [412, 201] on label "Unknown" at bounding box center [429, 199] width 34 height 11
click at [417, 201] on input "Unknown" at bounding box center [420, 197] width 7 height 7
checkbox input "false"
drag, startPoint x: 517, startPoint y: 181, endPoint x: 505, endPoint y: 180, distance: 11.4
click at [517, 181] on input "text" at bounding box center [479, 179] width 122 height 22
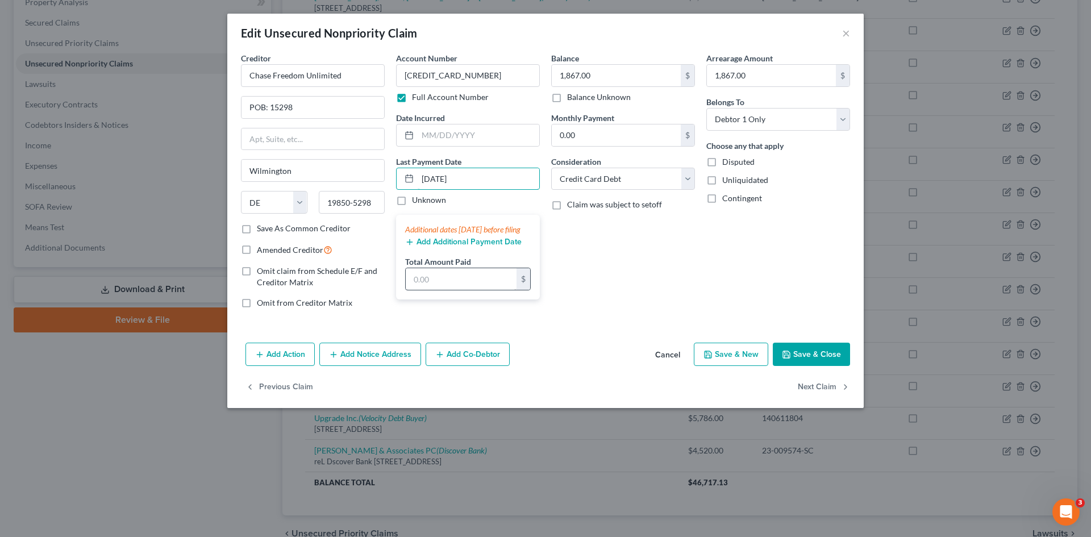
type input "[DATE]"
click at [443, 290] on input "text" at bounding box center [461, 279] width 111 height 22
type input "50.00"
click at [809, 353] on button "Save & Close" at bounding box center [811, 355] width 77 height 24
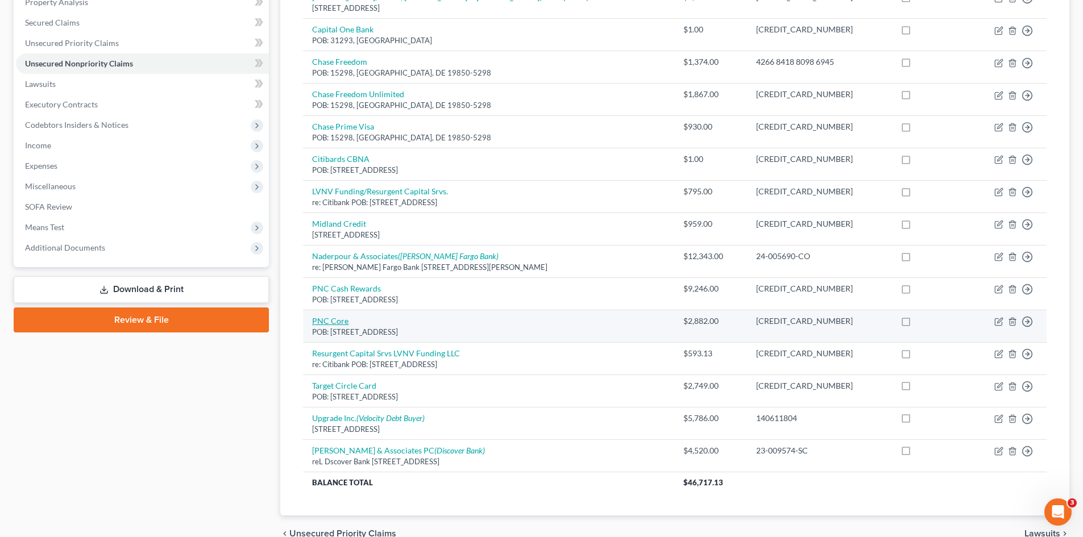
click at [338, 317] on link "PNC Core" at bounding box center [330, 321] width 36 height 10
select select "36"
select select "2"
select select "0"
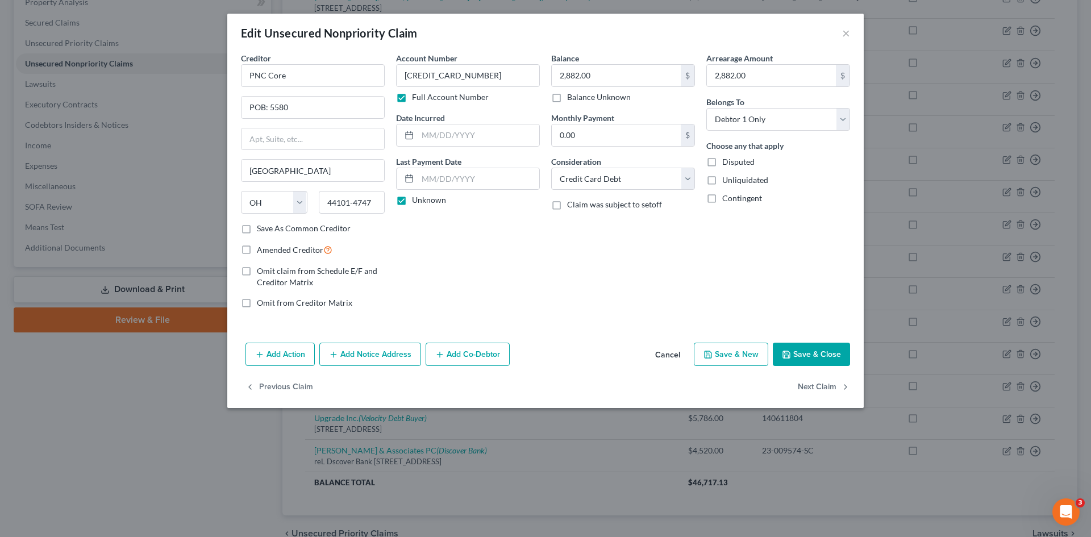
click at [412, 202] on label "Unknown" at bounding box center [429, 199] width 34 height 11
click at [417, 202] on input "Unknown" at bounding box center [420, 197] width 7 height 7
checkbox input "false"
click at [485, 180] on input "text" at bounding box center [479, 179] width 122 height 22
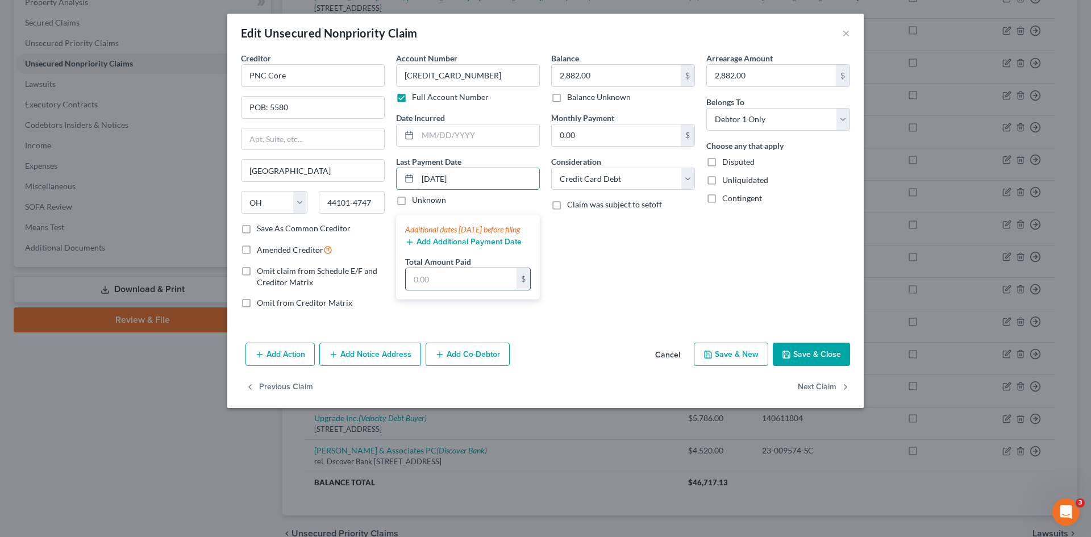
type input "[DATE]"
click at [456, 290] on input "text" at bounding box center [461, 279] width 111 height 22
click at [454, 290] on input "text" at bounding box center [461, 279] width 111 height 22
type input "73.00"
click at [809, 355] on button "Save & Close" at bounding box center [811, 355] width 77 height 24
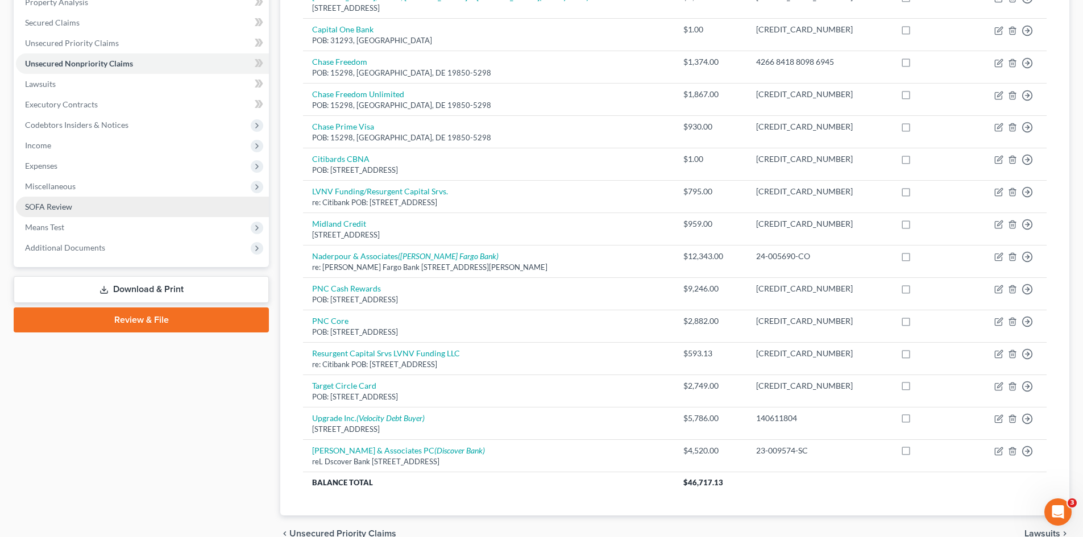
click at [68, 210] on span "SOFA Review" at bounding box center [48, 207] width 47 height 10
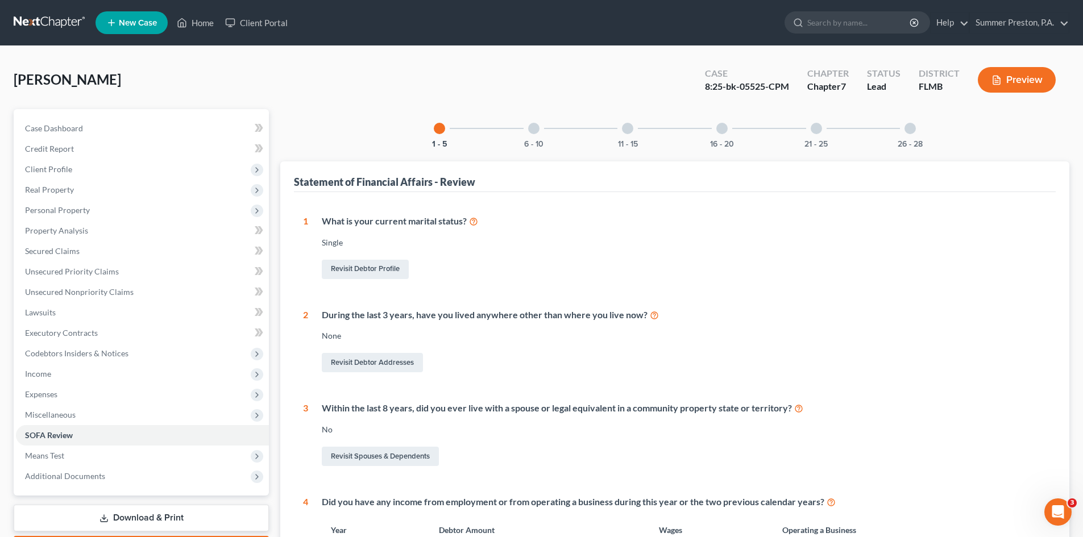
click at [537, 128] on div at bounding box center [533, 128] width 11 height 11
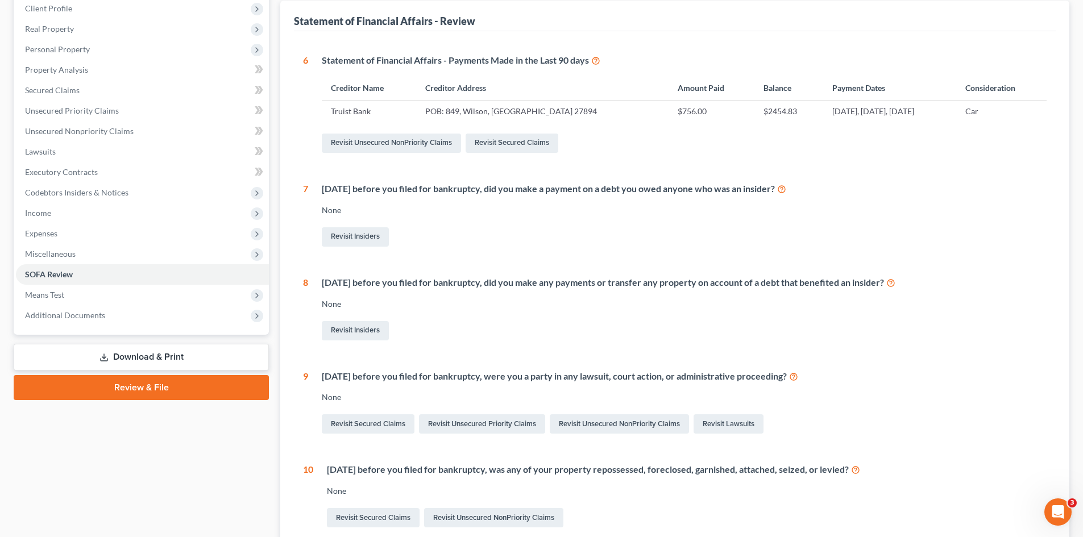
scroll to position [94, 0]
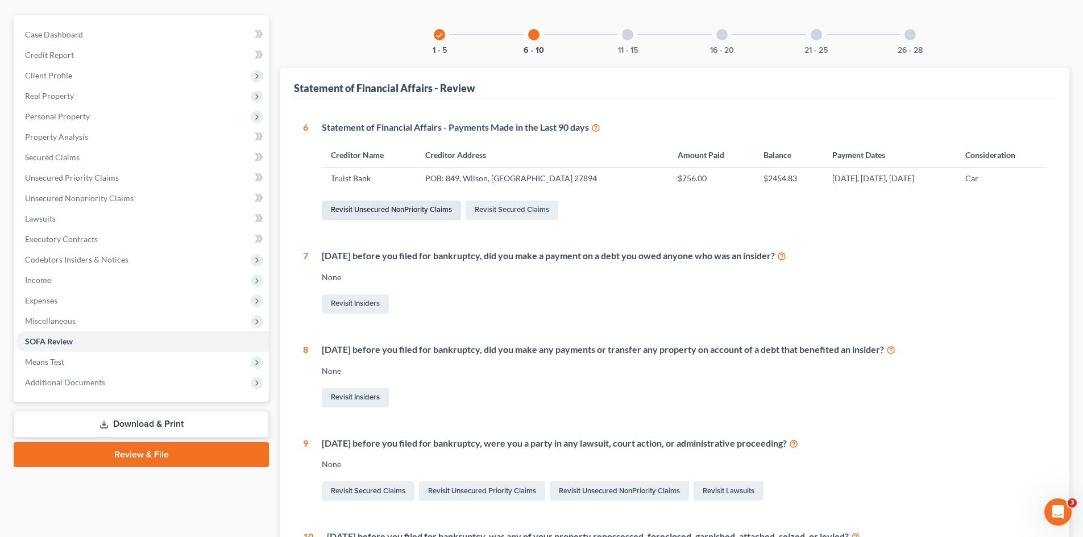
click at [414, 213] on link "Revisit Unsecured NonPriority Claims" at bounding box center [391, 210] width 139 height 19
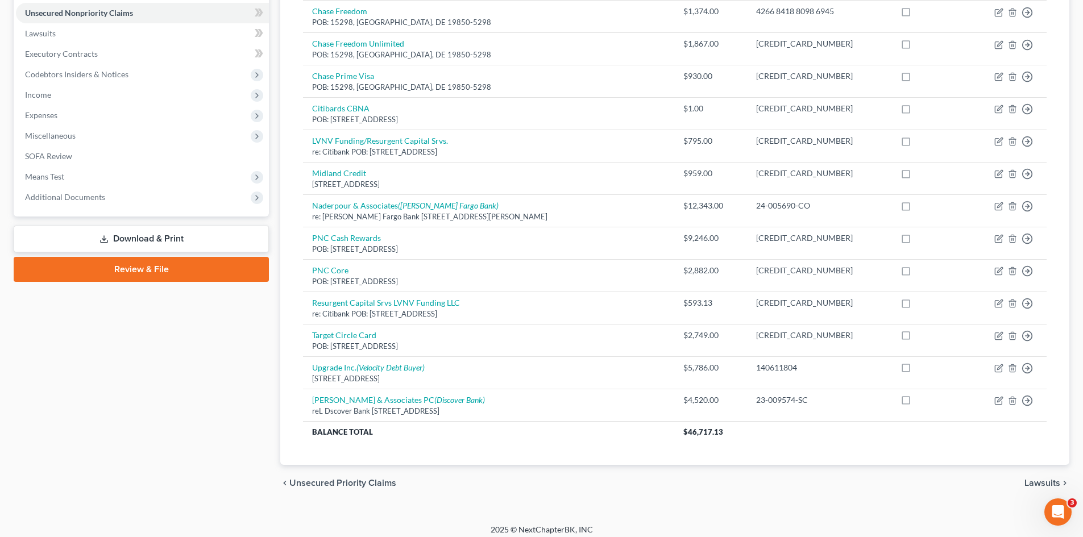
scroll to position [282, 0]
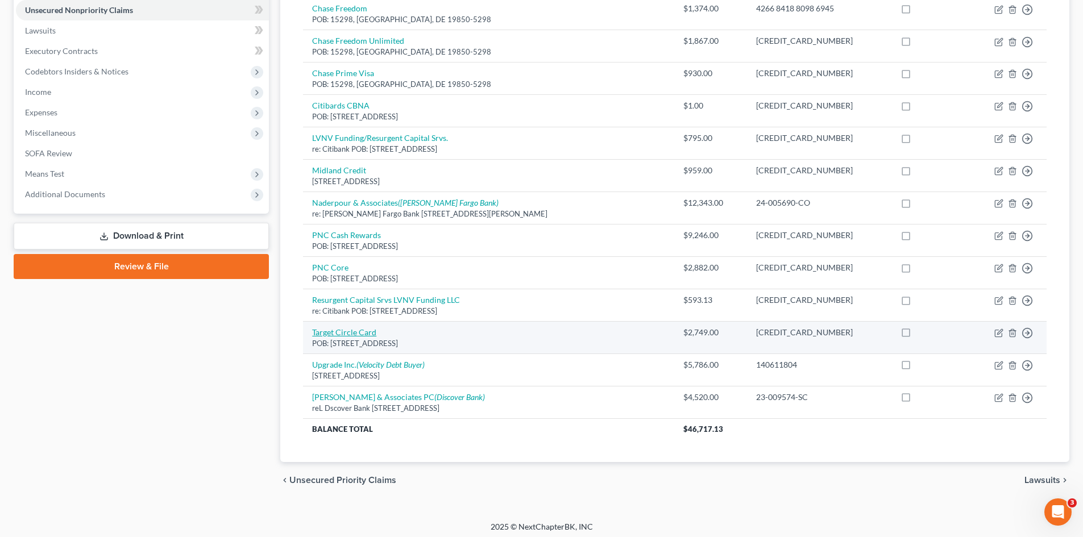
click at [315, 334] on link "Target Circle Card" at bounding box center [344, 332] width 64 height 10
select select "24"
select select "2"
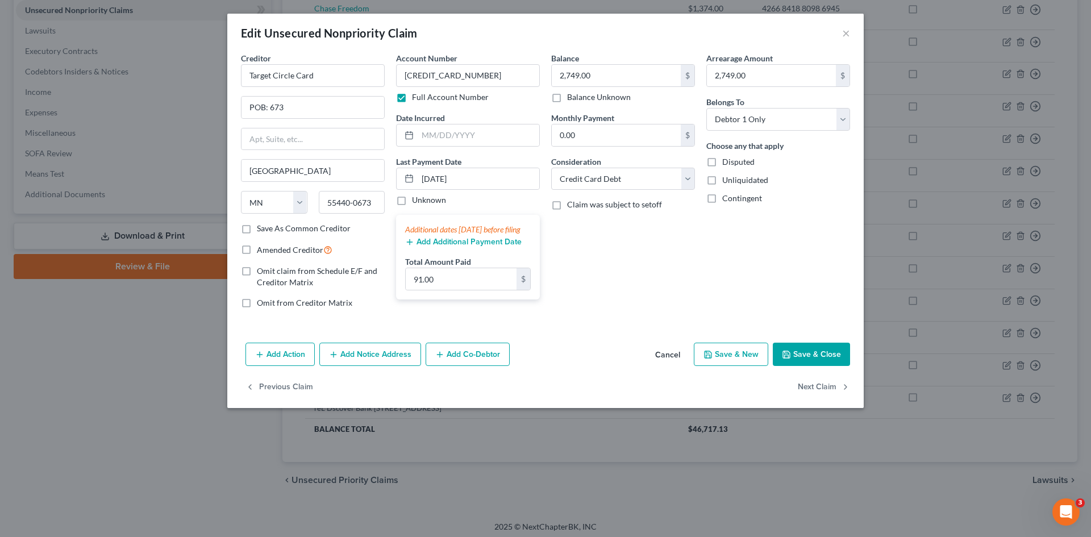
drag, startPoint x: 775, startPoint y: 353, endPoint x: 796, endPoint y: 353, distance: 21.6
click at [797, 353] on button "Save & Close" at bounding box center [811, 355] width 77 height 24
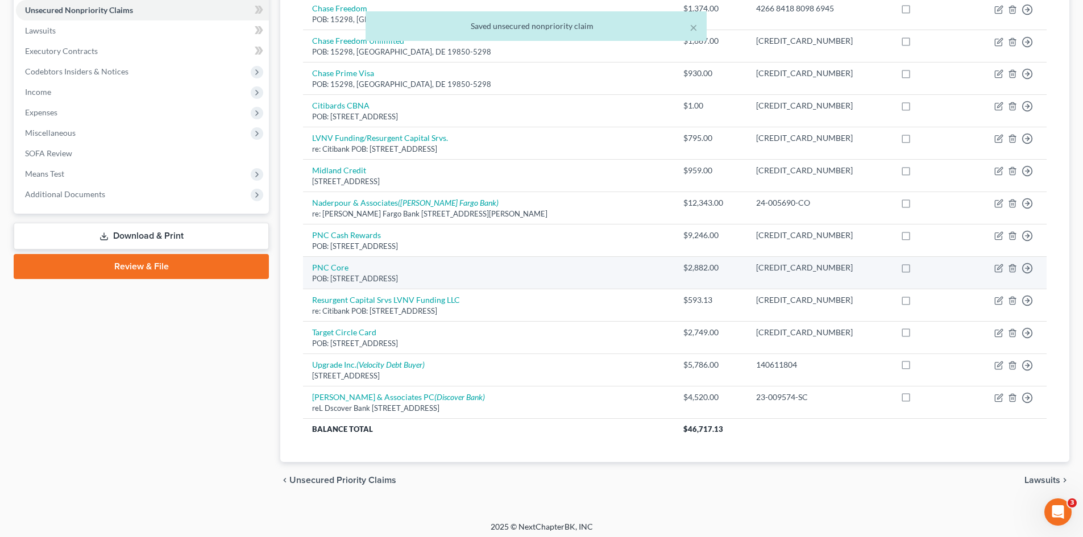
click at [326, 273] on div "POB: [STREET_ADDRESS]" at bounding box center [488, 278] width 353 height 11
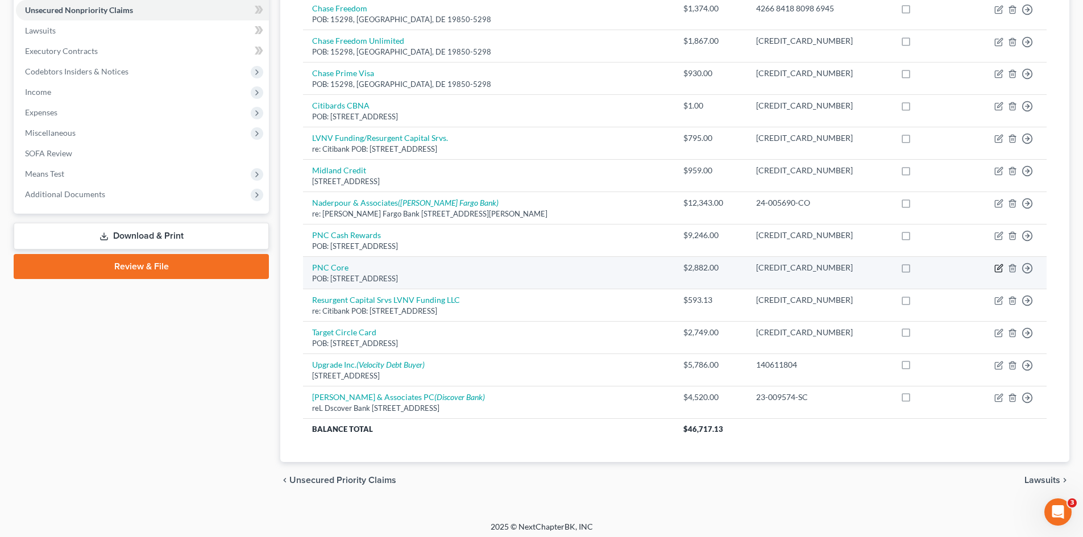
click at [995, 269] on icon "button" at bounding box center [998, 268] width 7 height 7
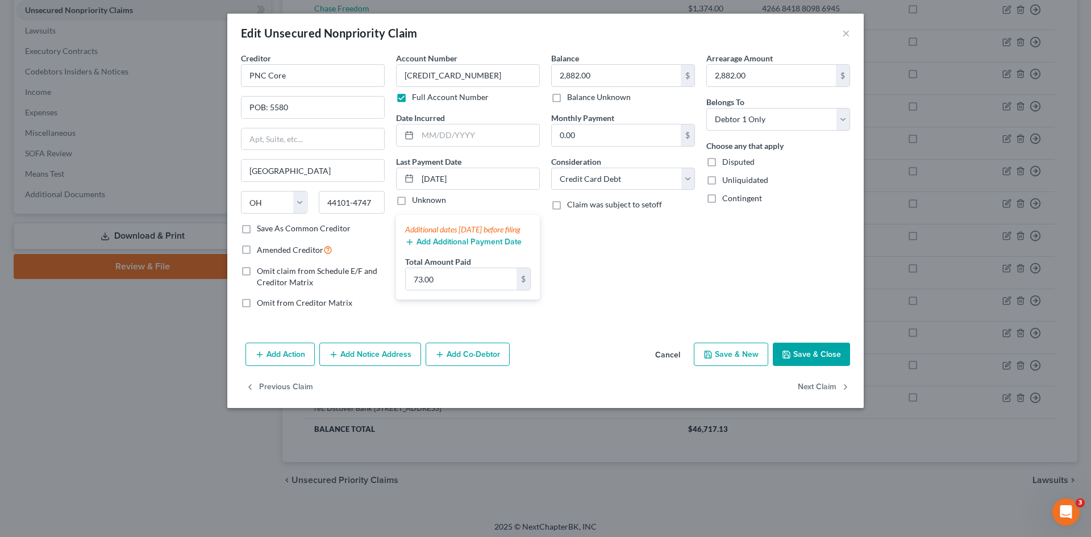
click at [814, 354] on button "Save & Close" at bounding box center [811, 355] width 77 height 24
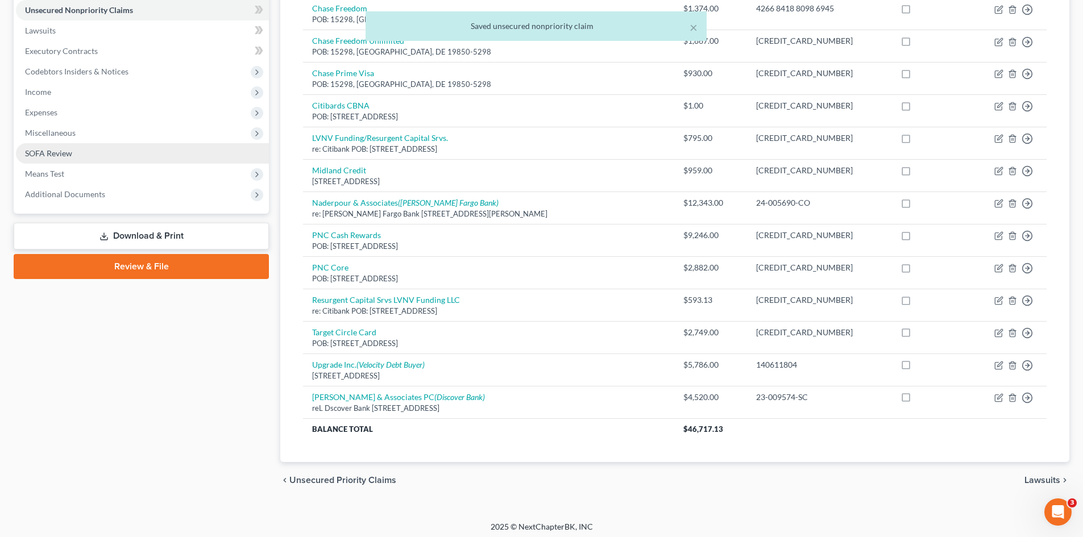
click at [28, 152] on span "SOFA Review" at bounding box center [48, 153] width 47 height 10
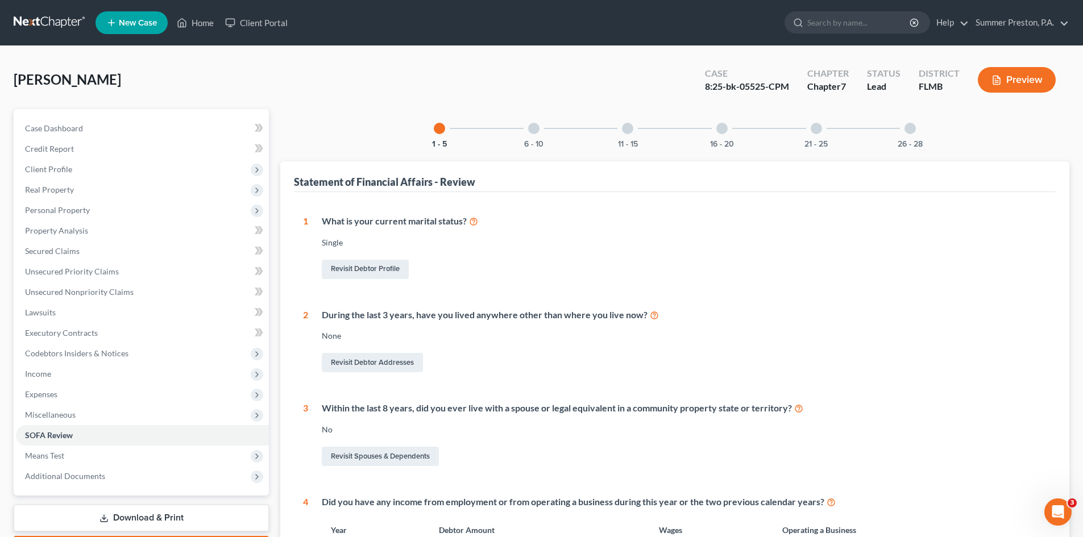
click at [439, 127] on div at bounding box center [439, 128] width 11 height 11
click at [530, 131] on div at bounding box center [533, 128] width 11 height 11
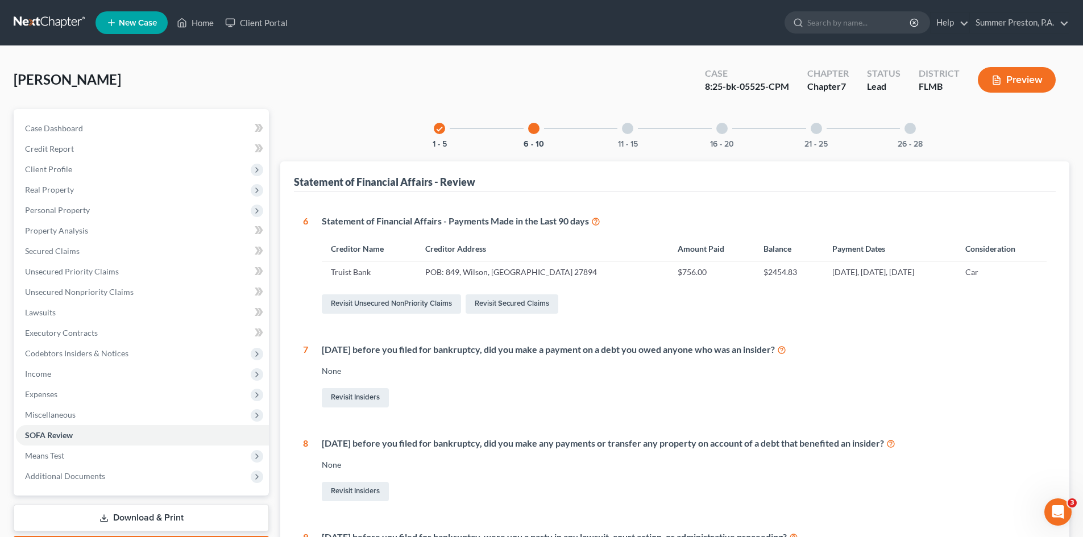
click at [623, 129] on div at bounding box center [627, 128] width 11 height 11
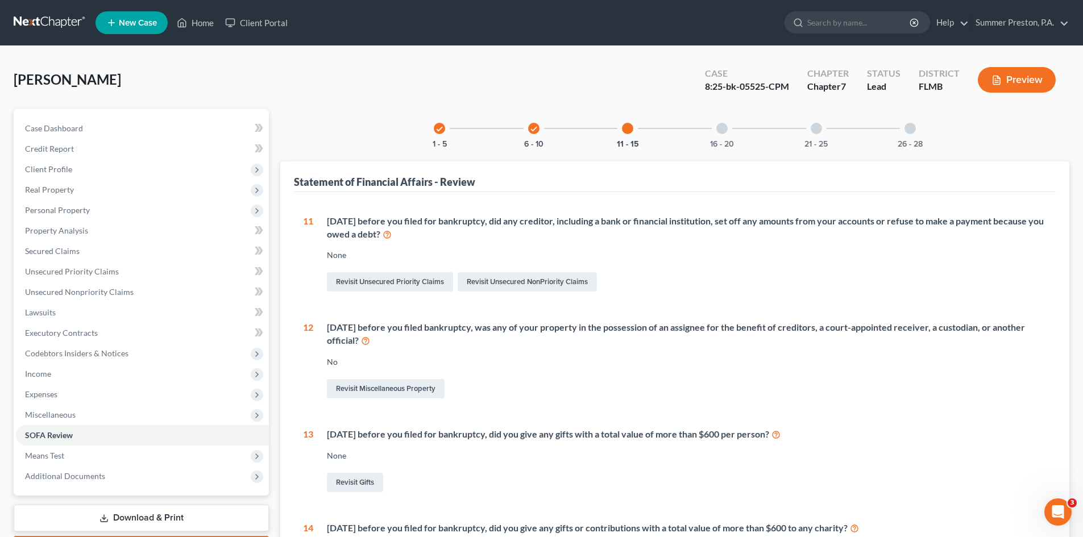
click at [530, 130] on icon "check" at bounding box center [534, 129] width 8 height 8
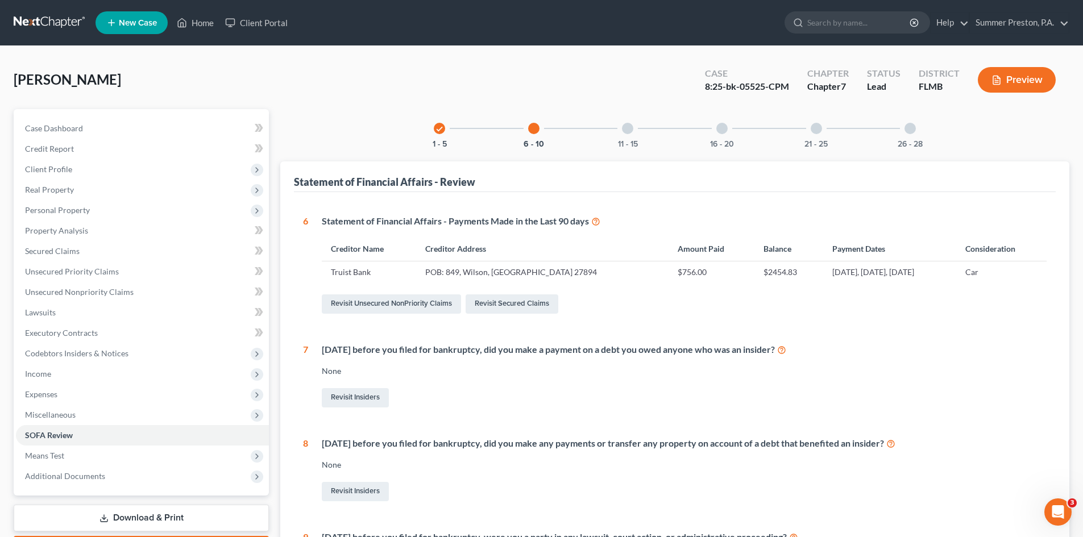
click at [627, 128] on div at bounding box center [627, 128] width 11 height 11
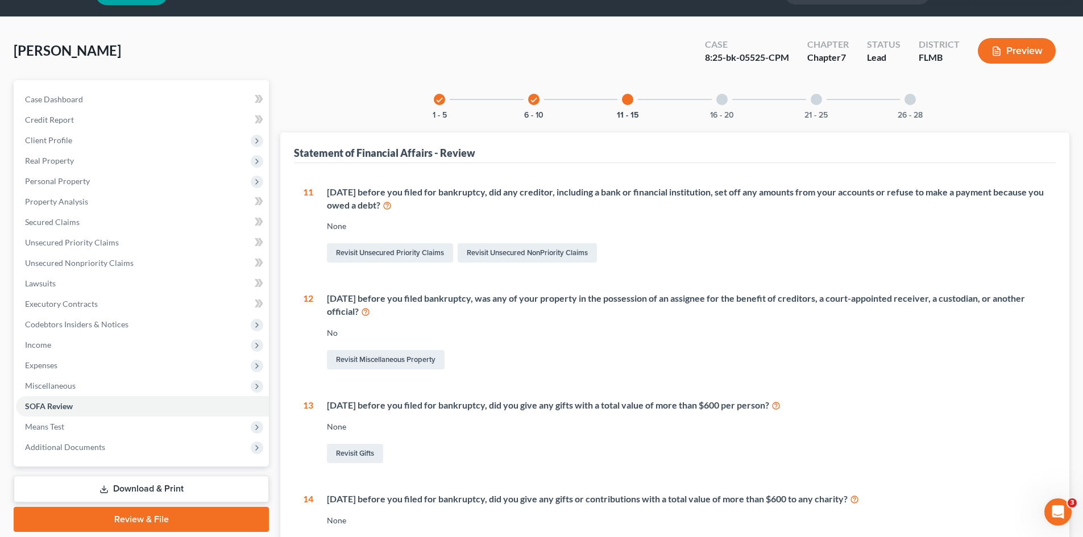
scroll to position [24, 0]
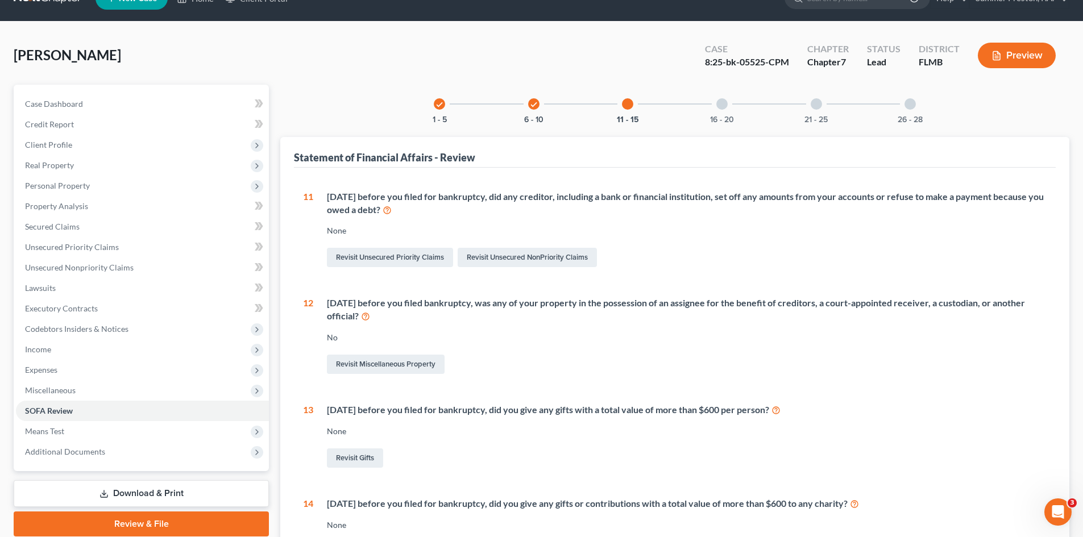
click at [723, 105] on div at bounding box center [721, 103] width 11 height 11
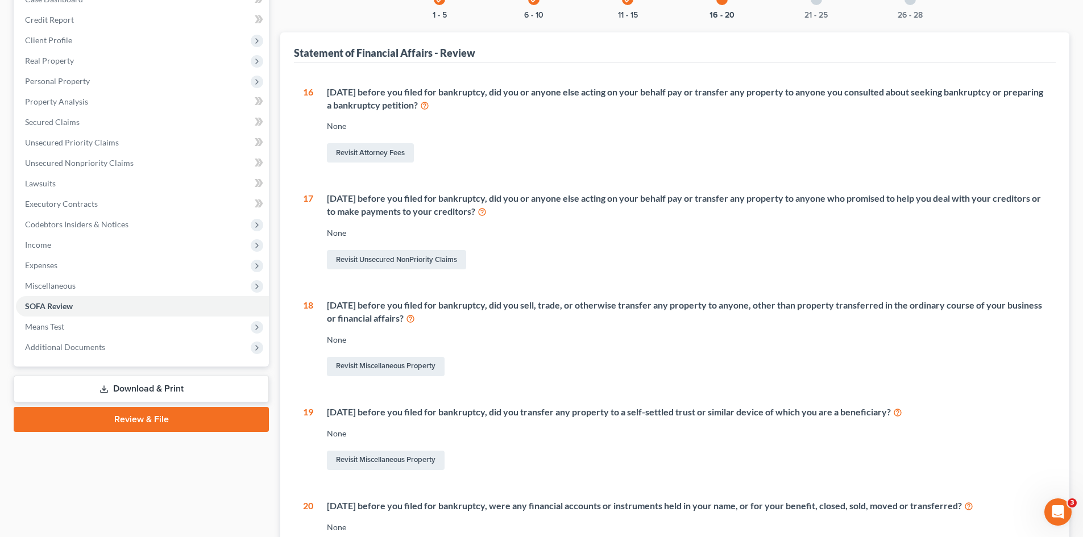
scroll to position [0, 0]
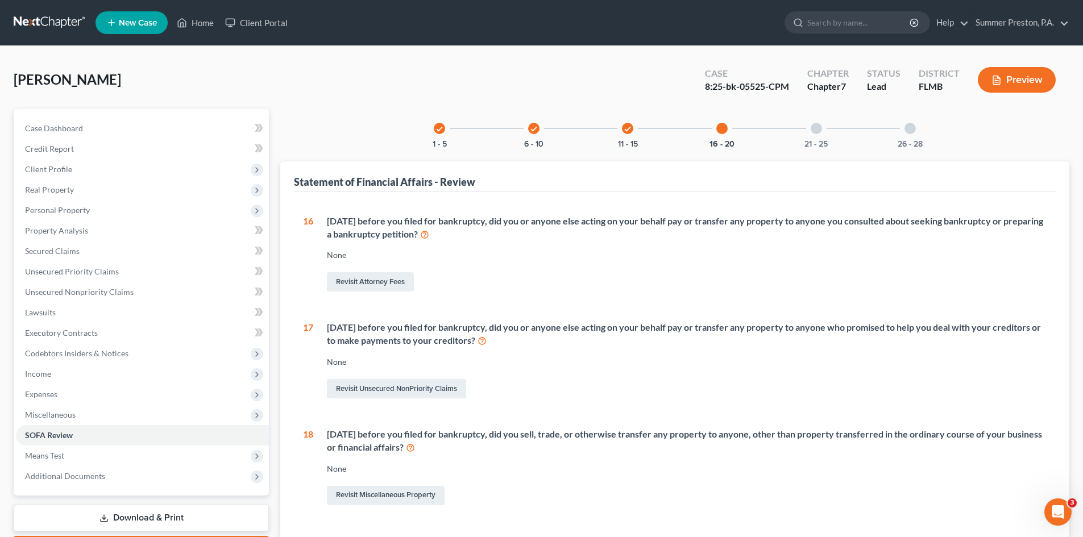
click at [818, 130] on div at bounding box center [815, 128] width 11 height 11
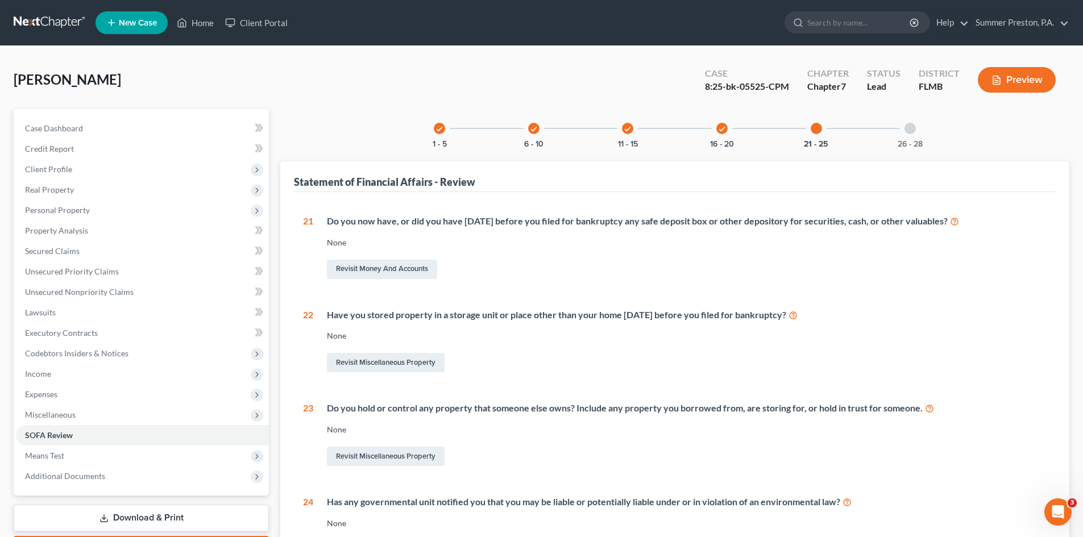
click at [910, 128] on div at bounding box center [909, 128] width 11 height 11
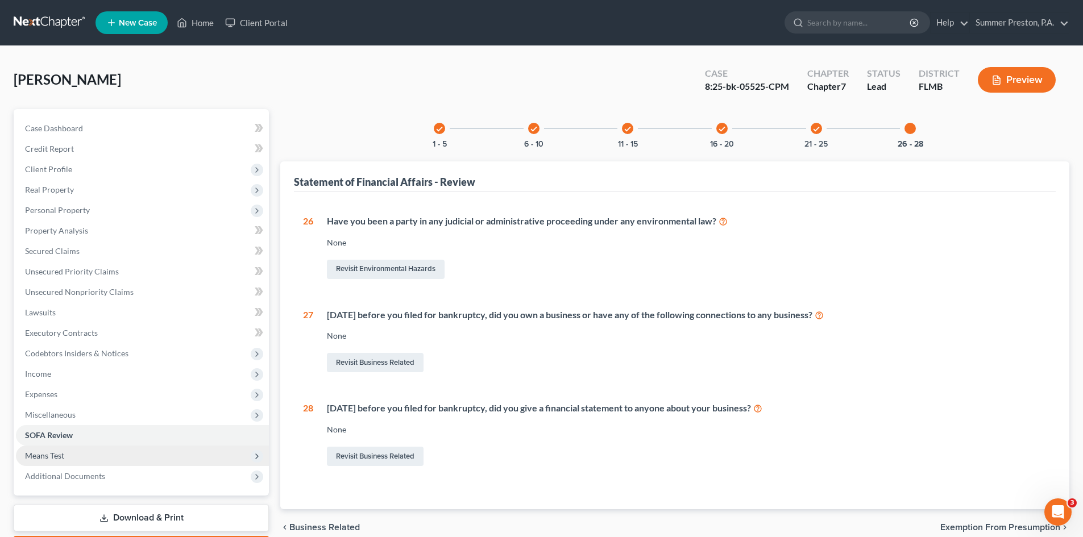
click at [49, 453] on span "Means Test" at bounding box center [44, 456] width 39 height 10
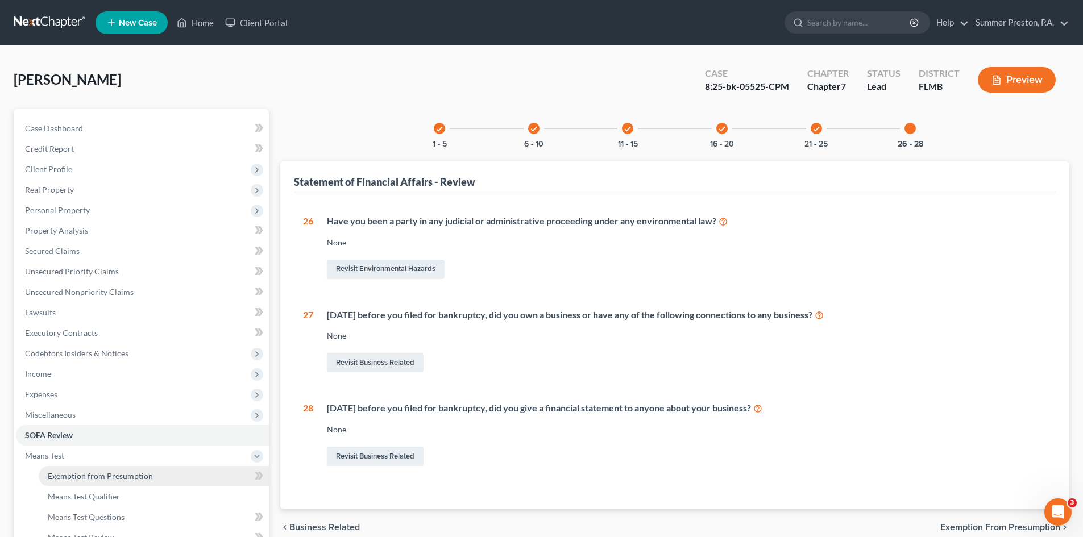
click at [103, 478] on span "Exemption from Presumption" at bounding box center [100, 476] width 105 height 10
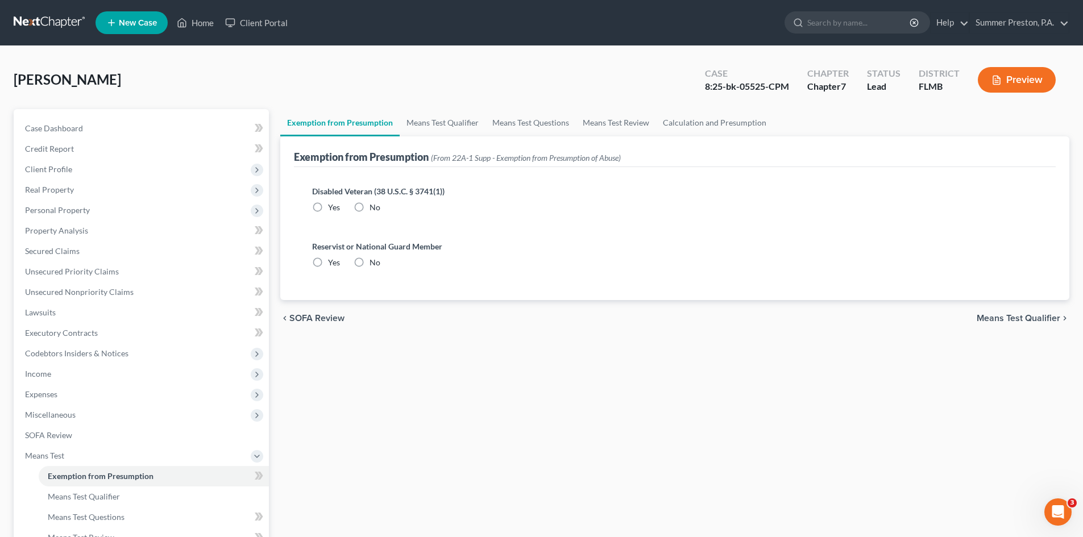
drag, startPoint x: 361, startPoint y: 205, endPoint x: 350, endPoint y: 235, distance: 32.2
click at [369, 204] on label "No" at bounding box center [374, 207] width 11 height 11
click at [374, 204] on input "No" at bounding box center [377, 205] width 7 height 7
click at [369, 260] on label "No" at bounding box center [374, 262] width 11 height 11
click at [374, 260] on input "No" at bounding box center [377, 260] width 7 height 7
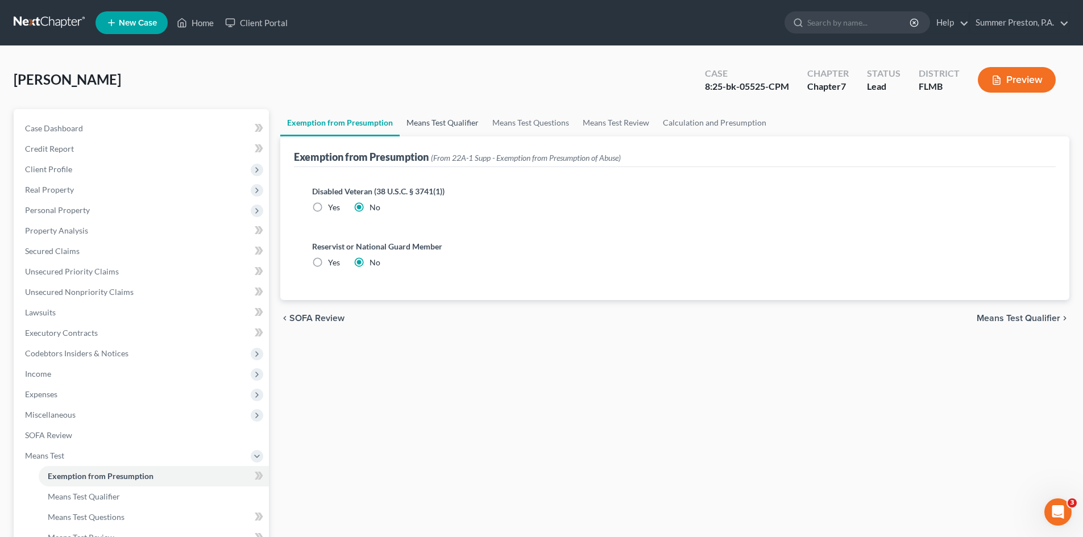
click at [449, 123] on link "Means Test Qualifier" at bounding box center [443, 122] width 86 height 27
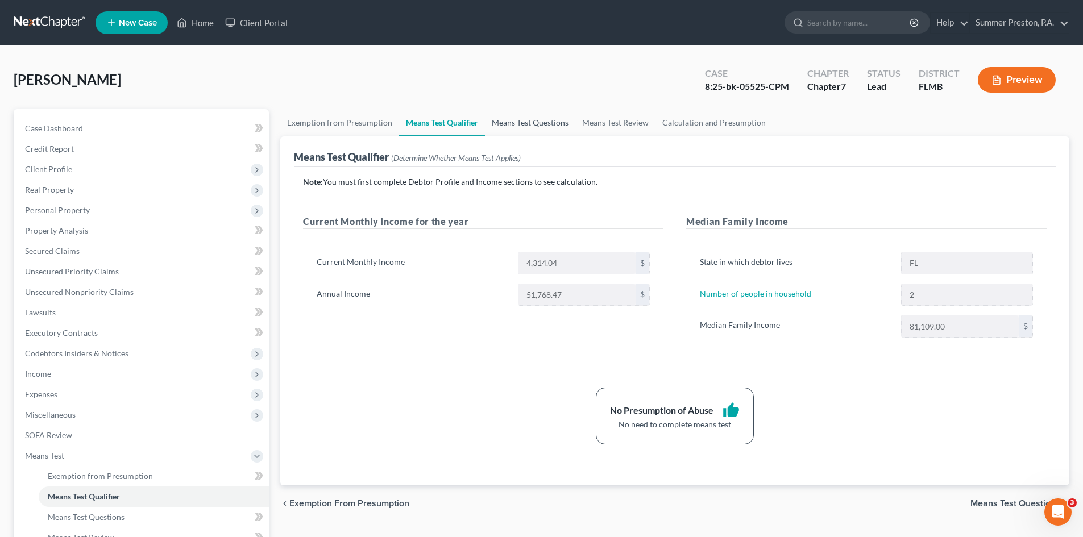
click at [525, 122] on link "Means Test Questions" at bounding box center [530, 122] width 90 height 27
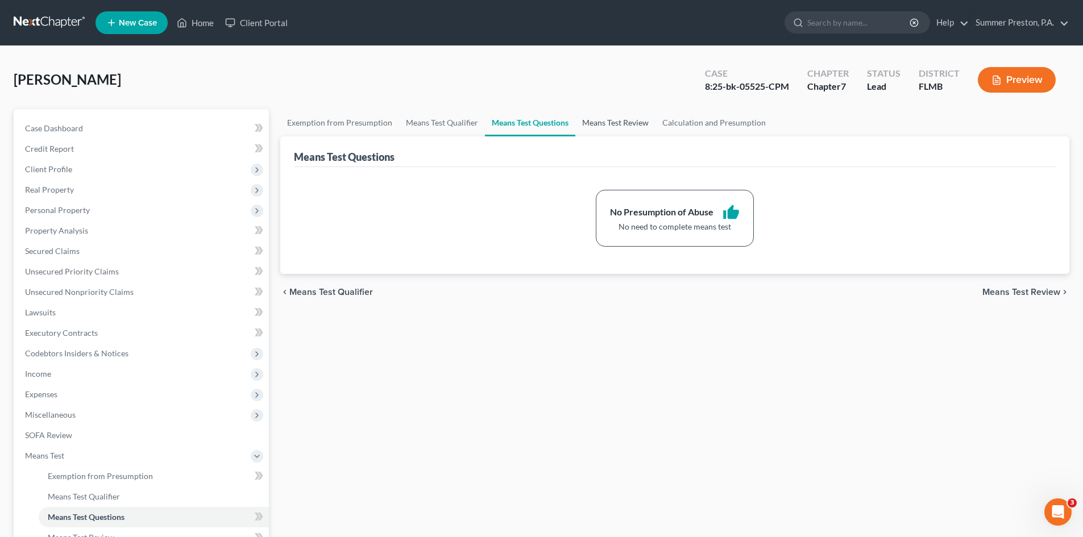
click at [609, 120] on link "Means Test Review" at bounding box center [615, 122] width 80 height 27
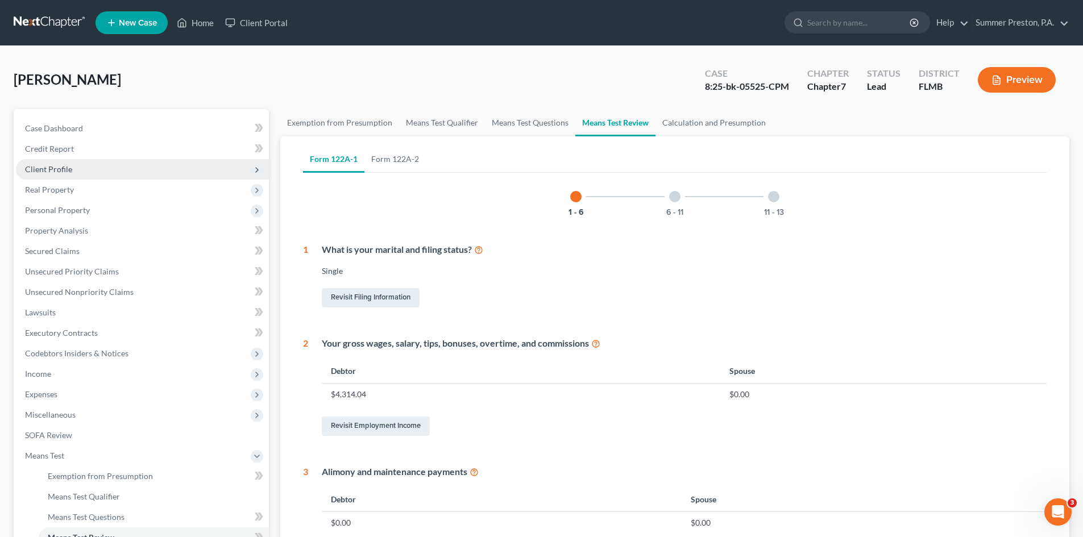
click at [64, 172] on span "Client Profile" at bounding box center [48, 169] width 47 height 10
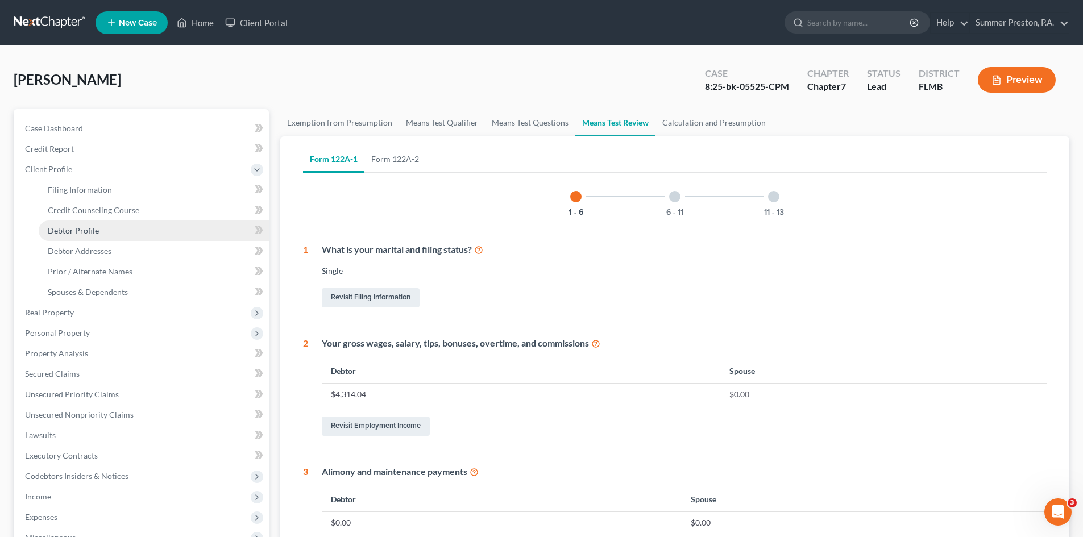
click at [94, 232] on span "Debtor Profile" at bounding box center [73, 231] width 51 height 10
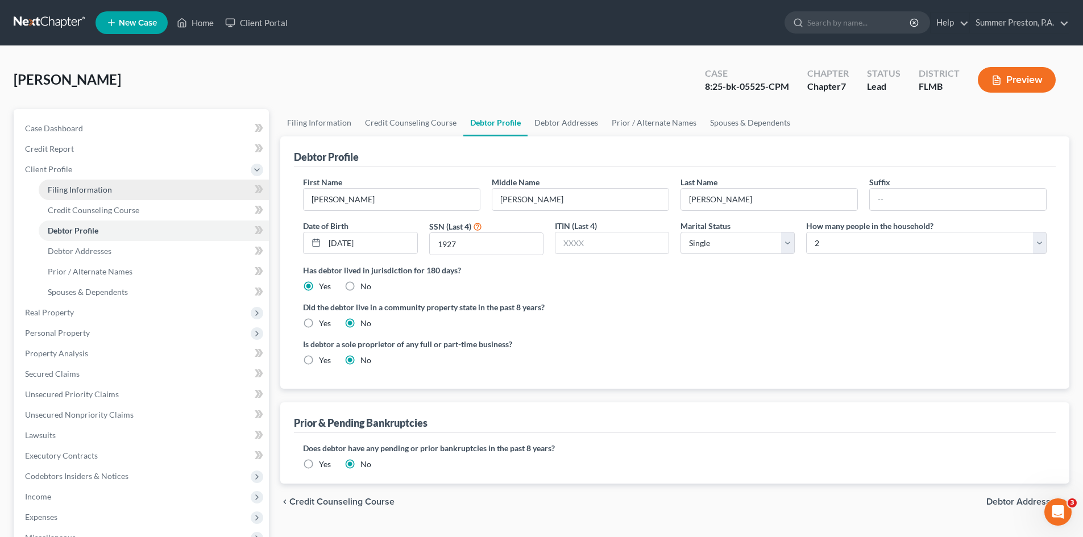
click at [108, 188] on span "Filing Information" at bounding box center [80, 190] width 64 height 10
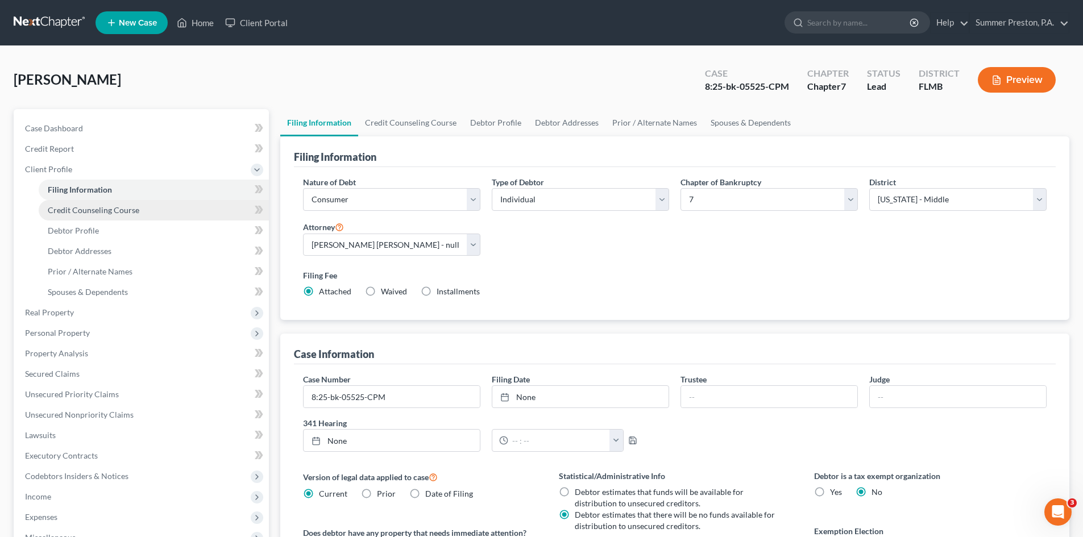
click at [141, 207] on link "Credit Counseling Course" at bounding box center [154, 210] width 230 height 20
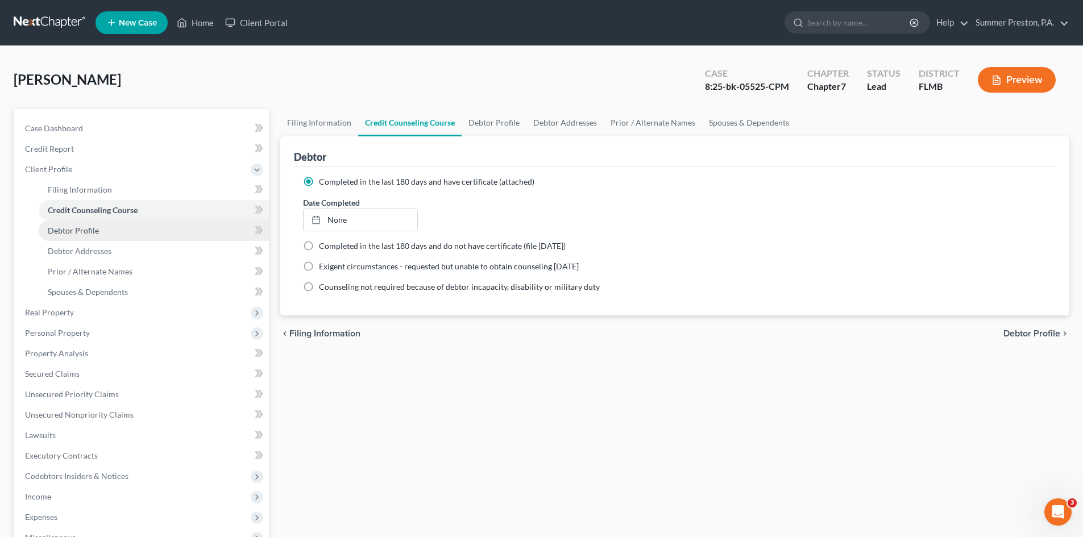
click at [99, 231] on link "Debtor Profile" at bounding box center [154, 231] width 230 height 20
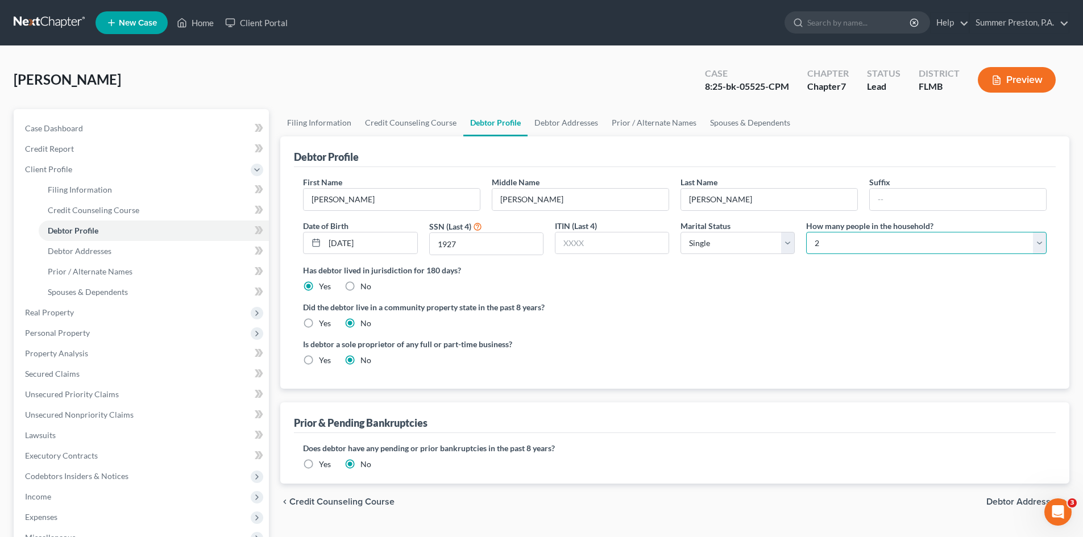
click at [1039, 242] on select "Select 1 2 3 4 5 6 7 8 9 10 11 12 13 14 15 16 17 18 19 20" at bounding box center [926, 243] width 240 height 23
click at [806, 232] on select "Select 1 2 3 4 5 6 7 8 9 10 11 12 13 14 15 16 17 18 19 20" at bounding box center [926, 243] width 240 height 23
click at [105, 248] on span "Debtor Addresses" at bounding box center [80, 251] width 64 height 10
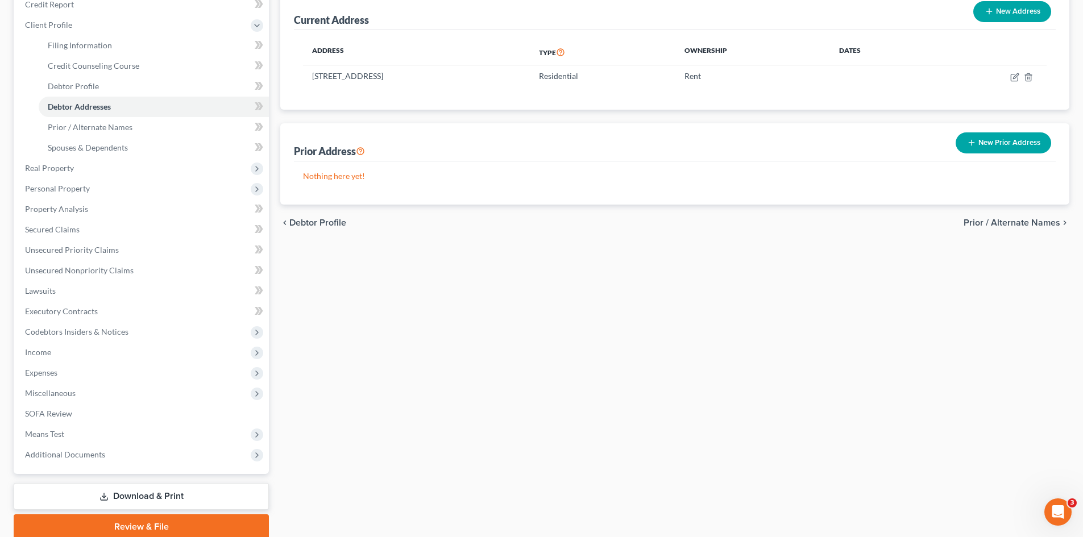
scroll to position [190, 0]
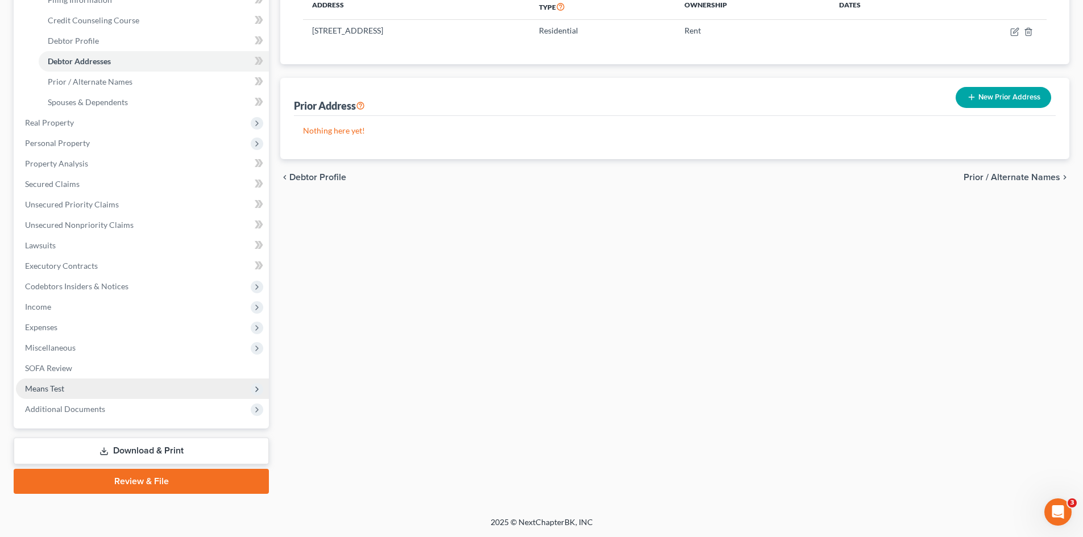
click at [54, 385] on span "Means Test" at bounding box center [44, 389] width 39 height 10
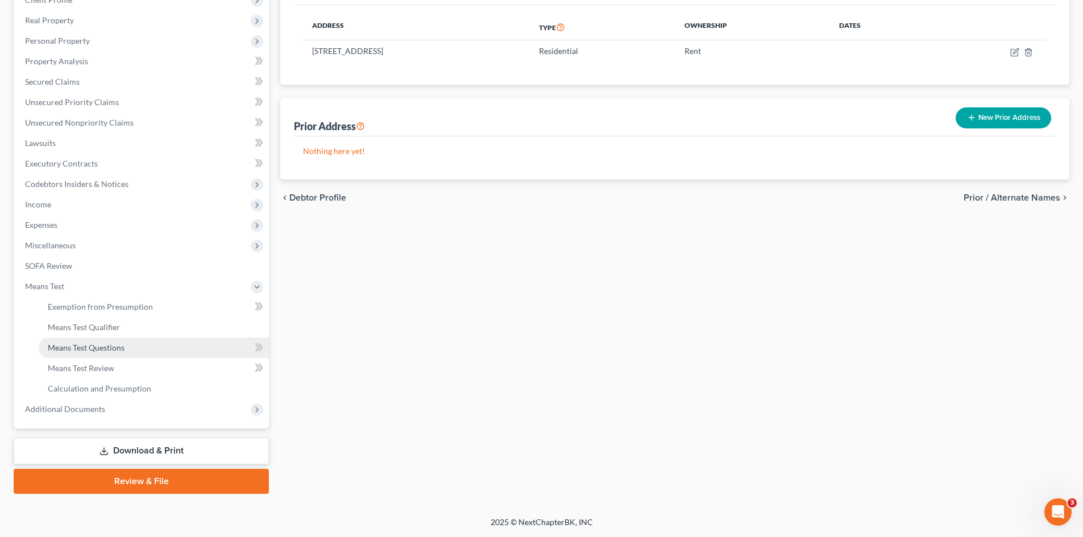
scroll to position [169, 0]
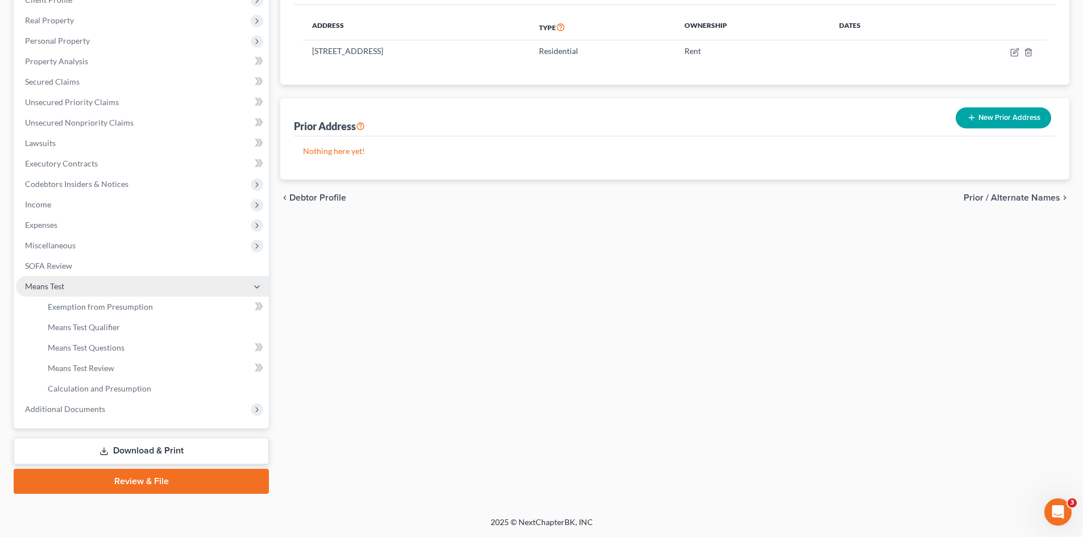
click at [51, 285] on span "Means Test" at bounding box center [44, 286] width 39 height 10
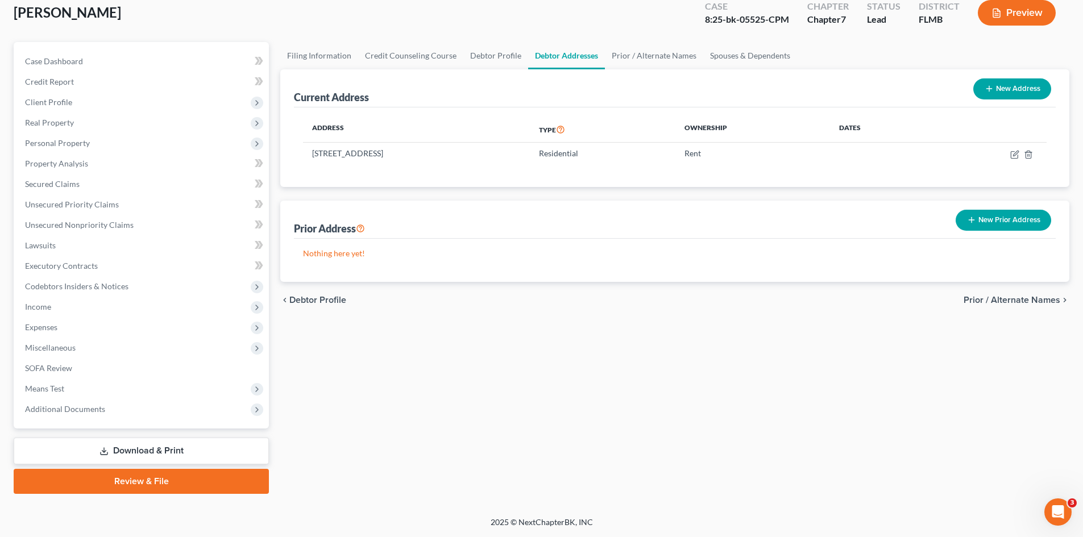
scroll to position [67, 0]
click at [50, 387] on span "Means Test" at bounding box center [44, 389] width 39 height 10
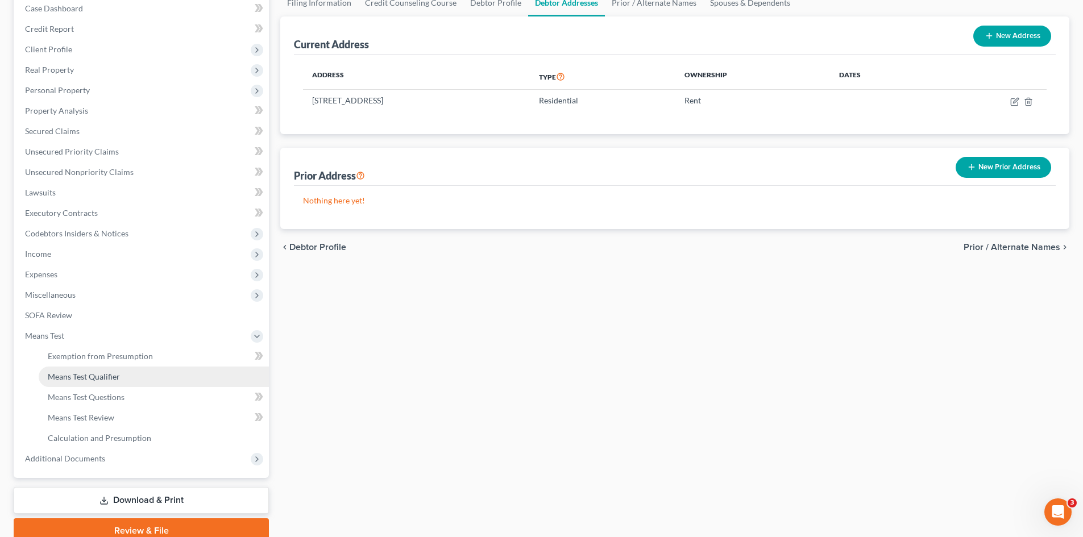
scroll to position [169, 0]
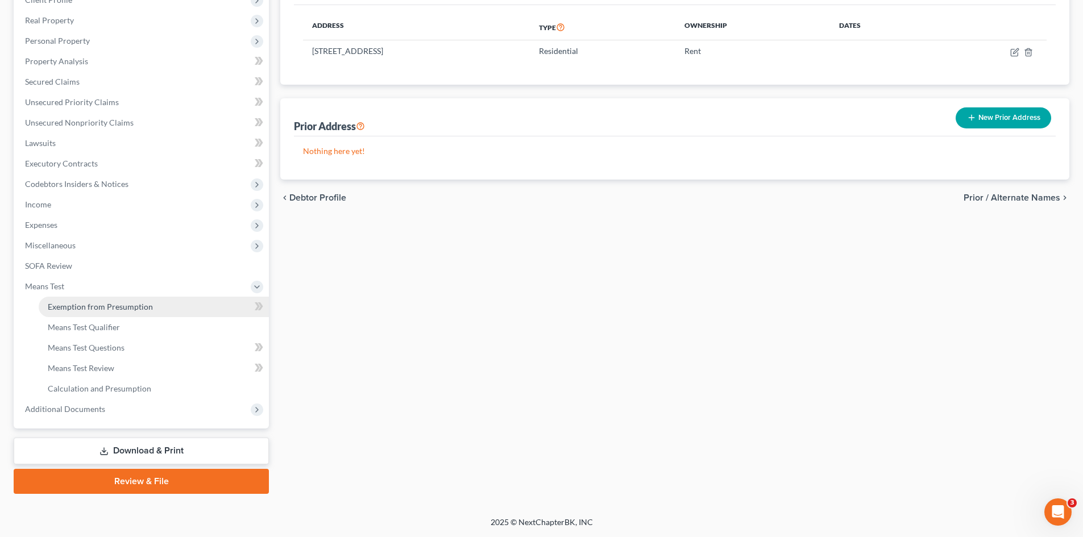
click at [123, 308] on span "Exemption from Presumption" at bounding box center [100, 307] width 105 height 10
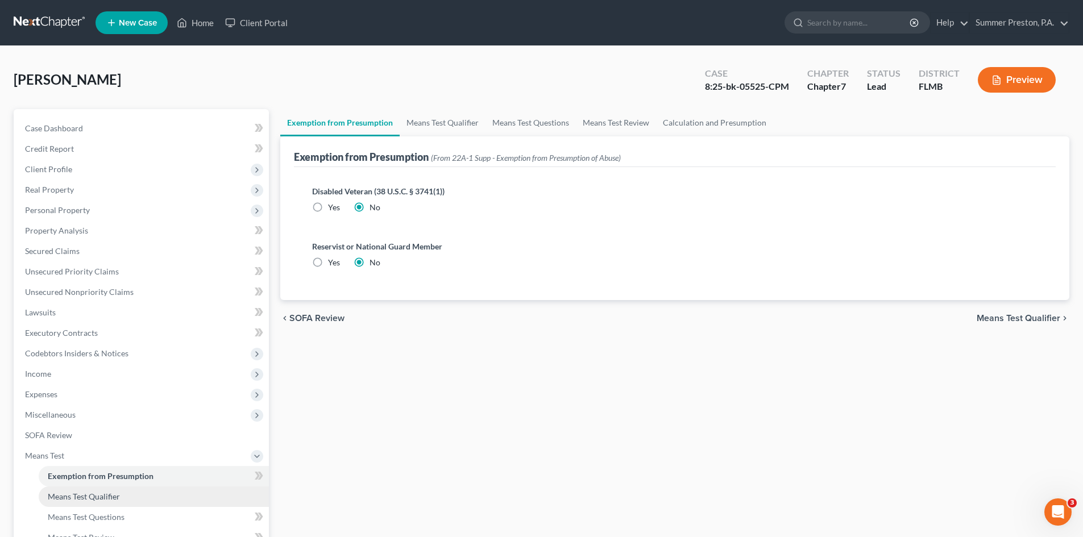
click at [109, 494] on span "Means Test Qualifier" at bounding box center [84, 497] width 72 height 10
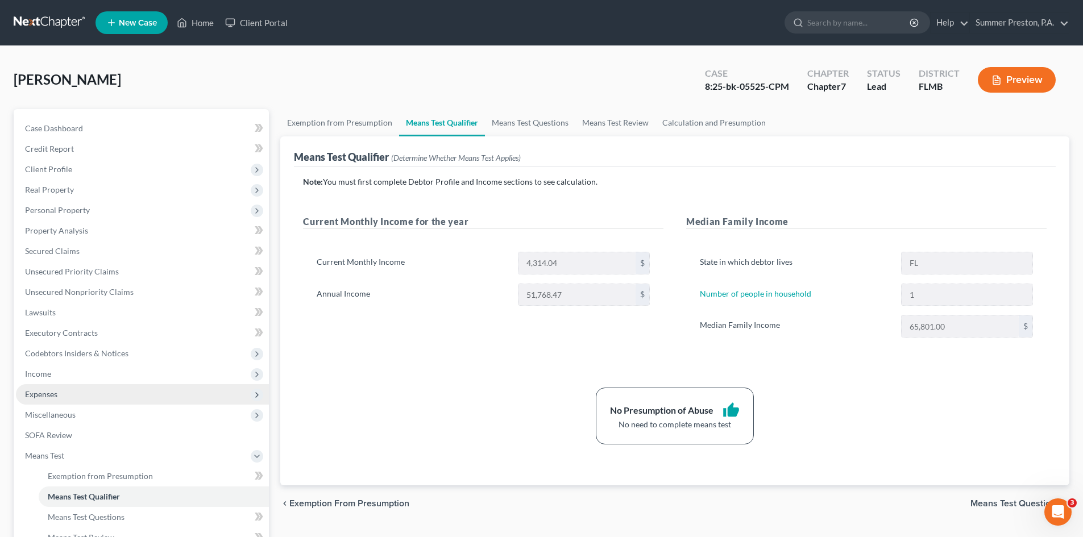
click at [44, 393] on span "Expenses" at bounding box center [41, 394] width 32 height 10
click at [49, 395] on span "Expenses" at bounding box center [41, 394] width 32 height 10
click at [55, 391] on span "Expenses" at bounding box center [41, 394] width 32 height 10
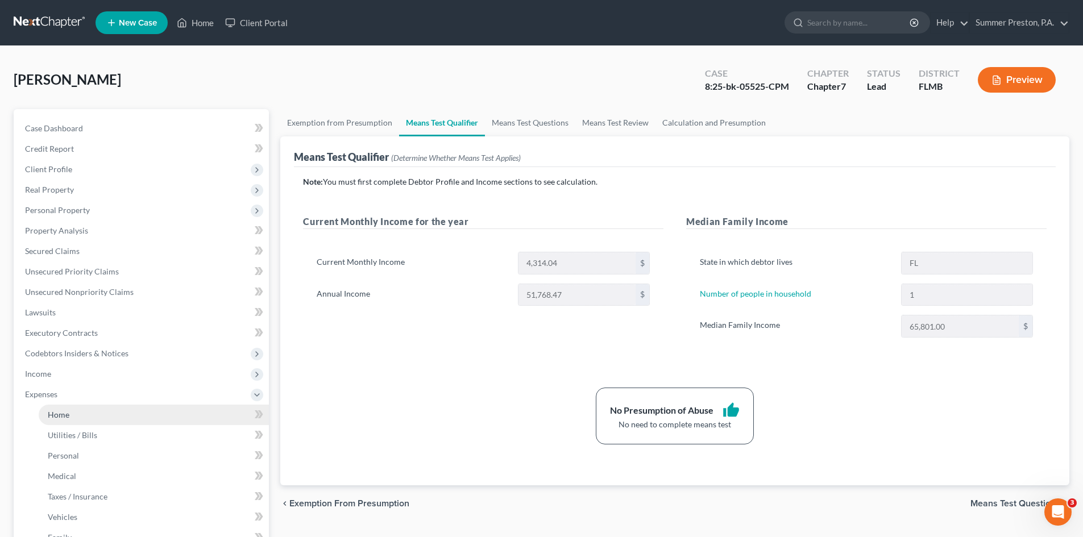
click at [76, 415] on link "Home" at bounding box center [154, 415] width 230 height 20
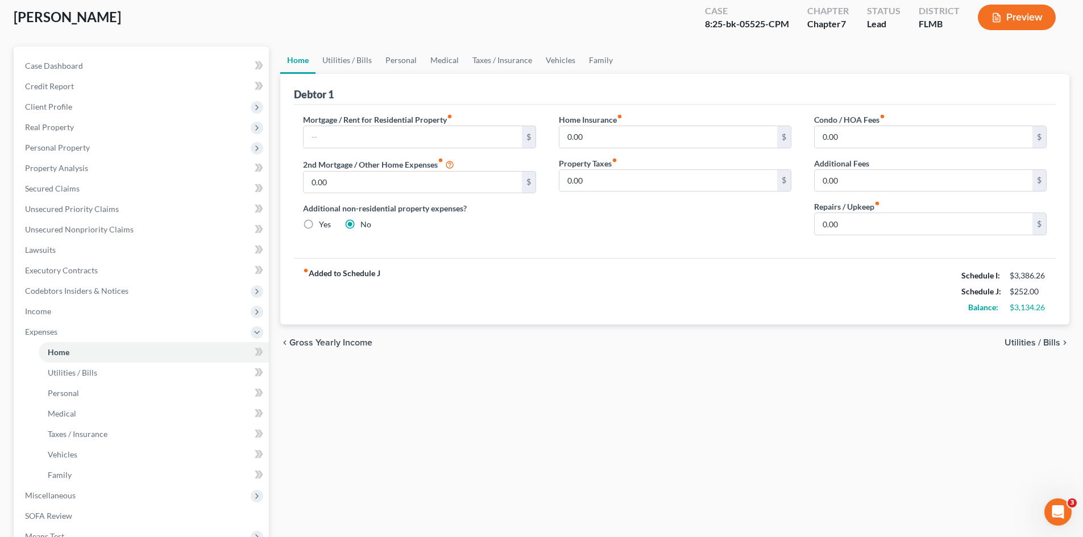
scroll to position [68, 0]
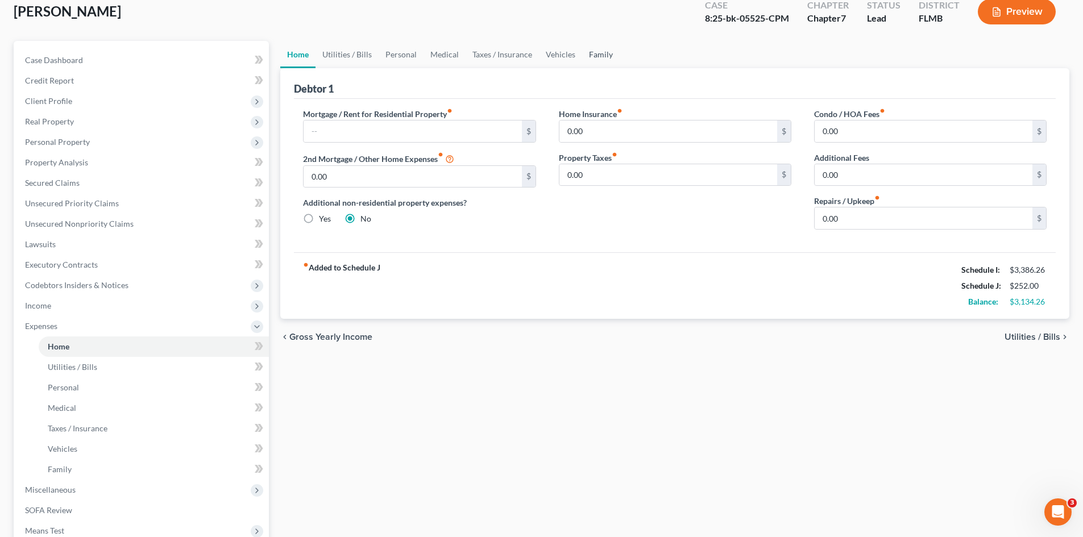
click at [598, 55] on link "Family" at bounding box center [601, 54] width 38 height 27
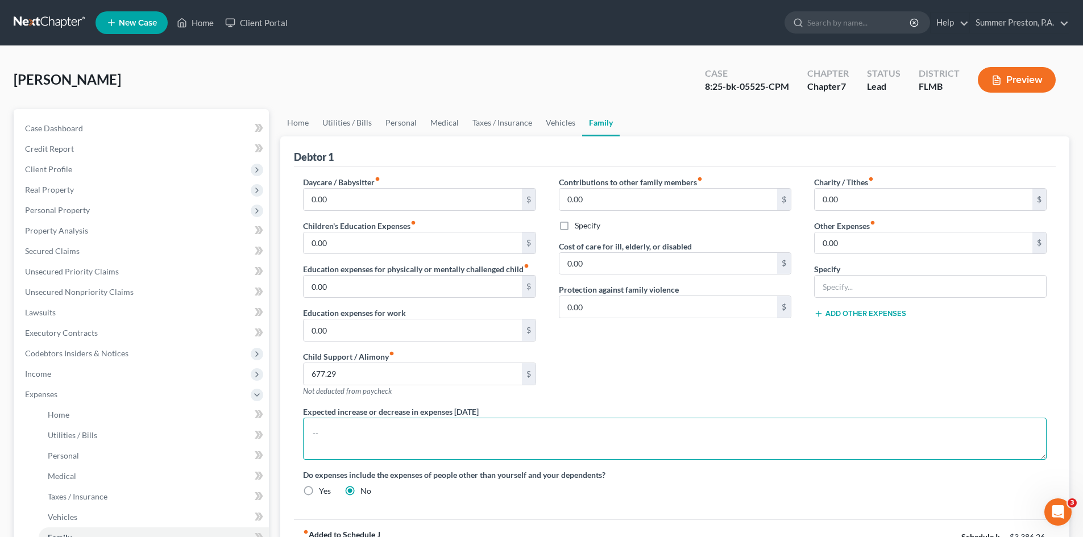
click at [461, 430] on textarea at bounding box center [674, 439] width 743 height 42
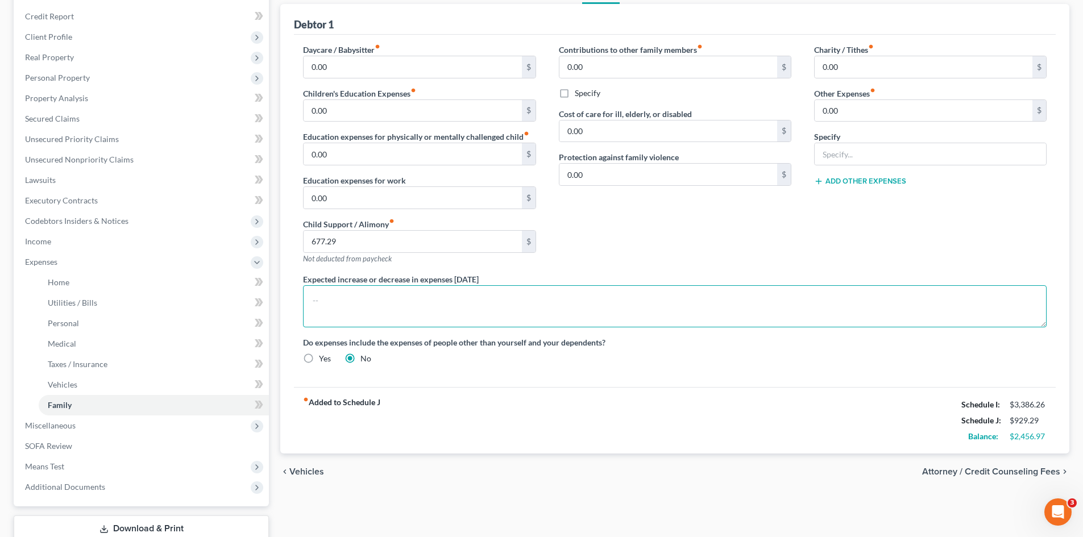
scroll to position [135, 0]
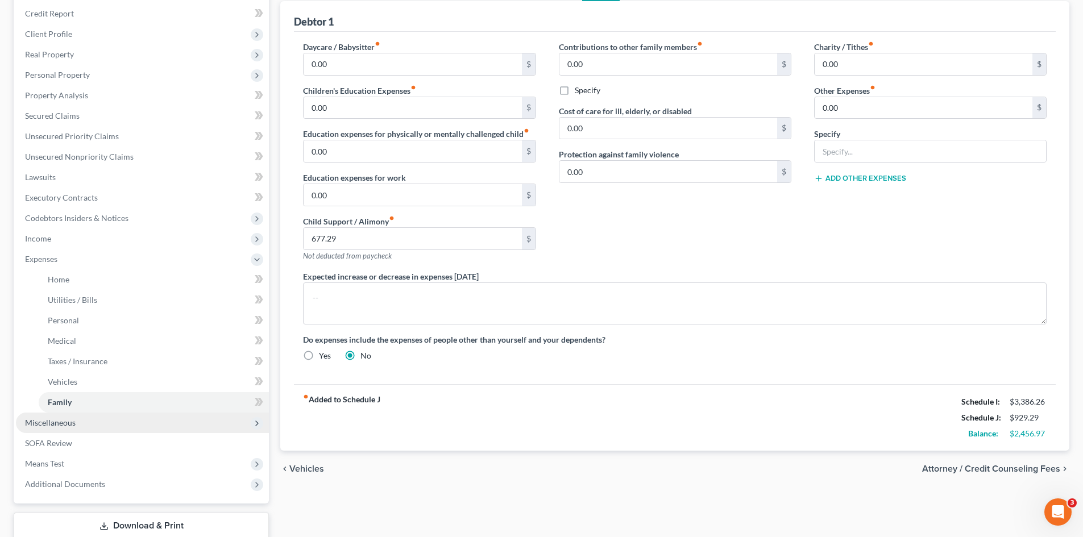
click at [55, 426] on span "Miscellaneous" at bounding box center [50, 423] width 51 height 10
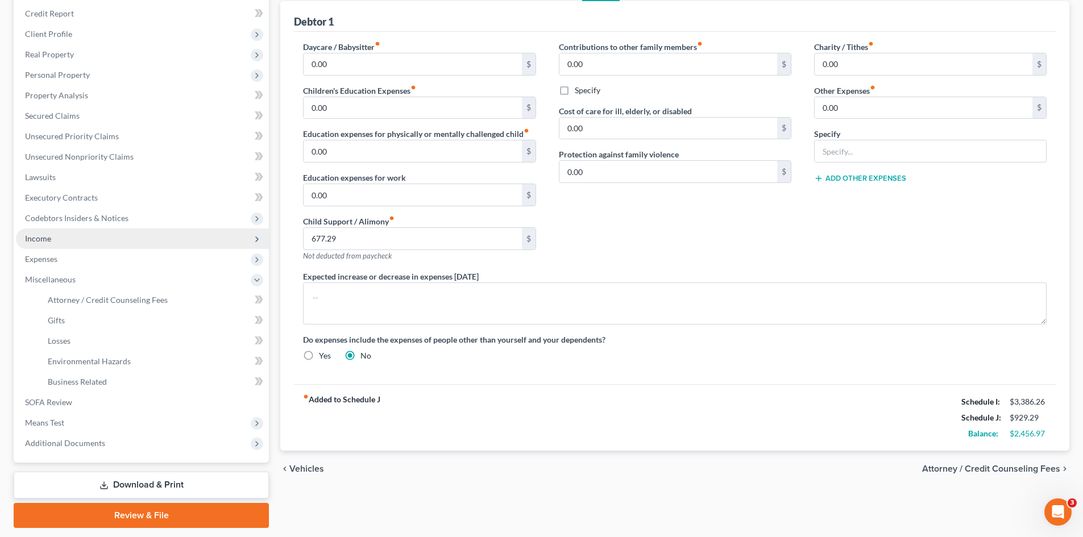
click at [45, 238] on span "Income" at bounding box center [38, 239] width 26 height 10
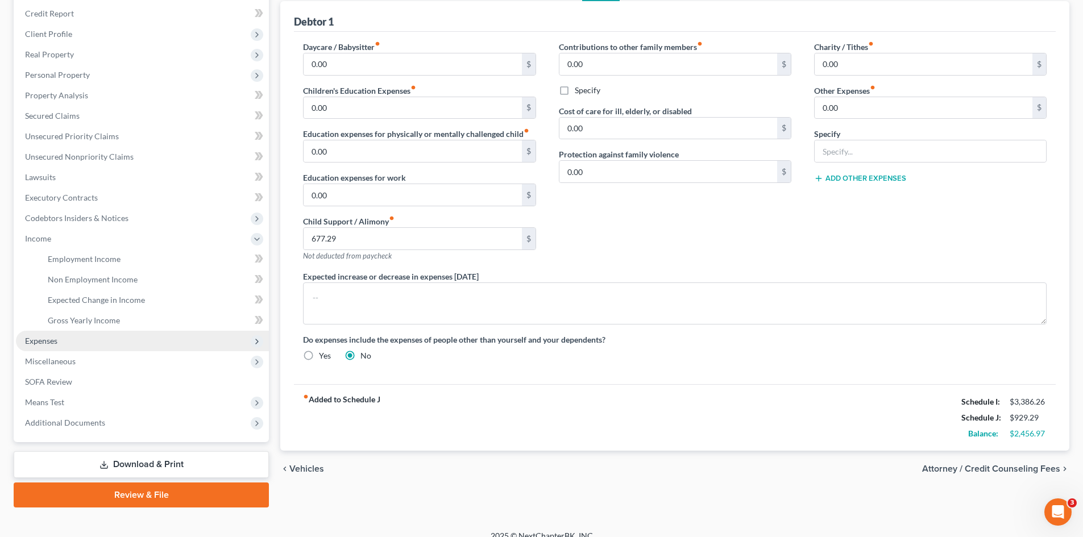
click at [48, 339] on span "Expenses" at bounding box center [41, 341] width 32 height 10
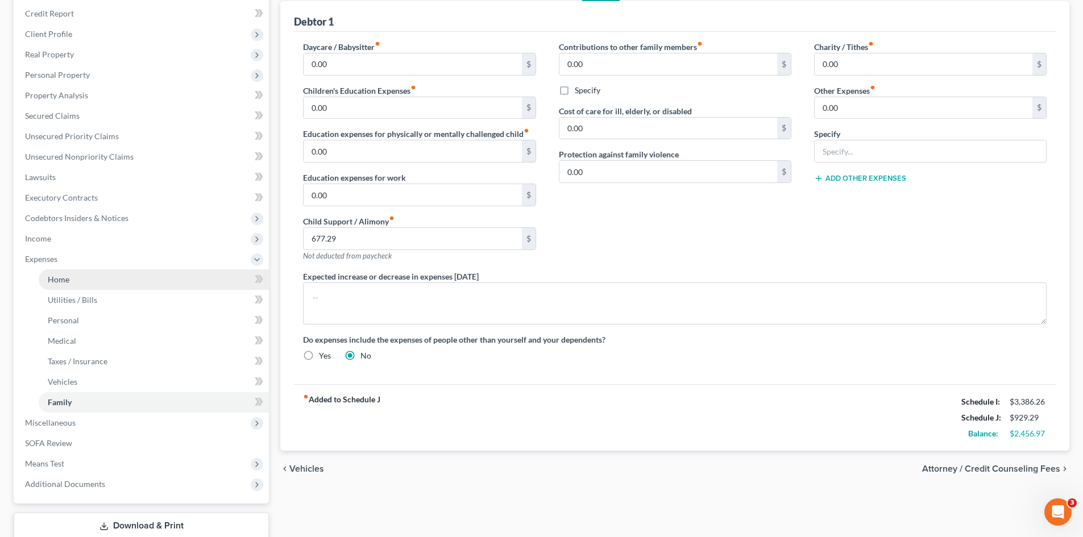
click at [56, 282] on span "Home" at bounding box center [59, 279] width 22 height 10
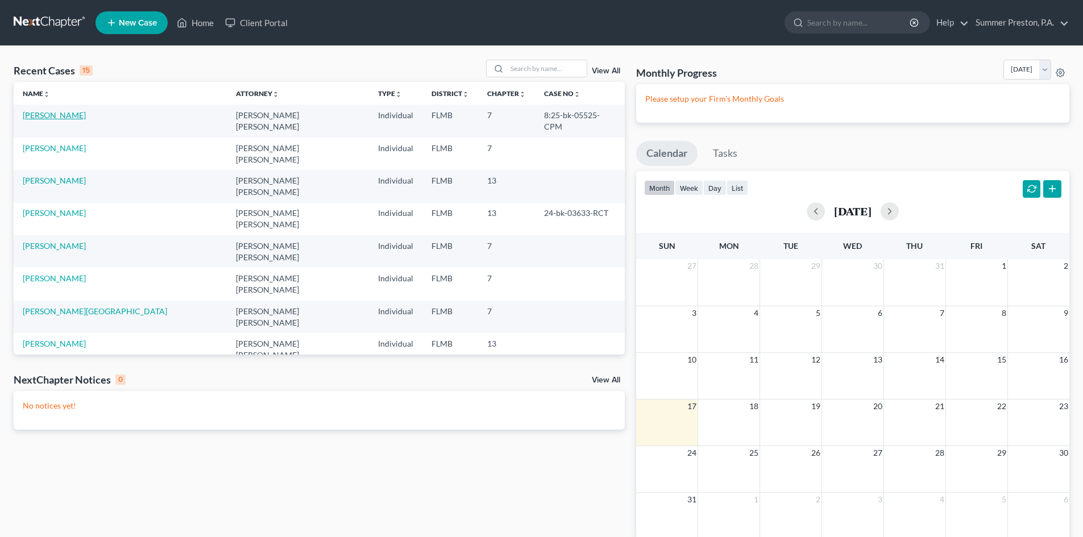
click at [70, 115] on link "[PERSON_NAME]" at bounding box center [54, 115] width 63 height 10
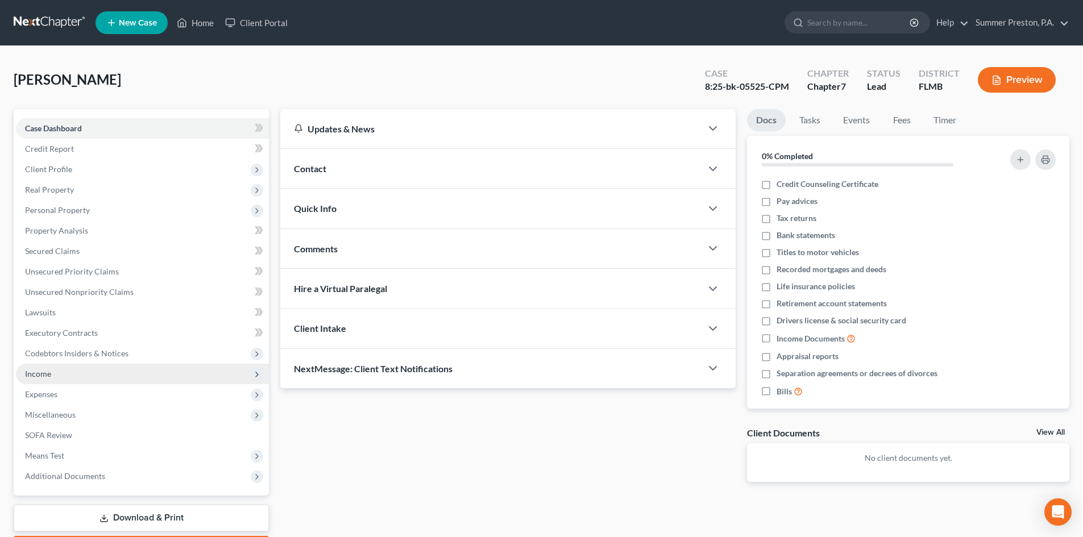
click at [48, 373] on span "Income" at bounding box center [38, 374] width 26 height 10
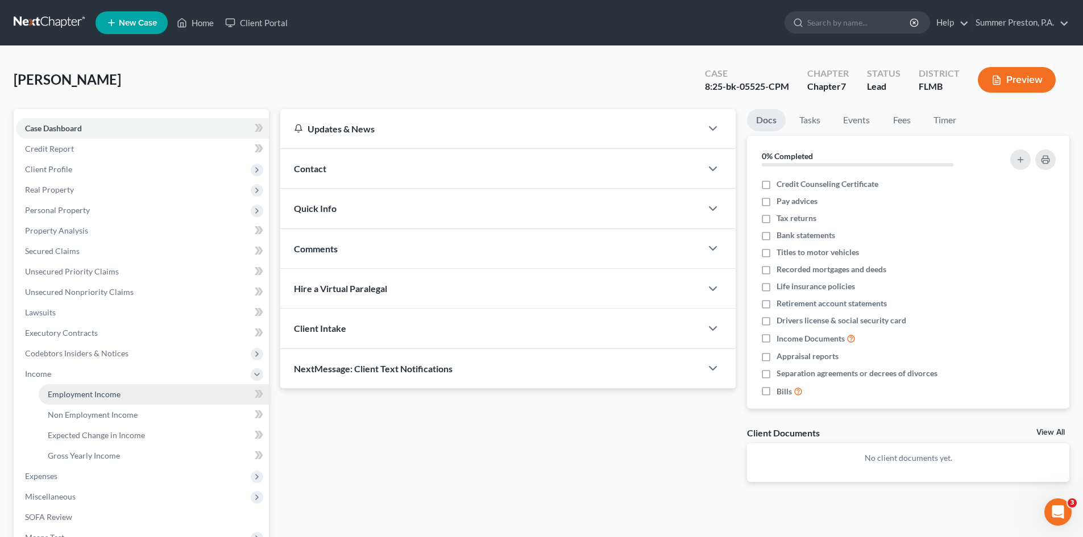
click at [86, 396] on span "Employment Income" at bounding box center [84, 394] width 73 height 10
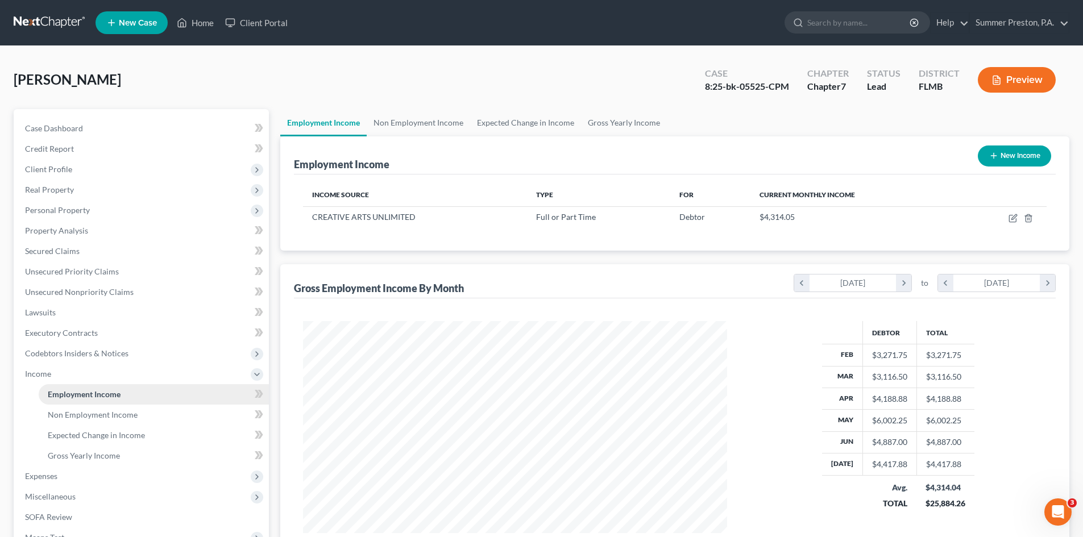
scroll to position [212, 447]
click at [93, 414] on span "Non Employment Income" at bounding box center [93, 415] width 90 height 10
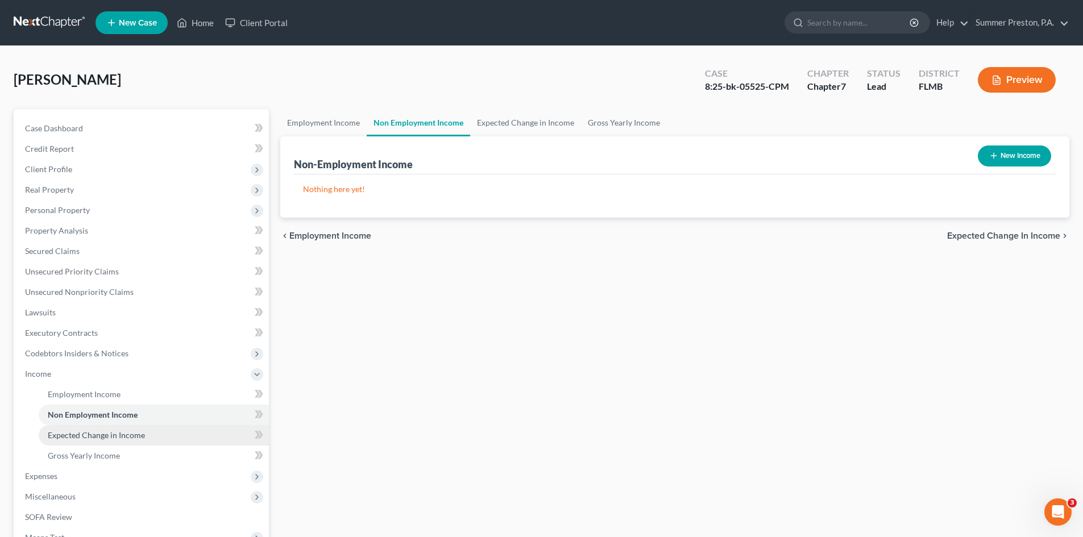
click at [95, 434] on span "Expected Change in Income" at bounding box center [96, 435] width 97 height 10
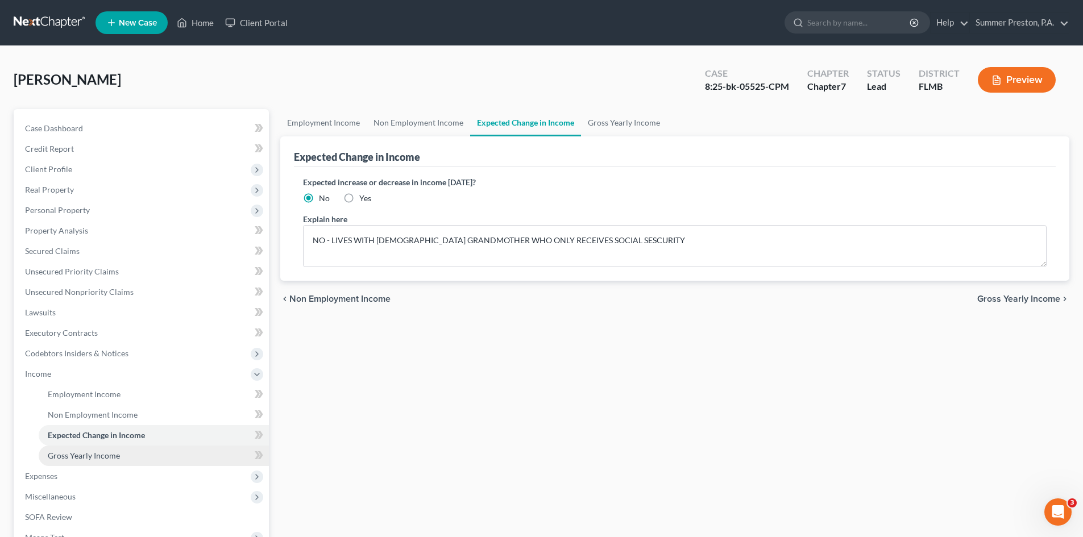
click at [92, 454] on span "Gross Yearly Income" at bounding box center [84, 456] width 72 height 10
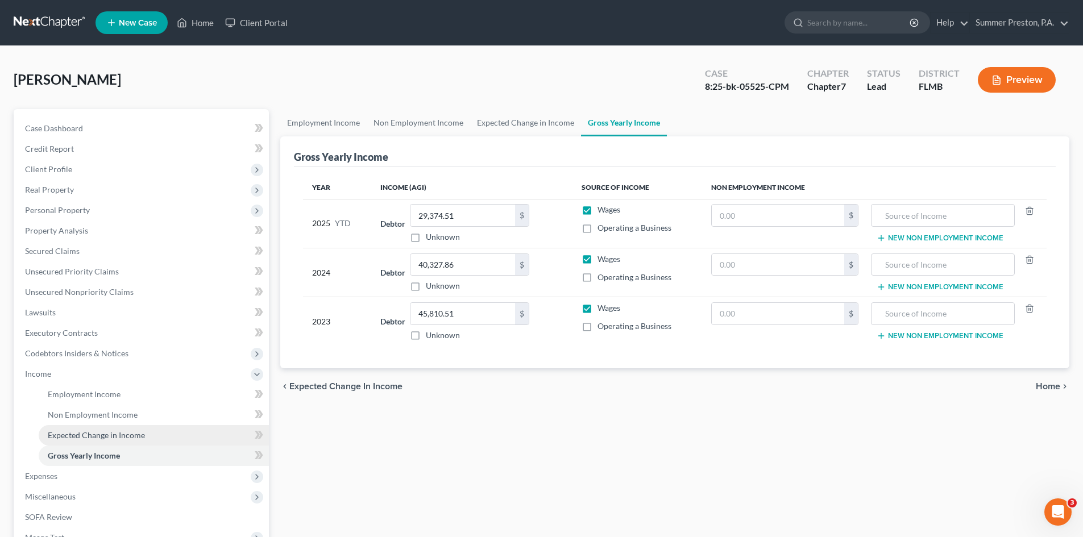
click at [109, 434] on span "Expected Change in Income" at bounding box center [96, 435] width 97 height 10
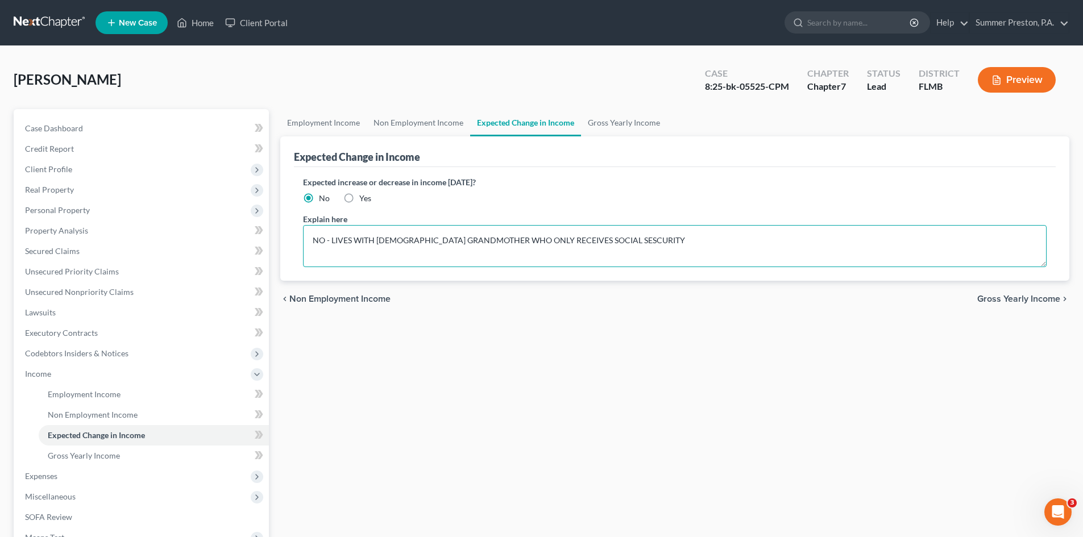
drag, startPoint x: 614, startPoint y: 241, endPoint x: 576, endPoint y: 231, distance: 39.4
click at [614, 239] on textarea "NO - LIVES WITH [DEMOGRAPHIC_DATA] GRANDMOTHER WHO ONLY RECEIVES SOCIAL SESCURI…" at bounding box center [674, 246] width 743 height 42
type textarea "NO - LIVES WITH 91 YEAR OLD GRANDMOTHER WHO ONLY RECEIVES SOCIAL SECURITY"
